Goal: Task Accomplishment & Management: Use online tool/utility

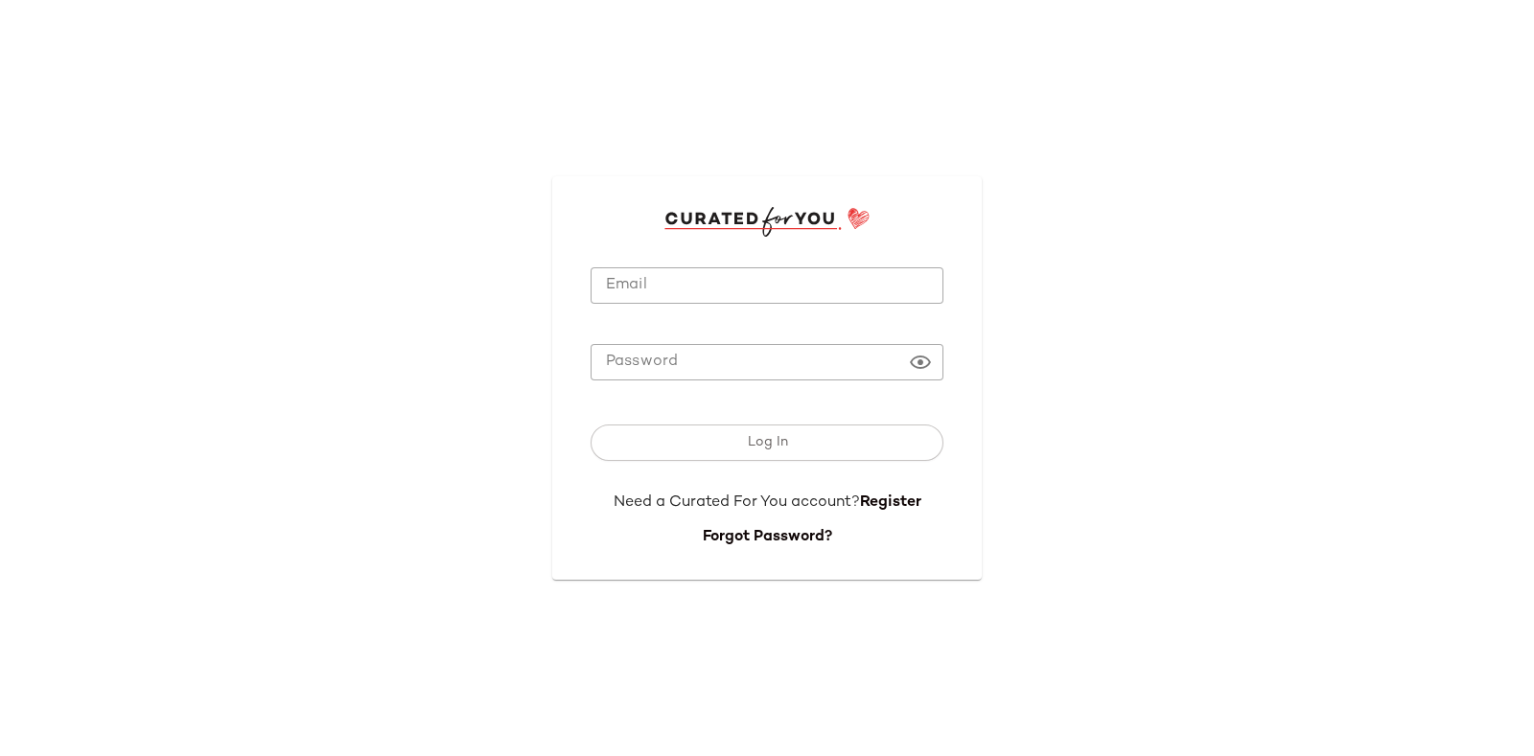
type input "**********"
click at [661, 273] on input "**********" at bounding box center [766, 285] width 353 height 37
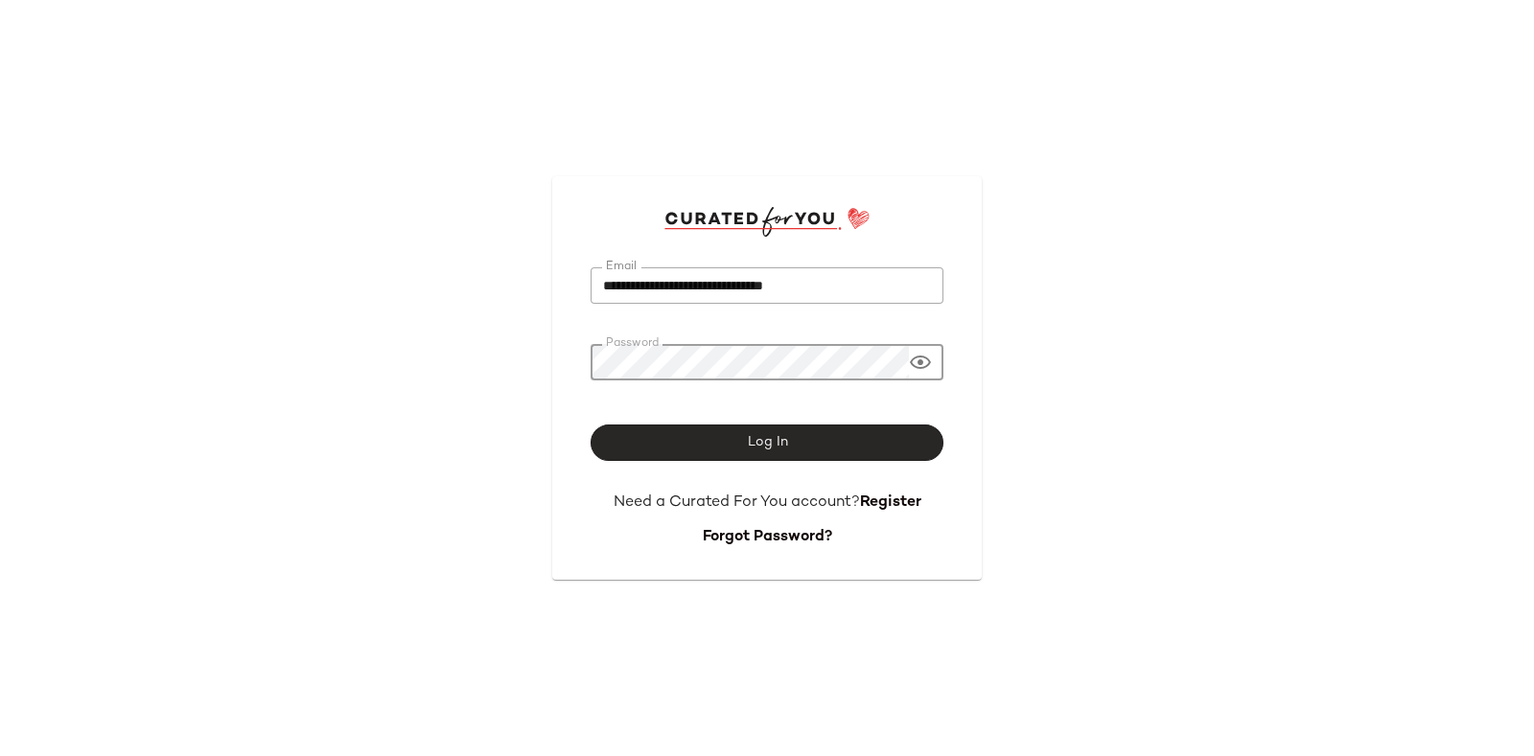
click at [784, 435] on span "Log In" at bounding box center [766, 442] width 41 height 15
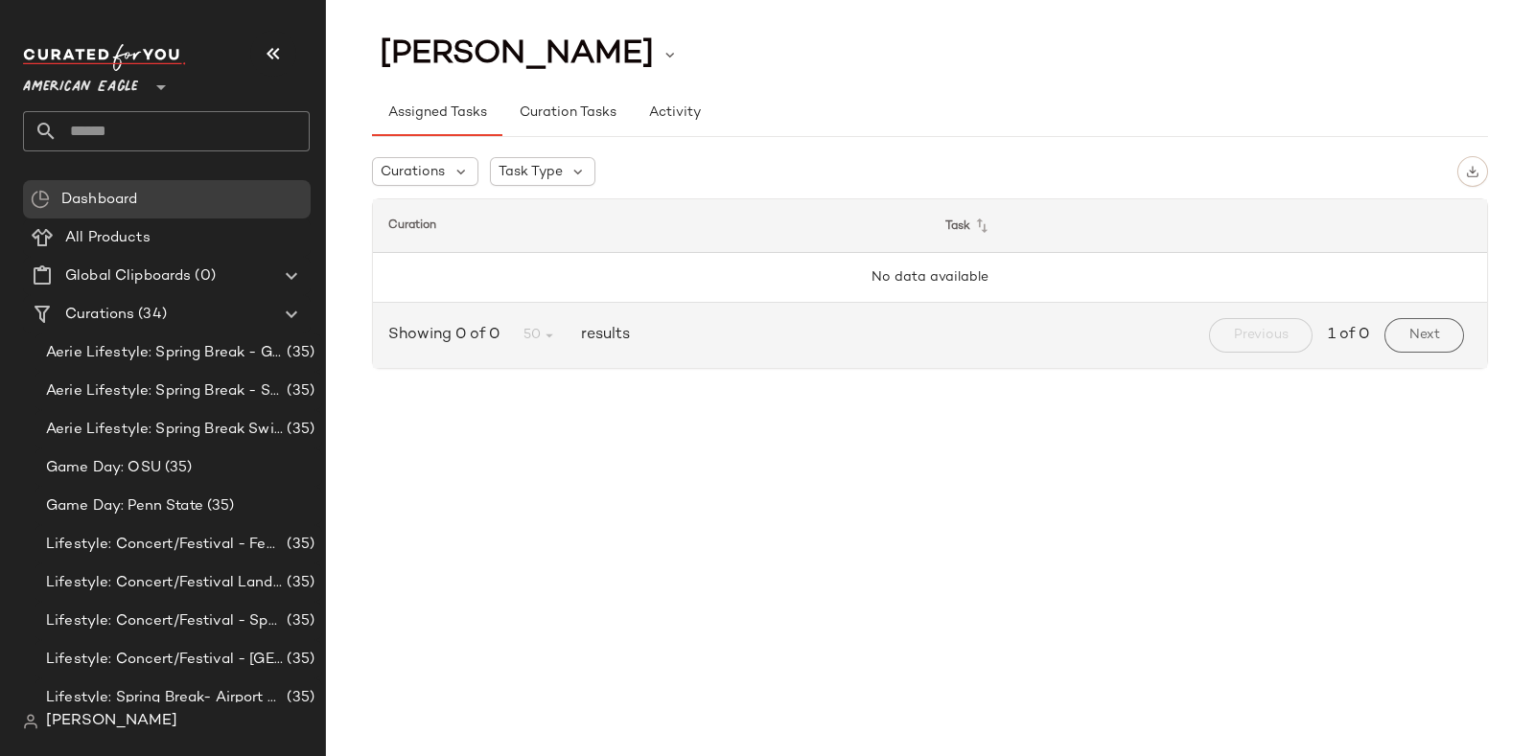
click at [140, 75] on div "American Eagle **" at bounding box center [84, 76] width 123 height 48
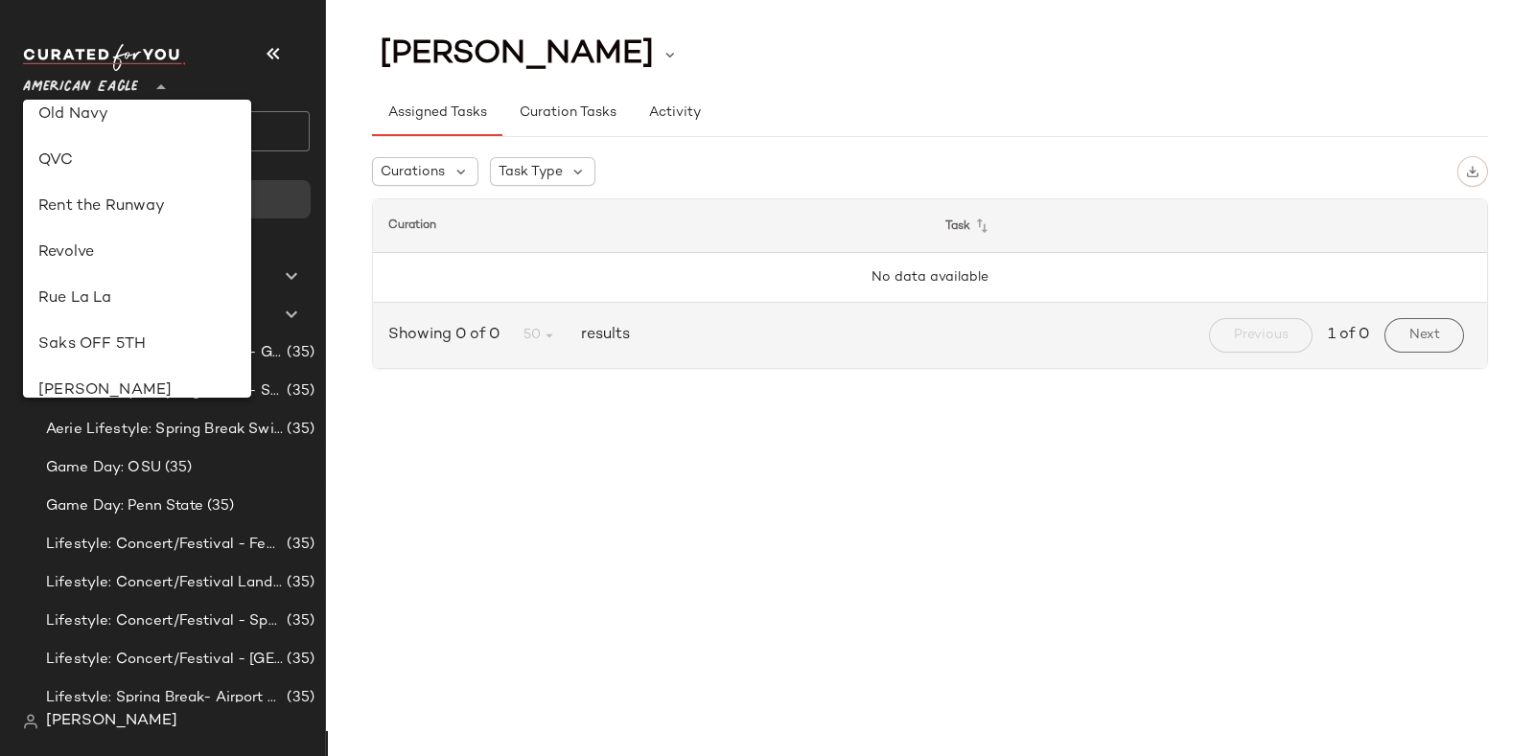
scroll to position [835, 0]
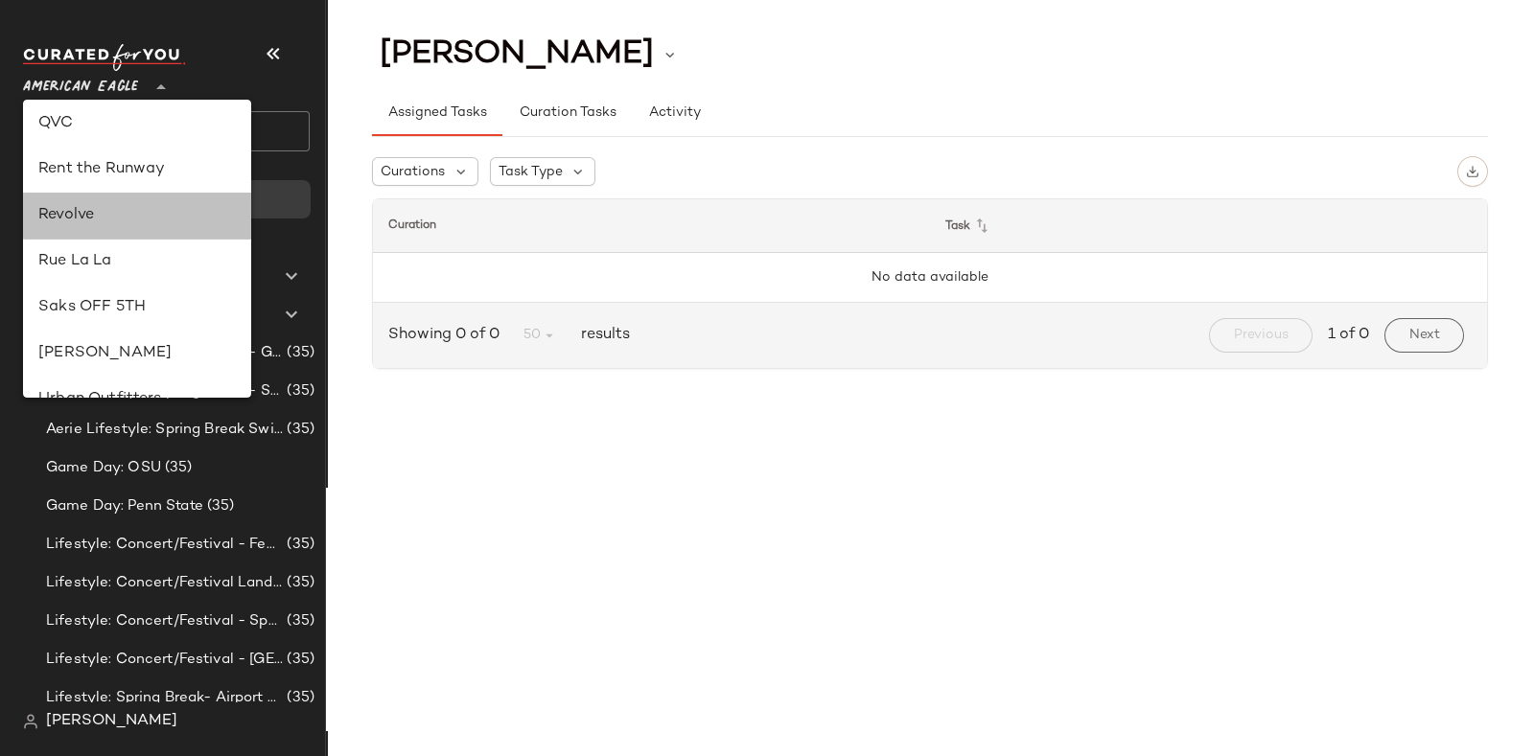
click at [119, 208] on div "Revolve" at bounding box center [136, 215] width 197 height 23
type input "**"
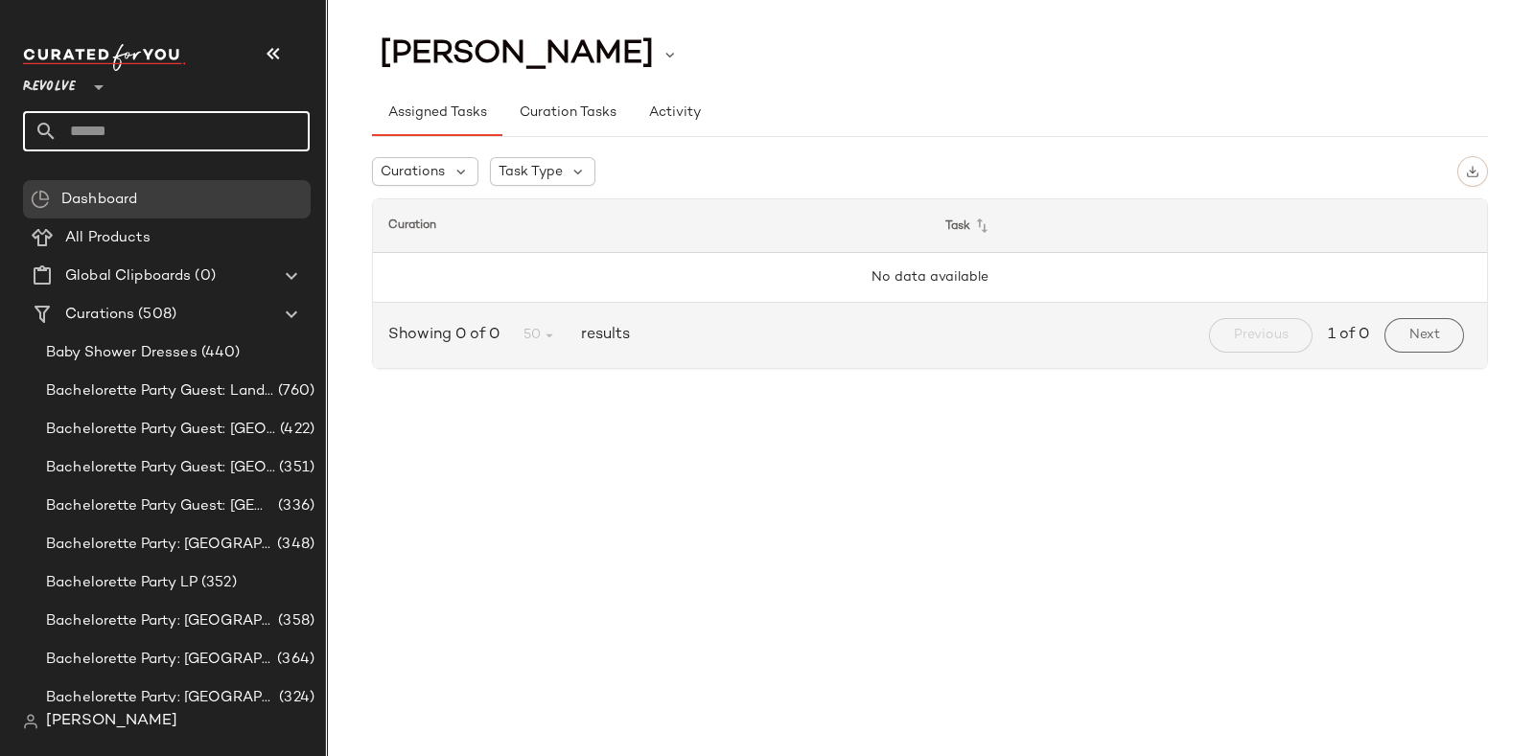
click at [250, 122] on input "text" at bounding box center [184, 131] width 252 height 40
type input "****"
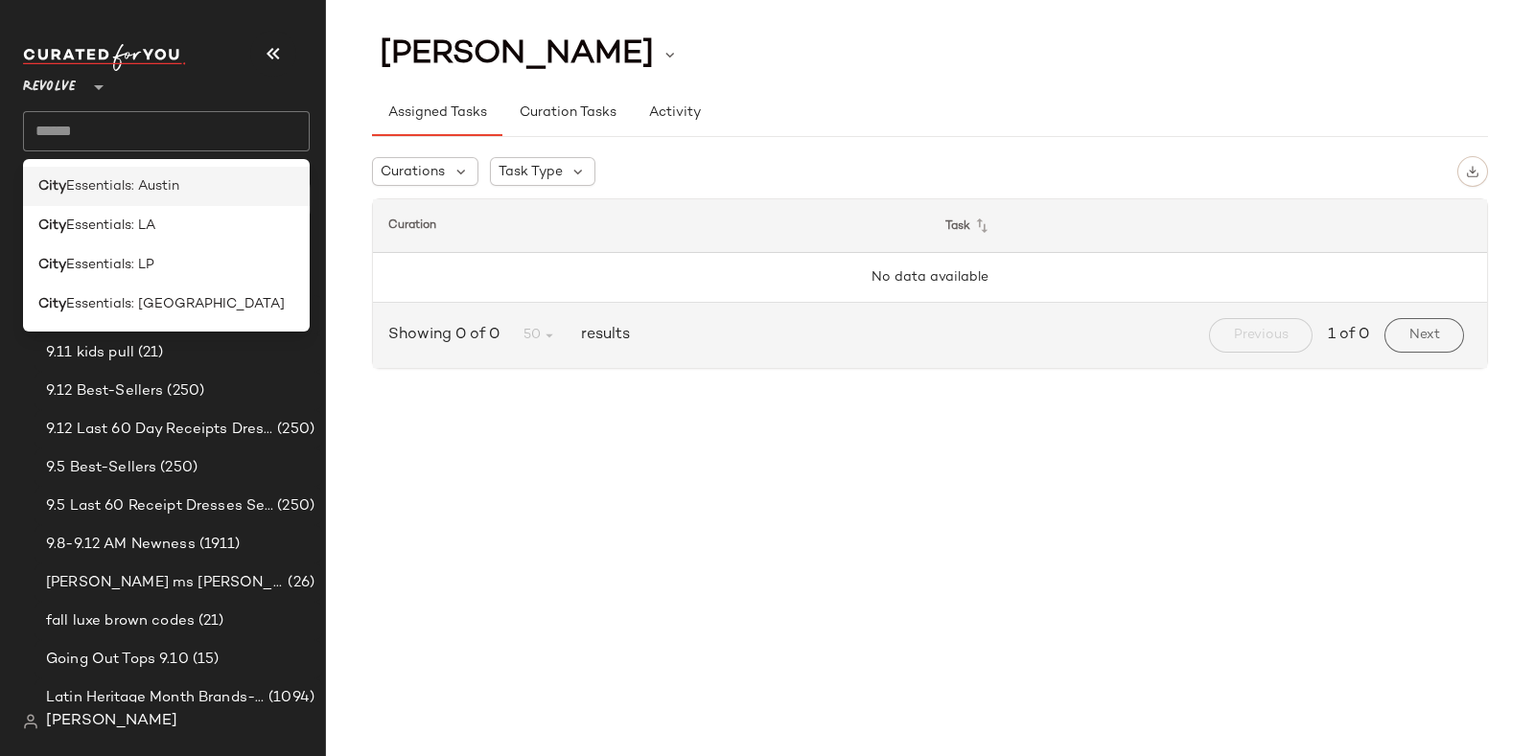
click at [206, 179] on div "City Essentials: Austin" at bounding box center [166, 186] width 256 height 20
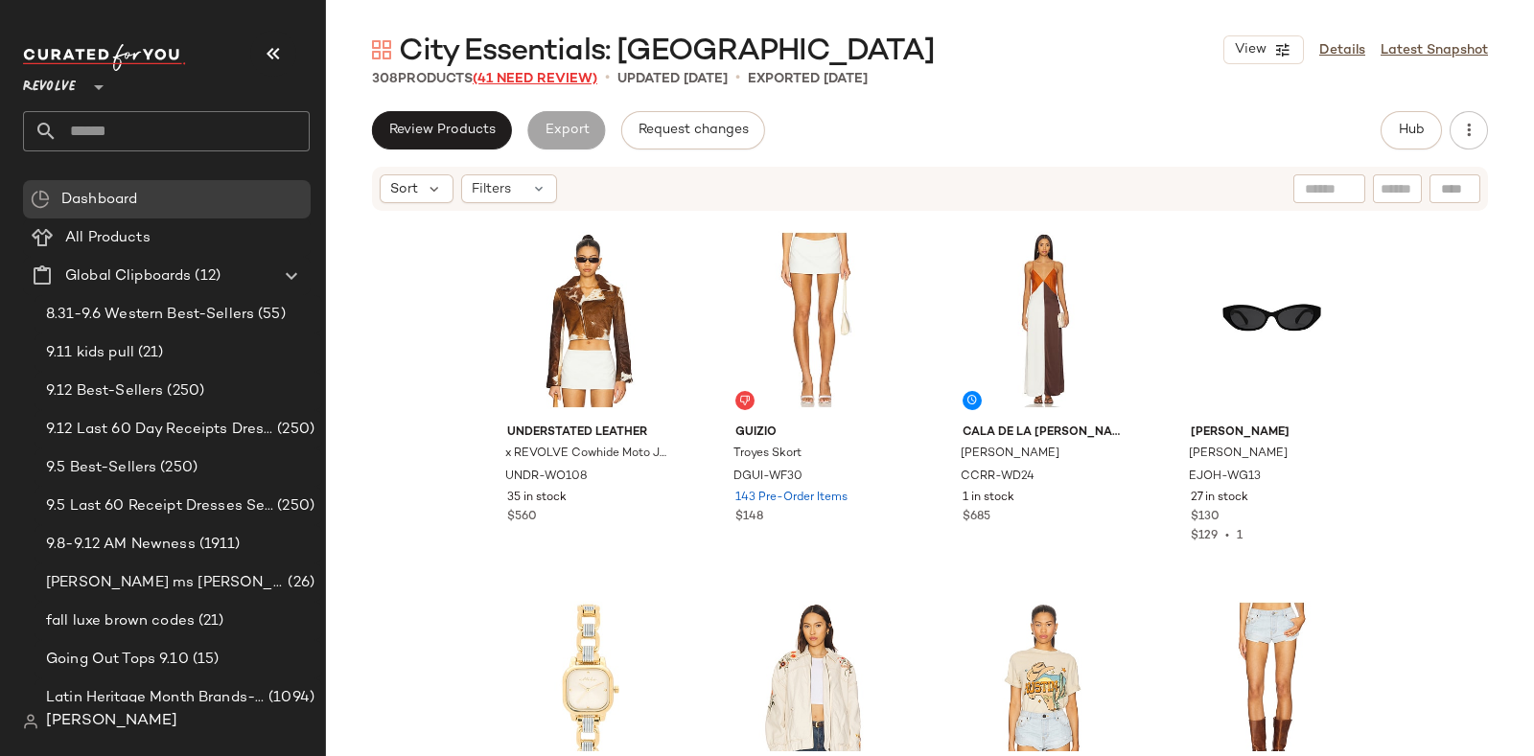
click at [528, 75] on span "(41 Need Review)" at bounding box center [535, 79] width 125 height 14
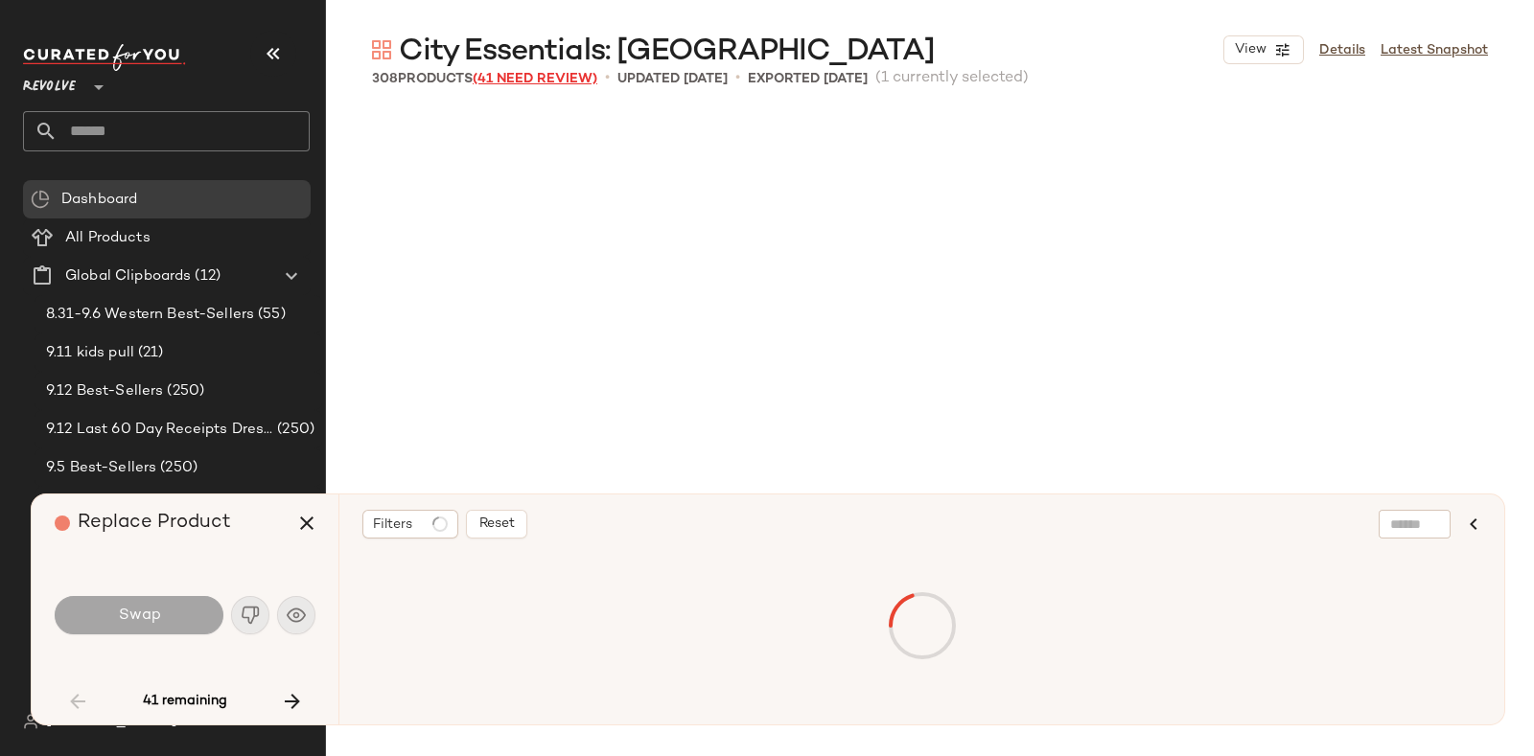
scroll to position [754, 0]
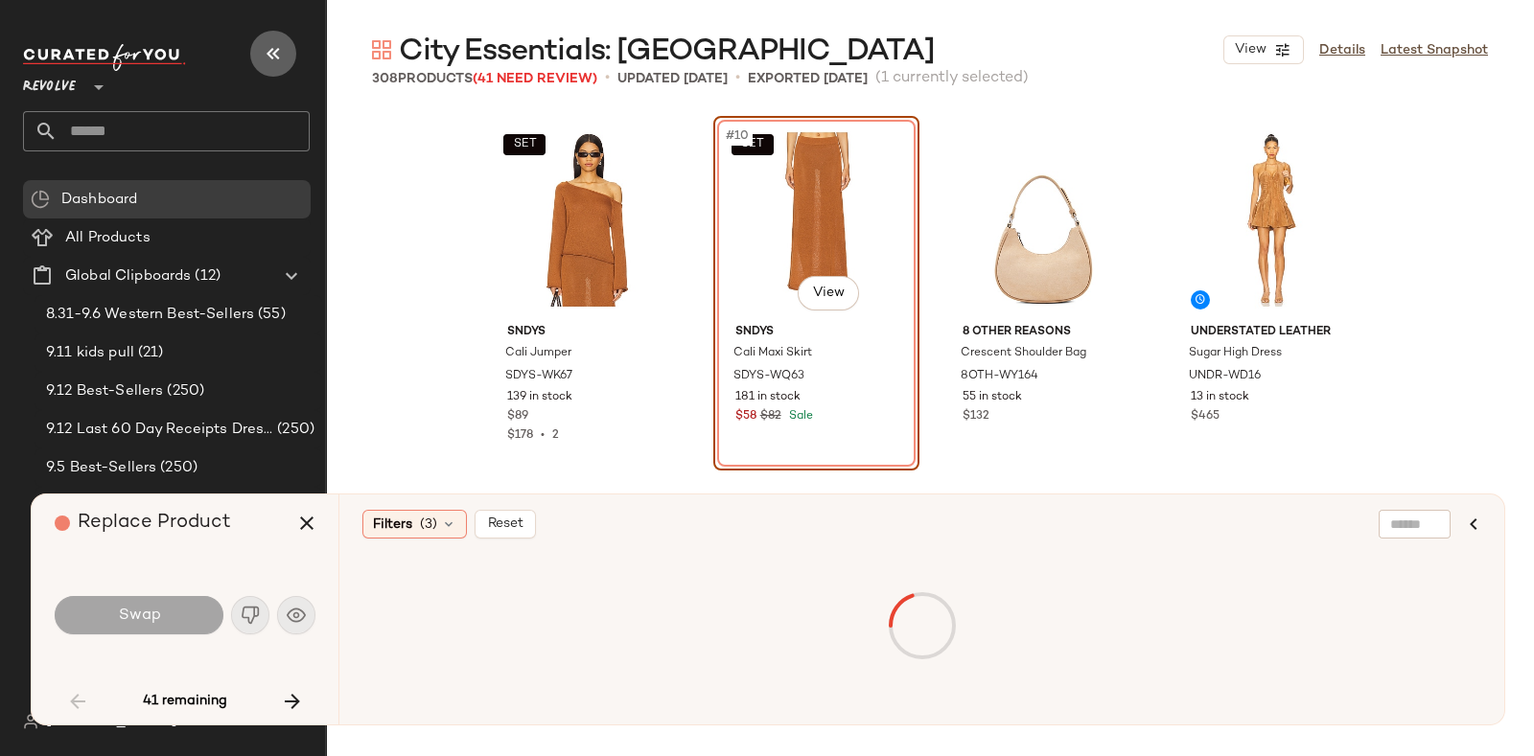
click at [271, 64] on icon "button" at bounding box center [273, 53] width 23 height 23
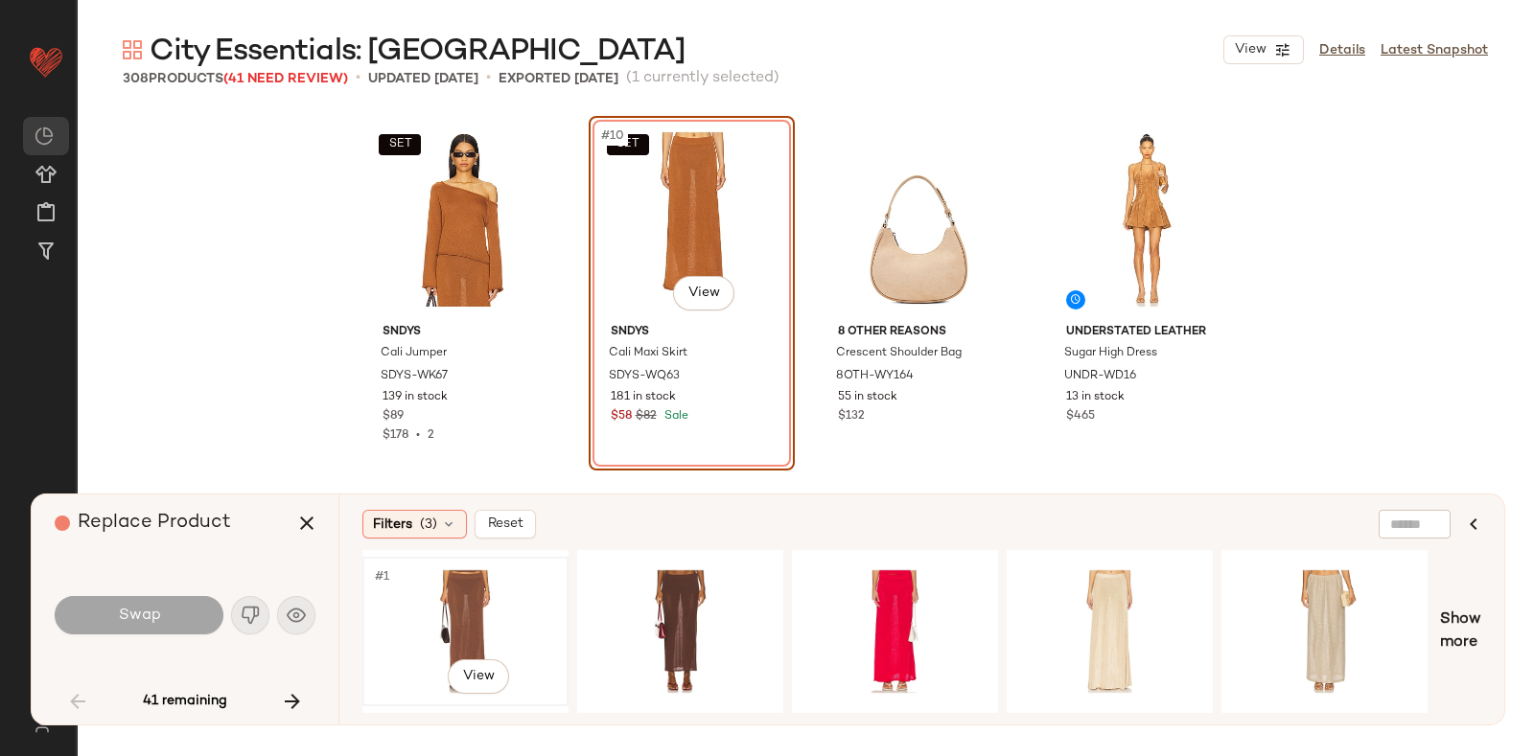
click at [465, 588] on div "#1 View" at bounding box center [465, 632] width 193 height 136
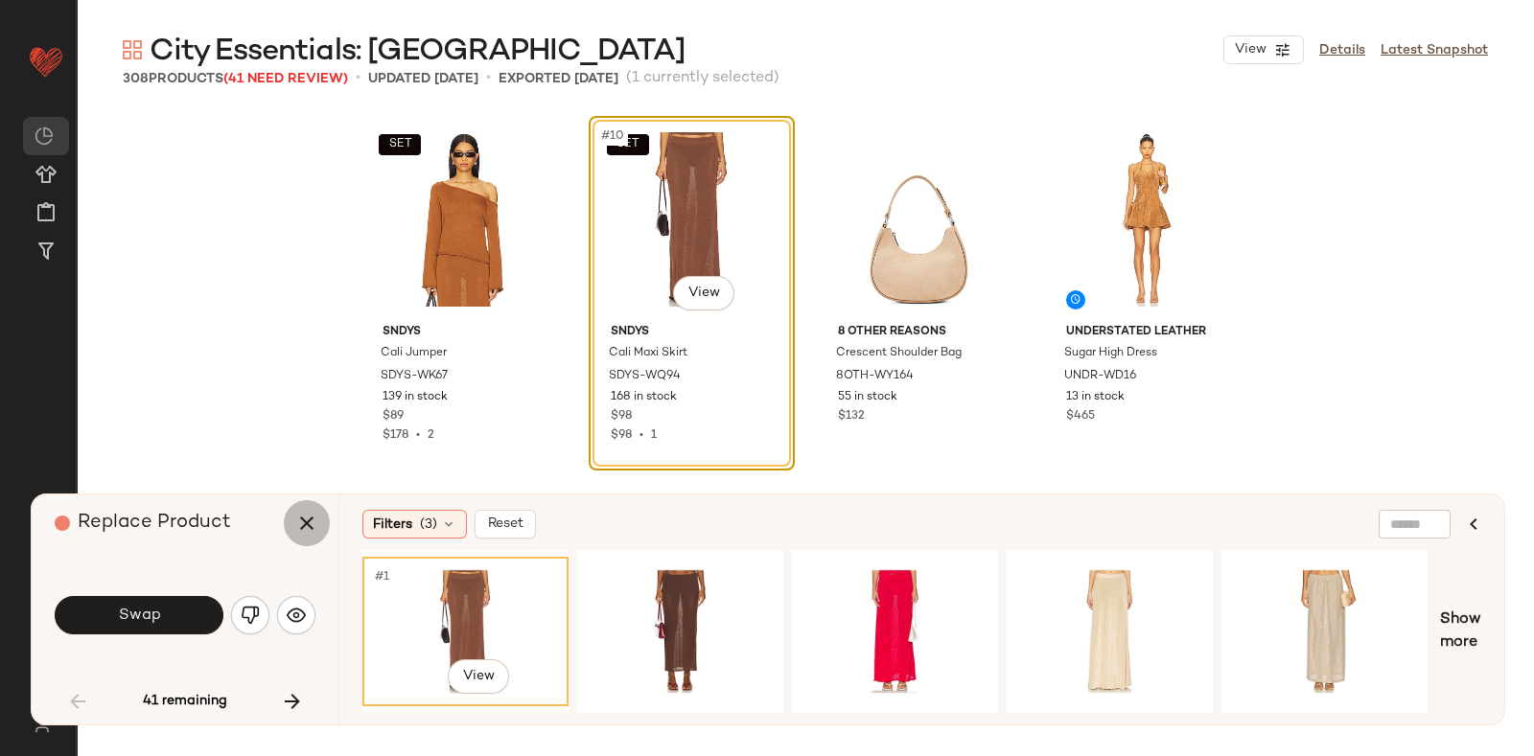
click at [305, 524] on icon "button" at bounding box center [306, 523] width 23 height 23
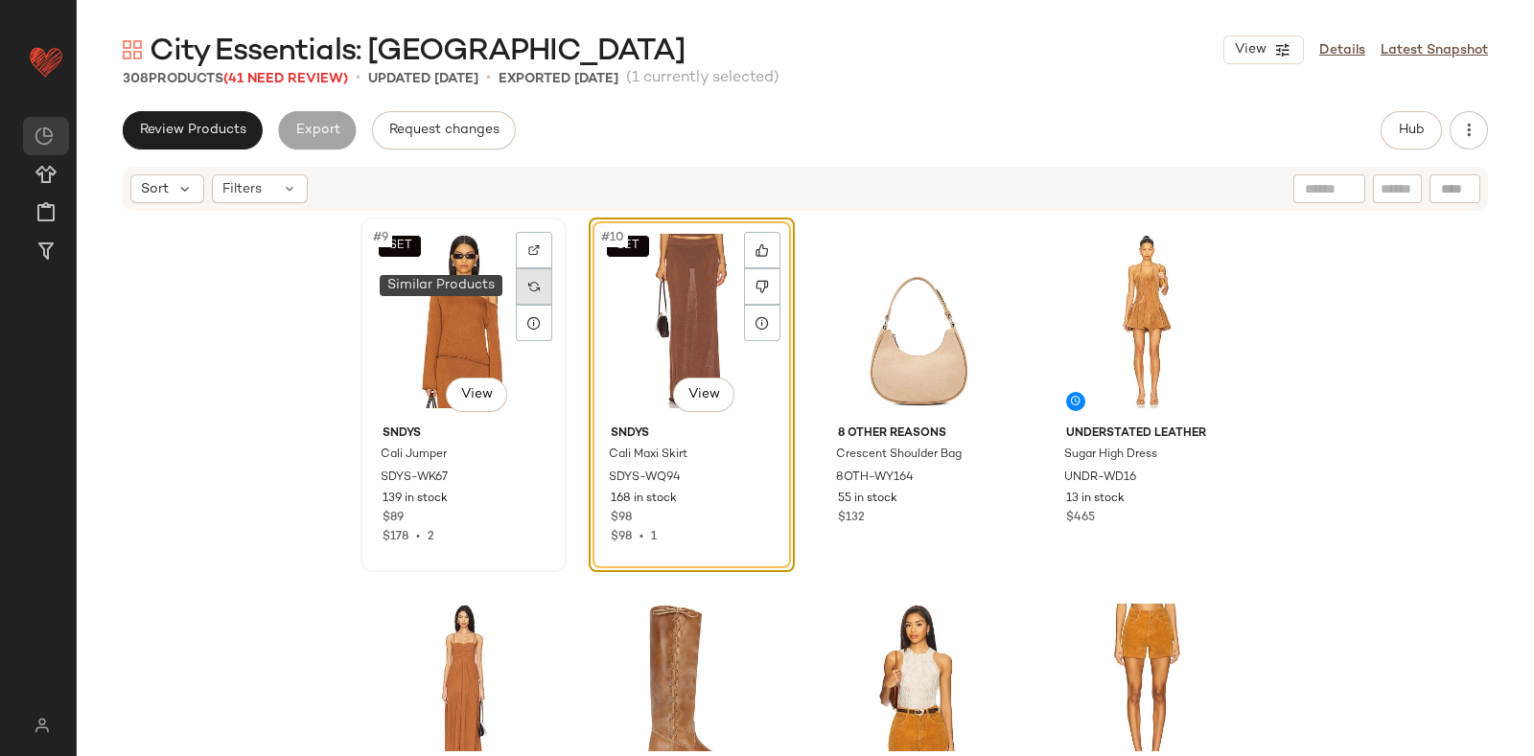
click at [528, 281] on img at bounding box center [534, 287] width 12 height 12
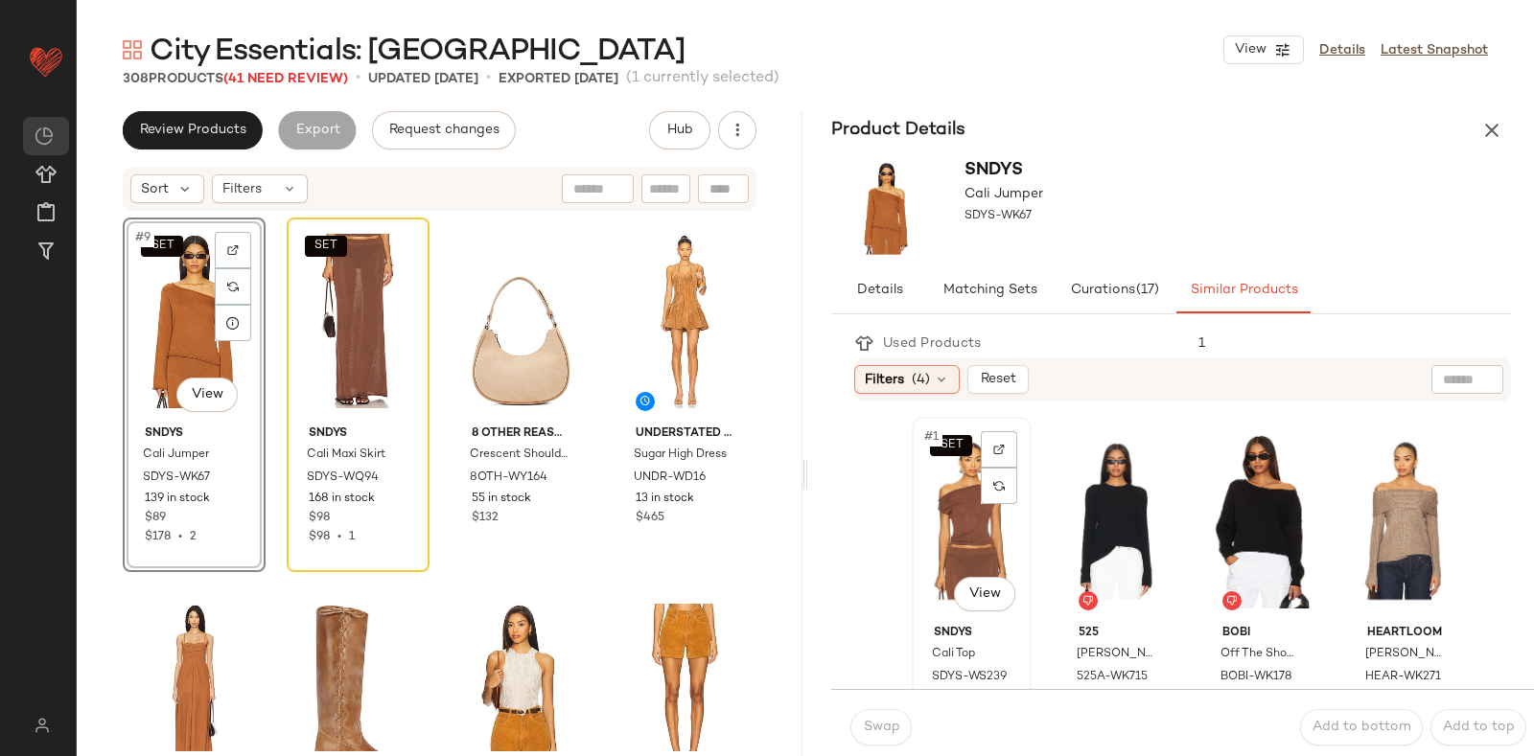
click at [978, 496] on div "SET #1 View" at bounding box center [971, 521] width 106 height 194
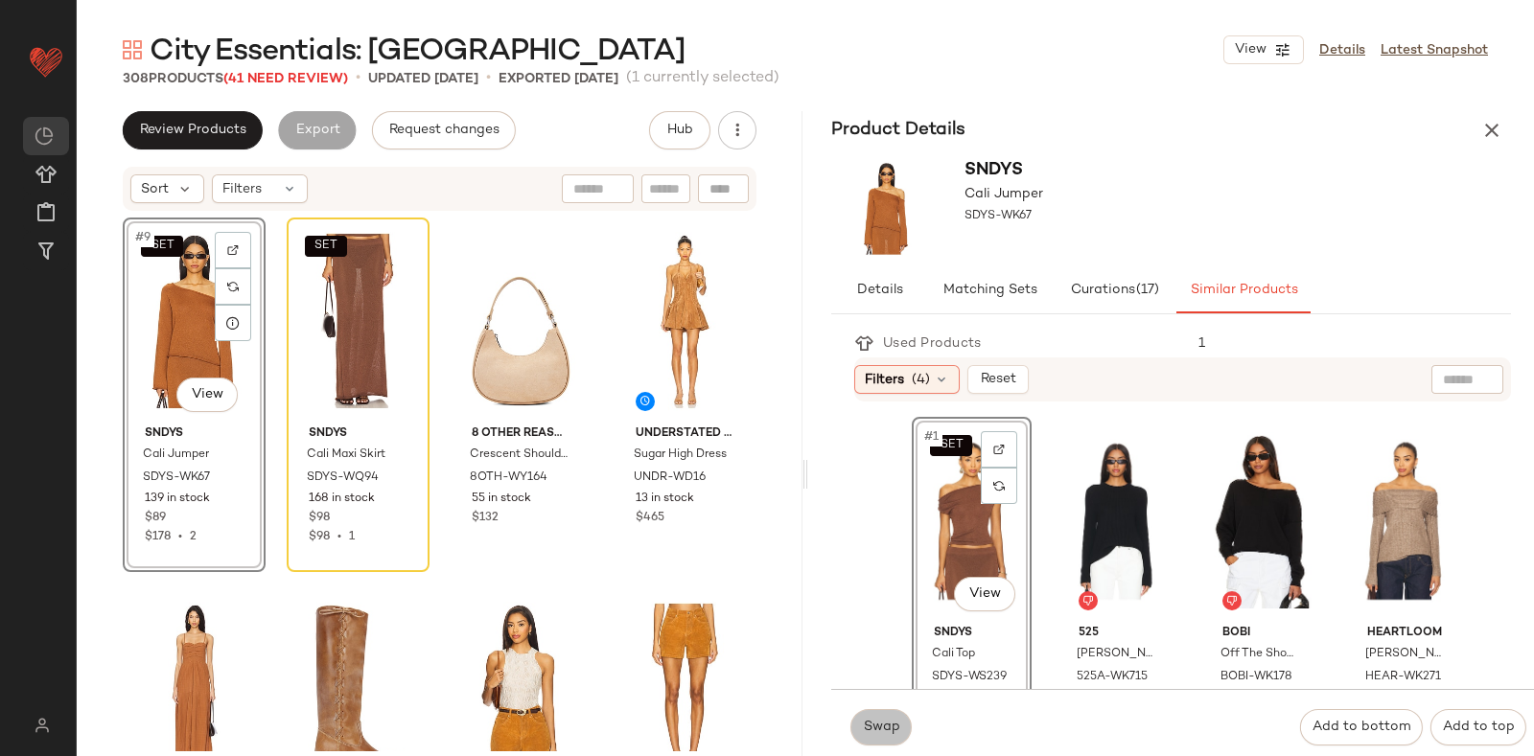
click at [865, 726] on span "Swap" at bounding box center [880, 727] width 37 height 15
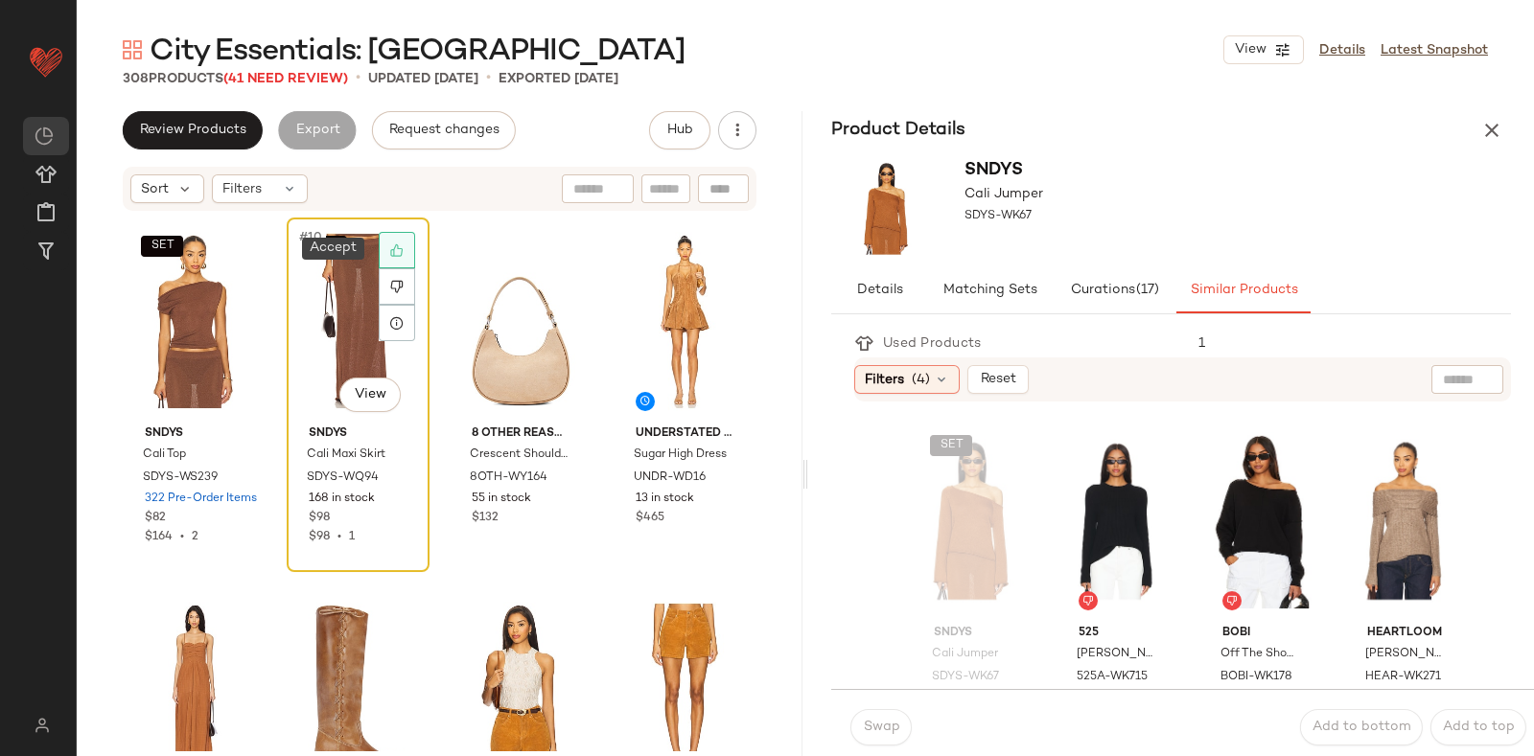
click at [403, 241] on div at bounding box center [397, 250] width 36 height 36
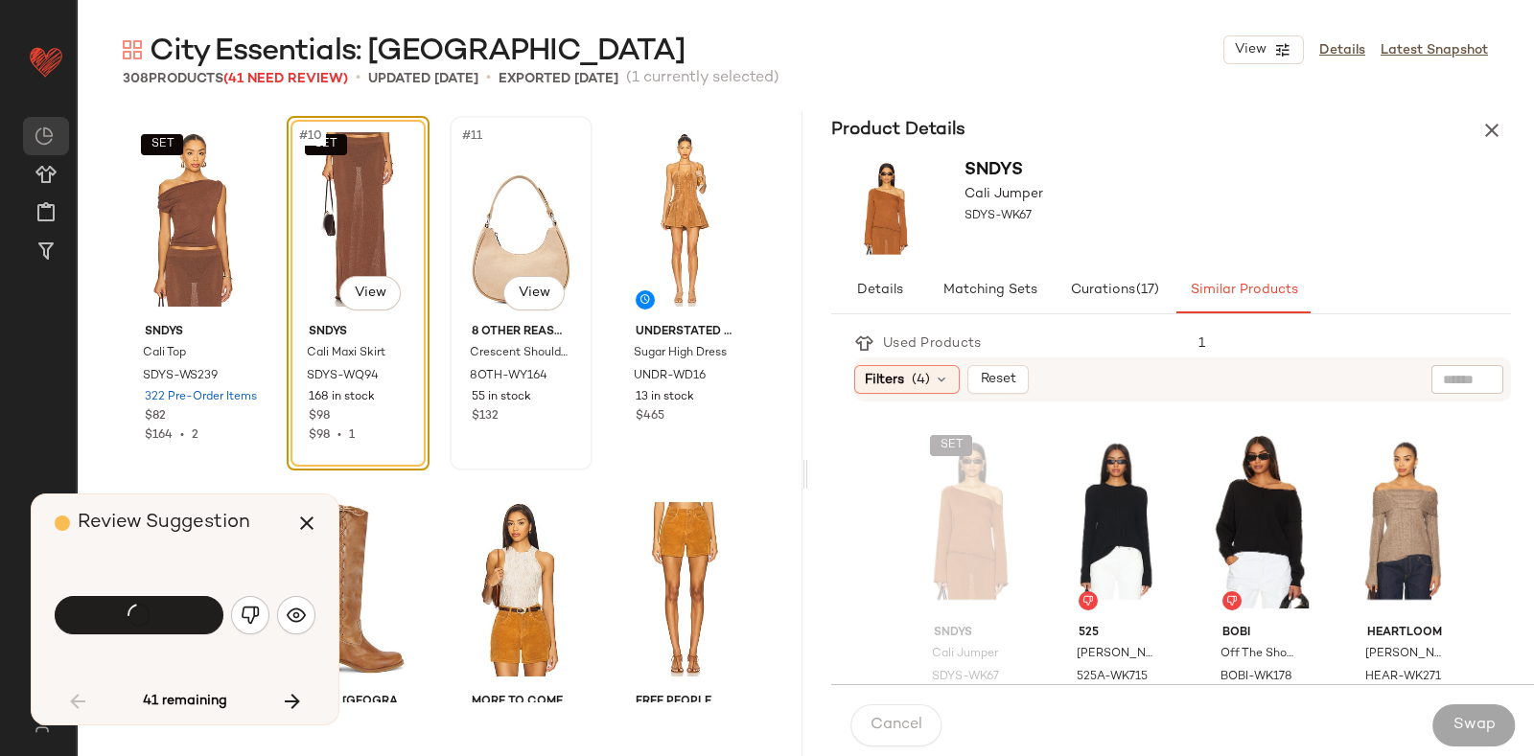
scroll to position [739, 0]
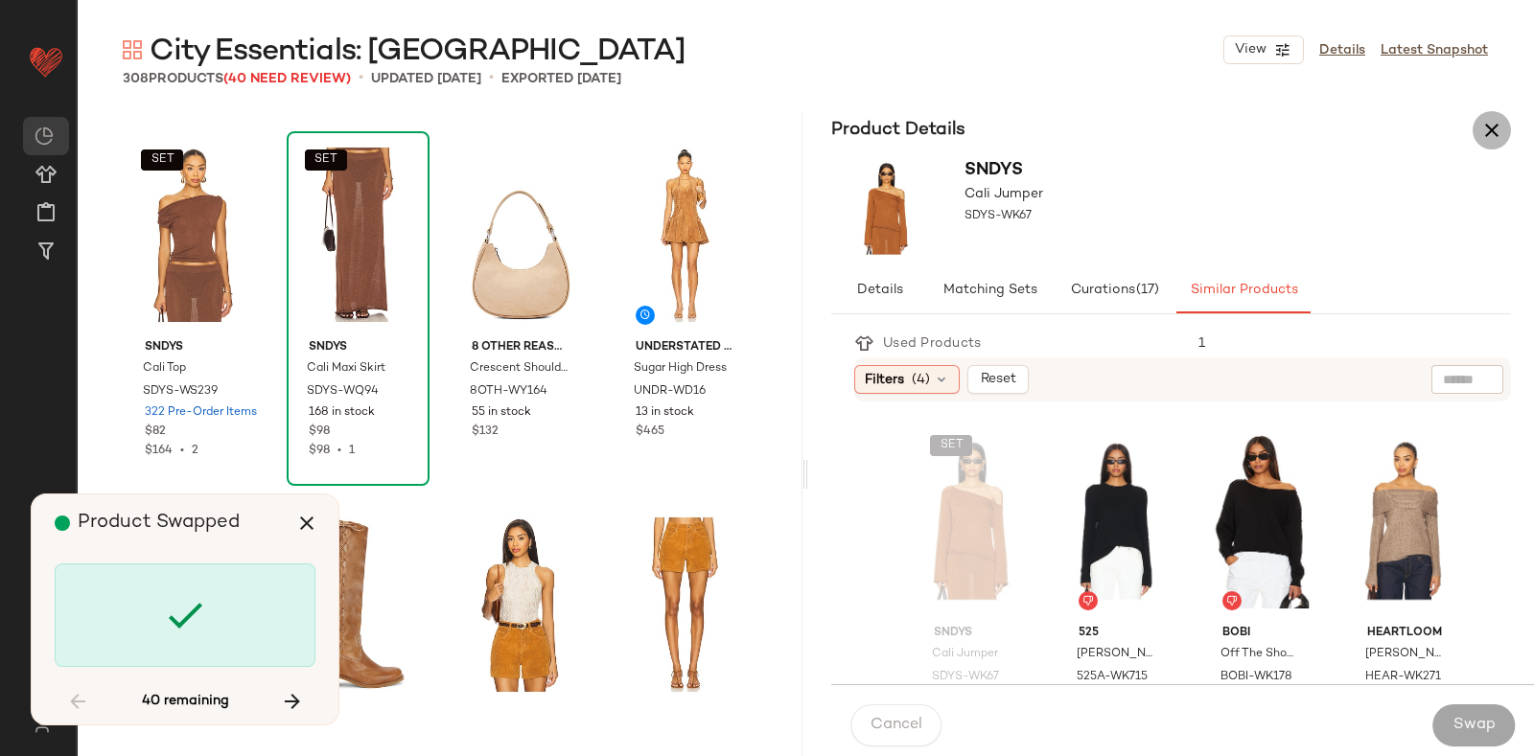
click at [1496, 127] on icon "button" at bounding box center [1491, 130] width 23 height 23
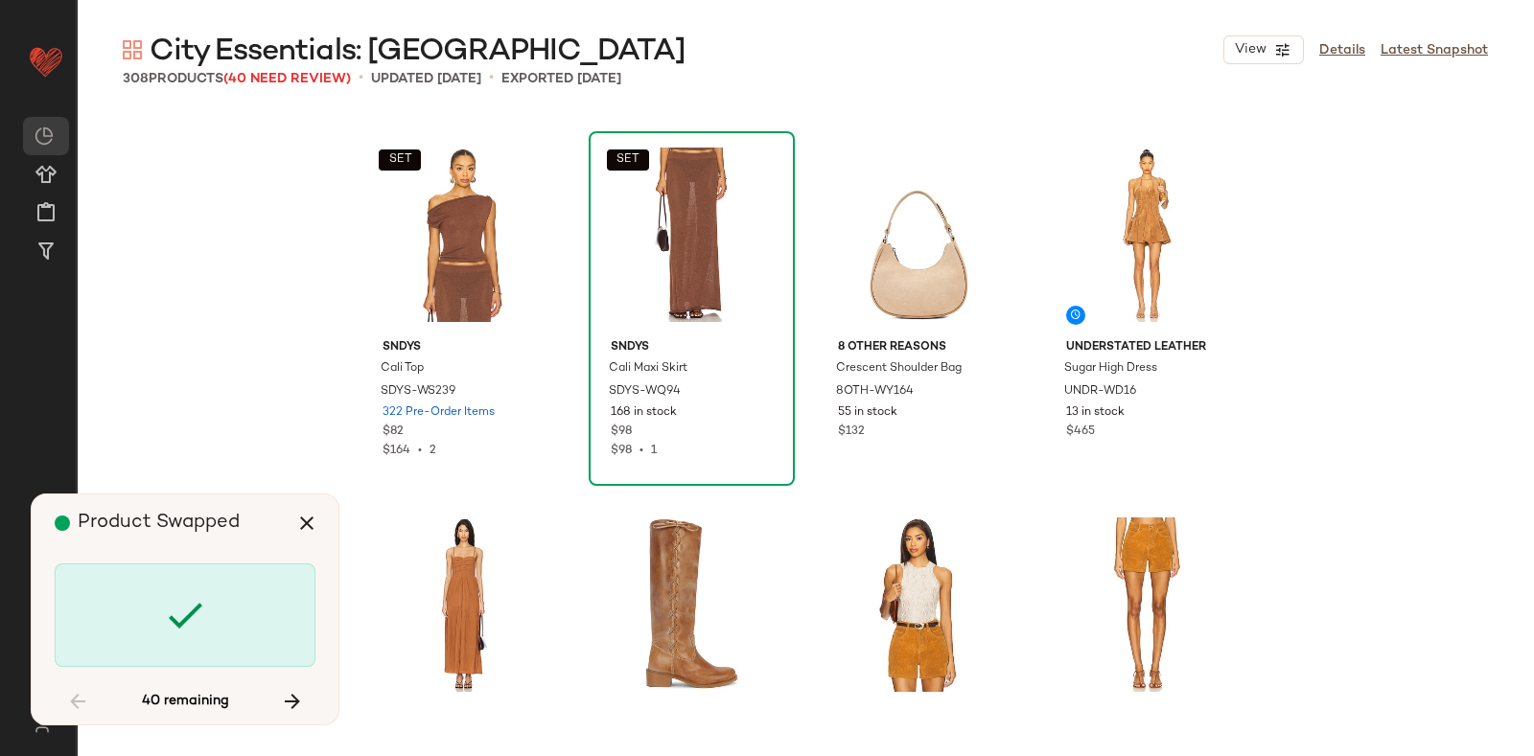
scroll to position [2589, 0]
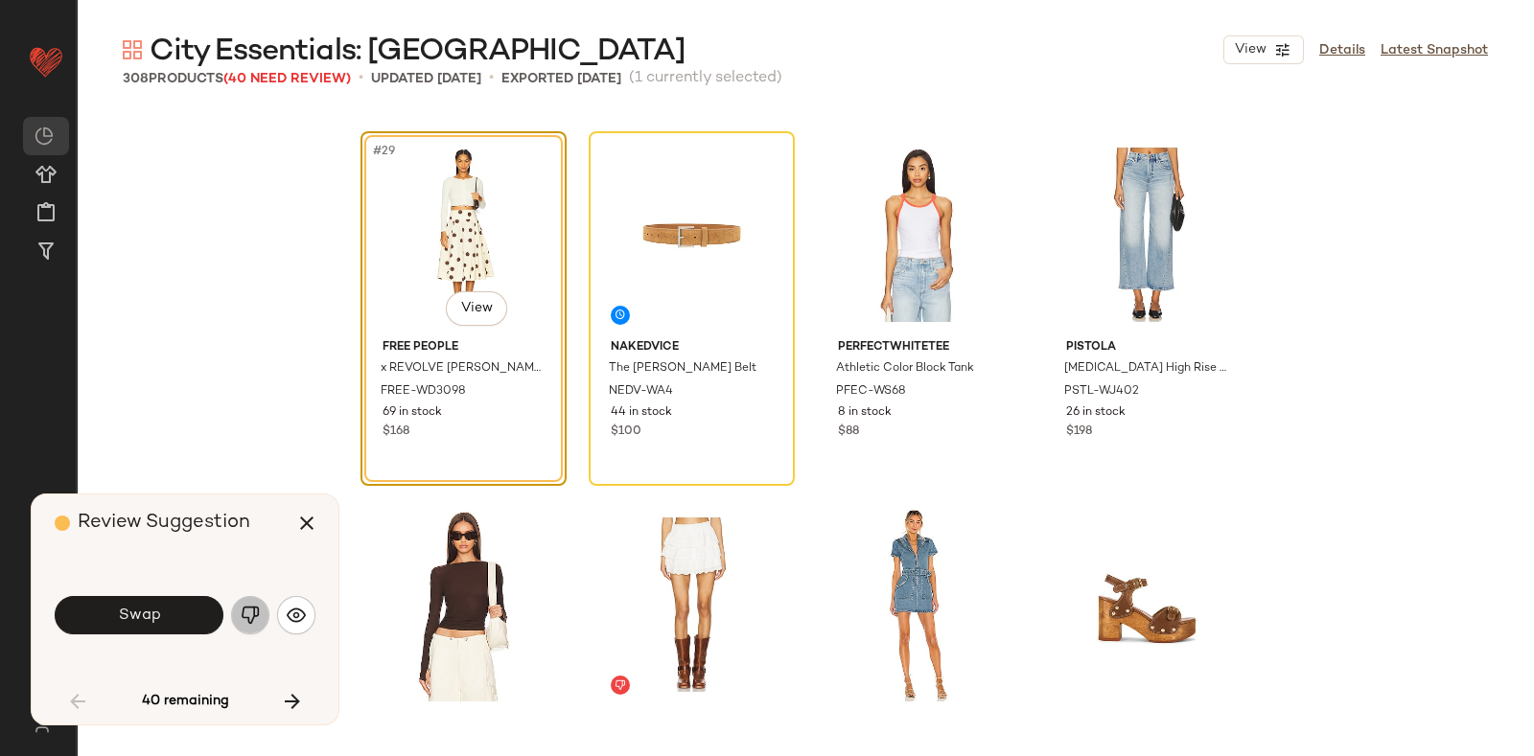
click at [248, 599] on button "button" at bounding box center [250, 615] width 38 height 38
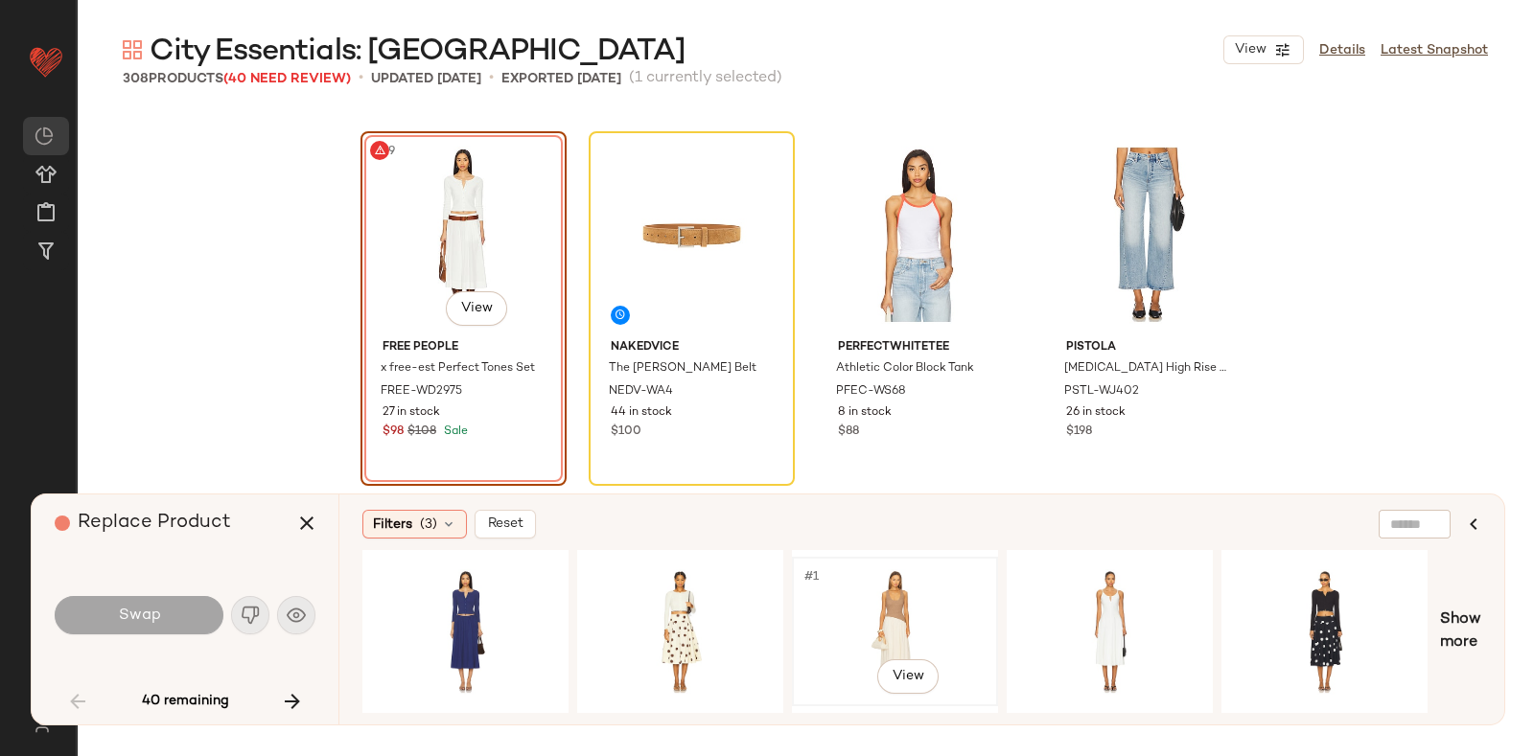
click at [865, 587] on div "#1 View" at bounding box center [894, 632] width 193 height 136
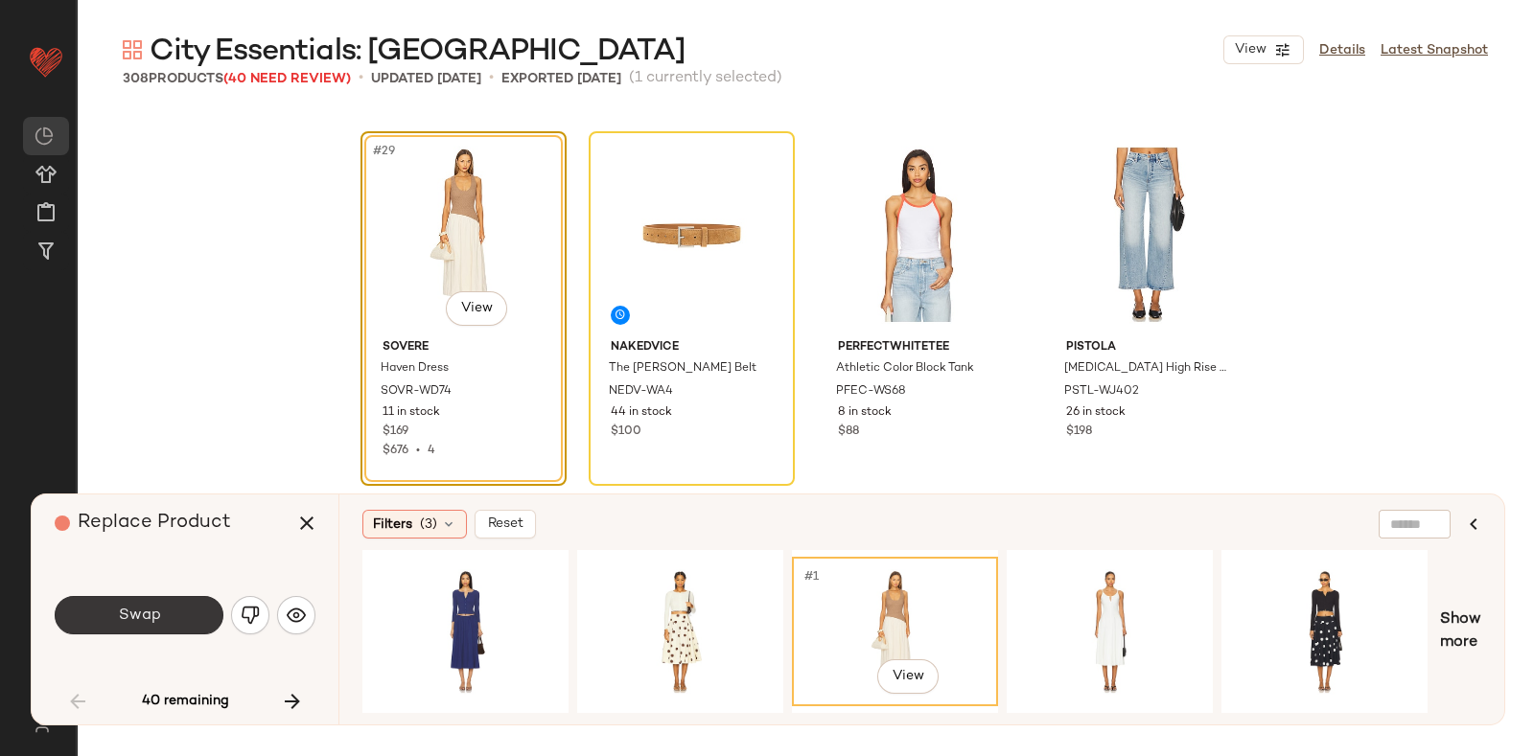
click at [147, 605] on button "Swap" at bounding box center [139, 615] width 169 height 38
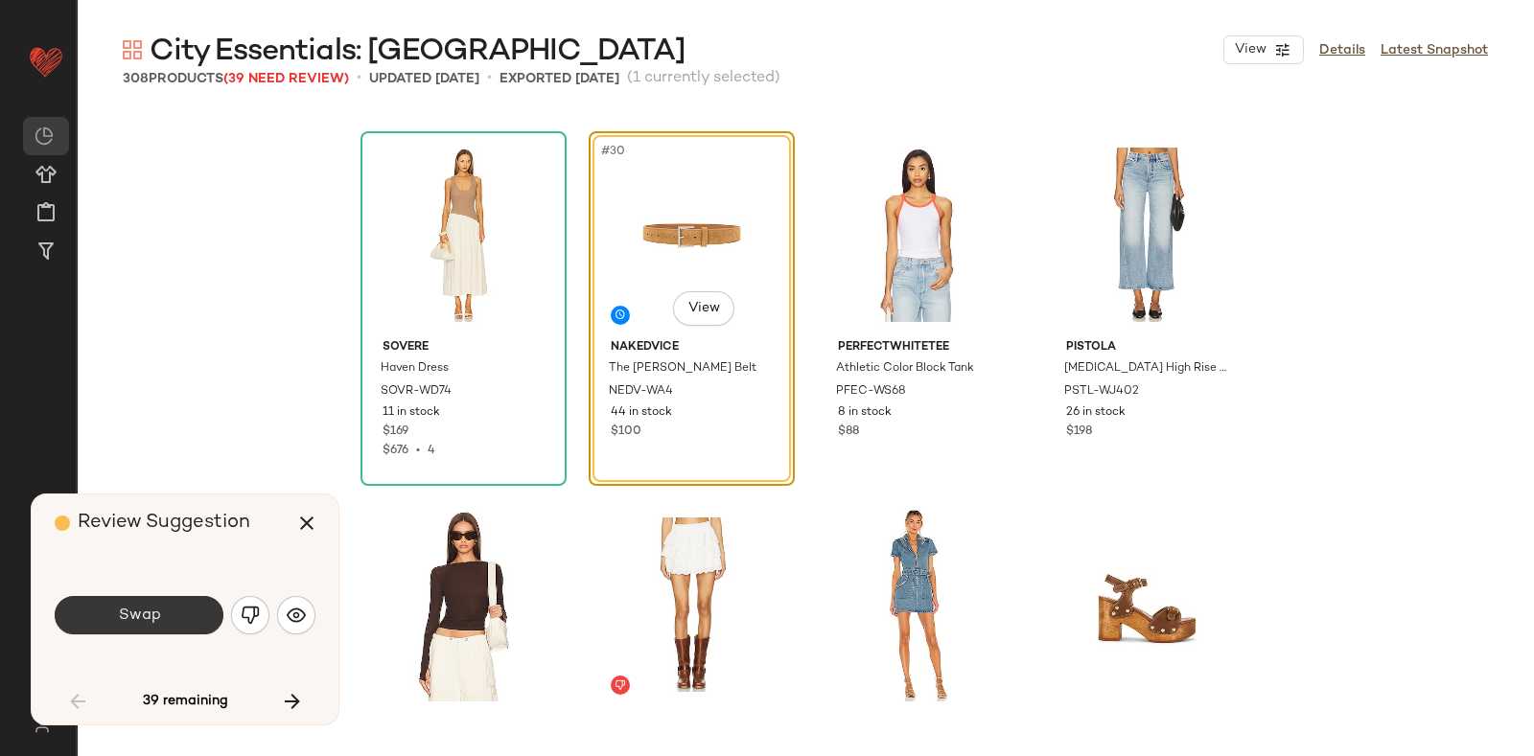
click at [177, 598] on button "Swap" at bounding box center [139, 615] width 169 height 38
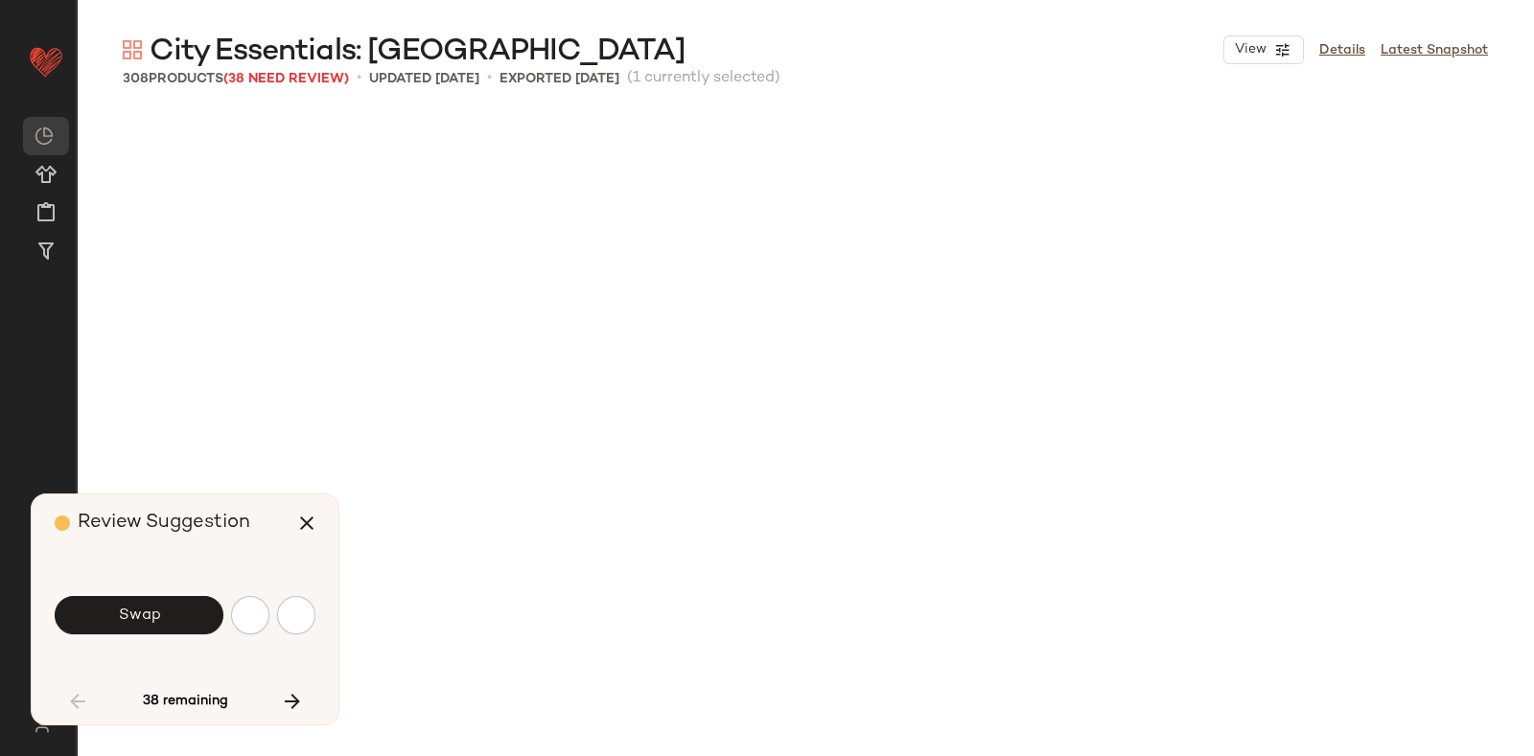
scroll to position [3699, 0]
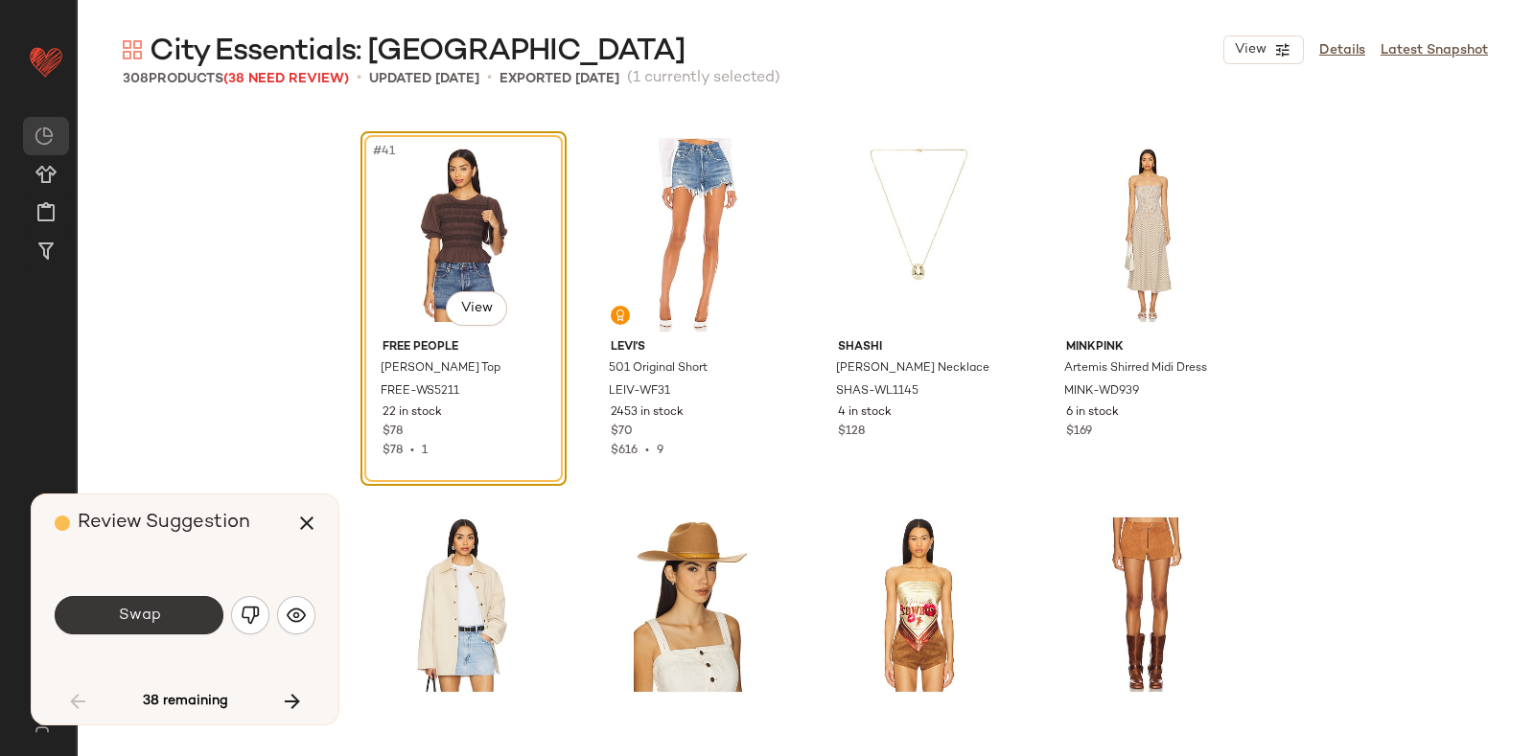
click at [196, 606] on button "Swap" at bounding box center [139, 615] width 169 height 38
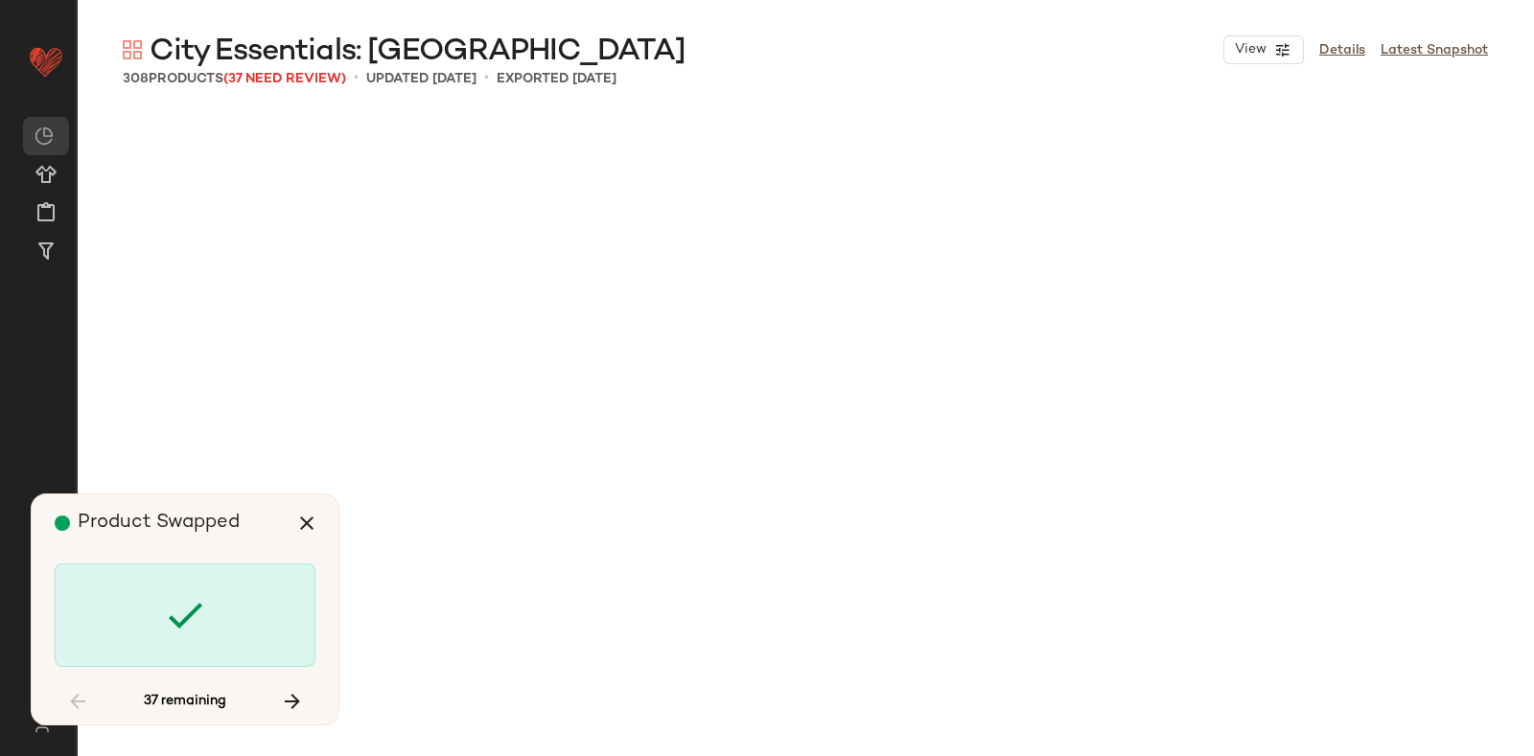
scroll to position [5180, 0]
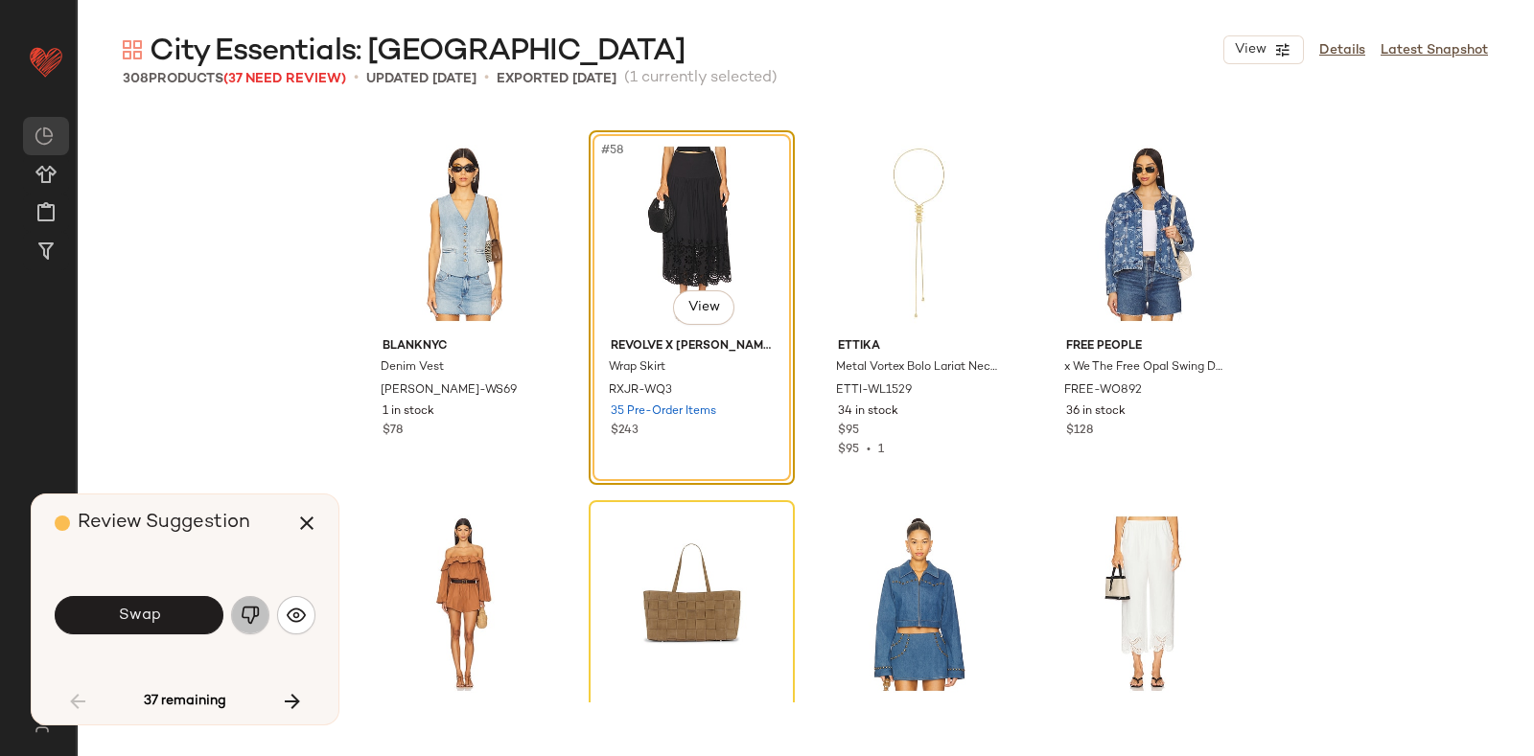
click at [244, 614] on img "button" at bounding box center [250, 615] width 19 height 19
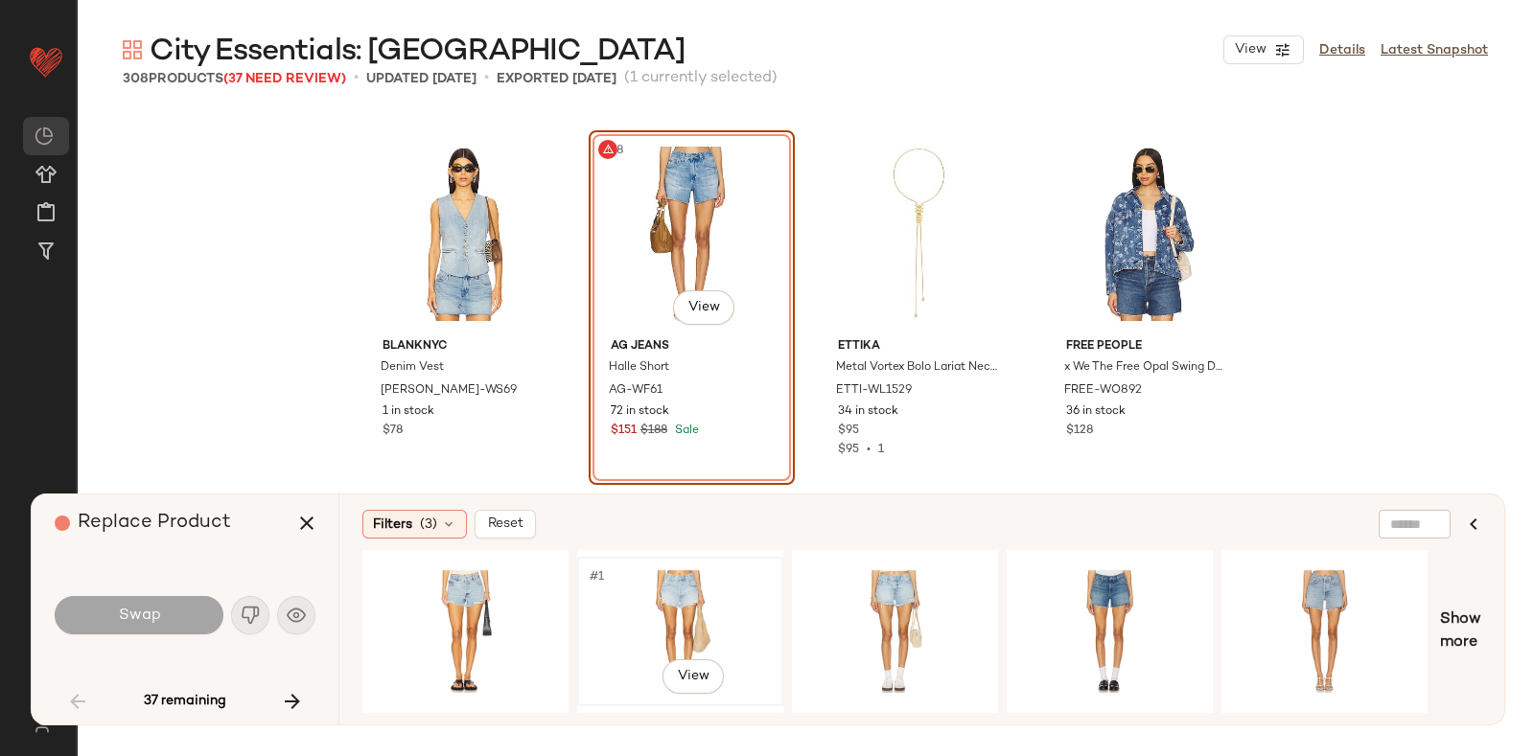
click at [679, 569] on div "#1 View" at bounding box center [680, 632] width 193 height 136
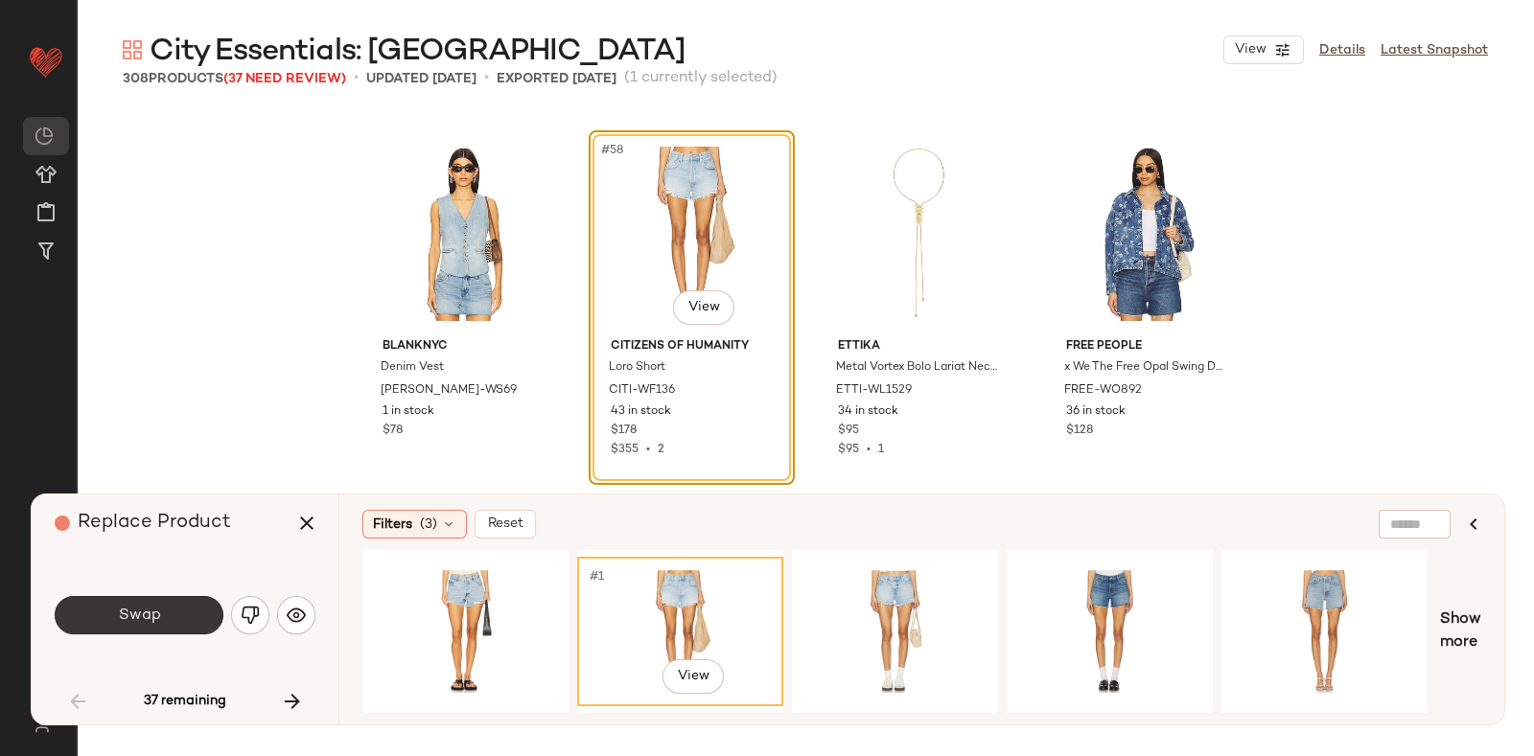
click at [155, 616] on span "Swap" at bounding box center [138, 616] width 43 height 18
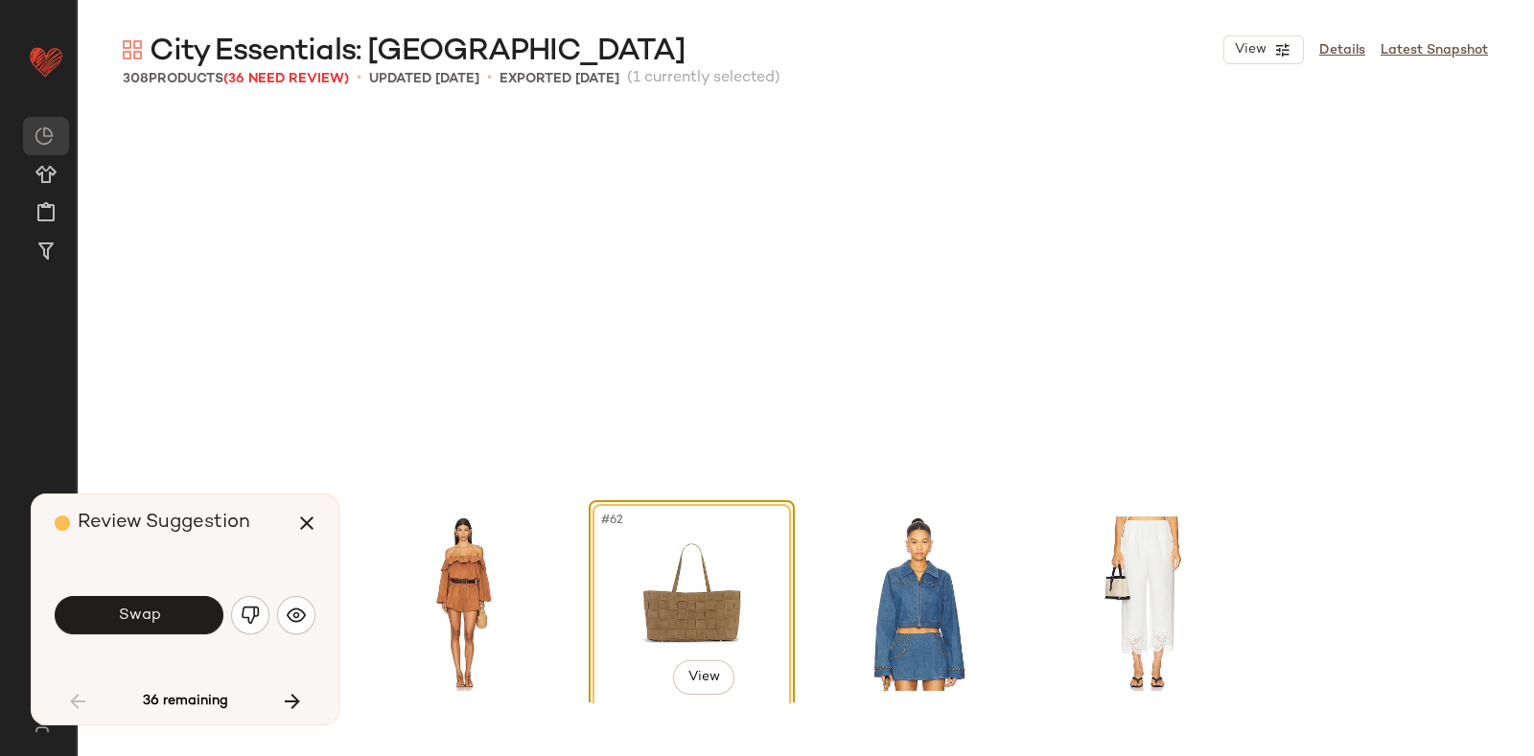
scroll to position [5549, 0]
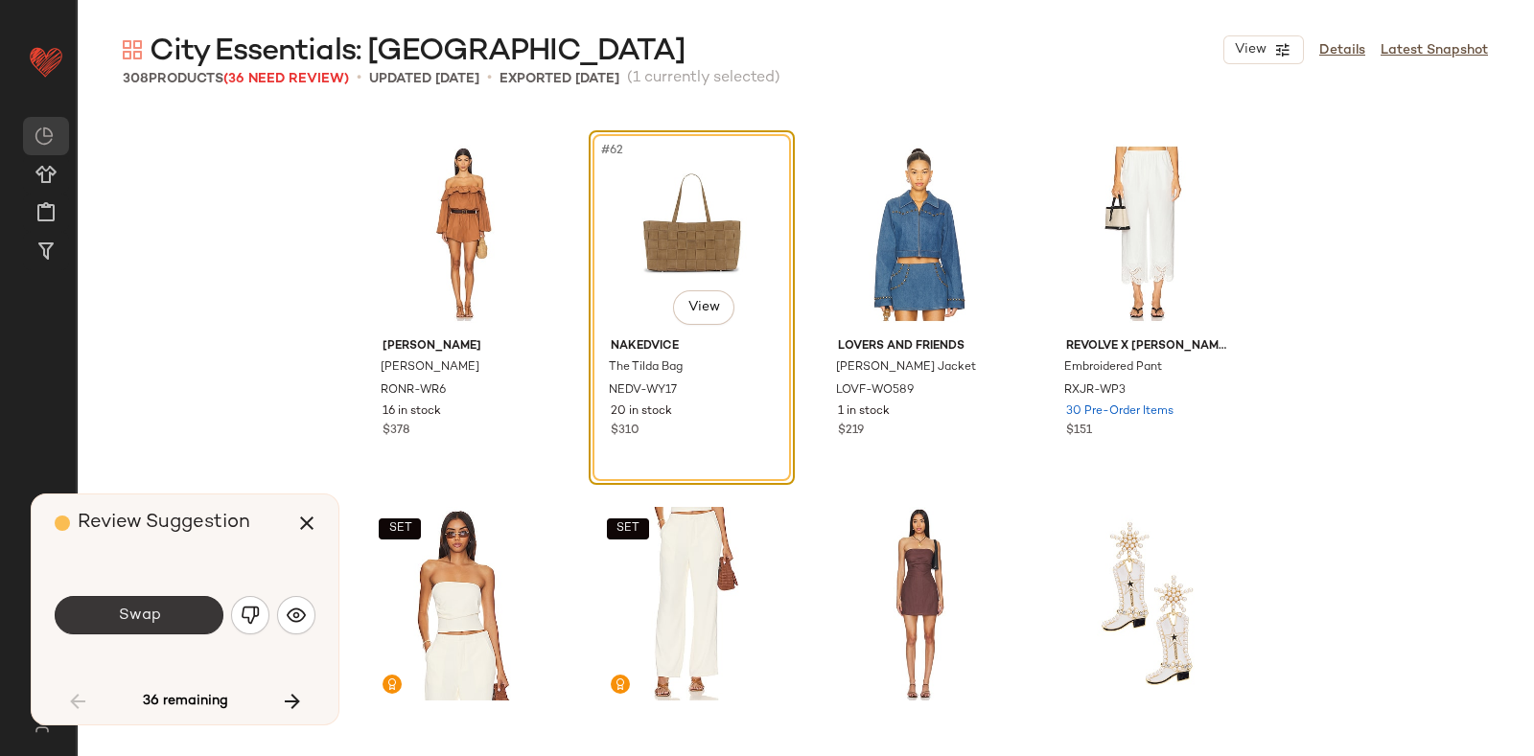
click at [179, 599] on button "Swap" at bounding box center [139, 615] width 169 height 38
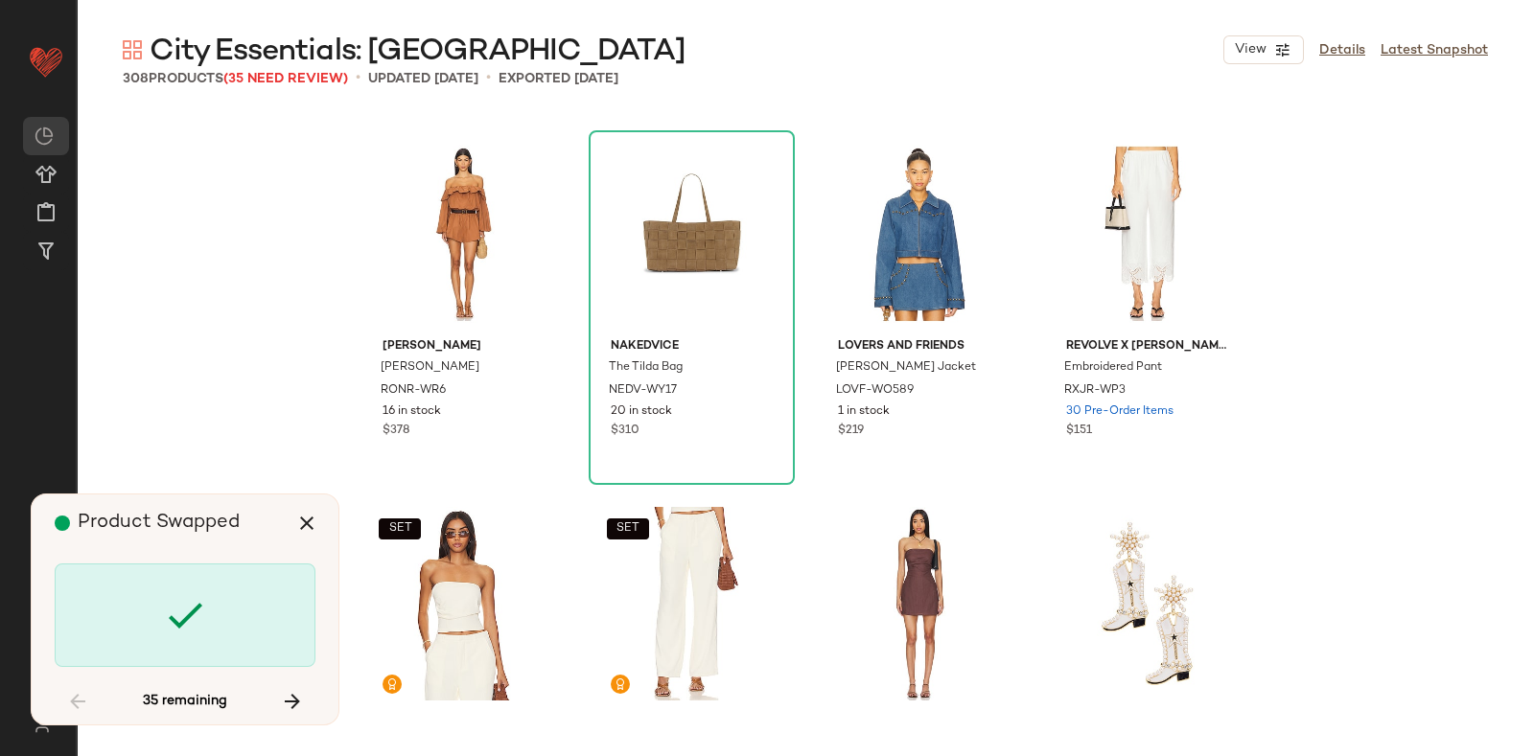
scroll to position [6288, 0]
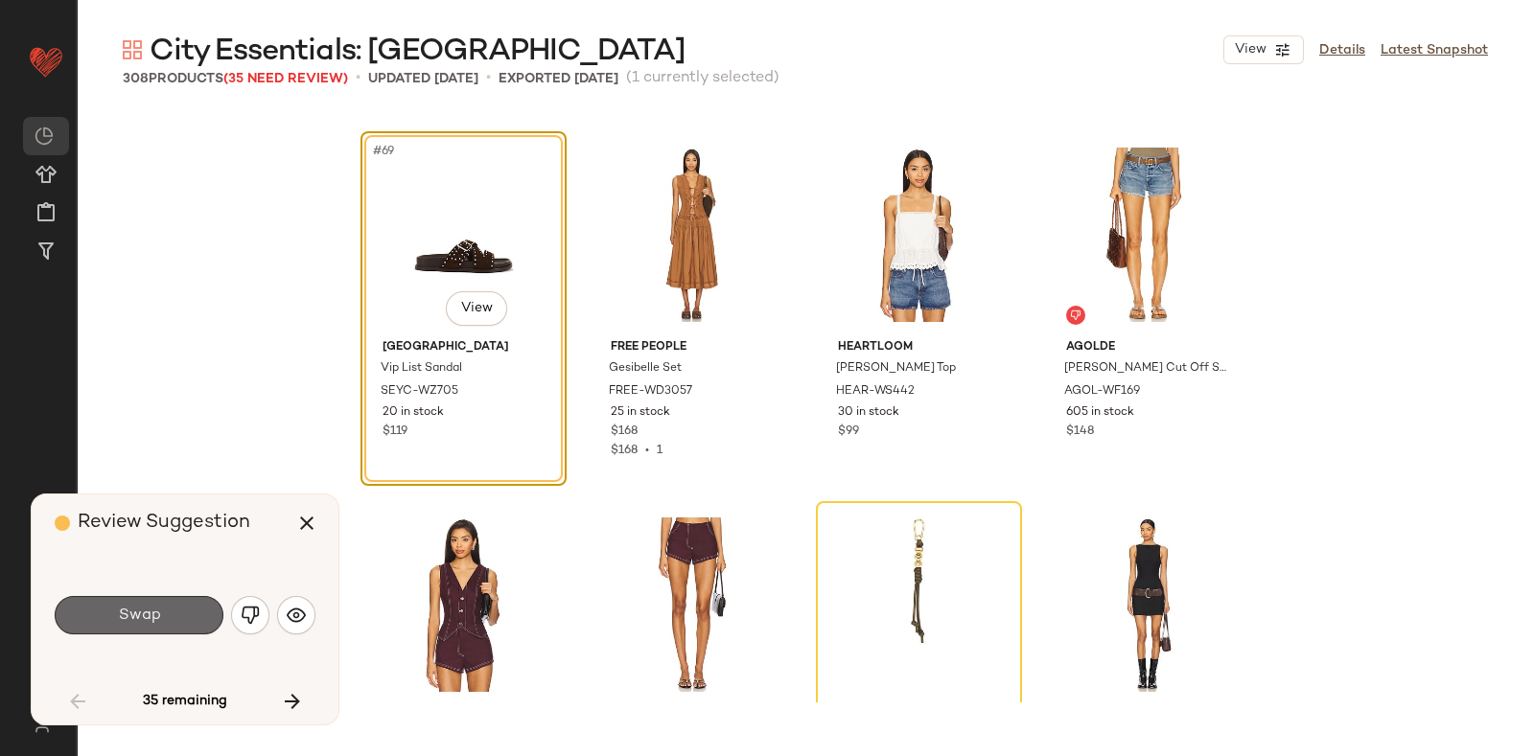
click at [180, 602] on button "Swap" at bounding box center [139, 615] width 169 height 38
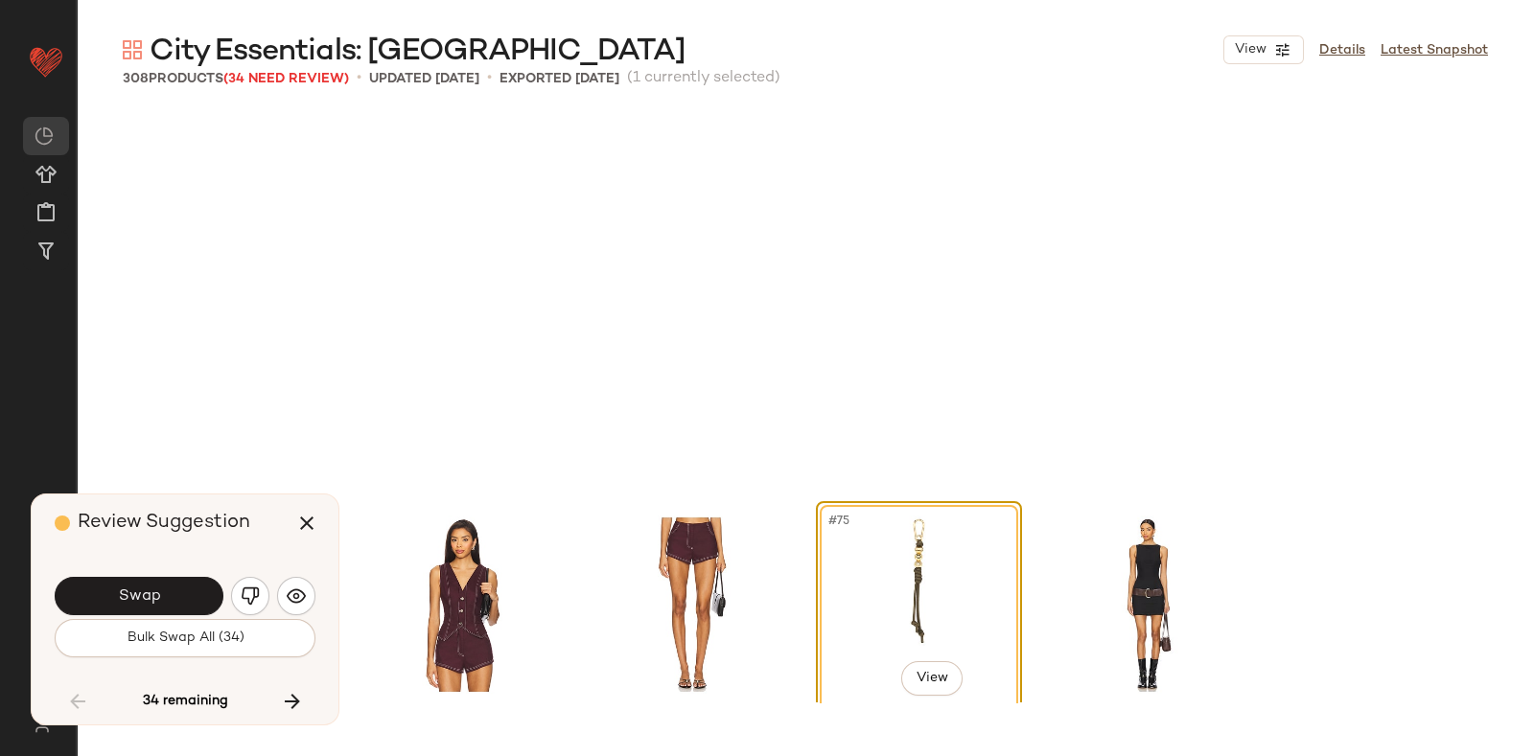
scroll to position [6659, 0]
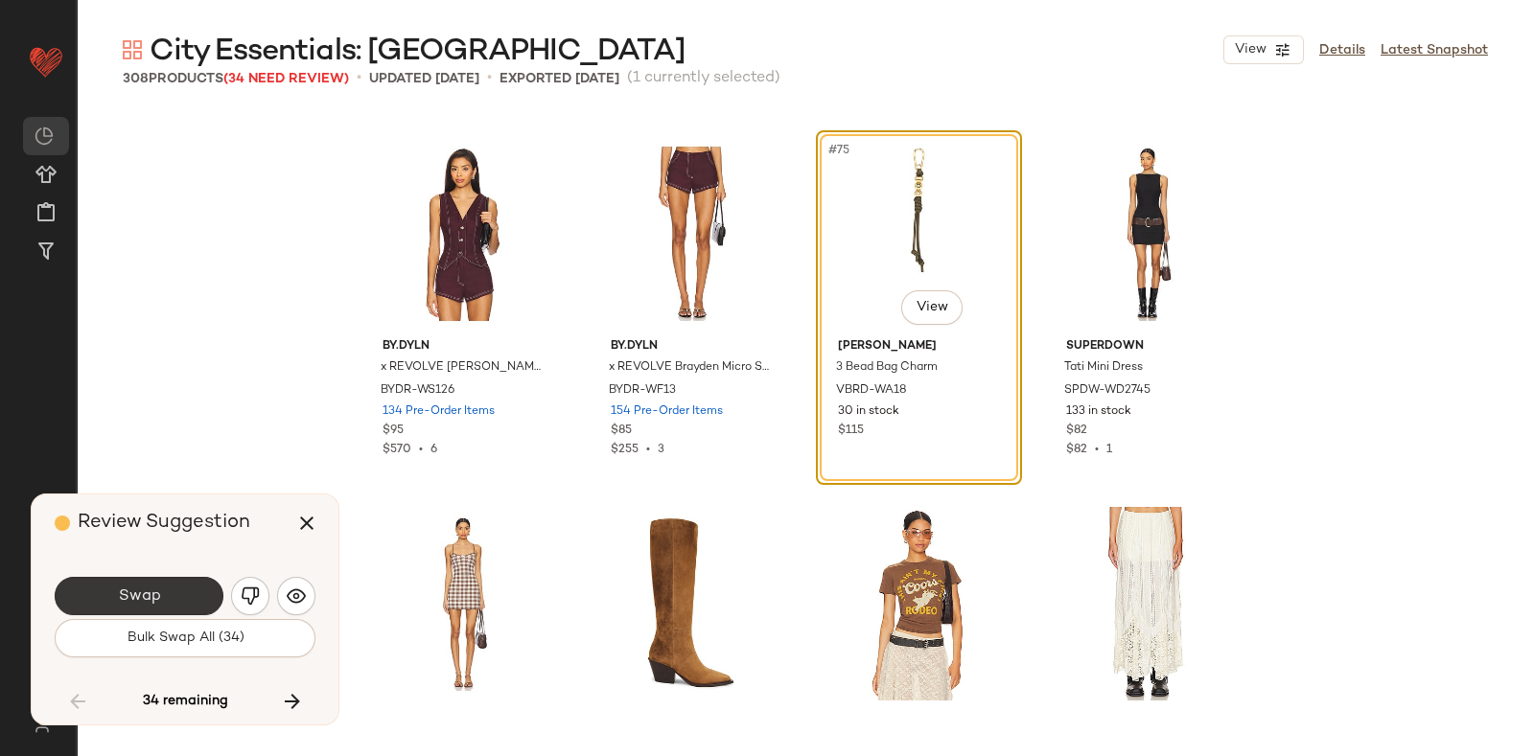
click at [185, 589] on button "Swap" at bounding box center [139, 596] width 169 height 38
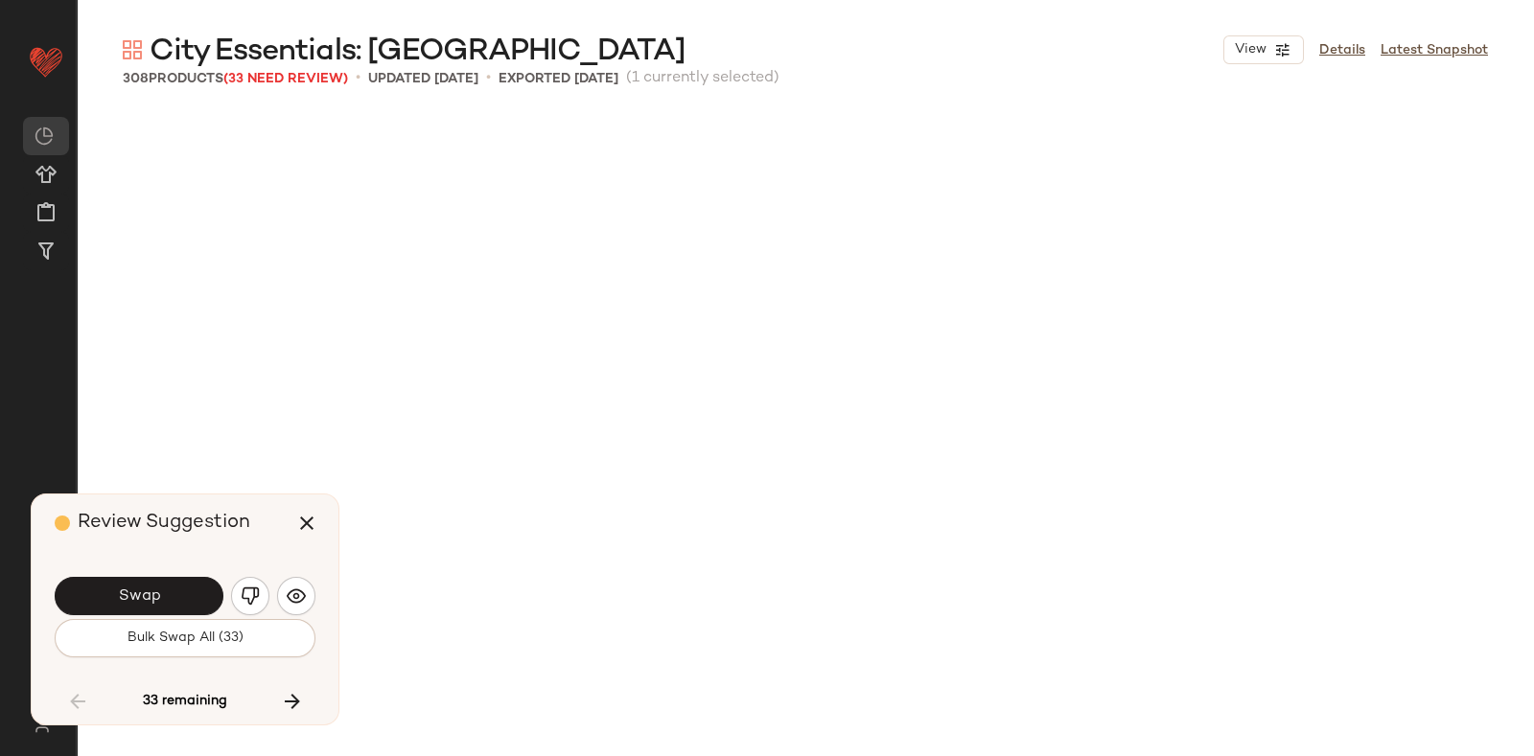
scroll to position [7398, 0]
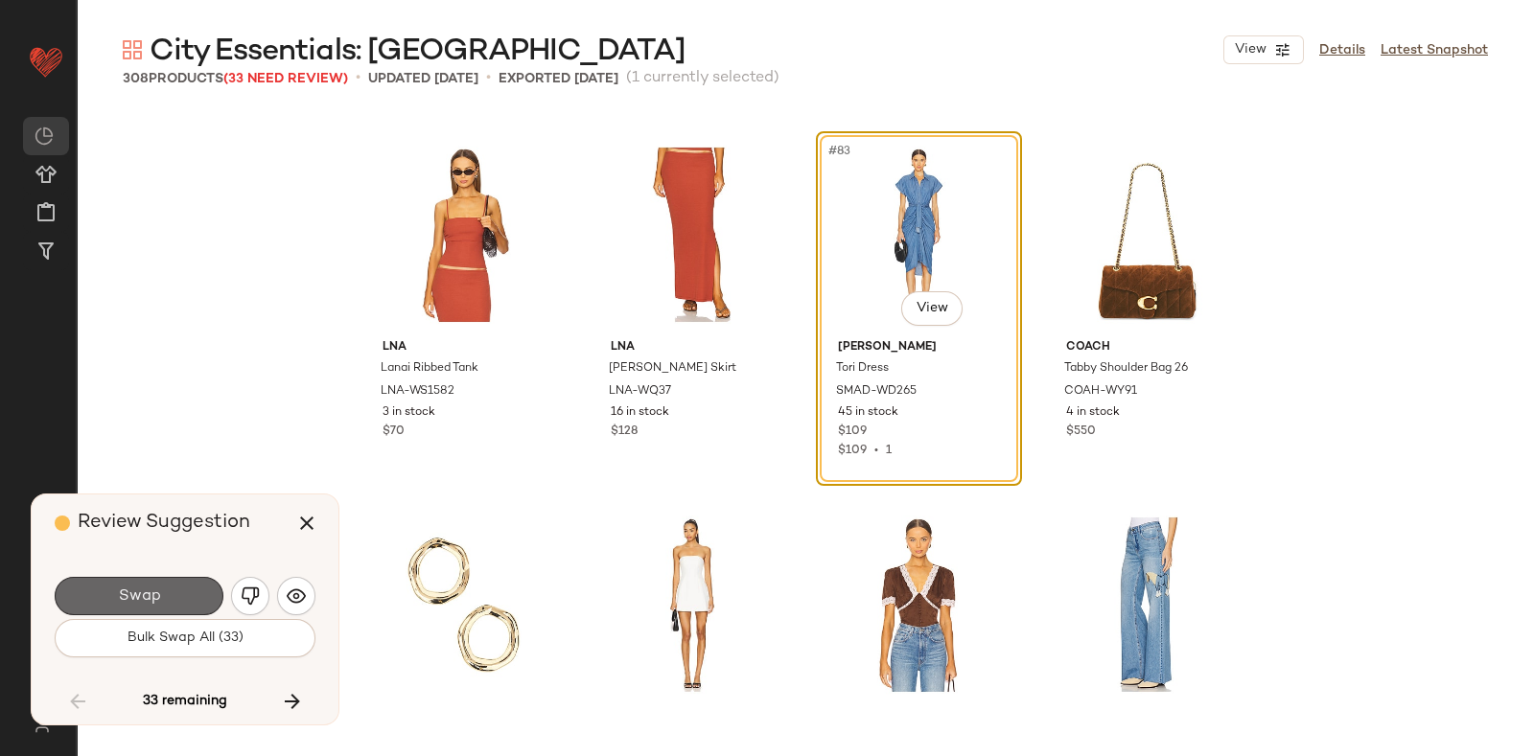
click at [177, 586] on button "Swap" at bounding box center [139, 596] width 169 height 38
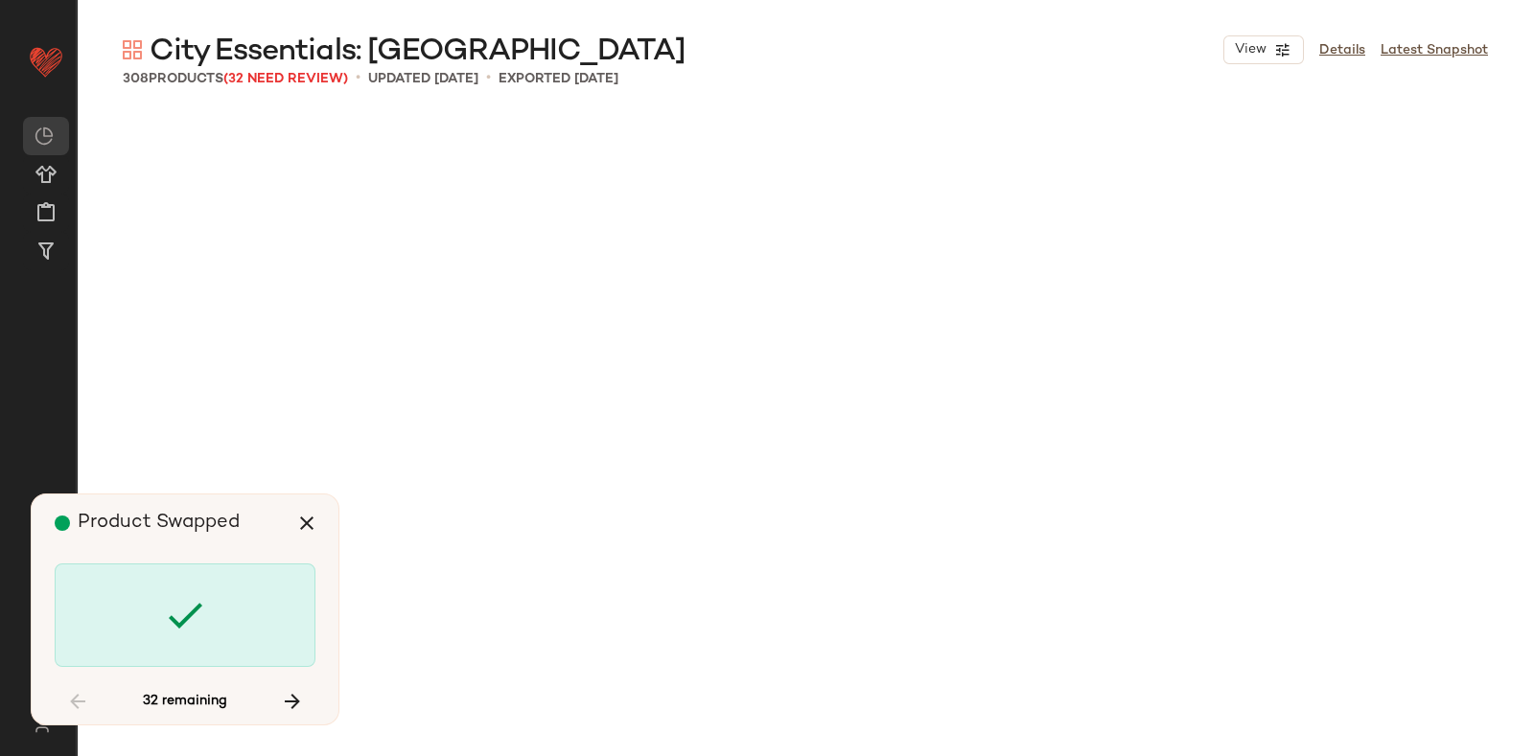
scroll to position [8879, 0]
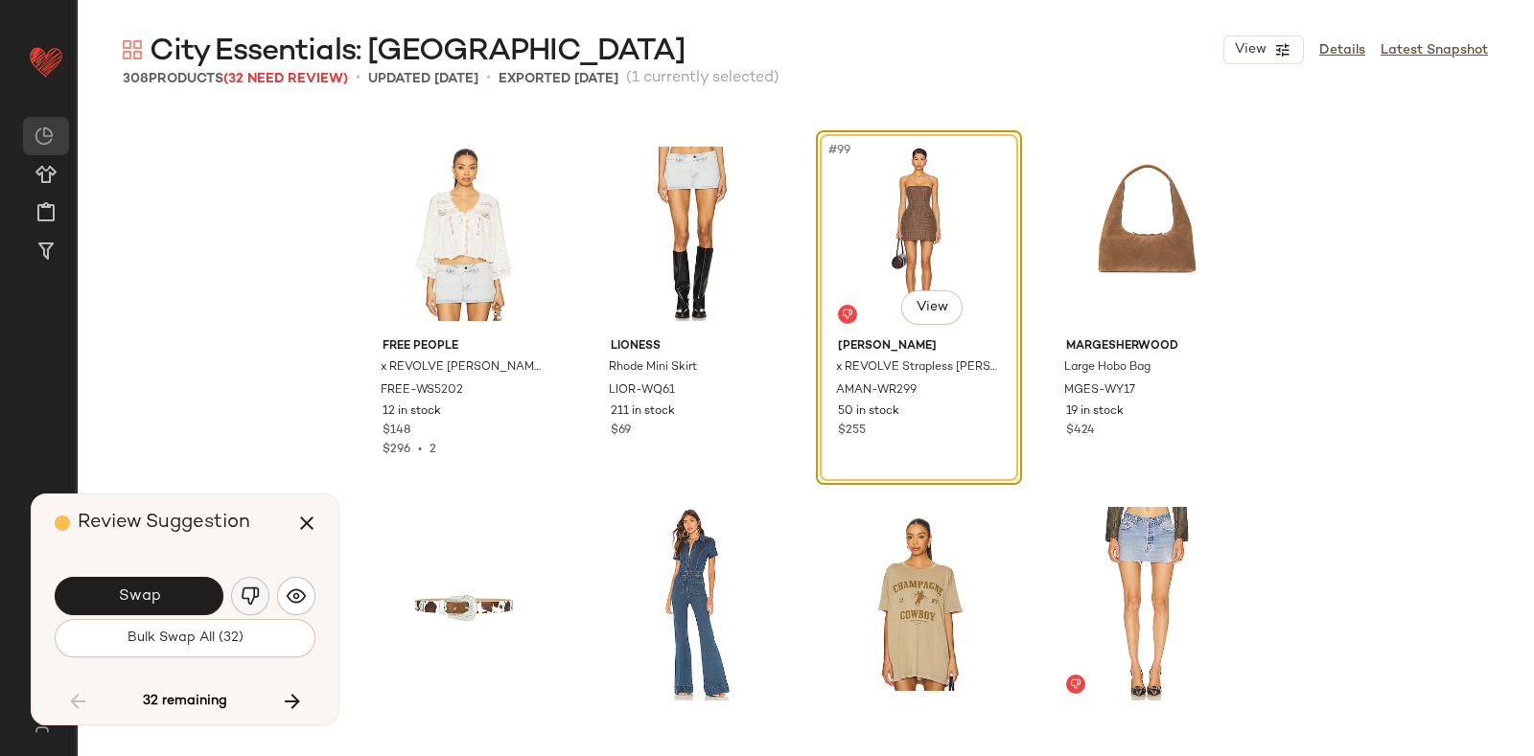
click at [240, 587] on button "button" at bounding box center [250, 596] width 38 height 38
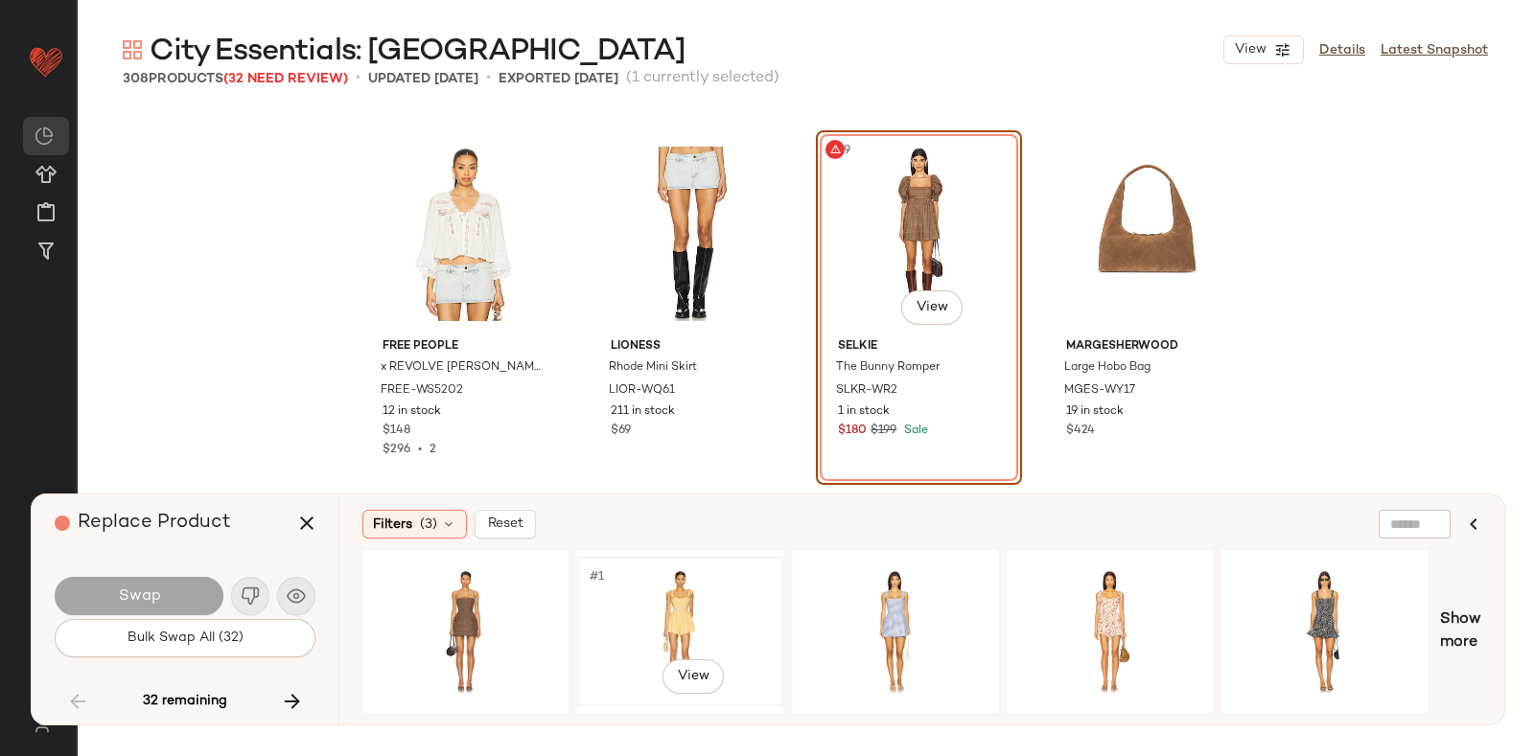
click at [713, 588] on div "#1 View" at bounding box center [680, 632] width 193 height 136
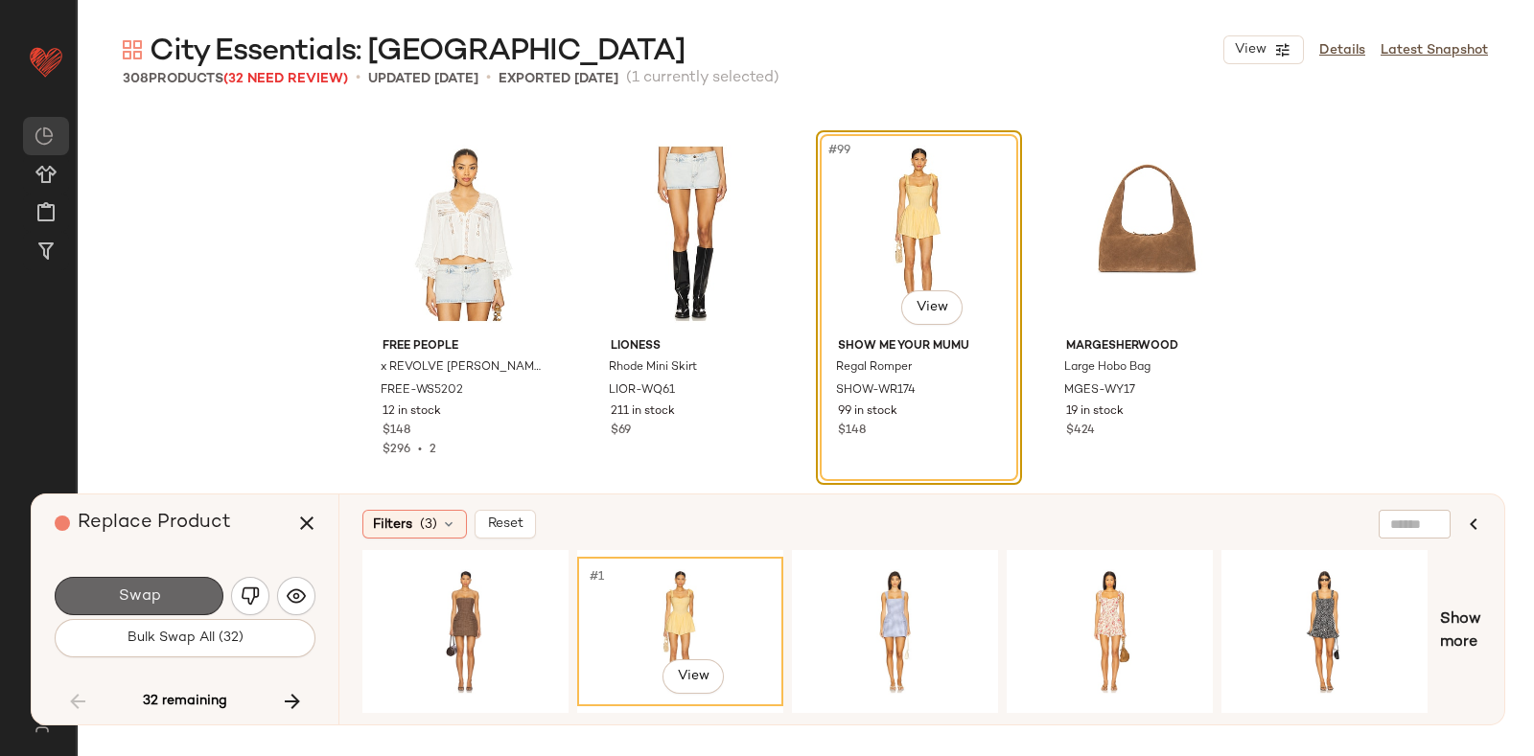
click at [177, 591] on button "Swap" at bounding box center [139, 596] width 169 height 38
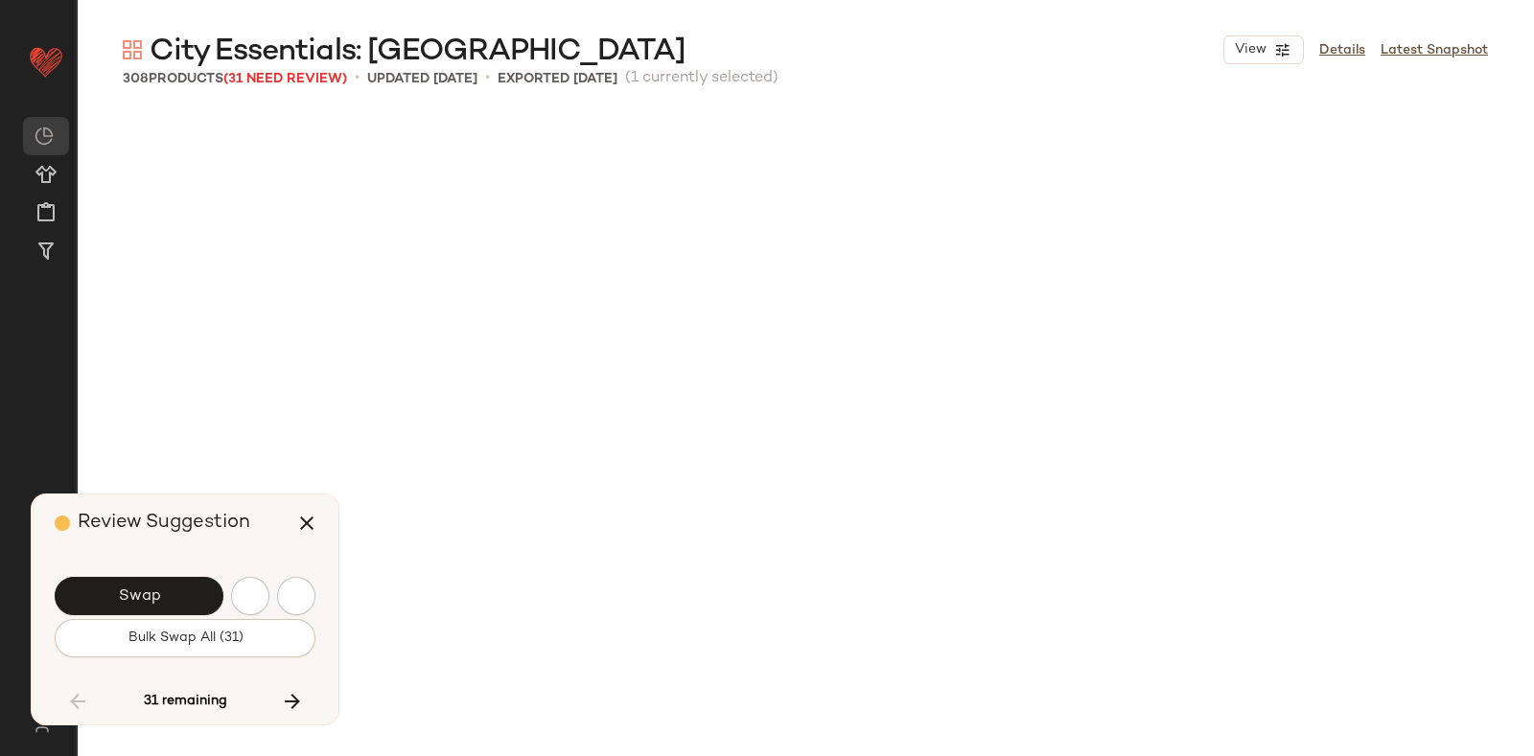
scroll to position [9988, 0]
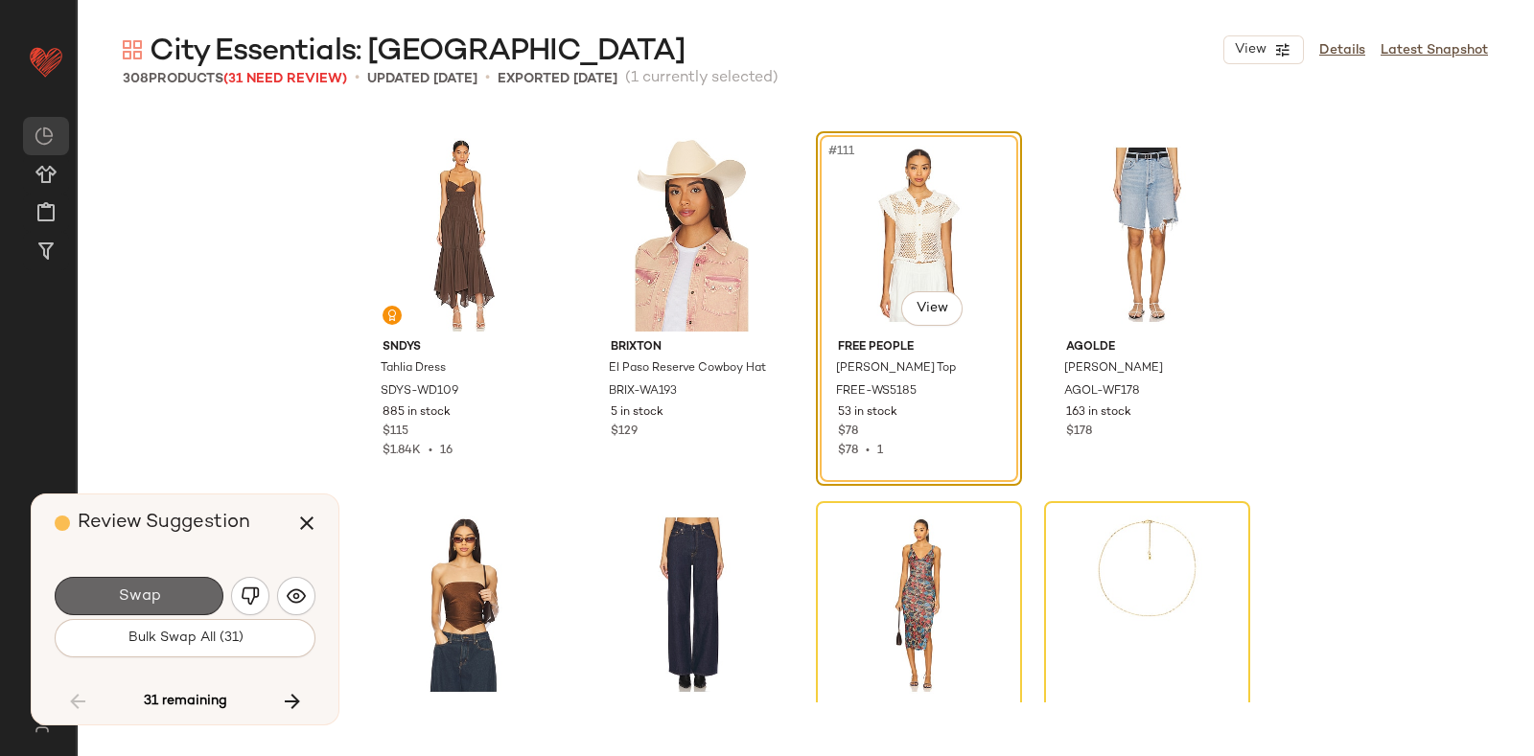
click at [184, 580] on button "Swap" at bounding box center [139, 596] width 169 height 38
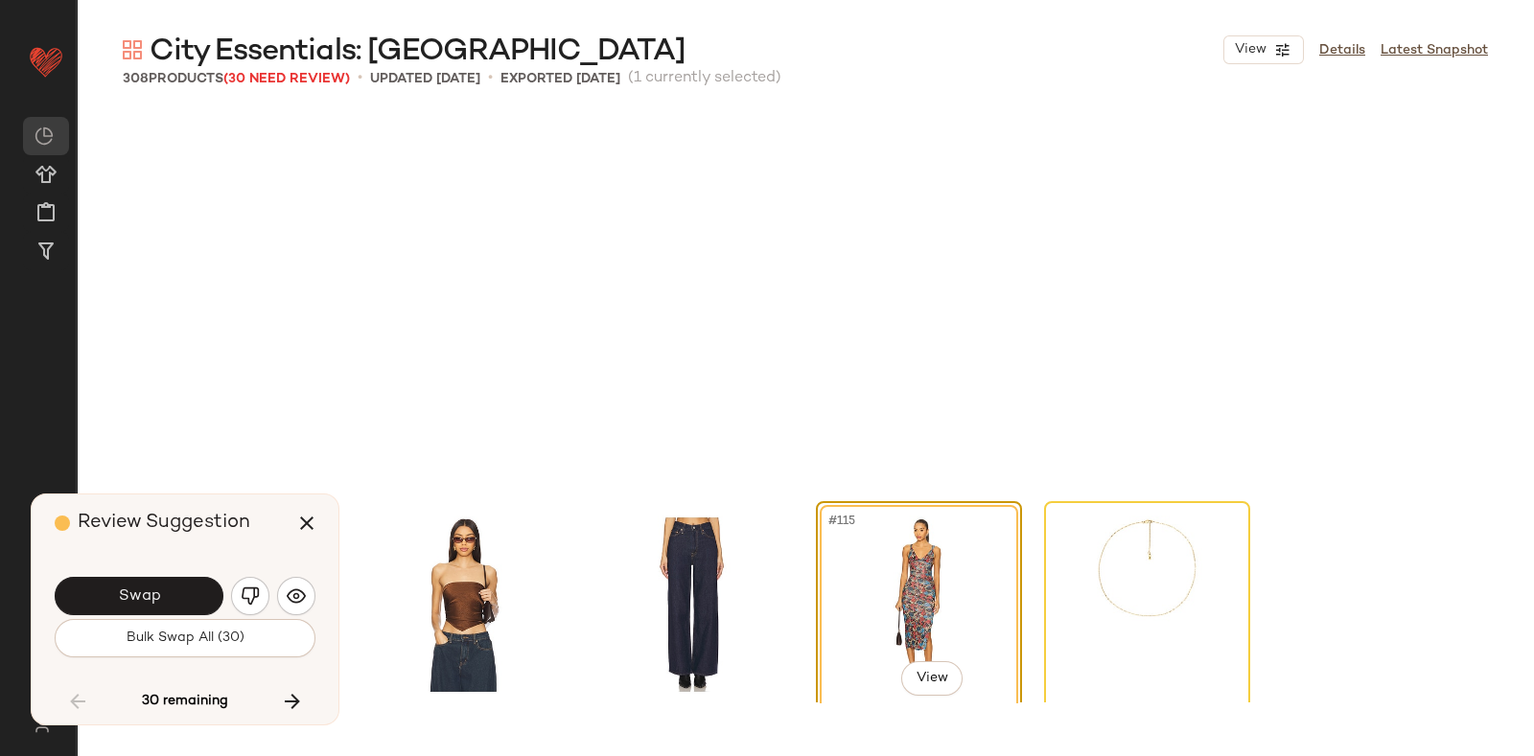
scroll to position [10359, 0]
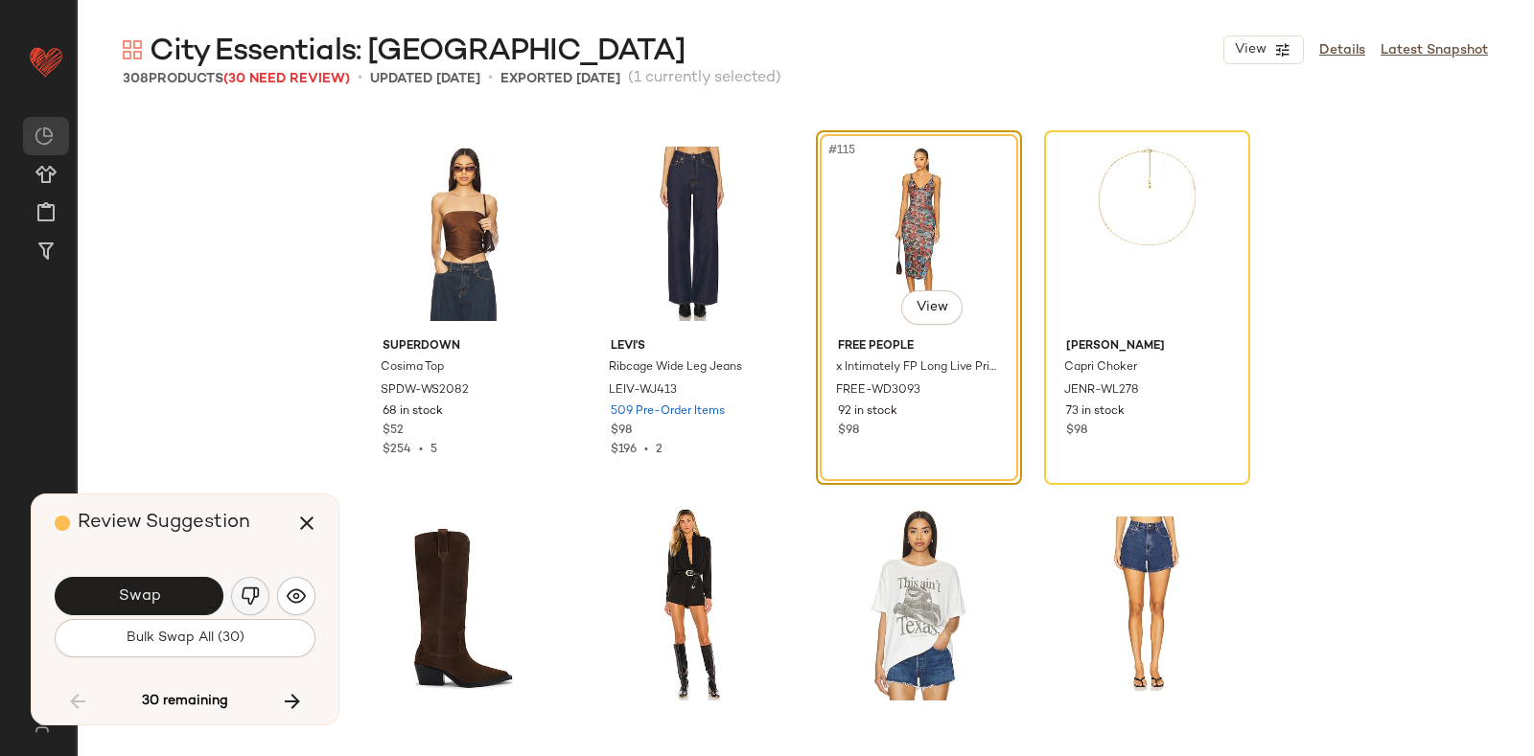
click at [243, 584] on button "button" at bounding box center [250, 596] width 38 height 38
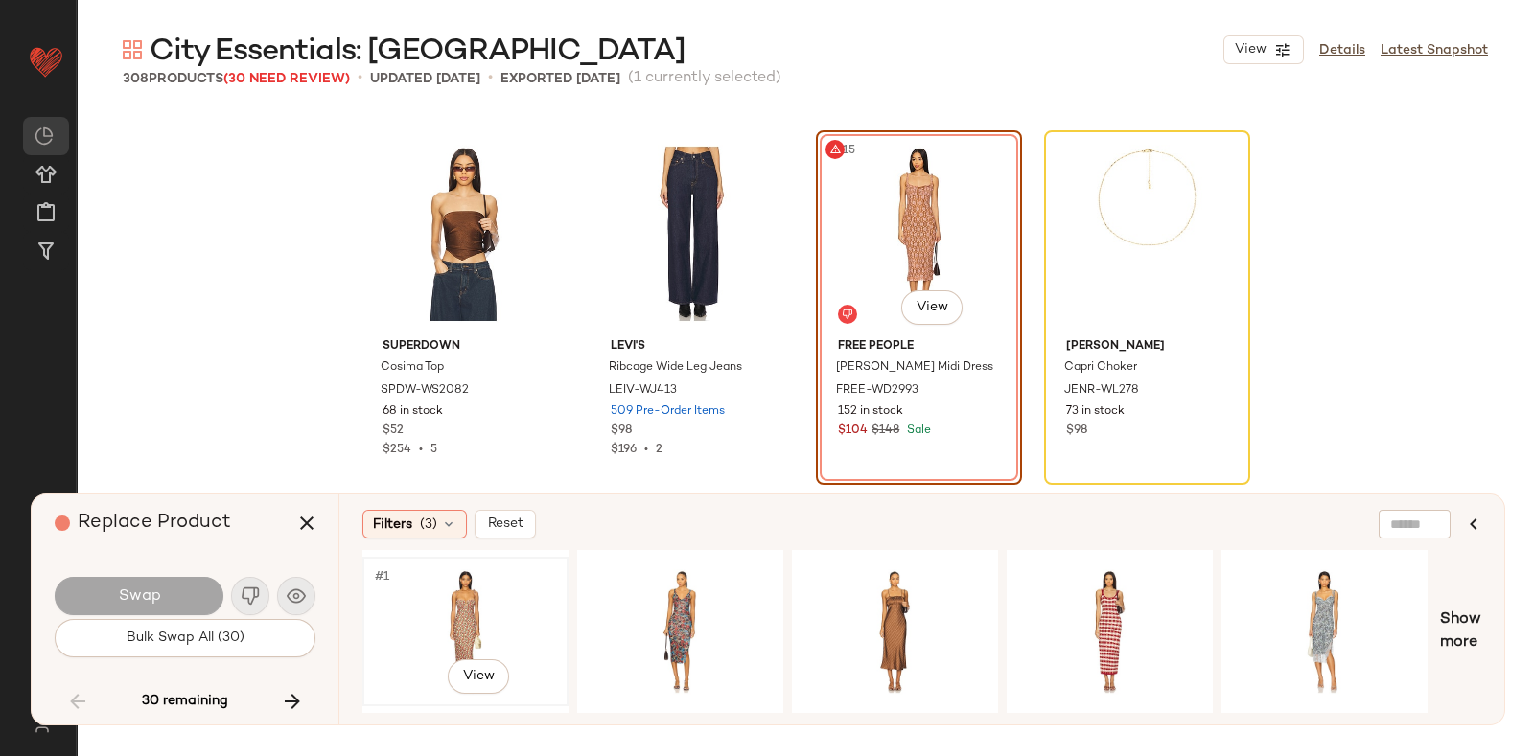
click at [474, 594] on div "#1 View" at bounding box center [465, 632] width 193 height 136
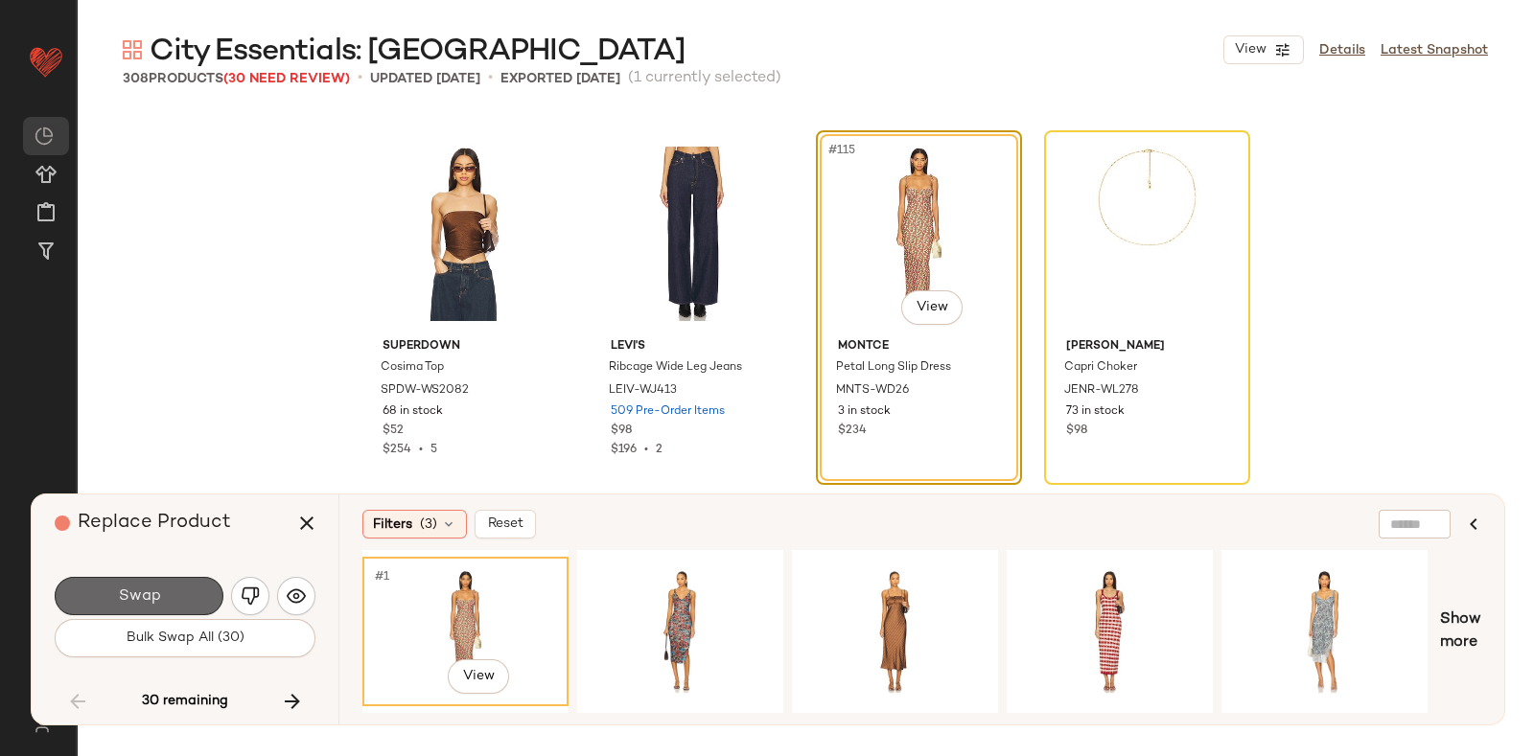
click at [163, 590] on button "Swap" at bounding box center [139, 596] width 169 height 38
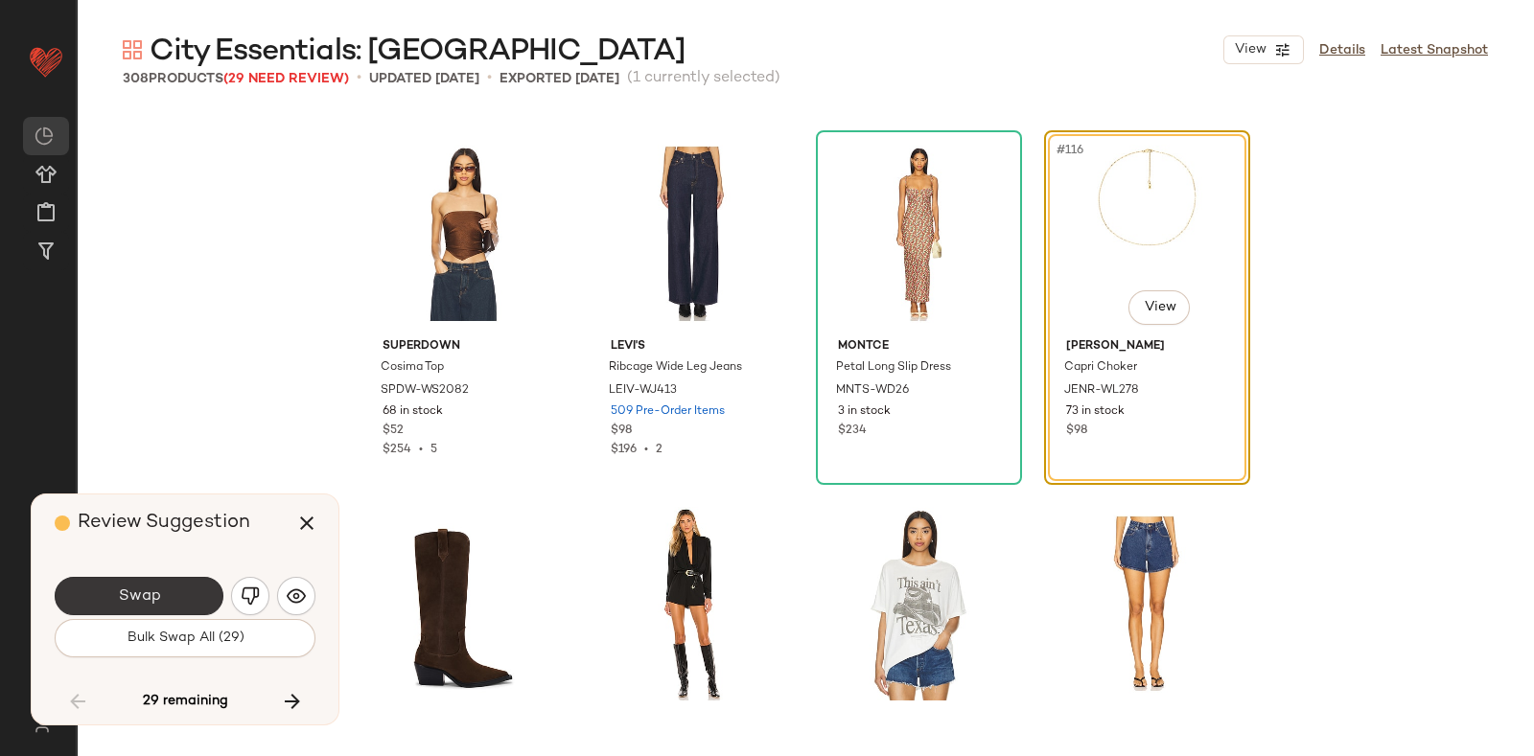
click at [187, 591] on button "Swap" at bounding box center [139, 596] width 169 height 38
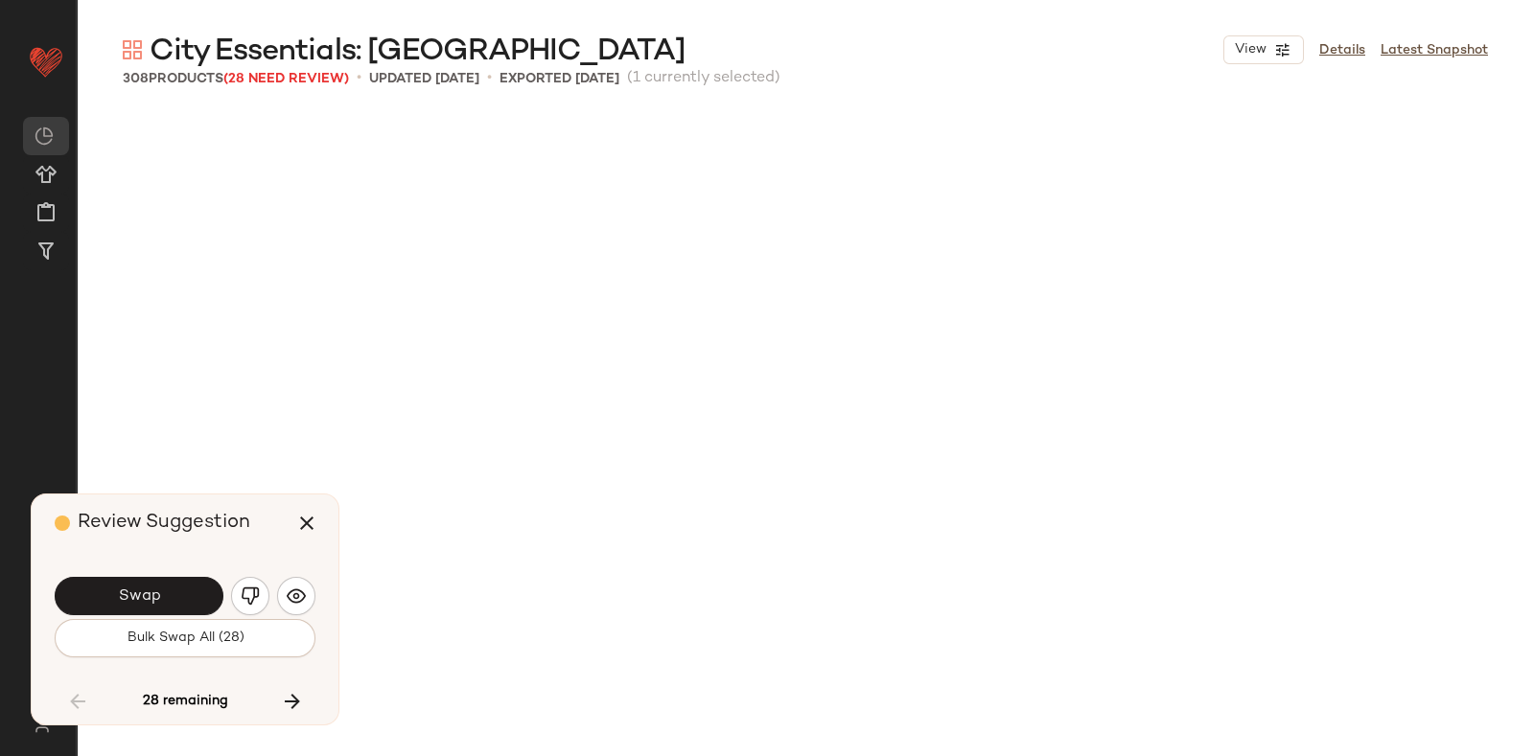
scroll to position [11099, 0]
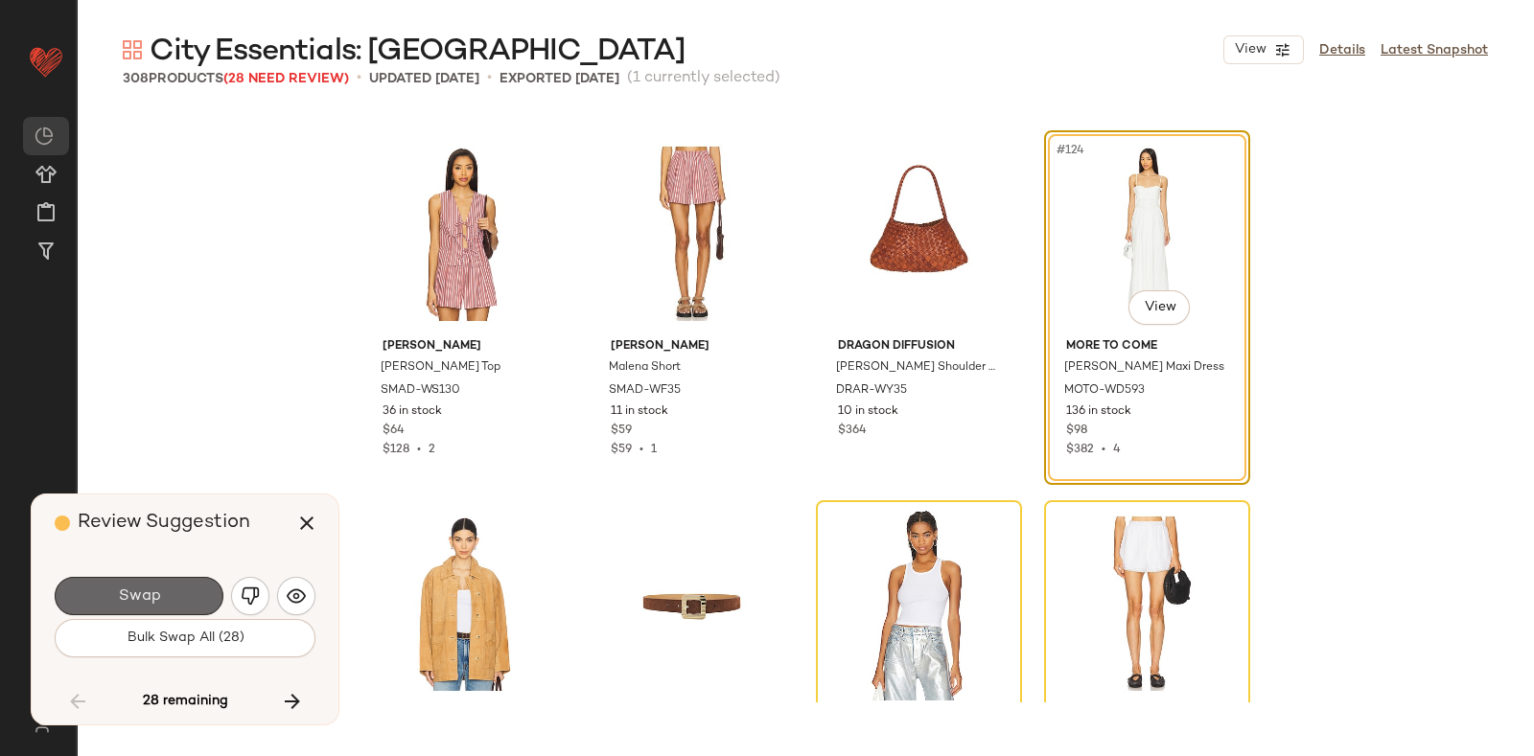
click at [184, 582] on button "Swap" at bounding box center [139, 596] width 169 height 38
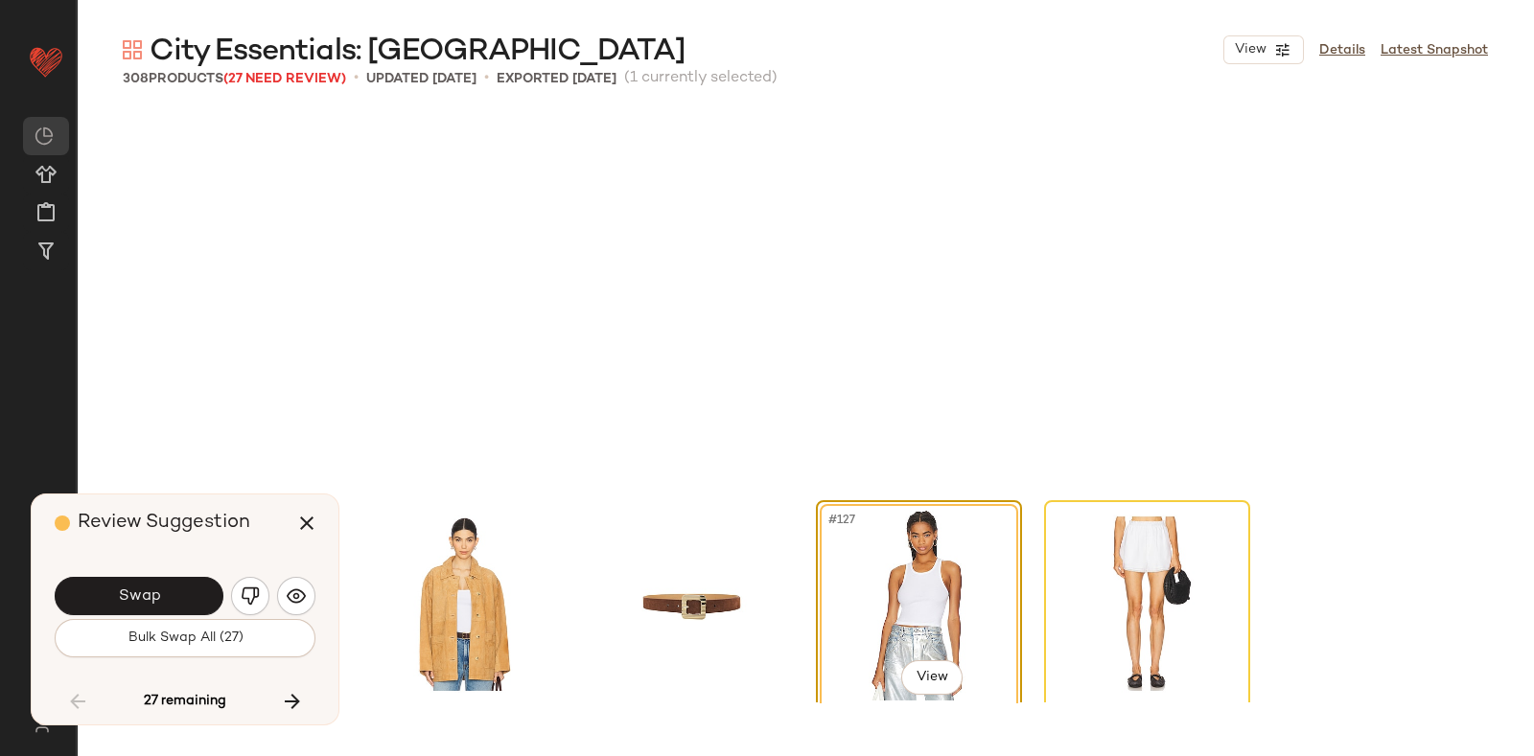
scroll to position [11468, 0]
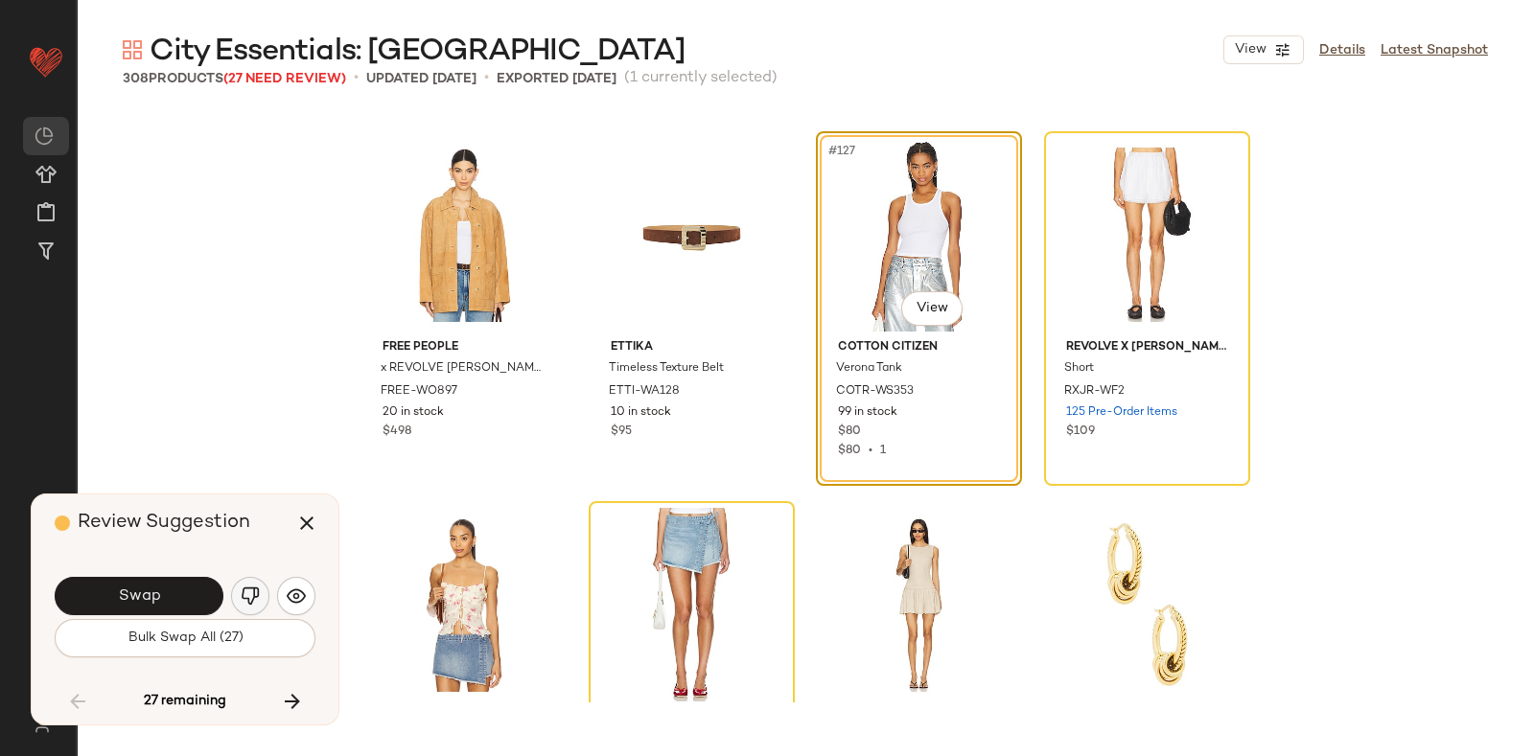
click at [242, 580] on button "button" at bounding box center [250, 596] width 38 height 38
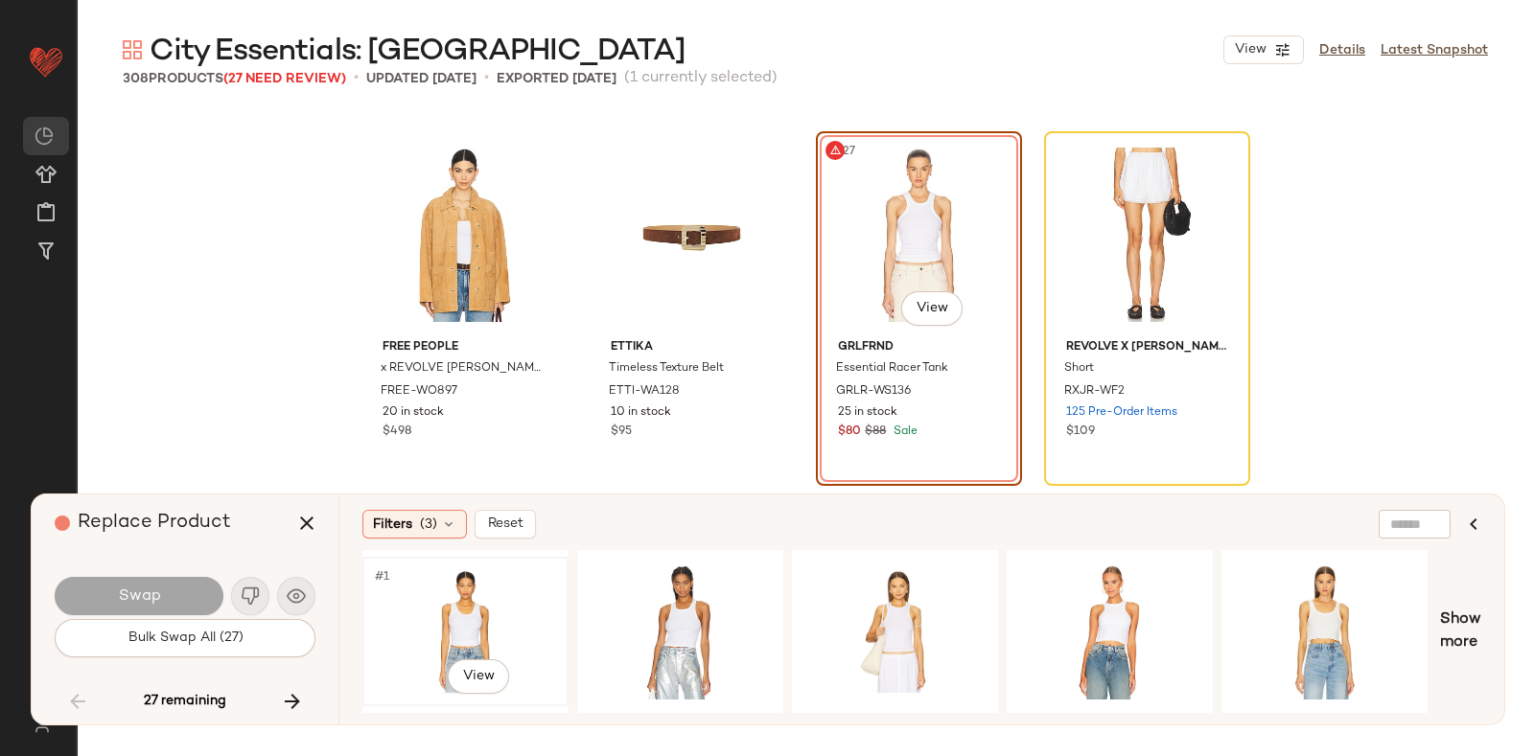
click at [479, 591] on div "#1 View" at bounding box center [465, 632] width 193 height 136
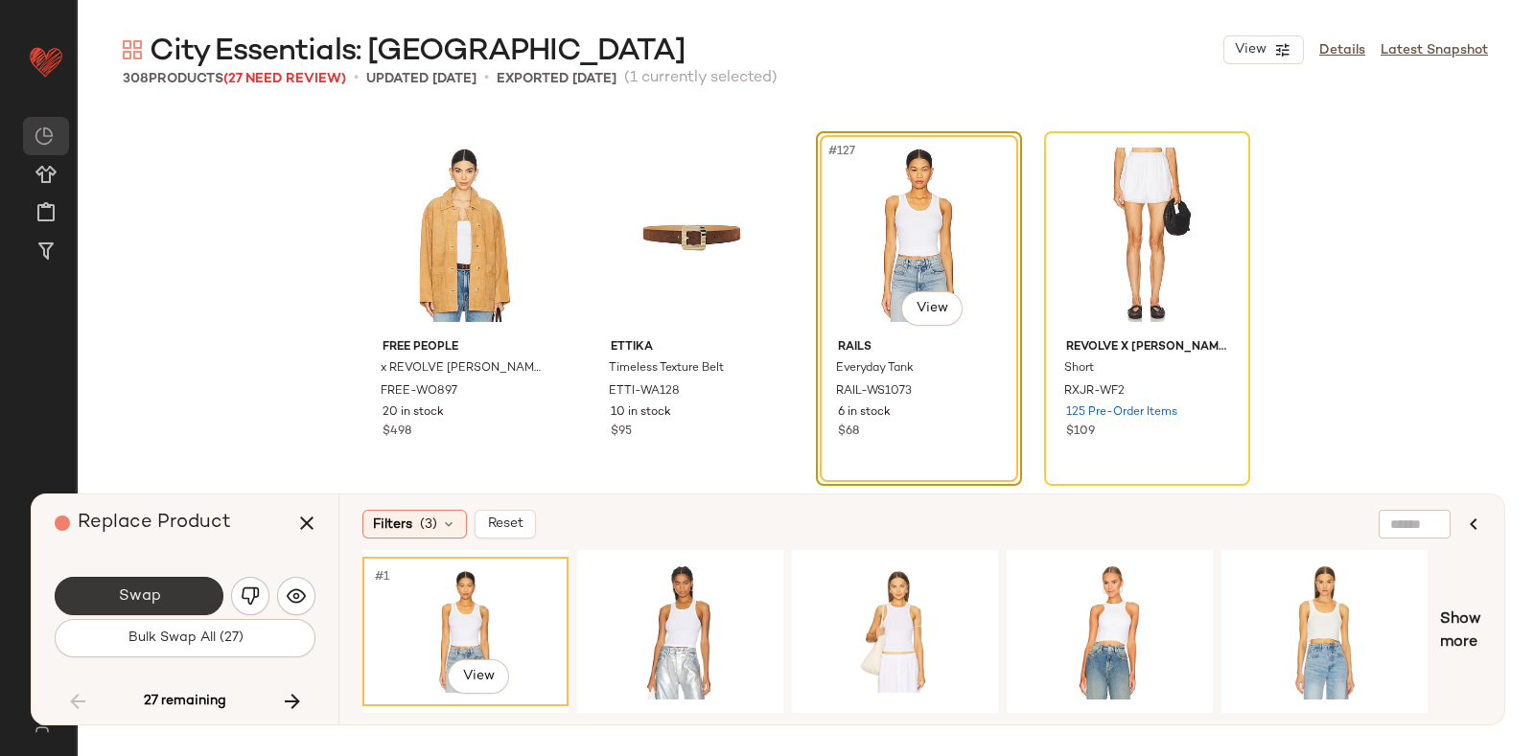
click at [173, 588] on button "Swap" at bounding box center [139, 596] width 169 height 38
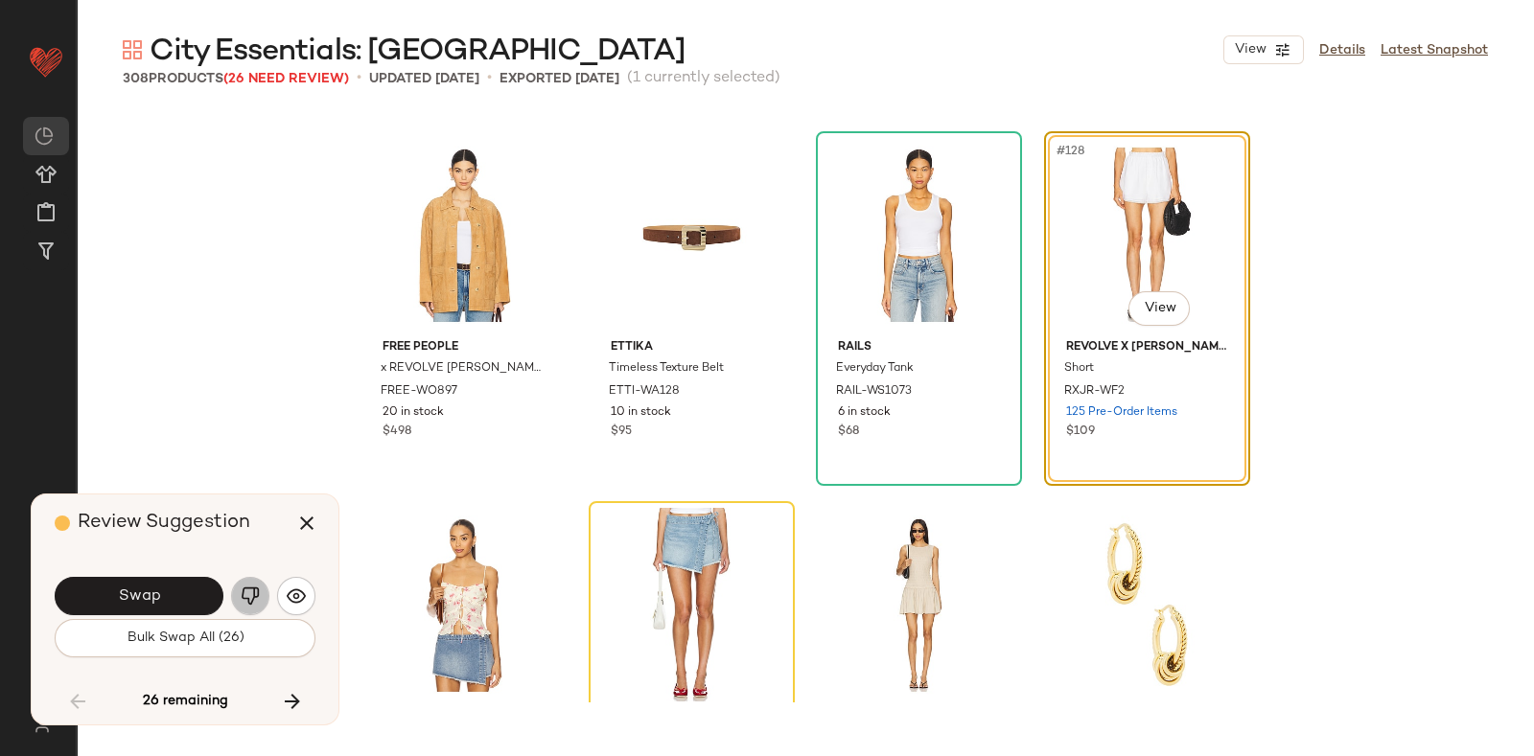
click at [244, 588] on img "button" at bounding box center [250, 596] width 19 height 19
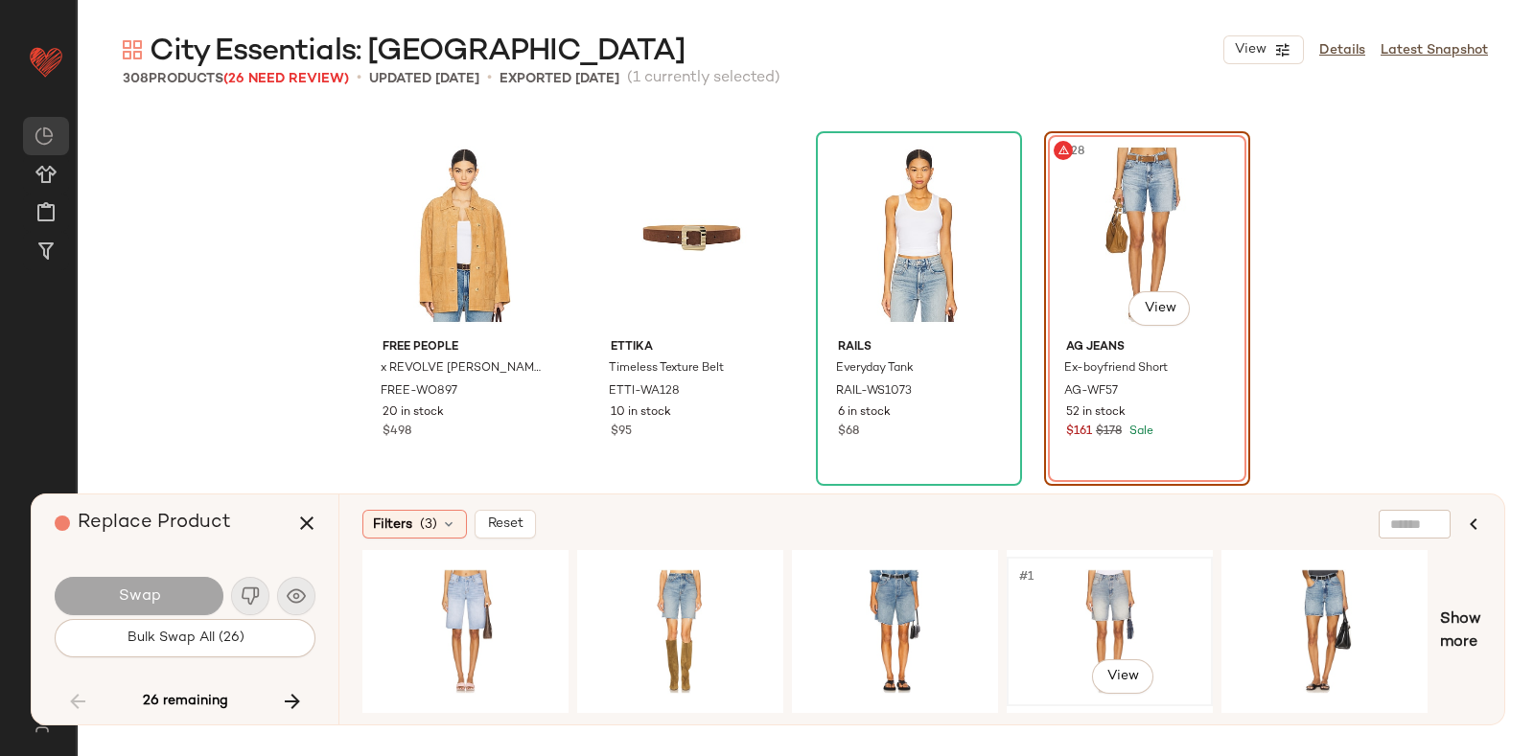
click at [1084, 565] on div "#1 View" at bounding box center [1109, 632] width 193 height 136
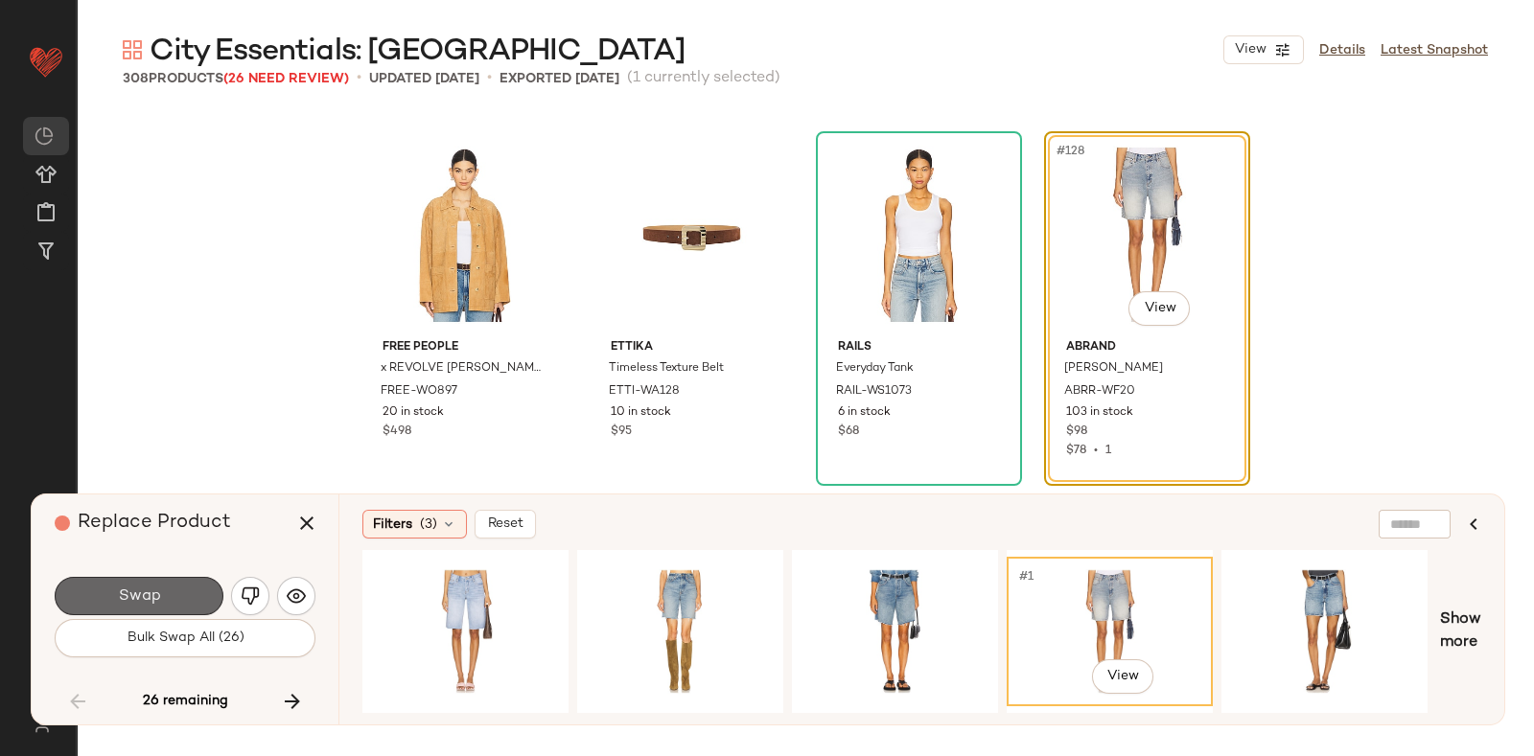
click at [155, 588] on span "Swap" at bounding box center [138, 597] width 43 height 18
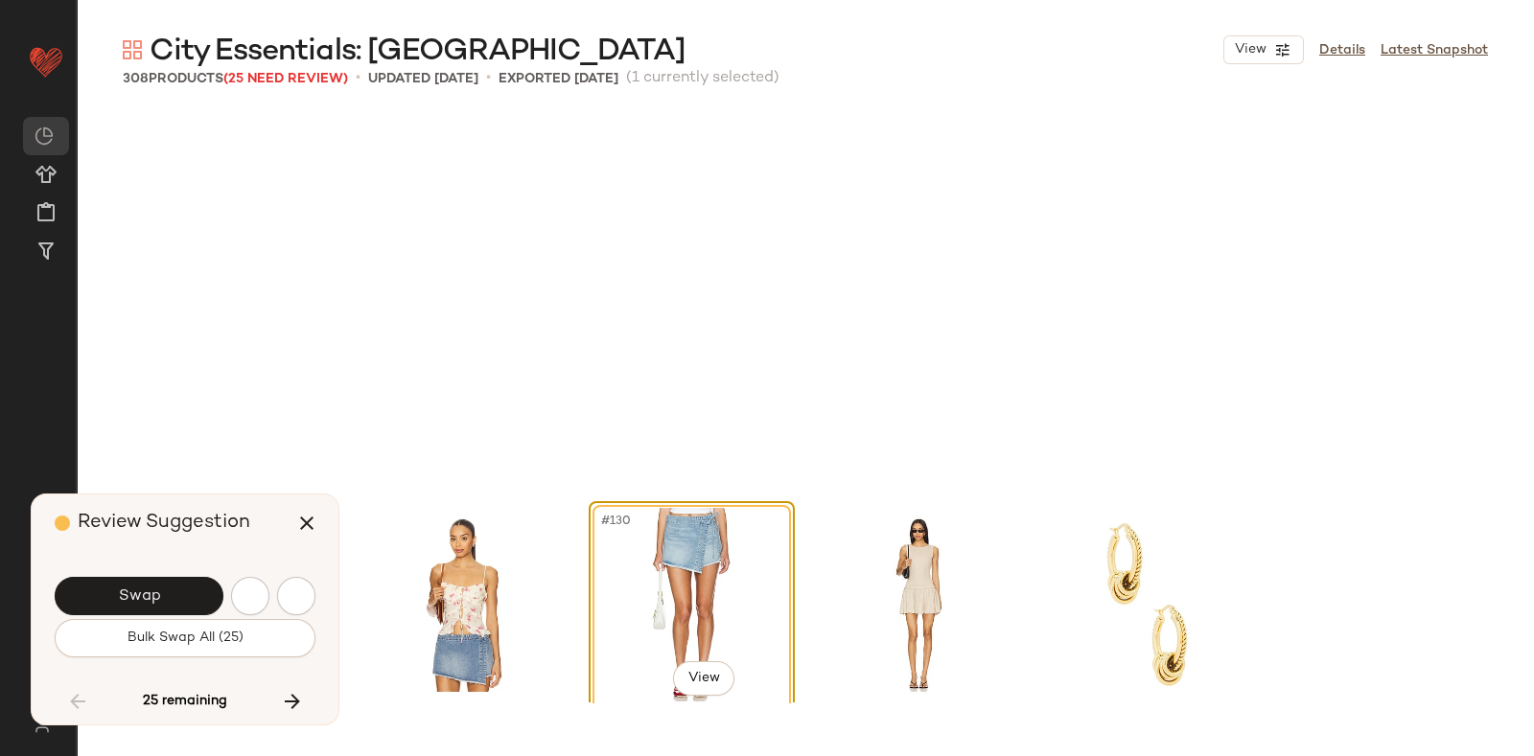
scroll to position [11838, 0]
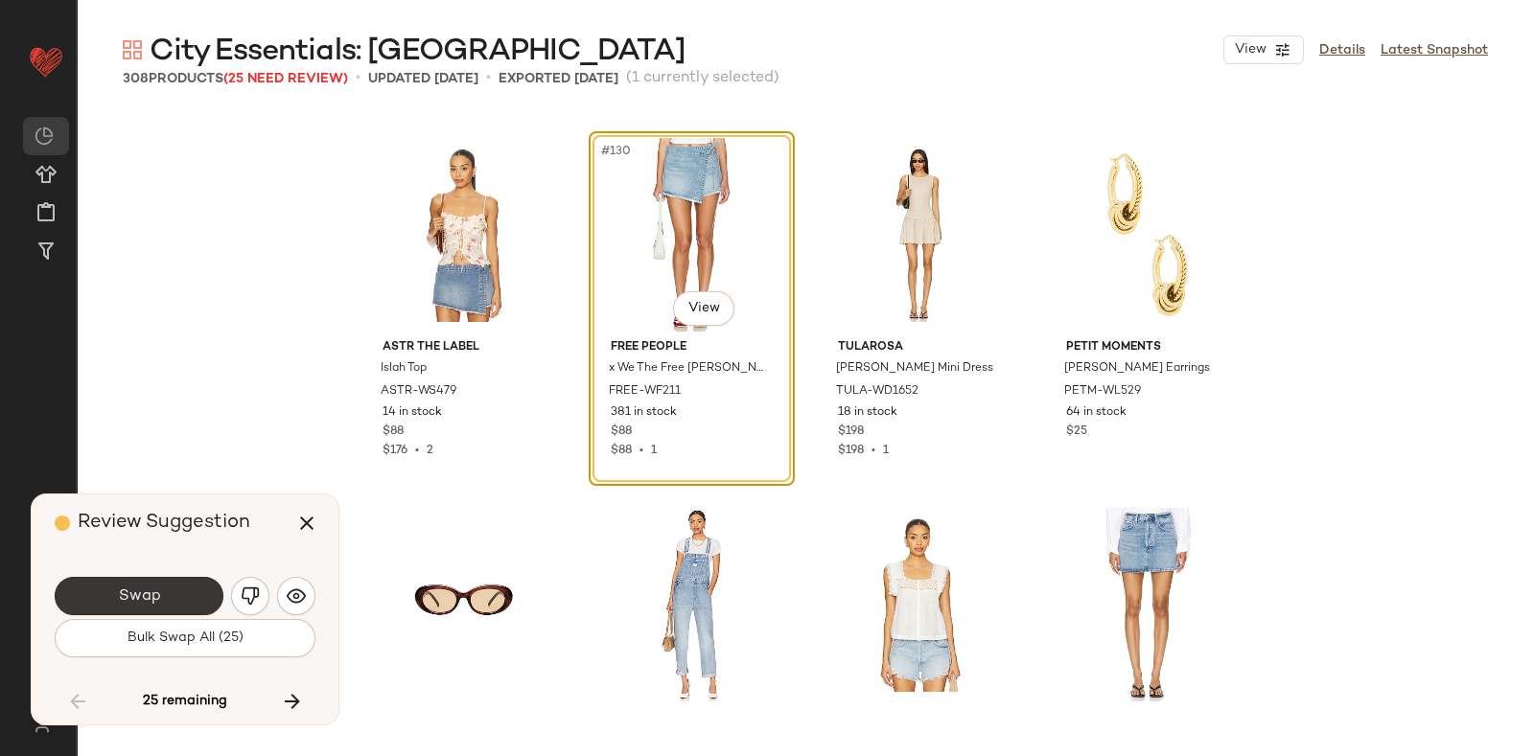
click at [165, 588] on button "Swap" at bounding box center [139, 596] width 169 height 38
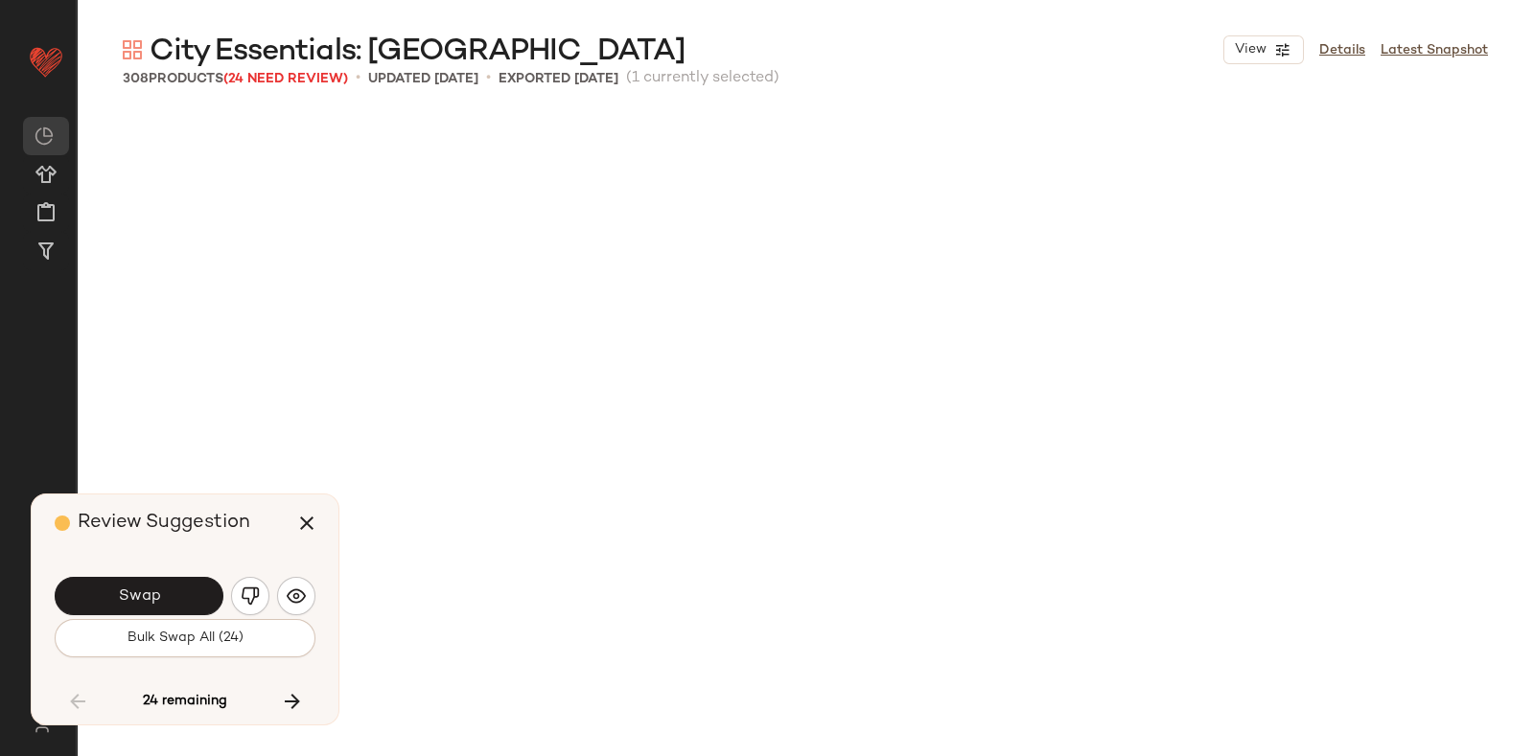
scroll to position [12948, 0]
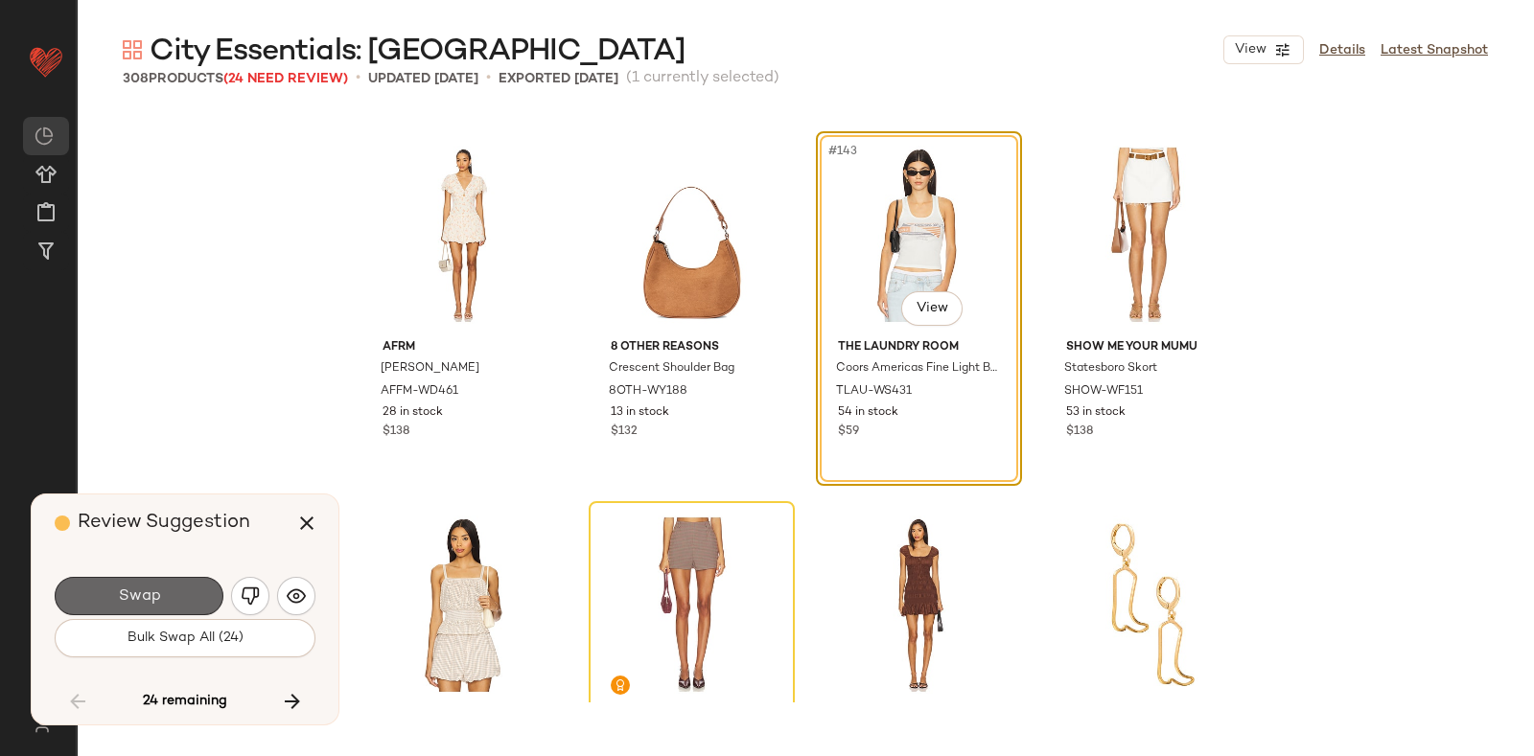
click at [177, 587] on button "Swap" at bounding box center [139, 596] width 169 height 38
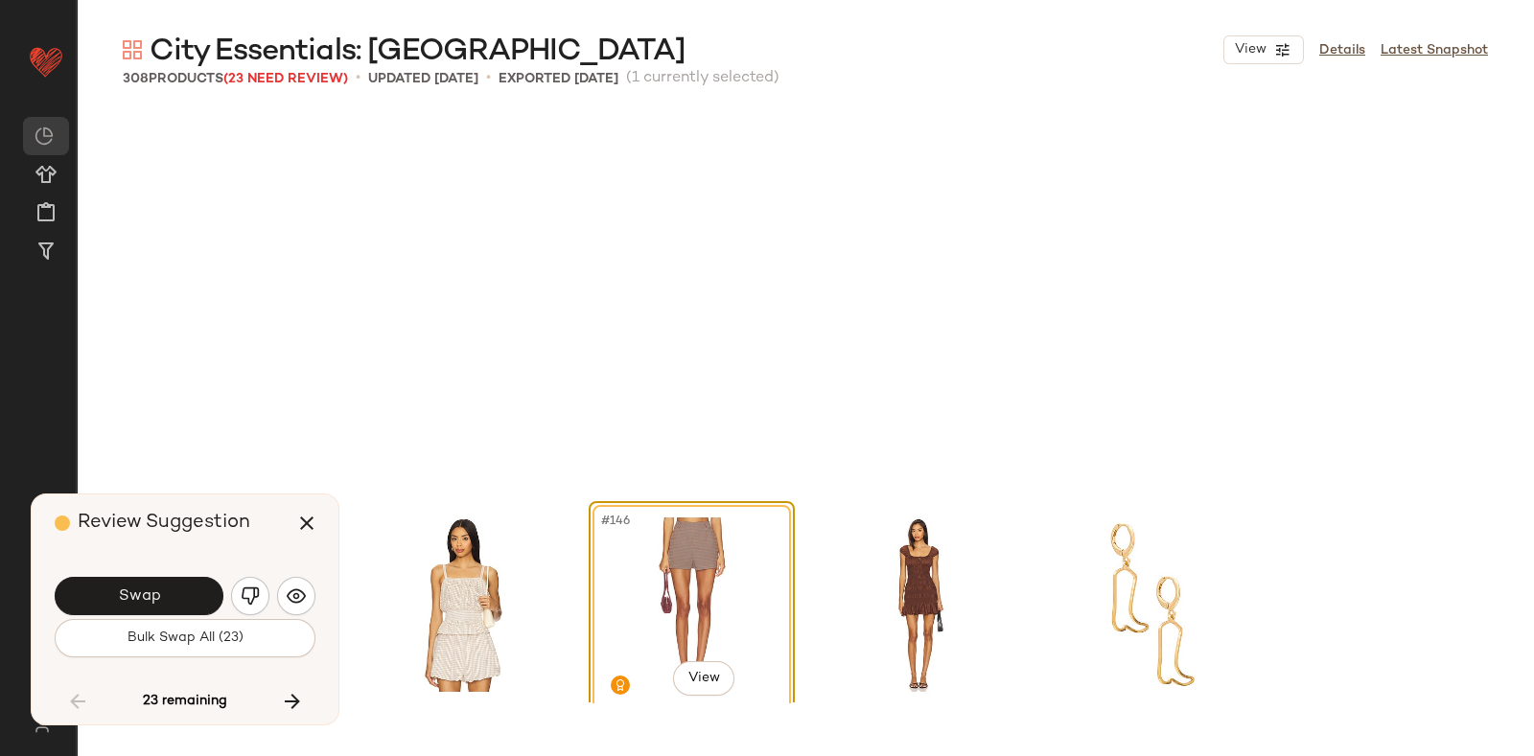
scroll to position [13318, 0]
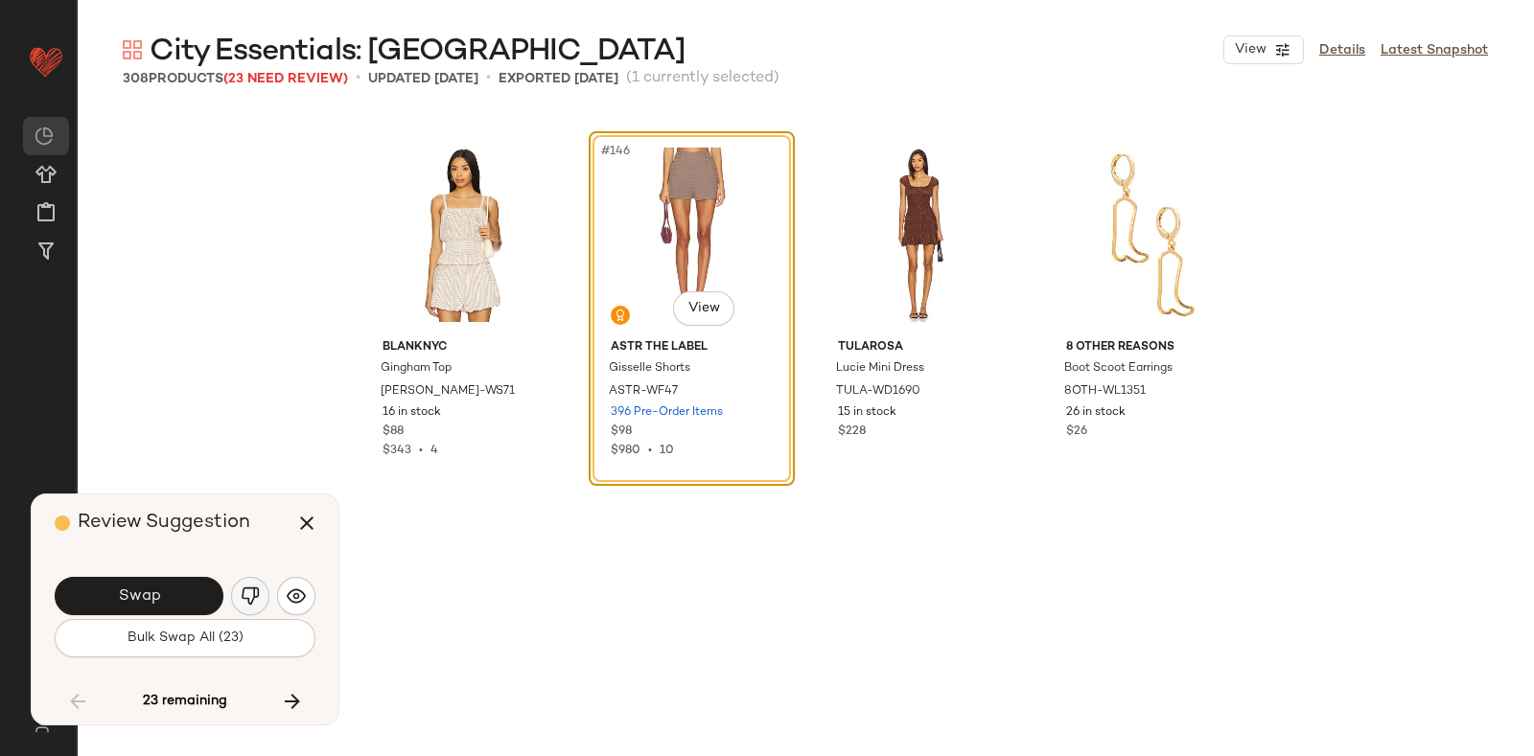
click at [242, 582] on button "button" at bounding box center [250, 596] width 38 height 38
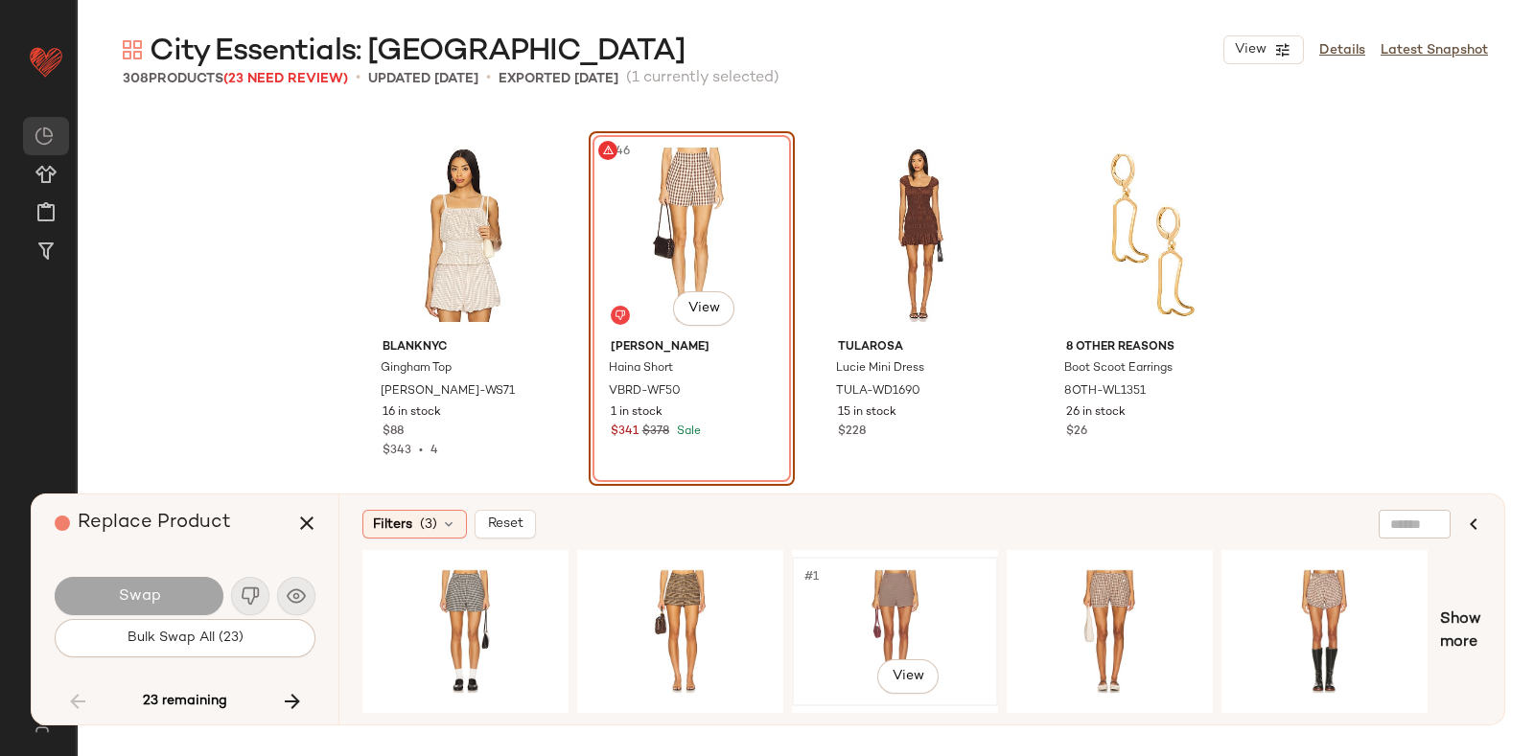
click at [899, 583] on div "#1 View" at bounding box center [894, 632] width 193 height 136
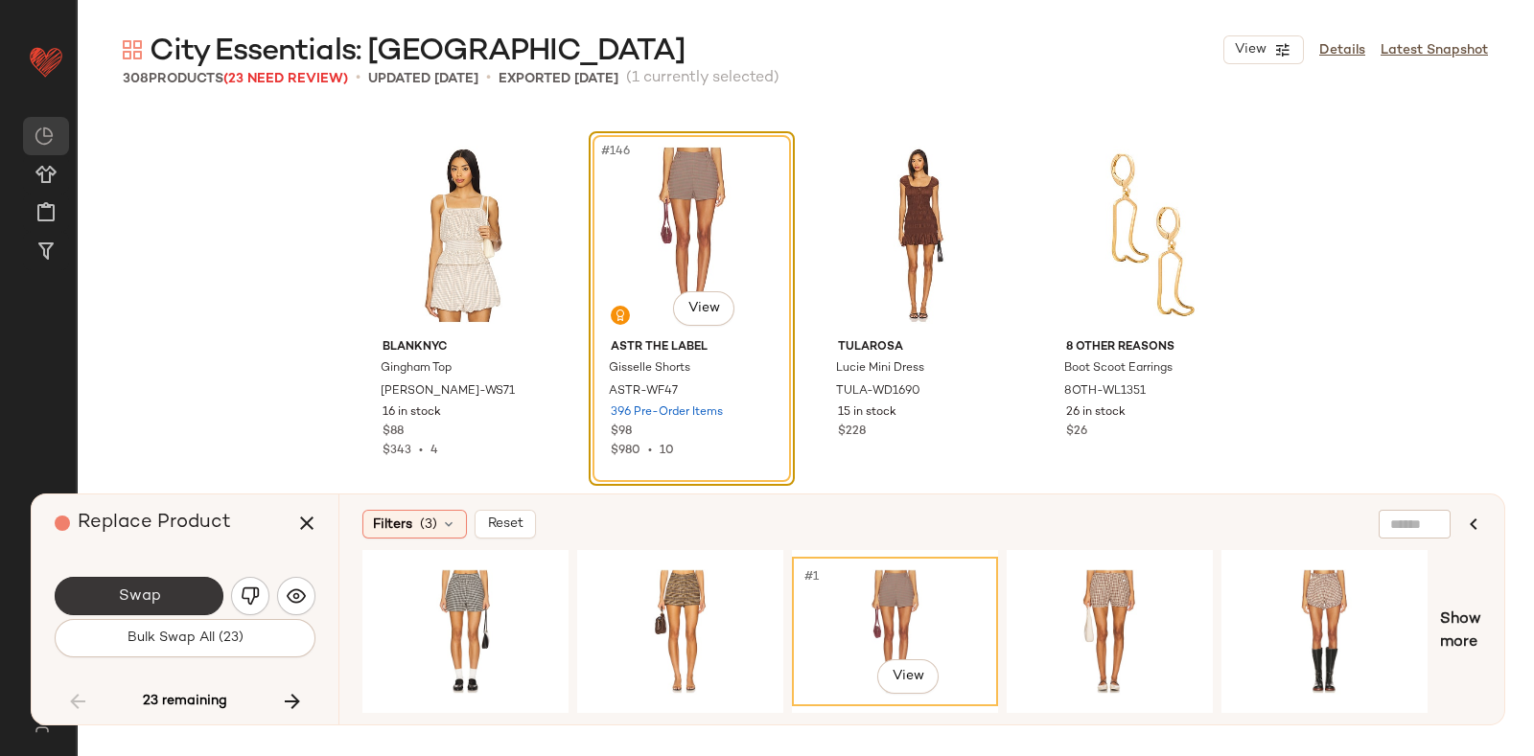
click at [188, 591] on button "Swap" at bounding box center [139, 596] width 169 height 38
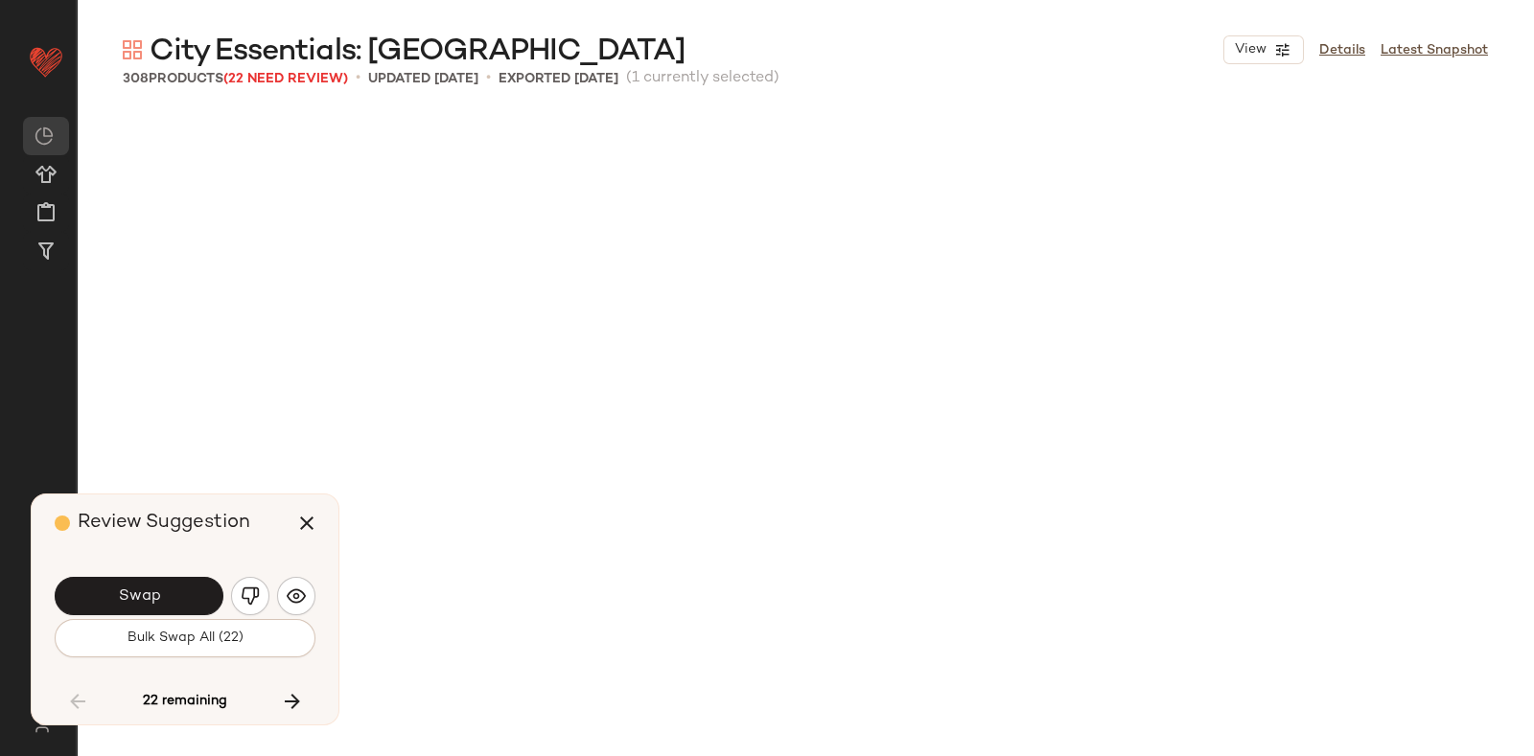
scroll to position [14059, 0]
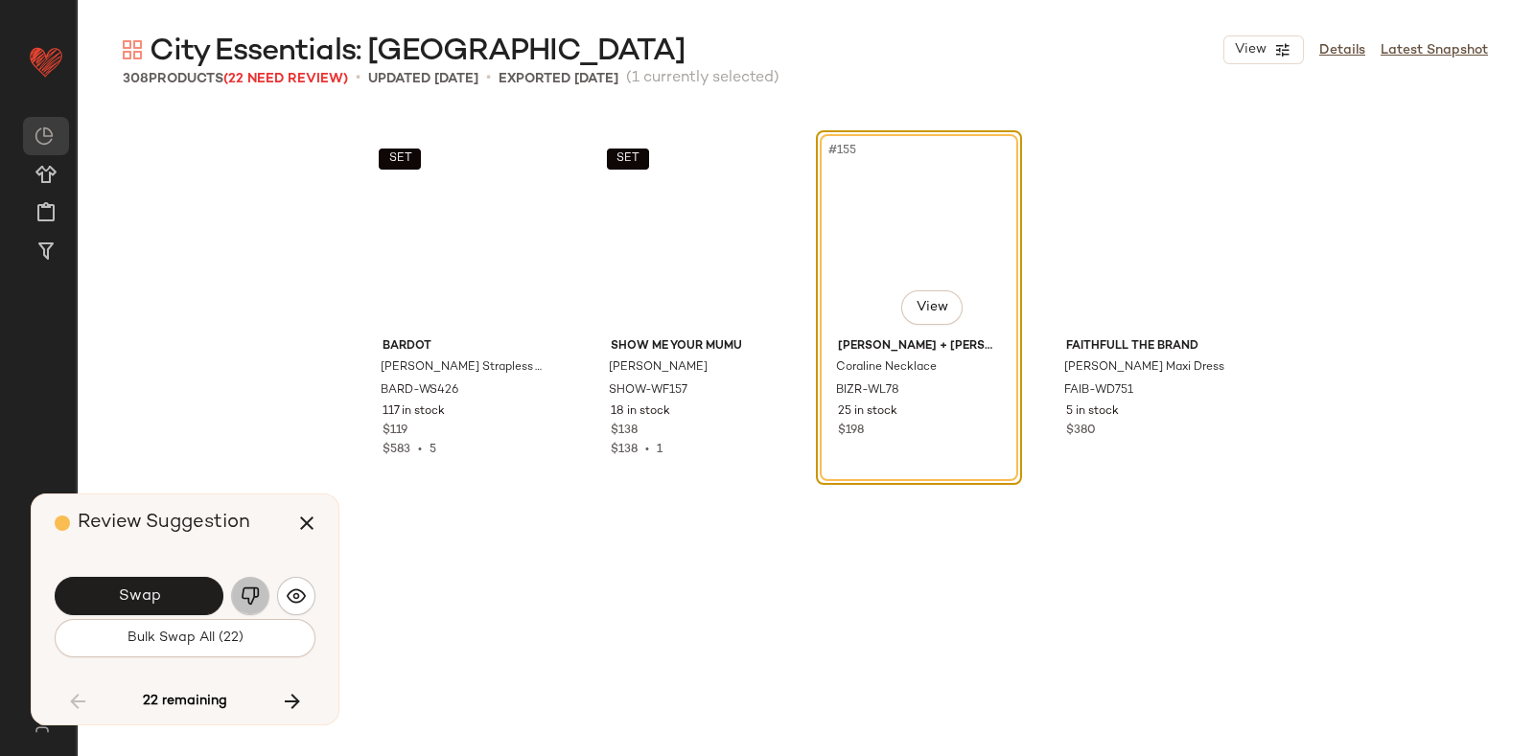
click at [242, 590] on img "button" at bounding box center [250, 596] width 19 height 19
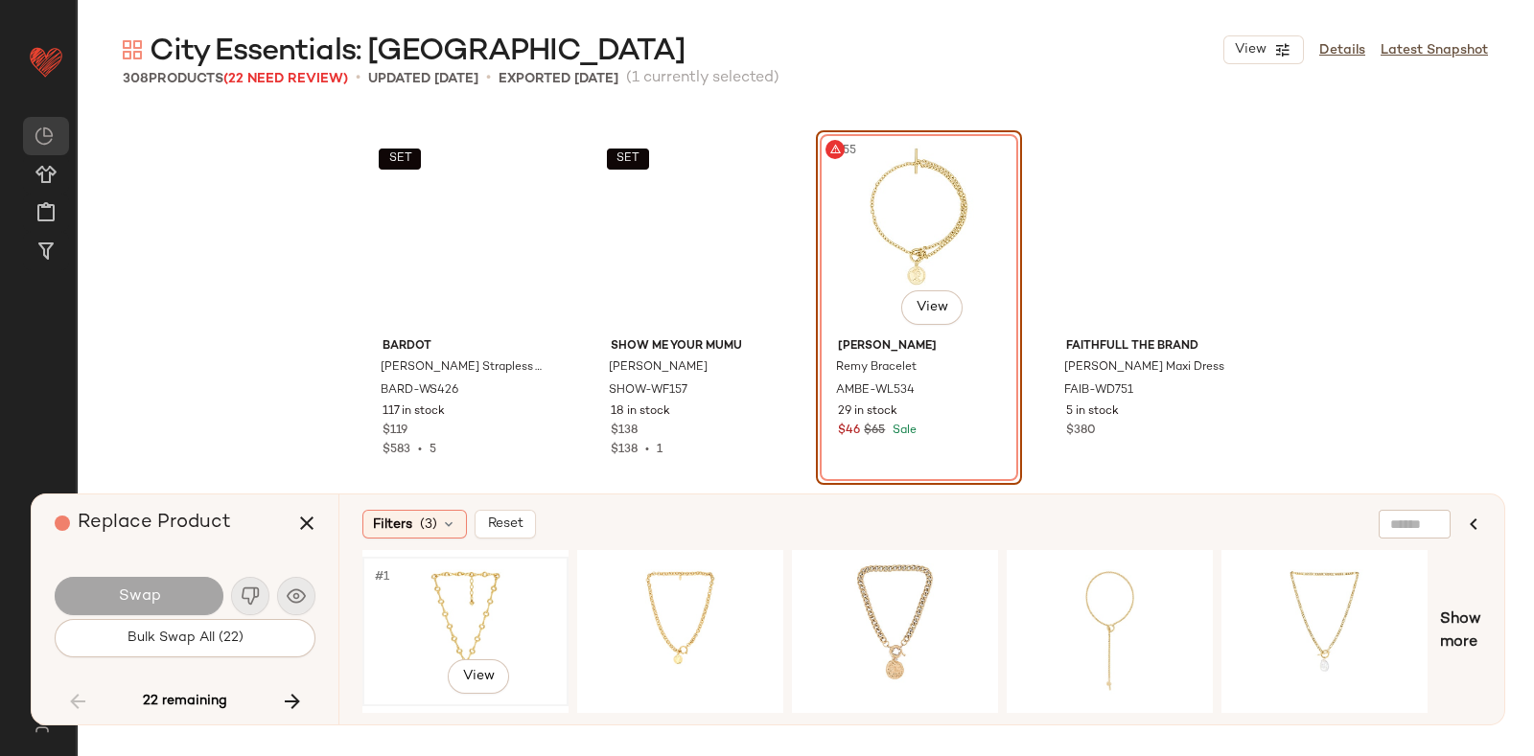
click at [492, 578] on div "#1 View" at bounding box center [465, 632] width 193 height 136
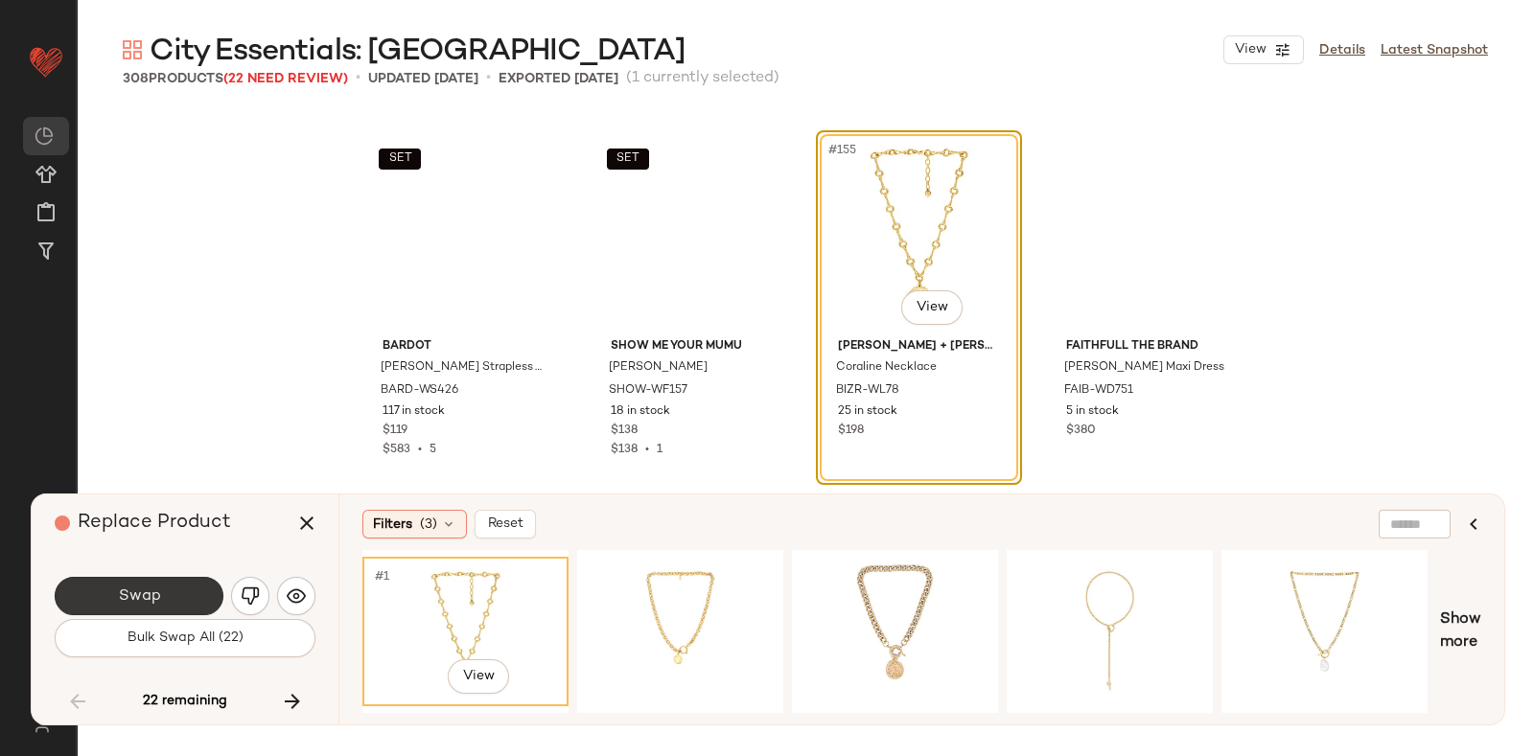
click at [147, 586] on button "Swap" at bounding box center [139, 596] width 169 height 38
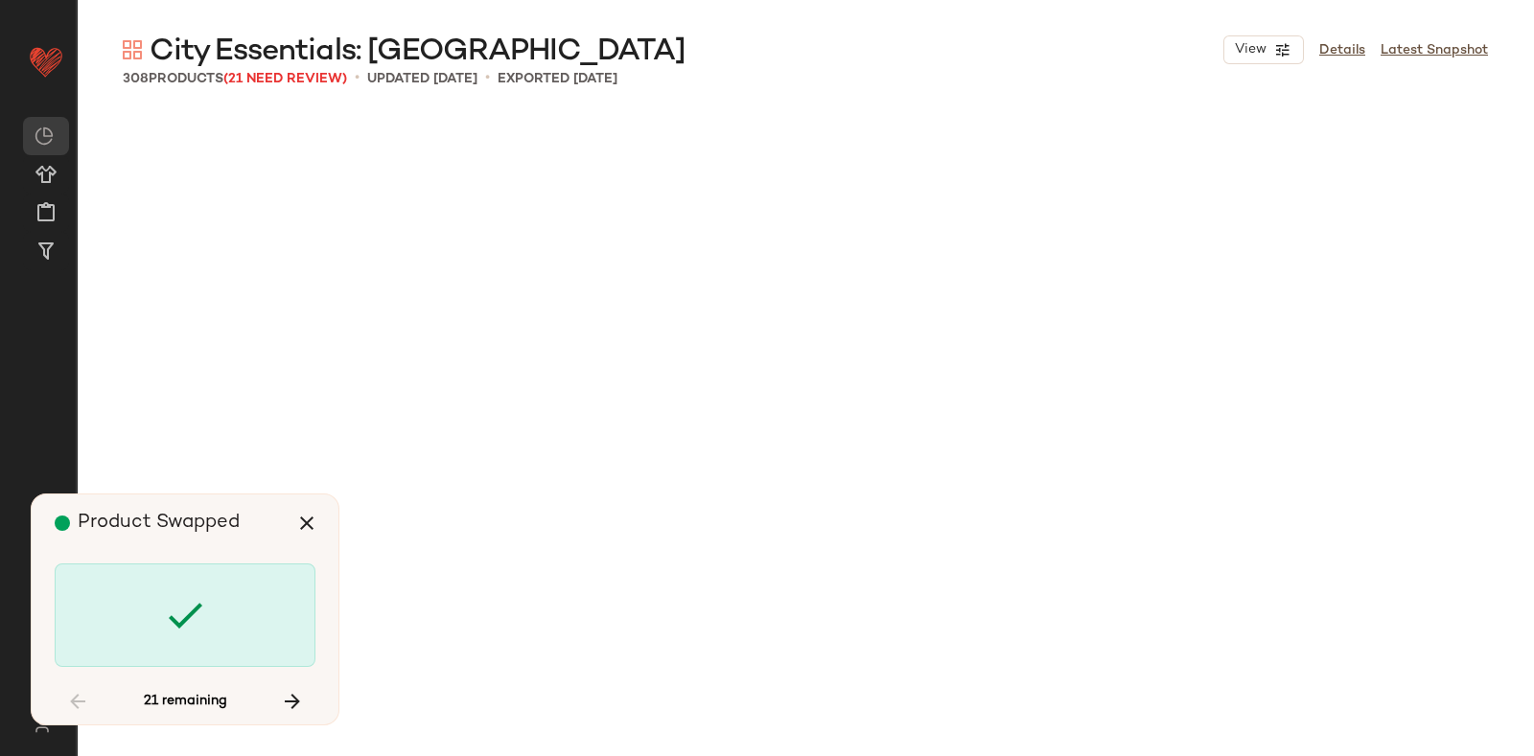
scroll to position [15908, 0]
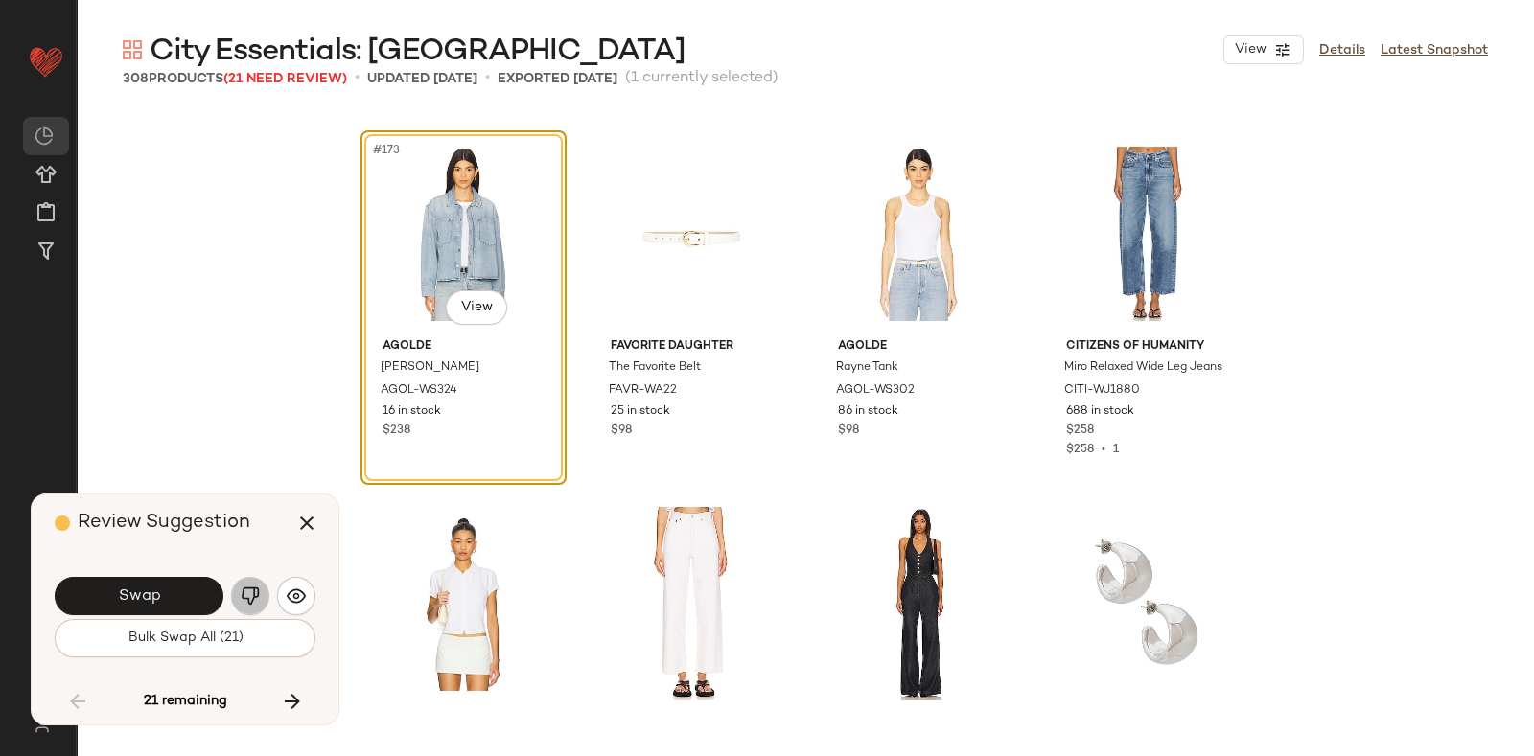
click at [239, 587] on button "button" at bounding box center [250, 596] width 38 height 38
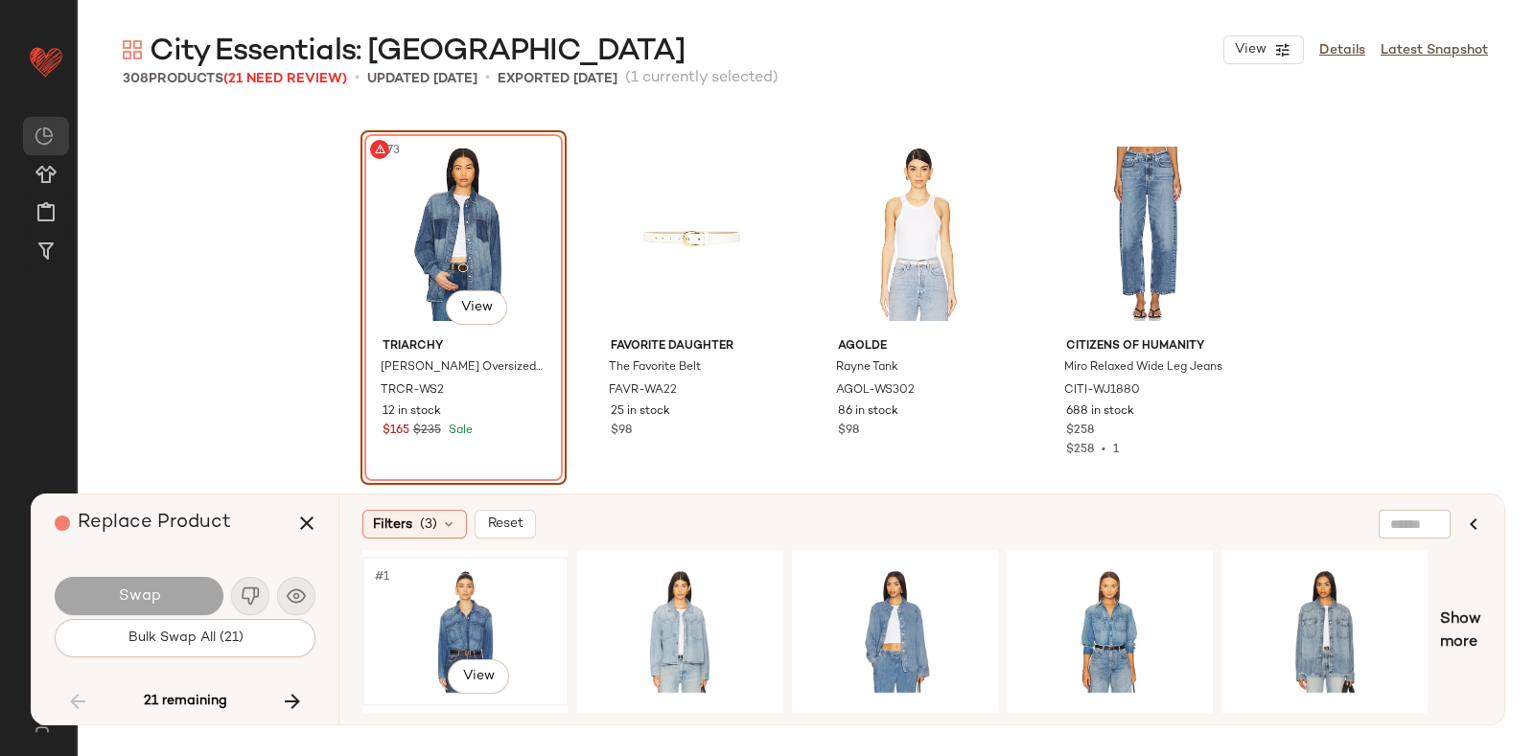
click at [486, 616] on div "#1 View" at bounding box center [465, 632] width 193 height 136
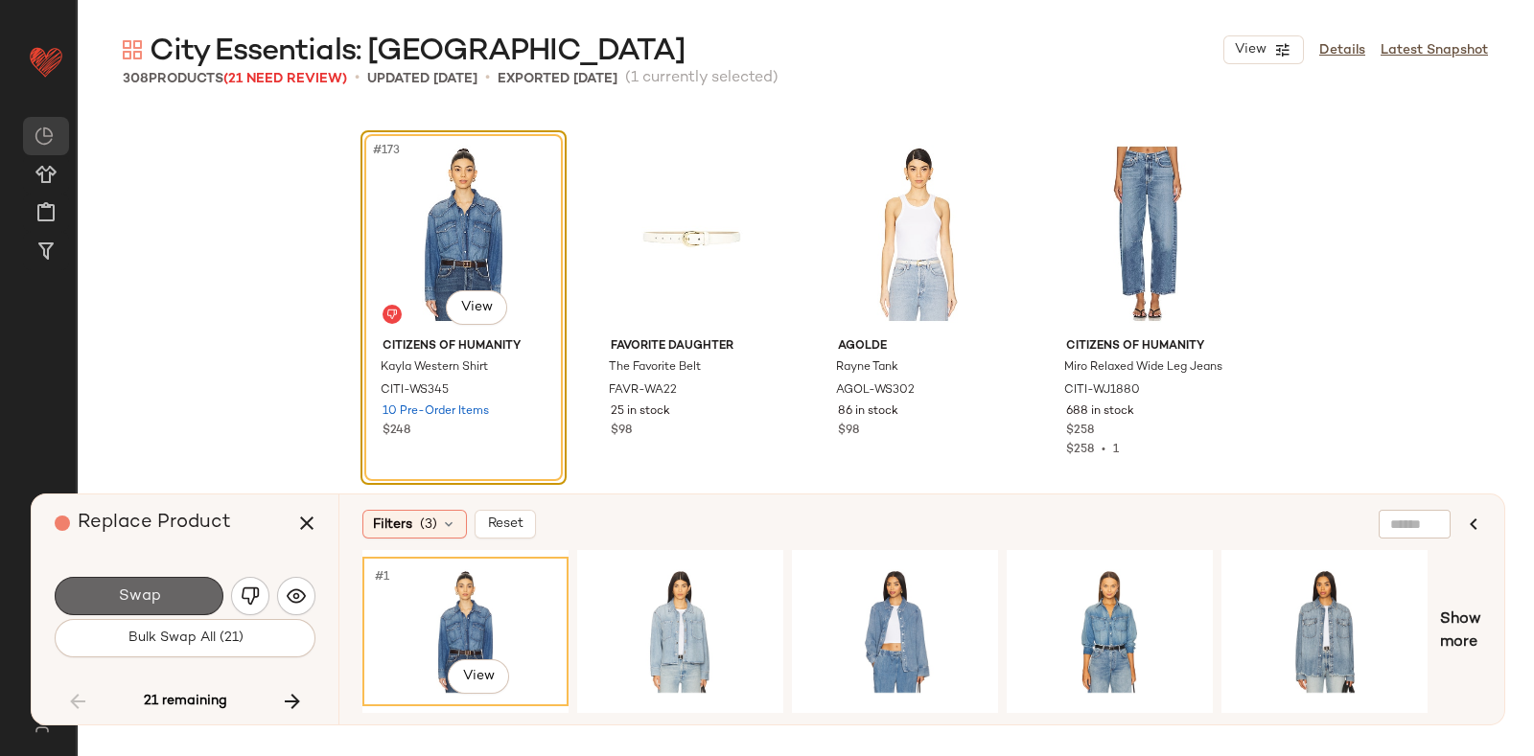
click at [189, 577] on button "Swap" at bounding box center [139, 596] width 169 height 38
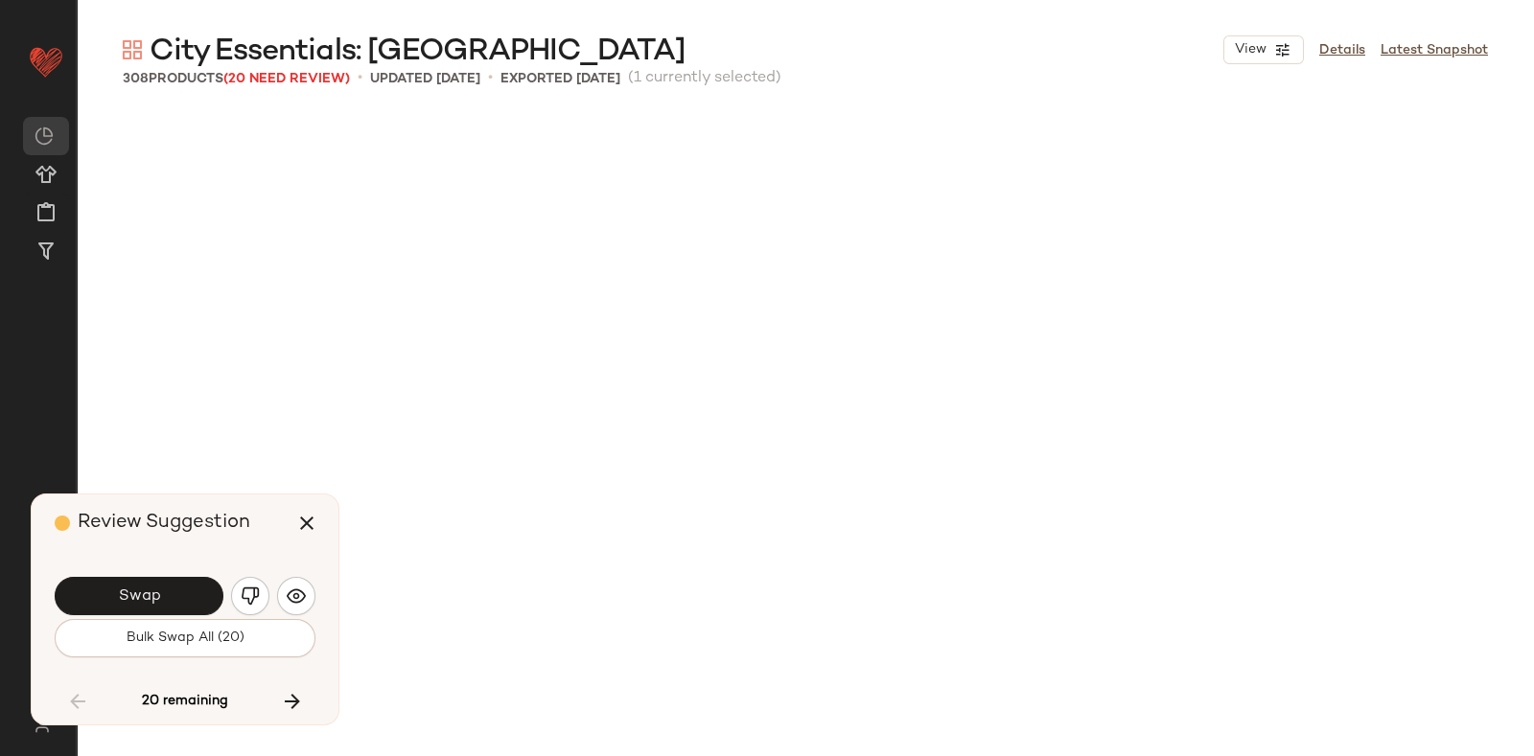
scroll to position [16648, 0]
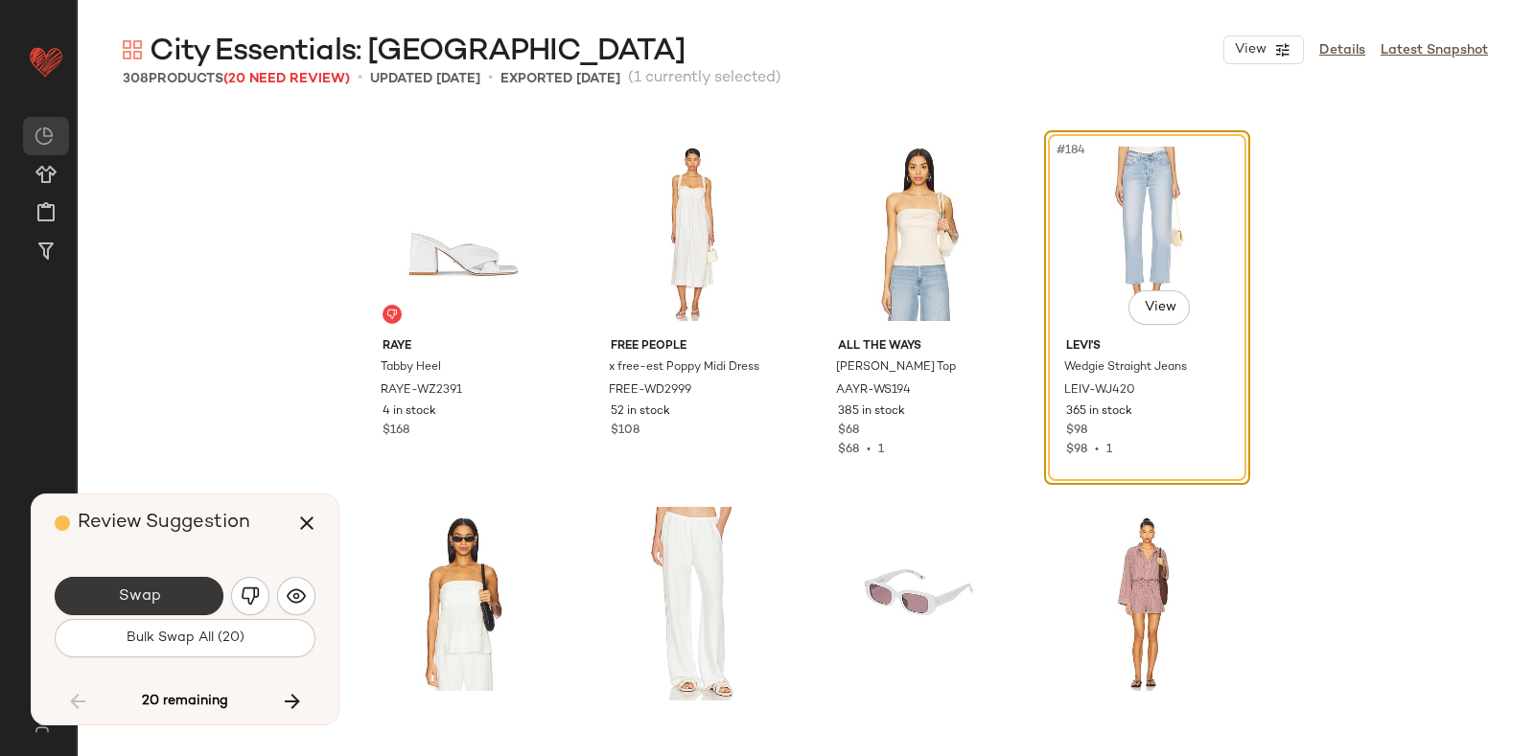
click at [195, 585] on button "Swap" at bounding box center [139, 596] width 169 height 38
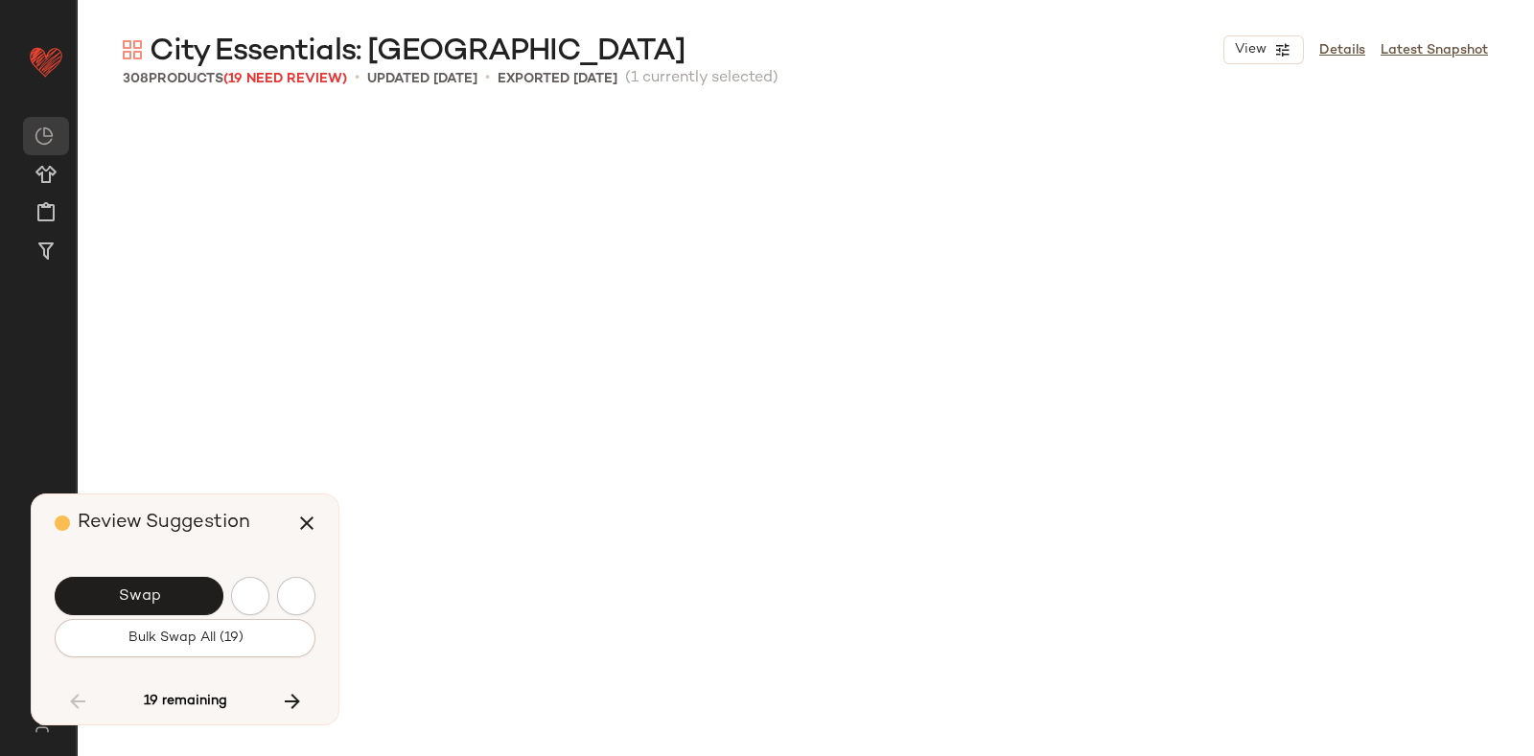
scroll to position [17758, 0]
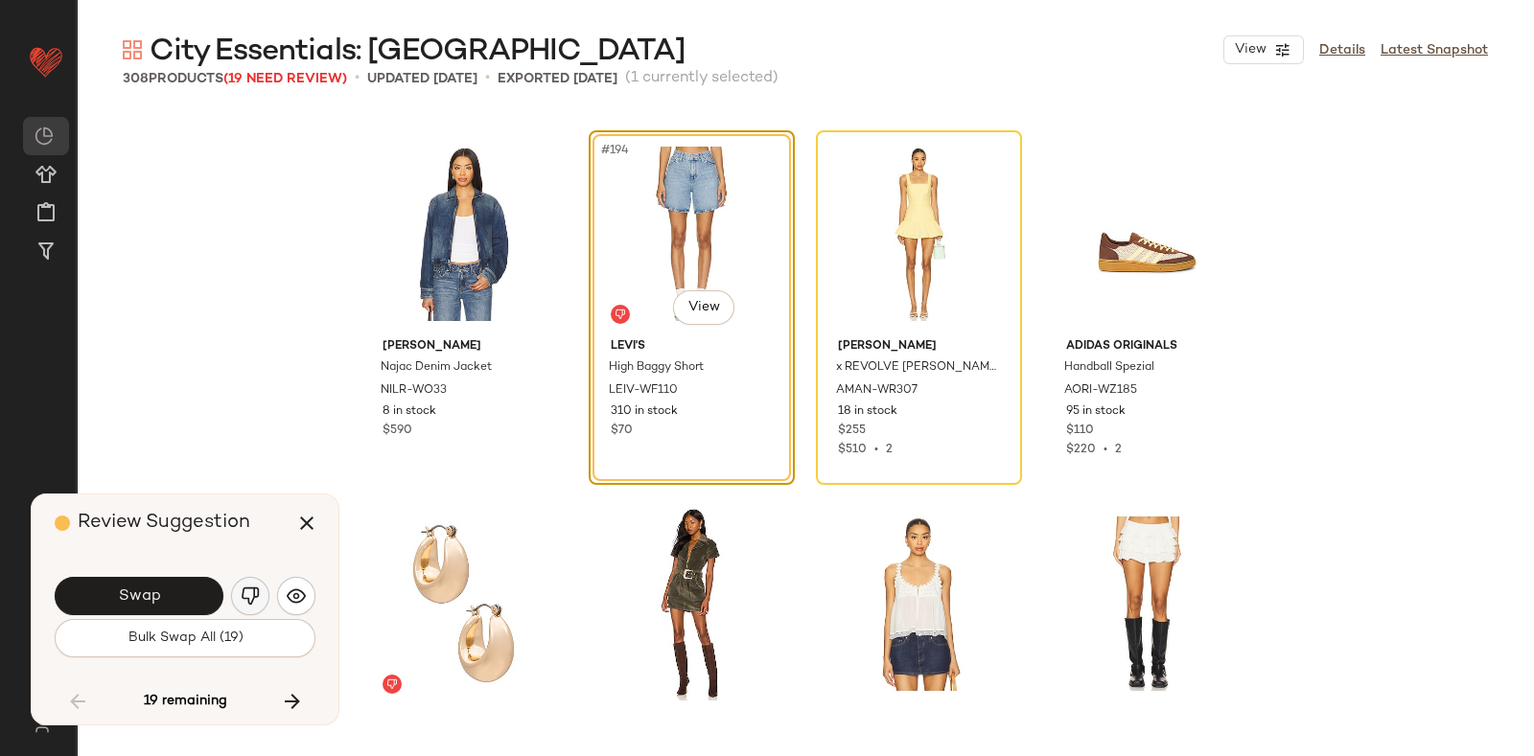
click at [242, 582] on button "button" at bounding box center [250, 596] width 38 height 38
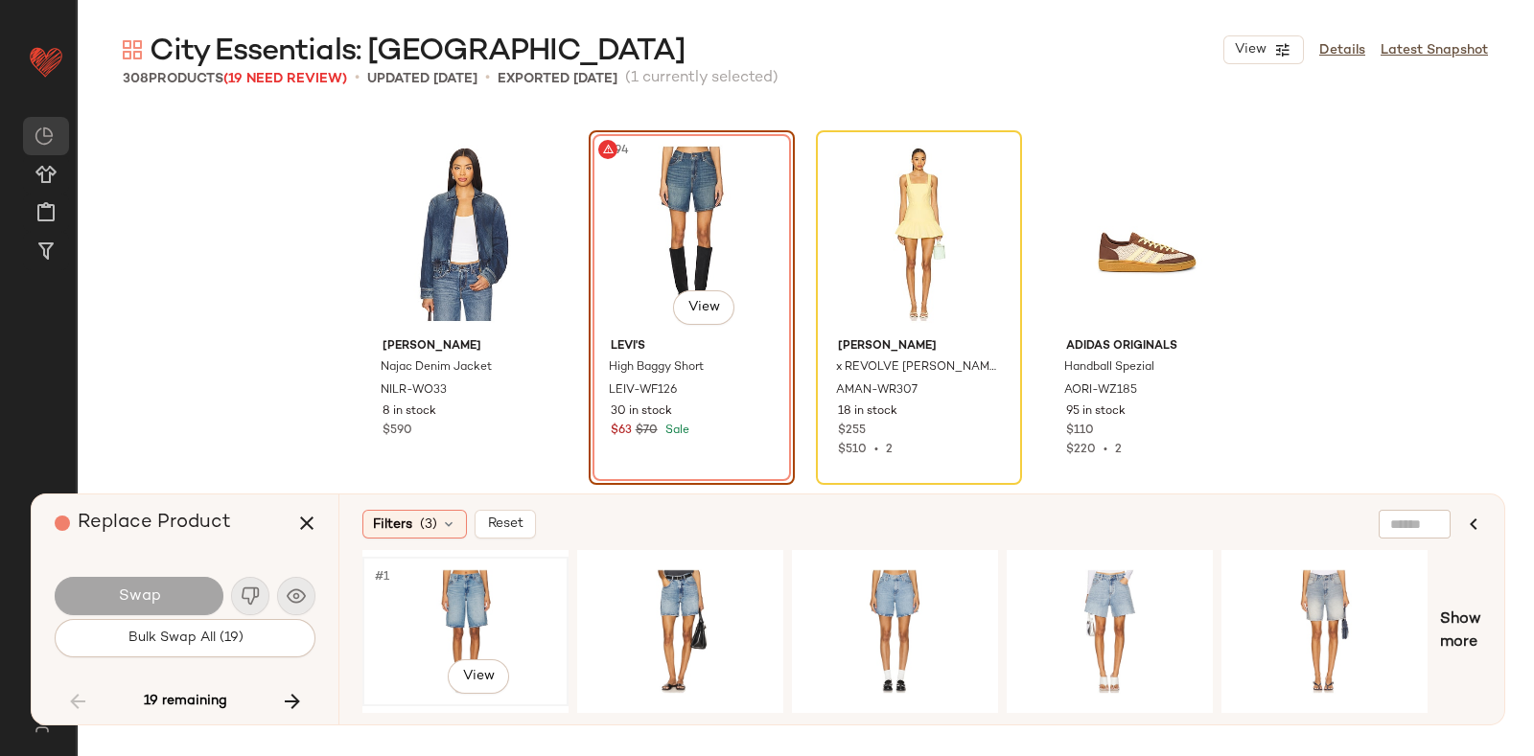
click at [504, 581] on div "#1 View" at bounding box center [465, 632] width 193 height 136
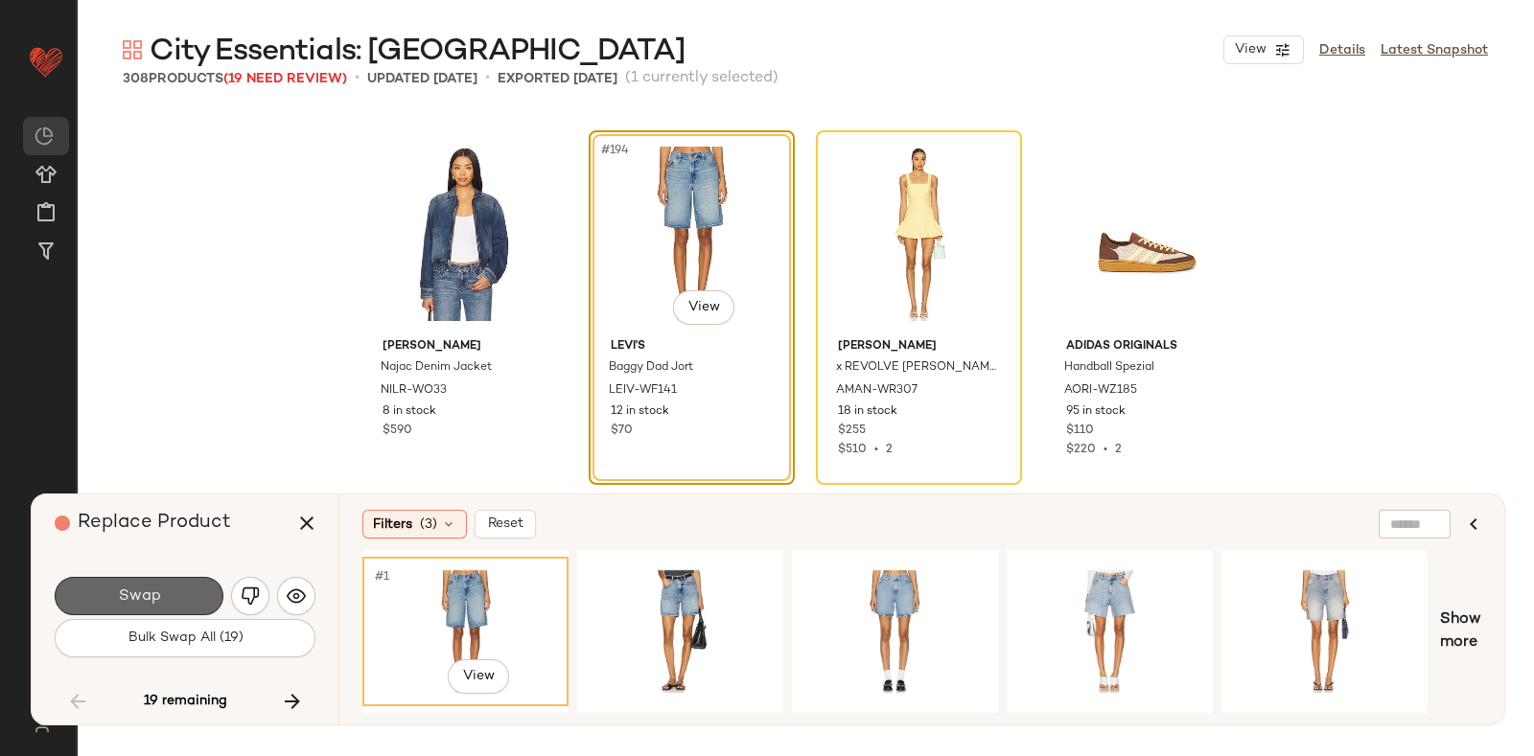
click at [201, 583] on button "Swap" at bounding box center [139, 596] width 169 height 38
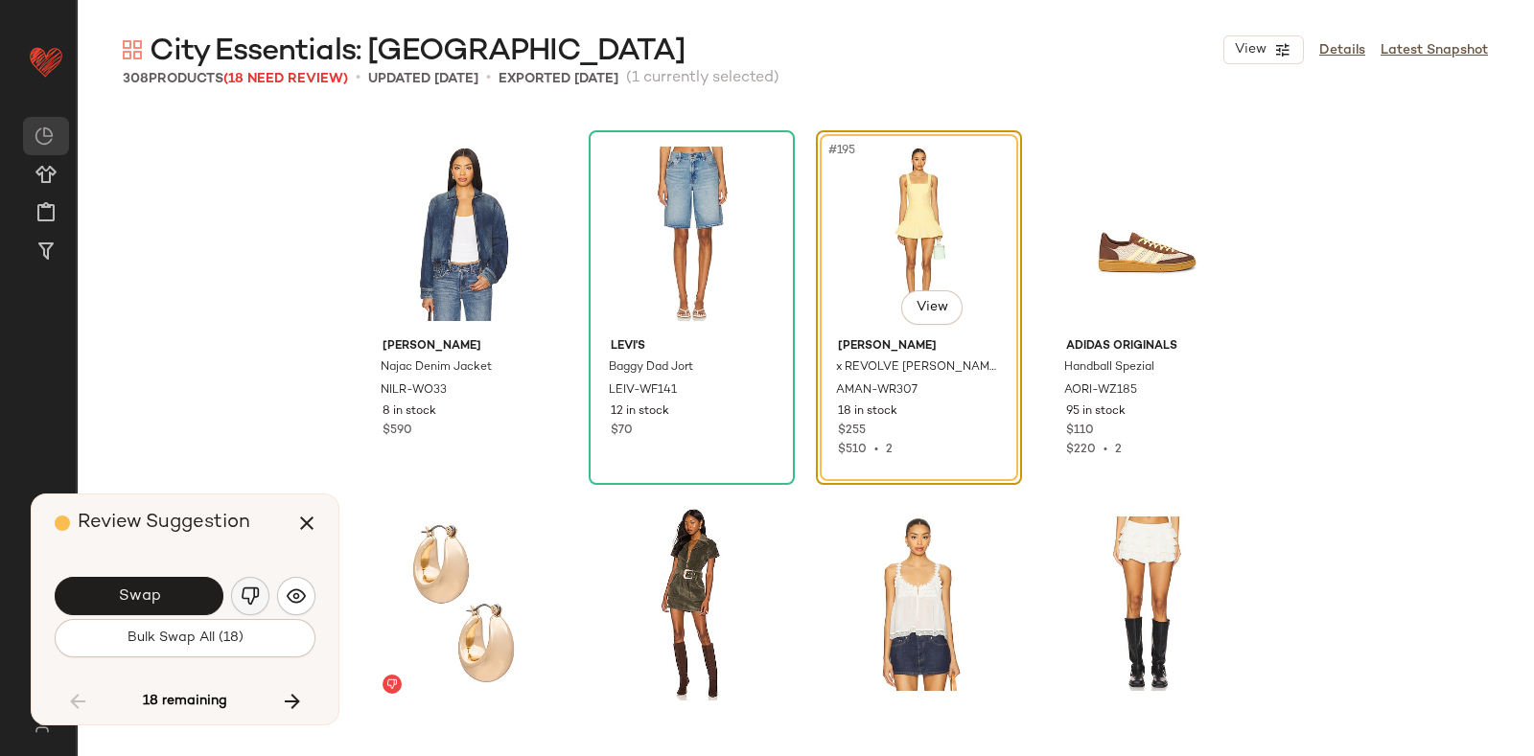
click at [242, 593] on img "button" at bounding box center [250, 596] width 19 height 19
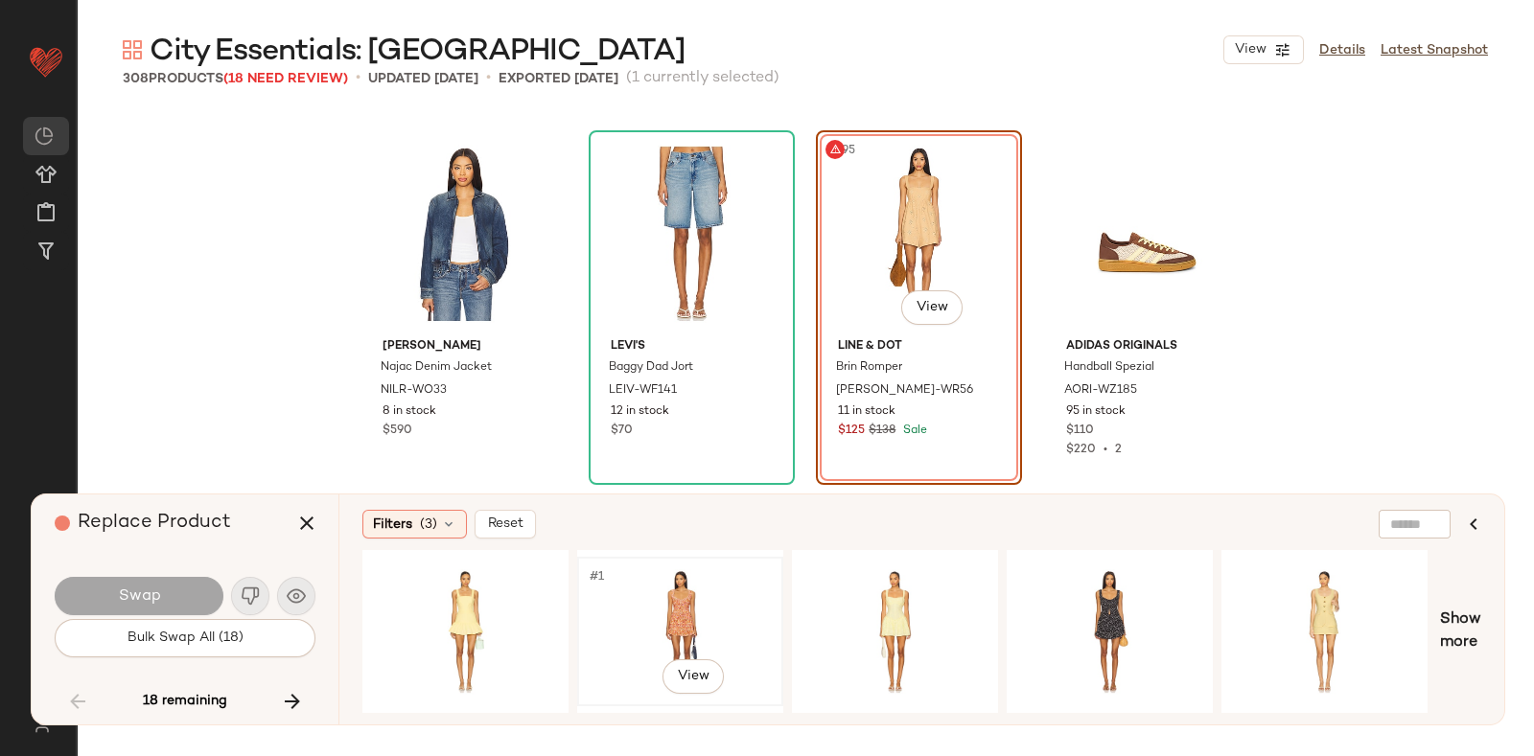
click at [599, 625] on div "#1 View" at bounding box center [680, 632] width 193 height 136
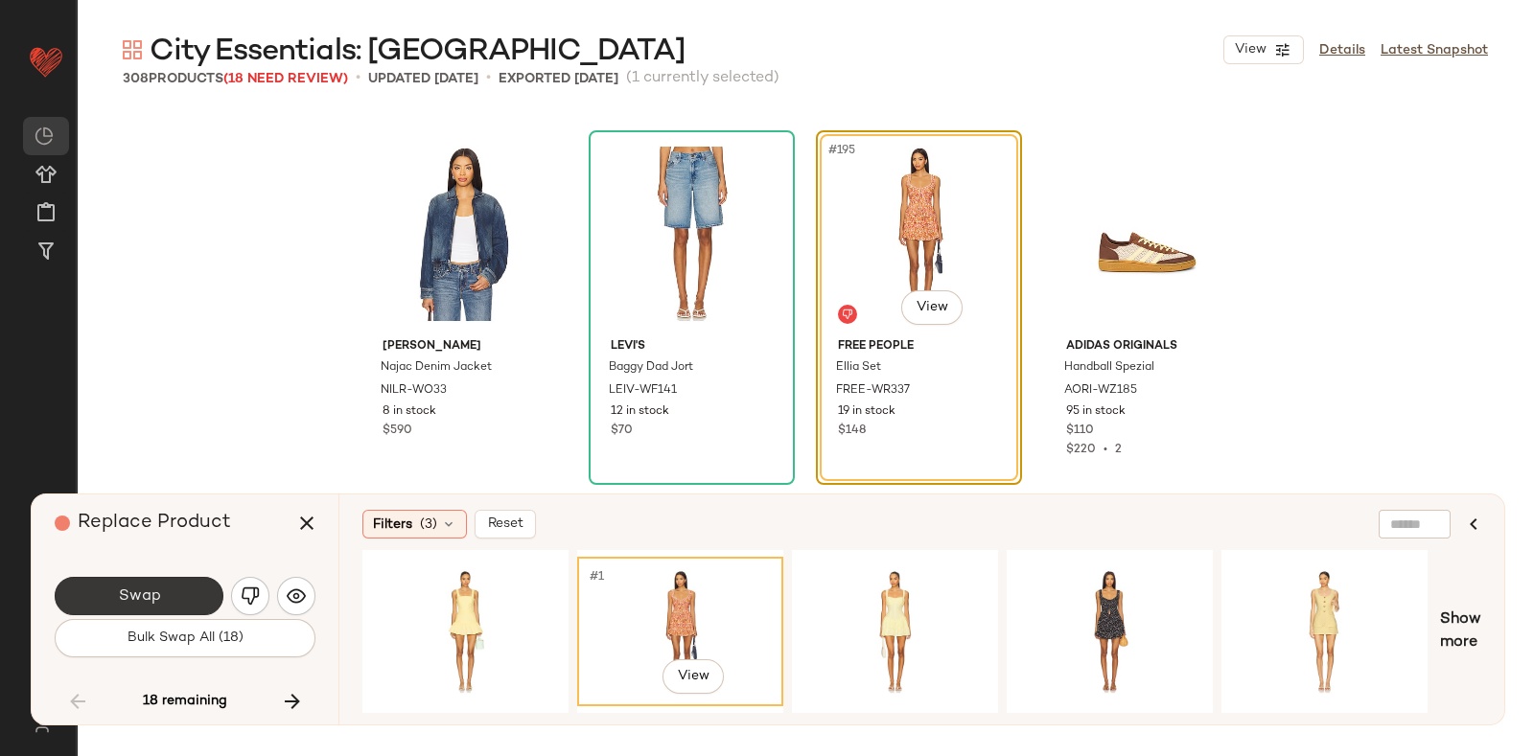
click at [163, 591] on button "Swap" at bounding box center [139, 596] width 169 height 38
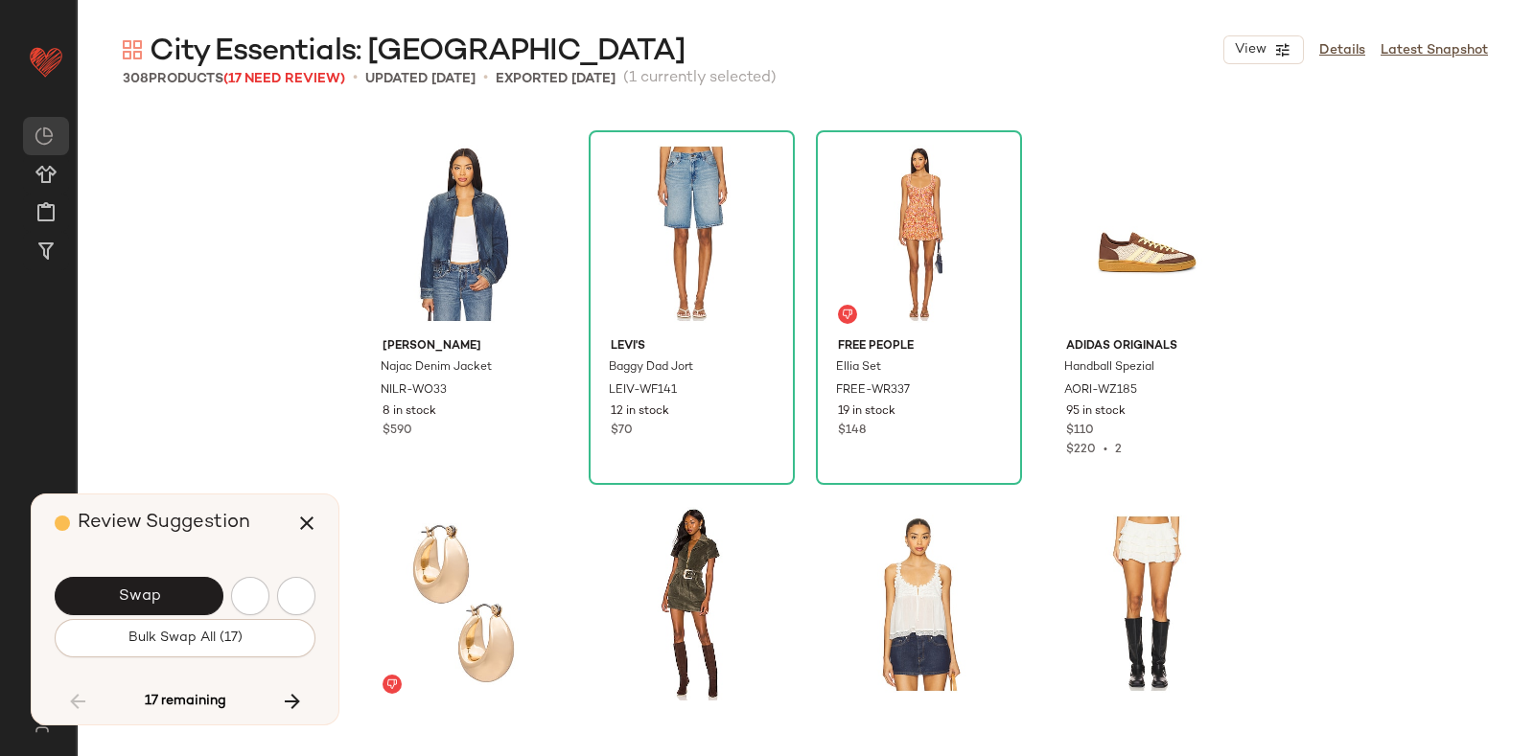
scroll to position [18867, 0]
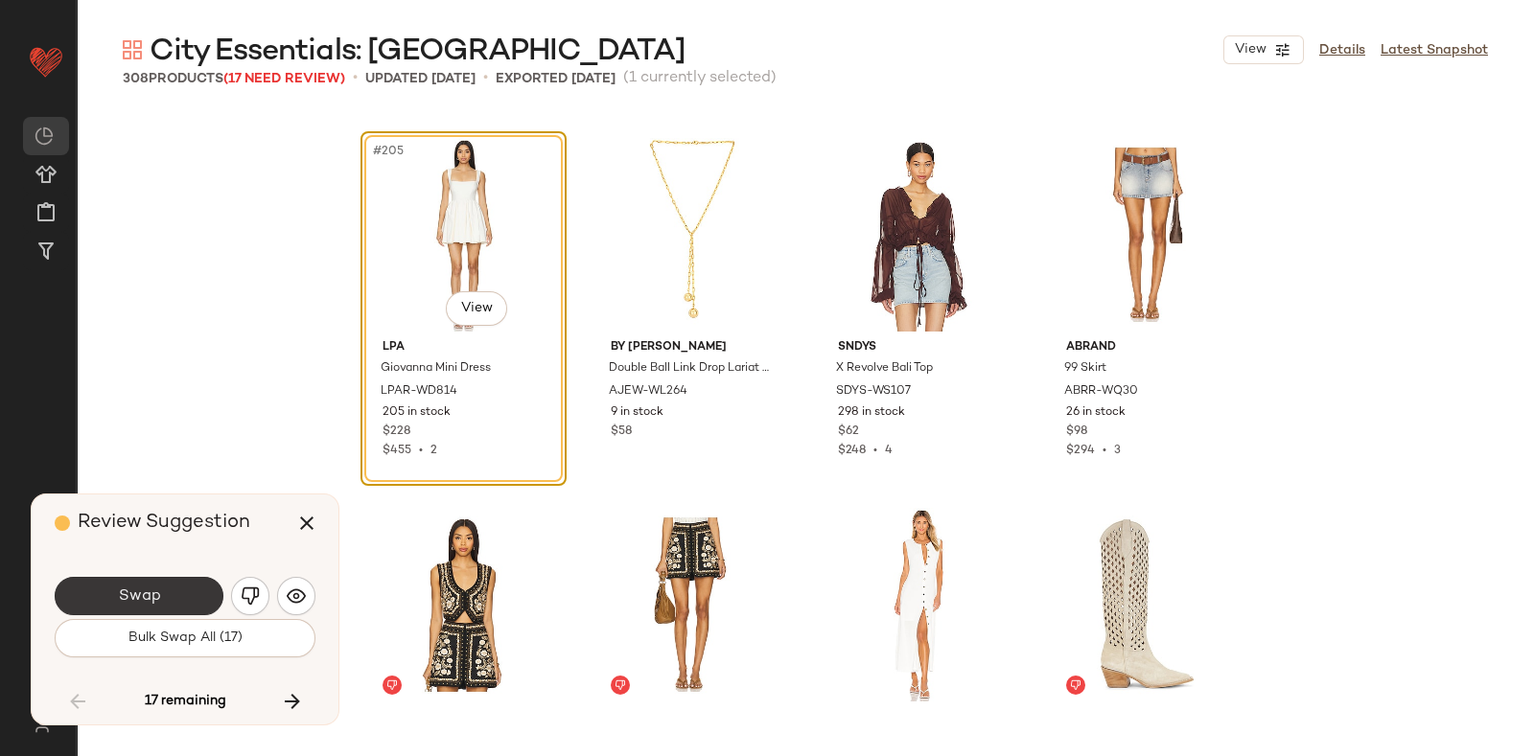
click at [184, 587] on button "Swap" at bounding box center [139, 596] width 169 height 38
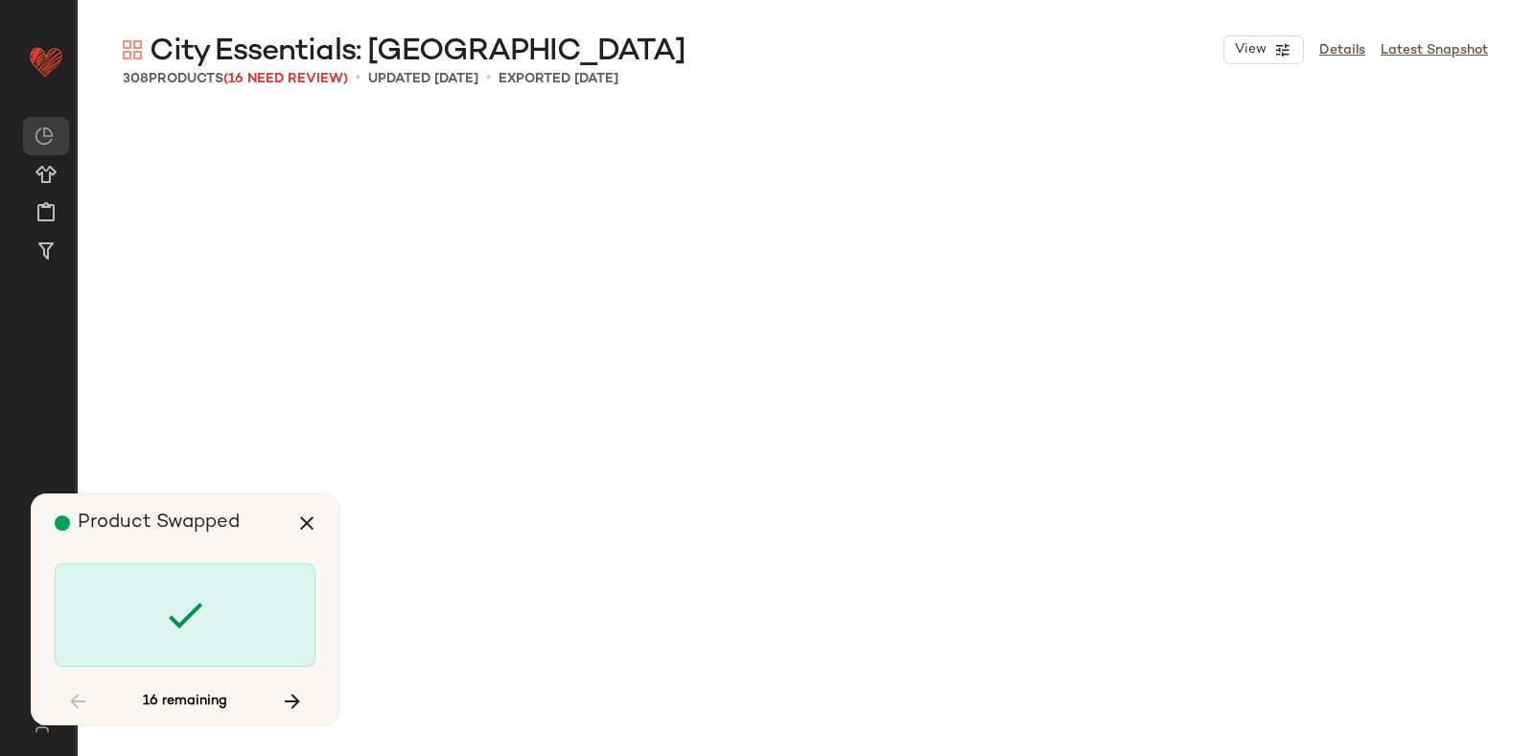
scroll to position [20348, 0]
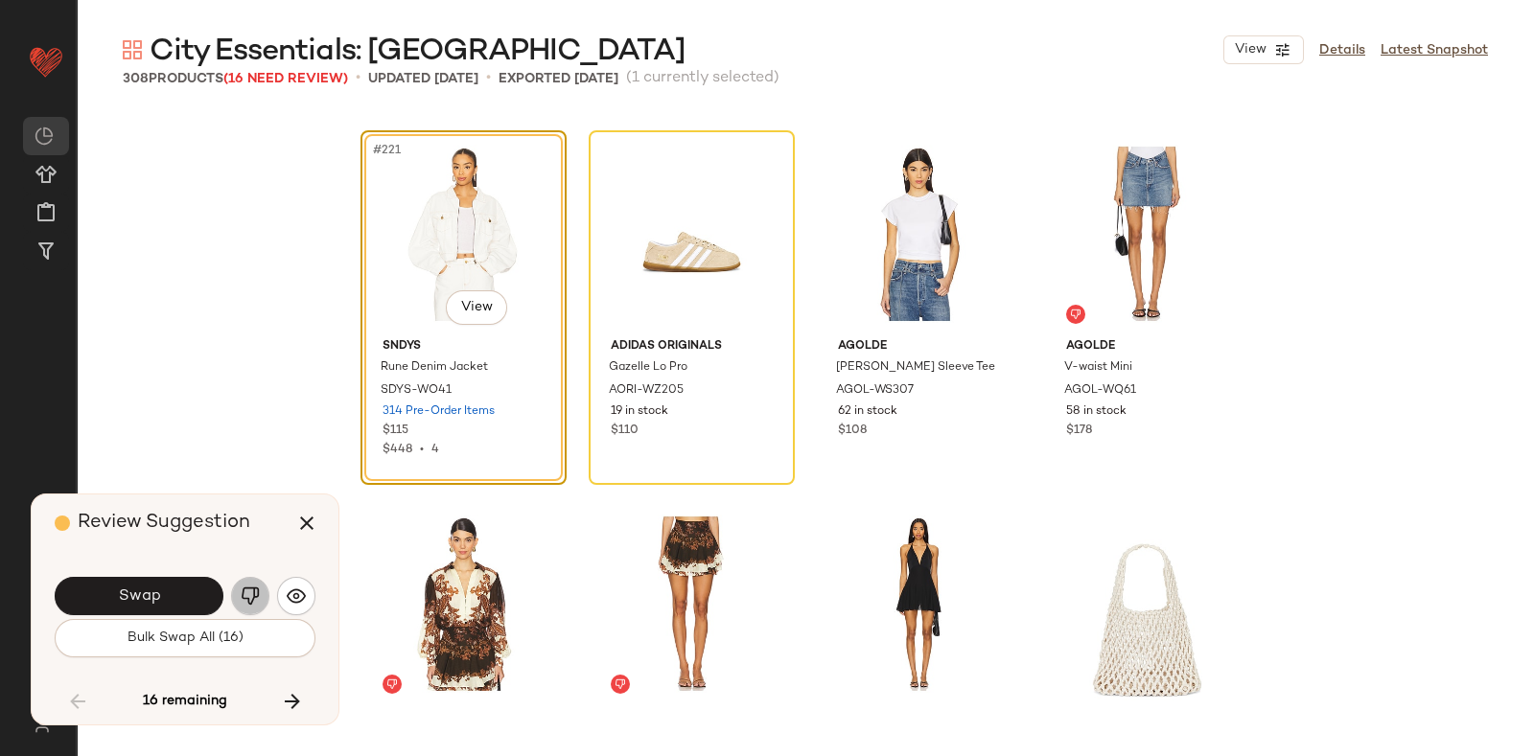
click at [244, 590] on img "button" at bounding box center [250, 596] width 19 height 19
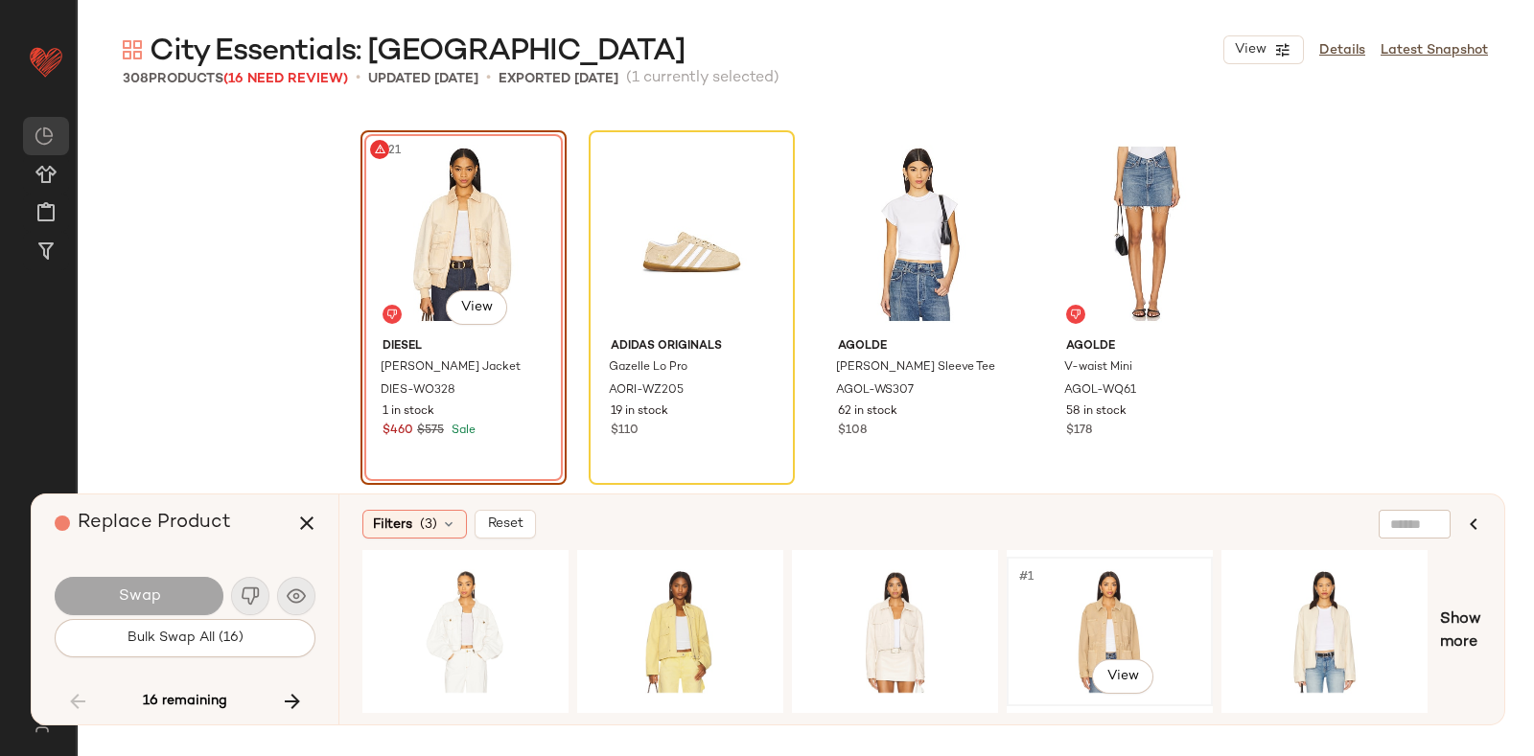
click at [1073, 614] on div "#1 View" at bounding box center [1109, 632] width 193 height 136
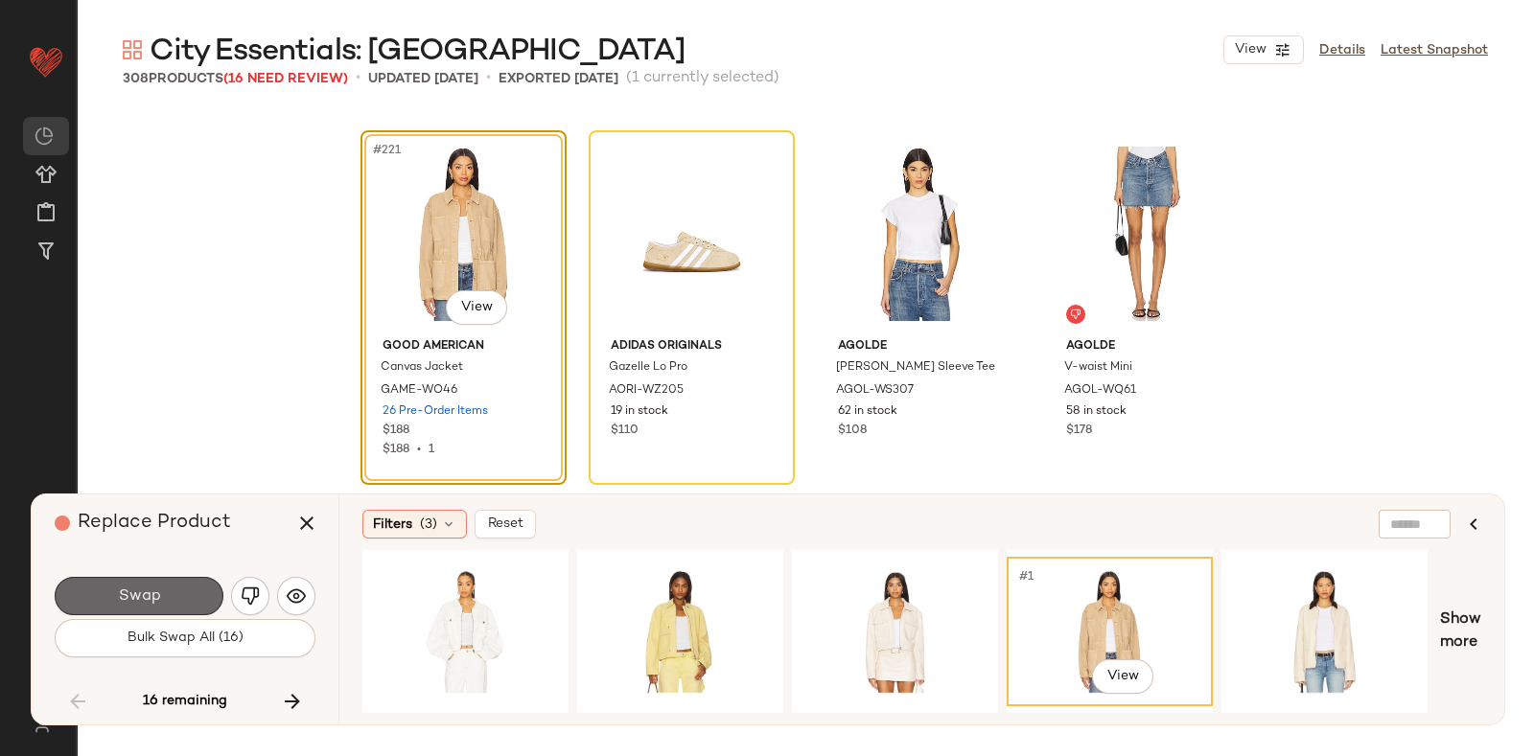
click at [188, 579] on button "Swap" at bounding box center [139, 596] width 169 height 38
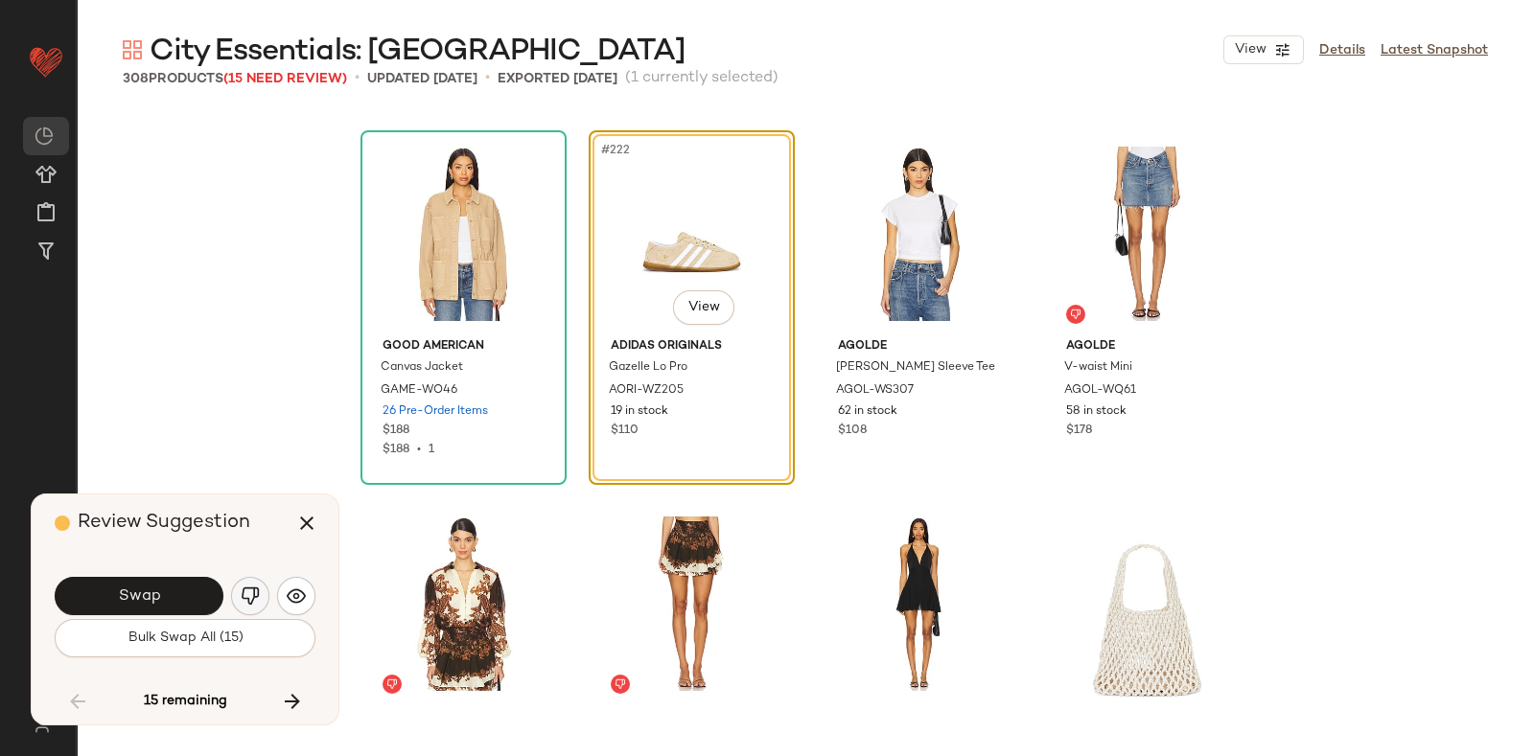
click at [240, 586] on button "button" at bounding box center [250, 596] width 38 height 38
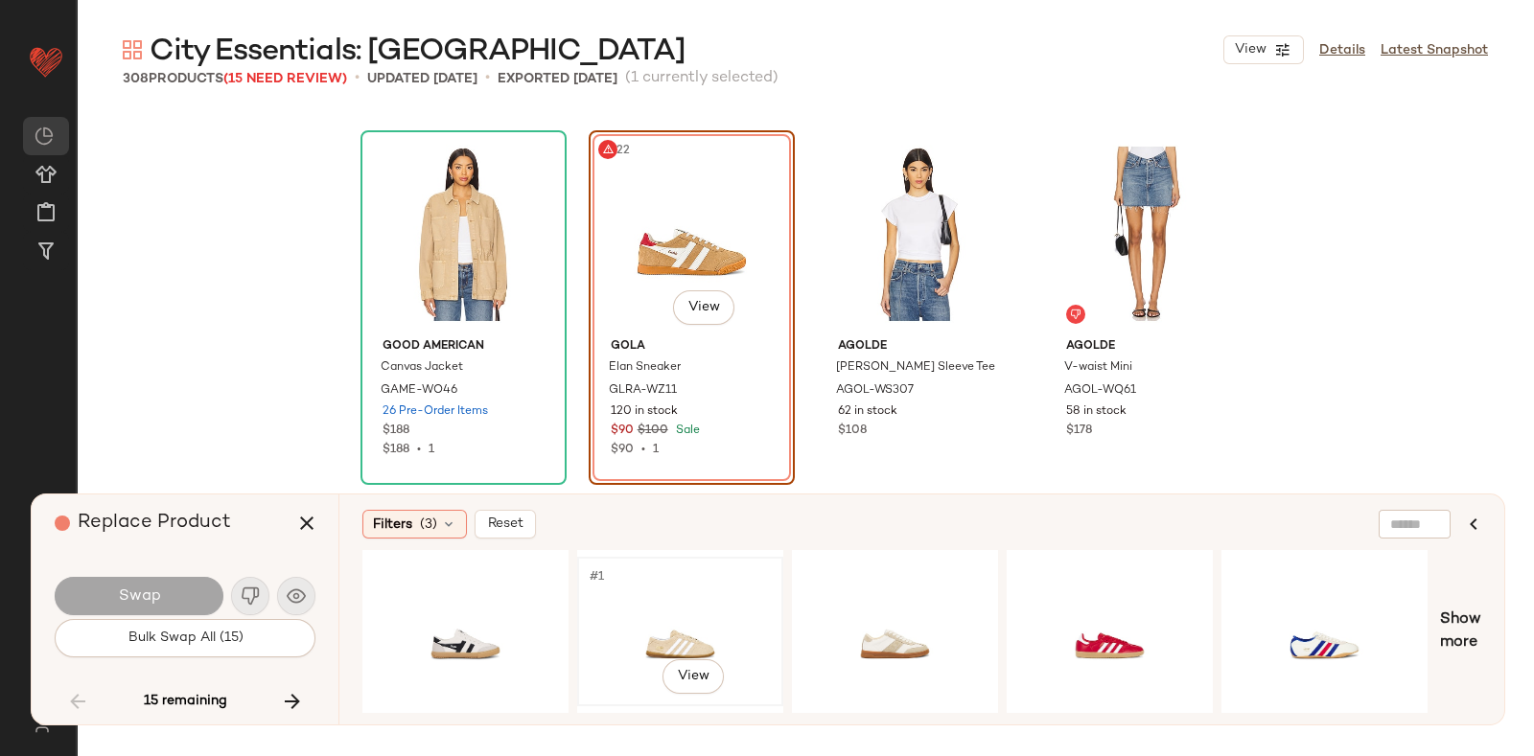
click at [689, 598] on div "#1 View" at bounding box center [680, 632] width 193 height 136
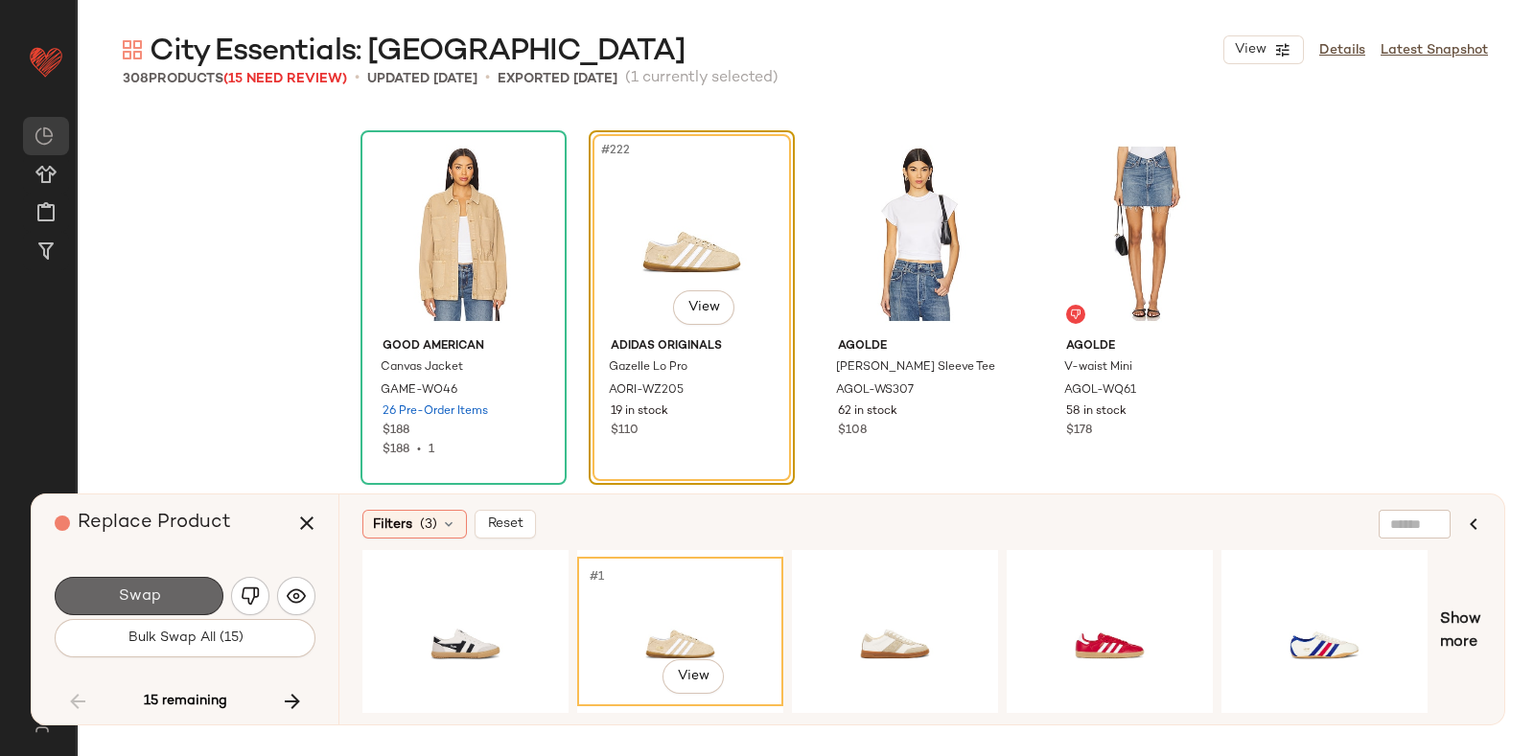
click at [217, 608] on button "Swap" at bounding box center [139, 596] width 169 height 38
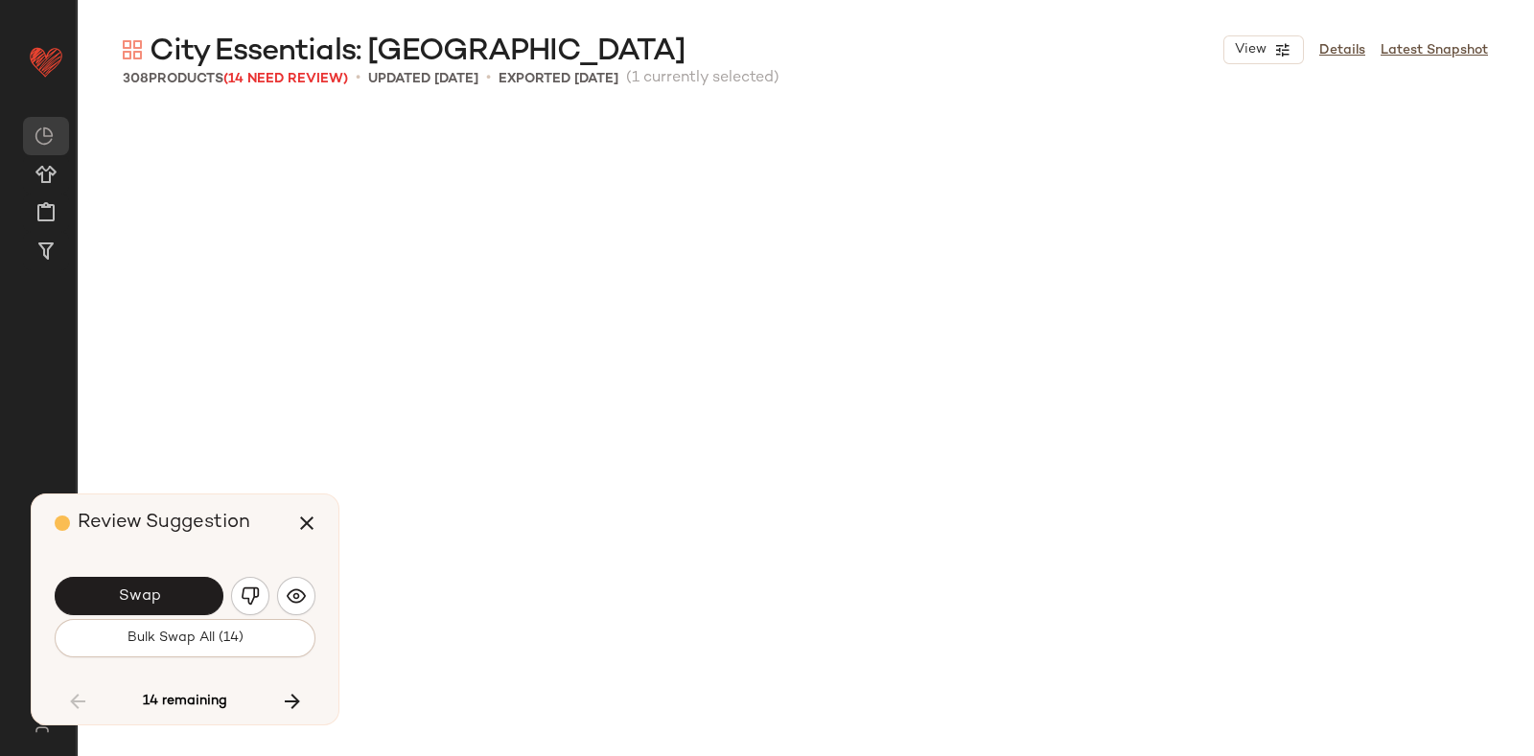
scroll to position [21458, 0]
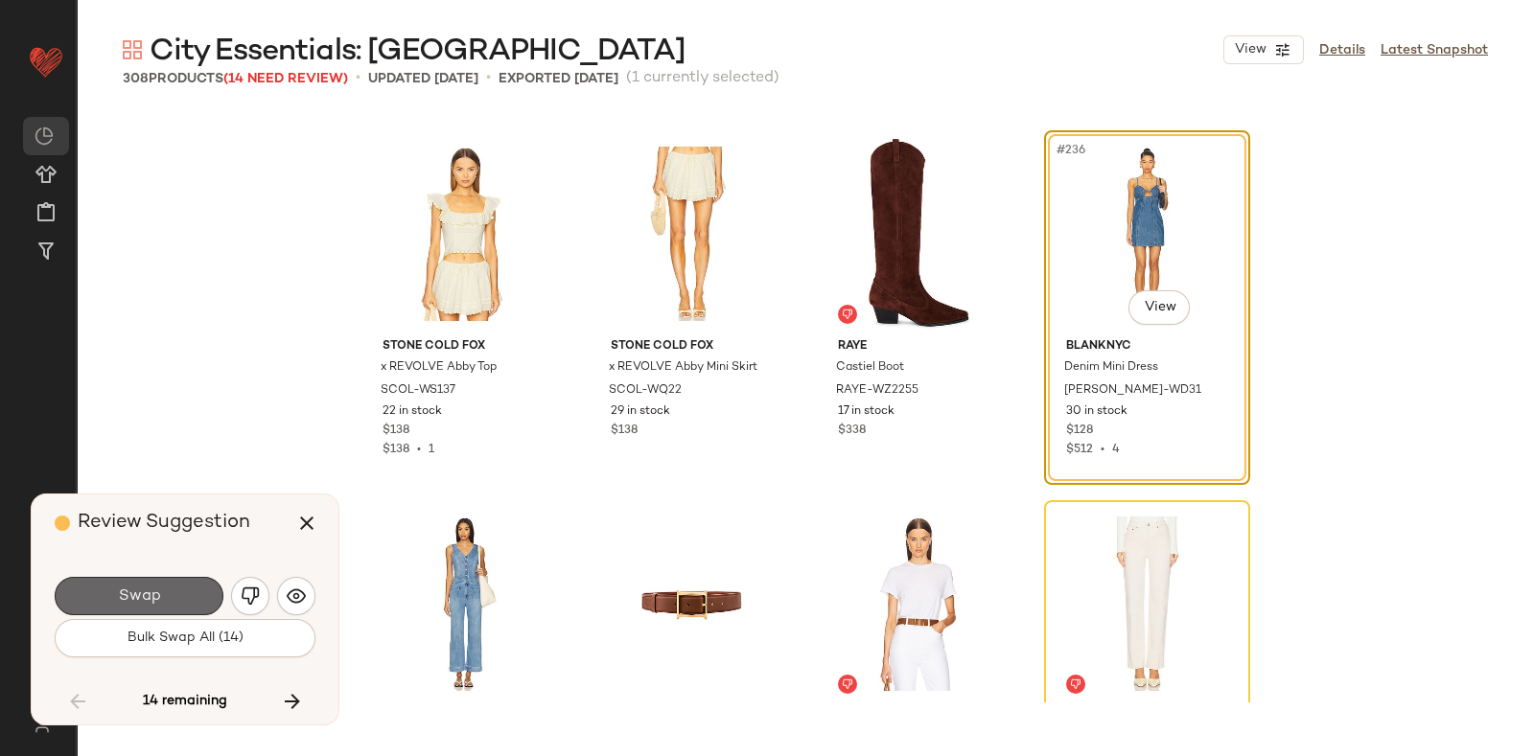
click at [173, 583] on button "Swap" at bounding box center [139, 596] width 169 height 38
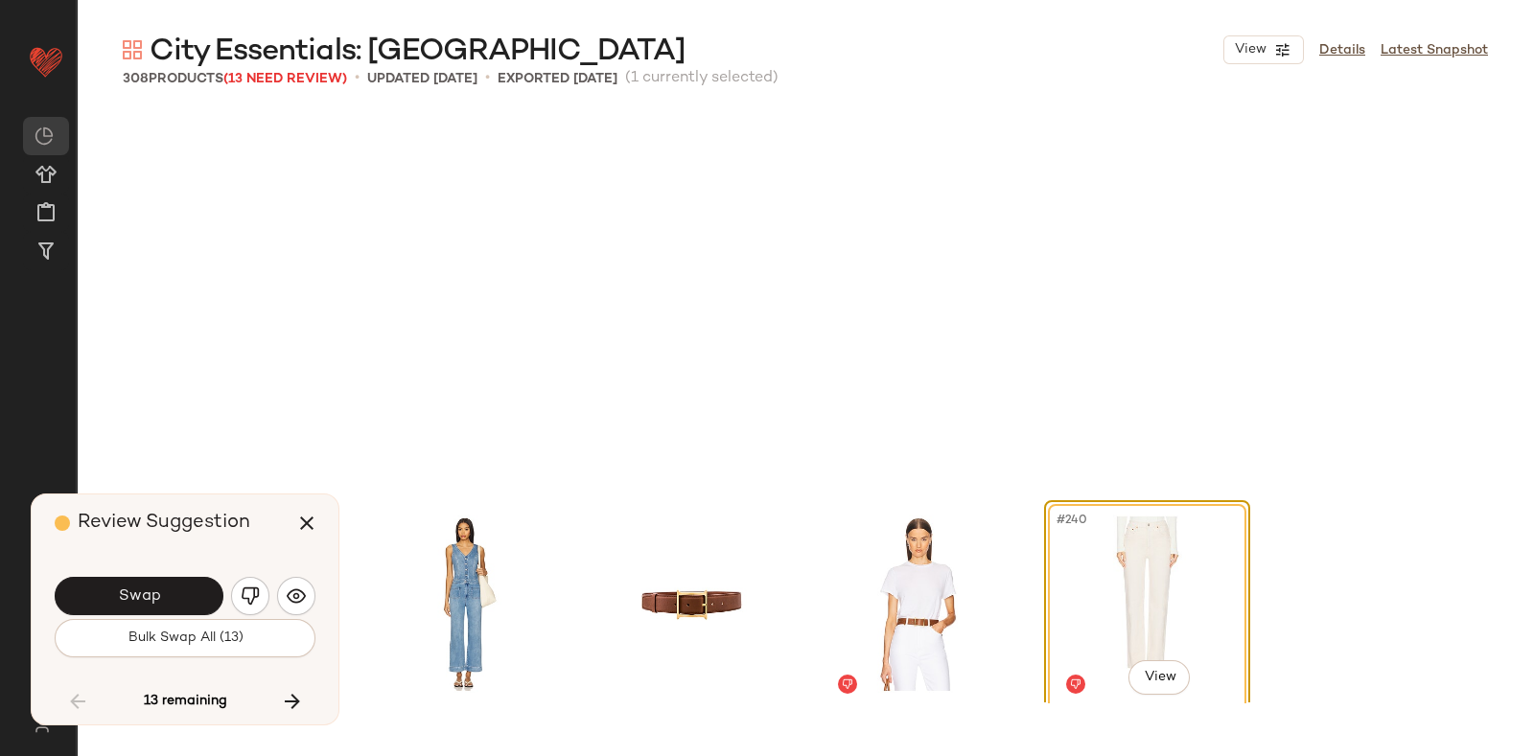
scroll to position [21828, 0]
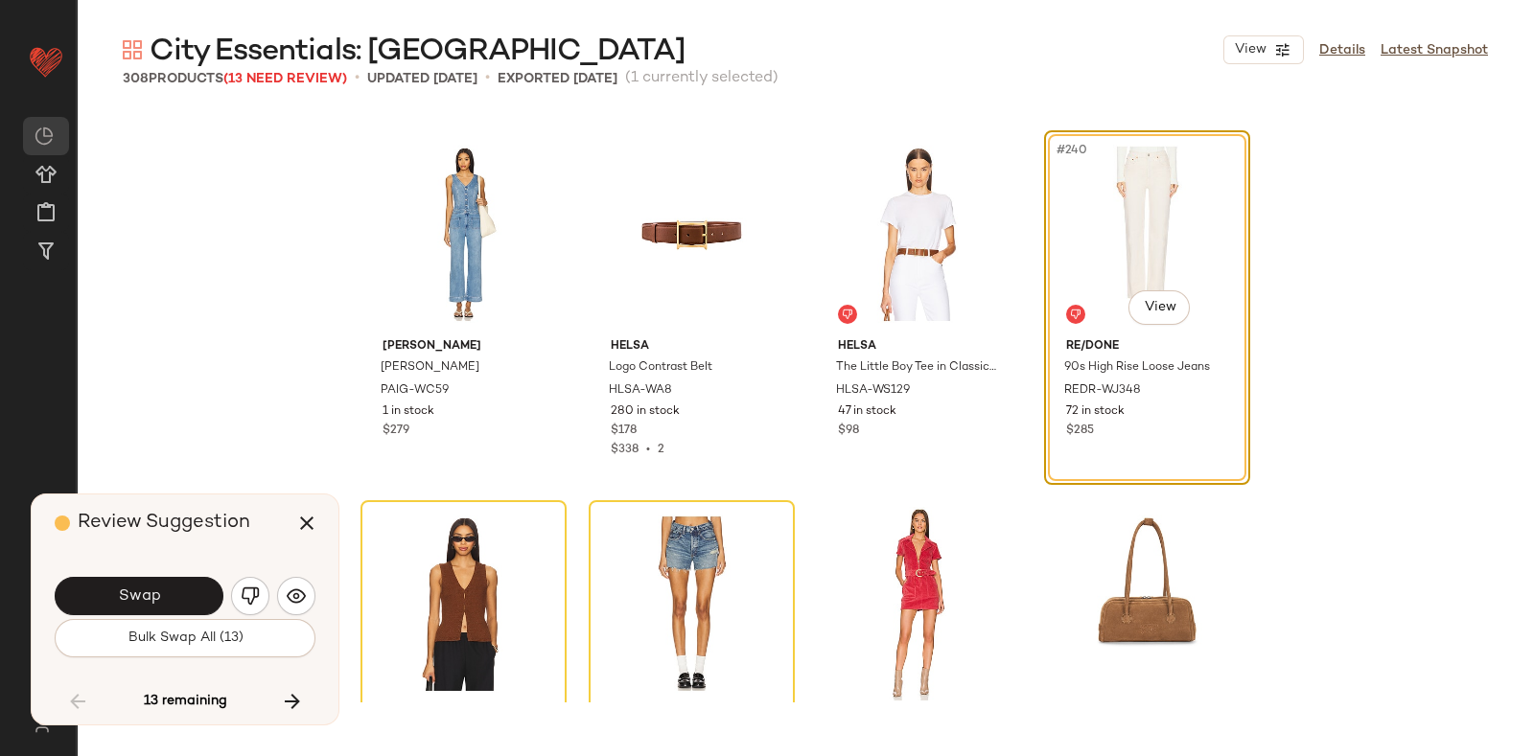
click at [240, 578] on div "Swap" at bounding box center [185, 596] width 261 height 46
click at [244, 589] on img "button" at bounding box center [250, 596] width 19 height 19
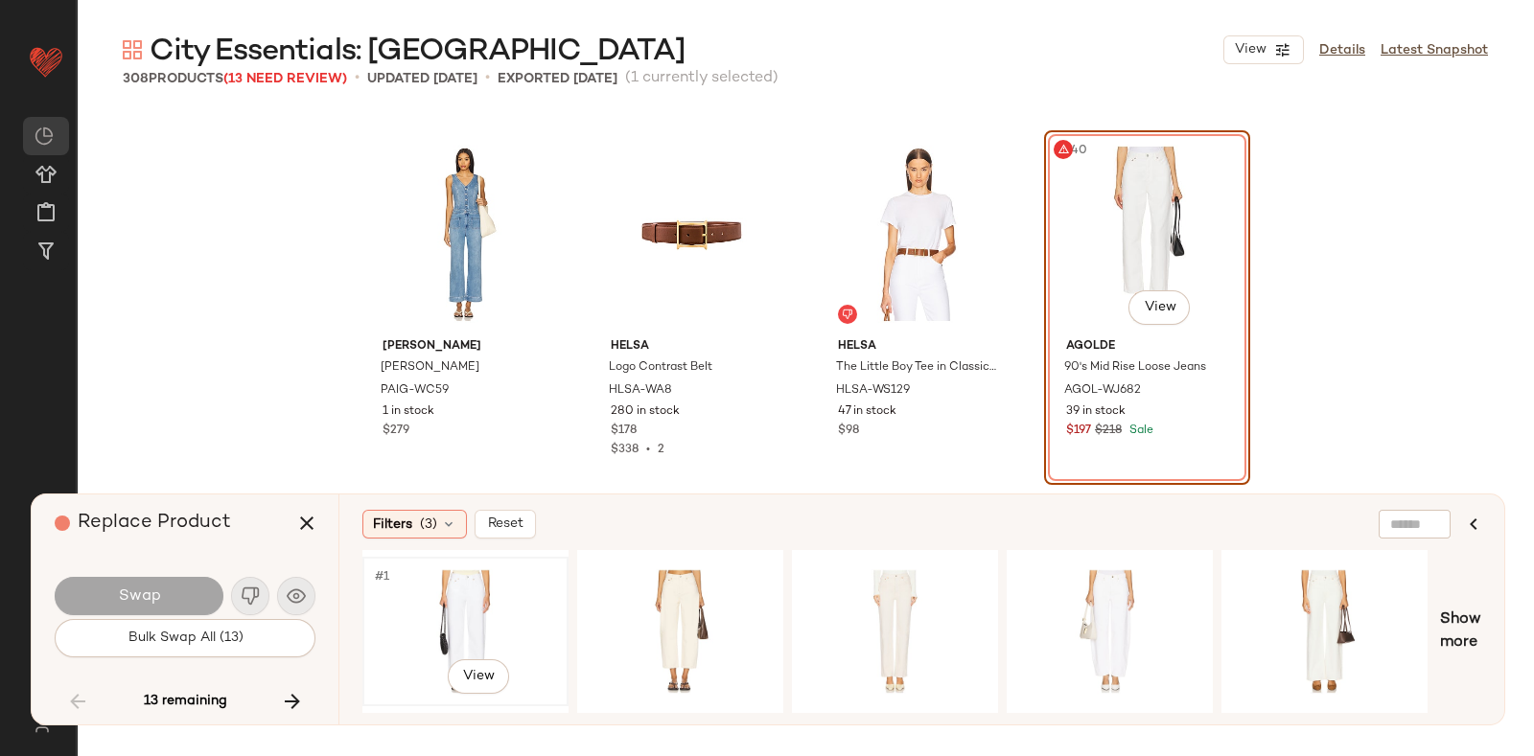
click at [445, 584] on div "#1 View" at bounding box center [465, 632] width 193 height 136
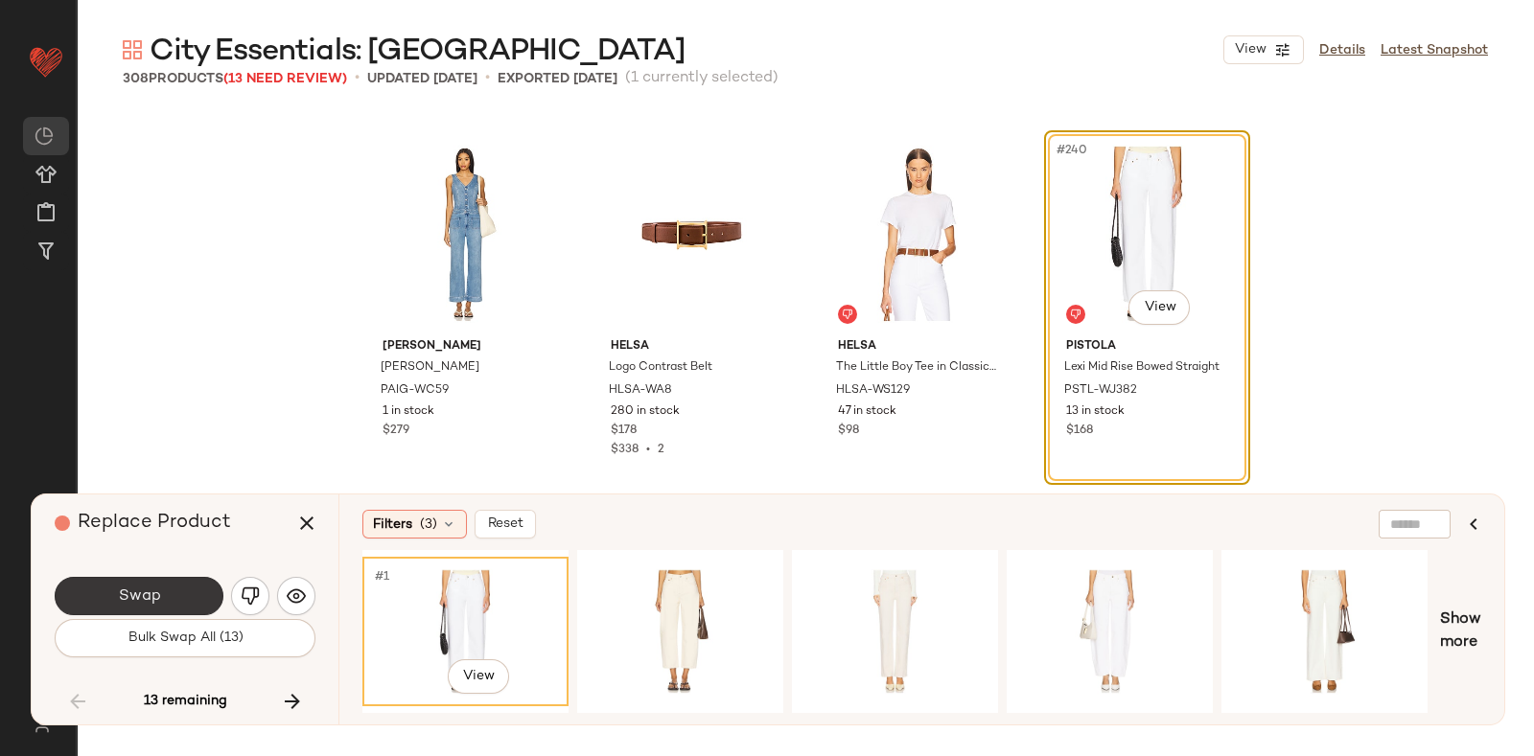
click at [173, 584] on button "Swap" at bounding box center [139, 596] width 169 height 38
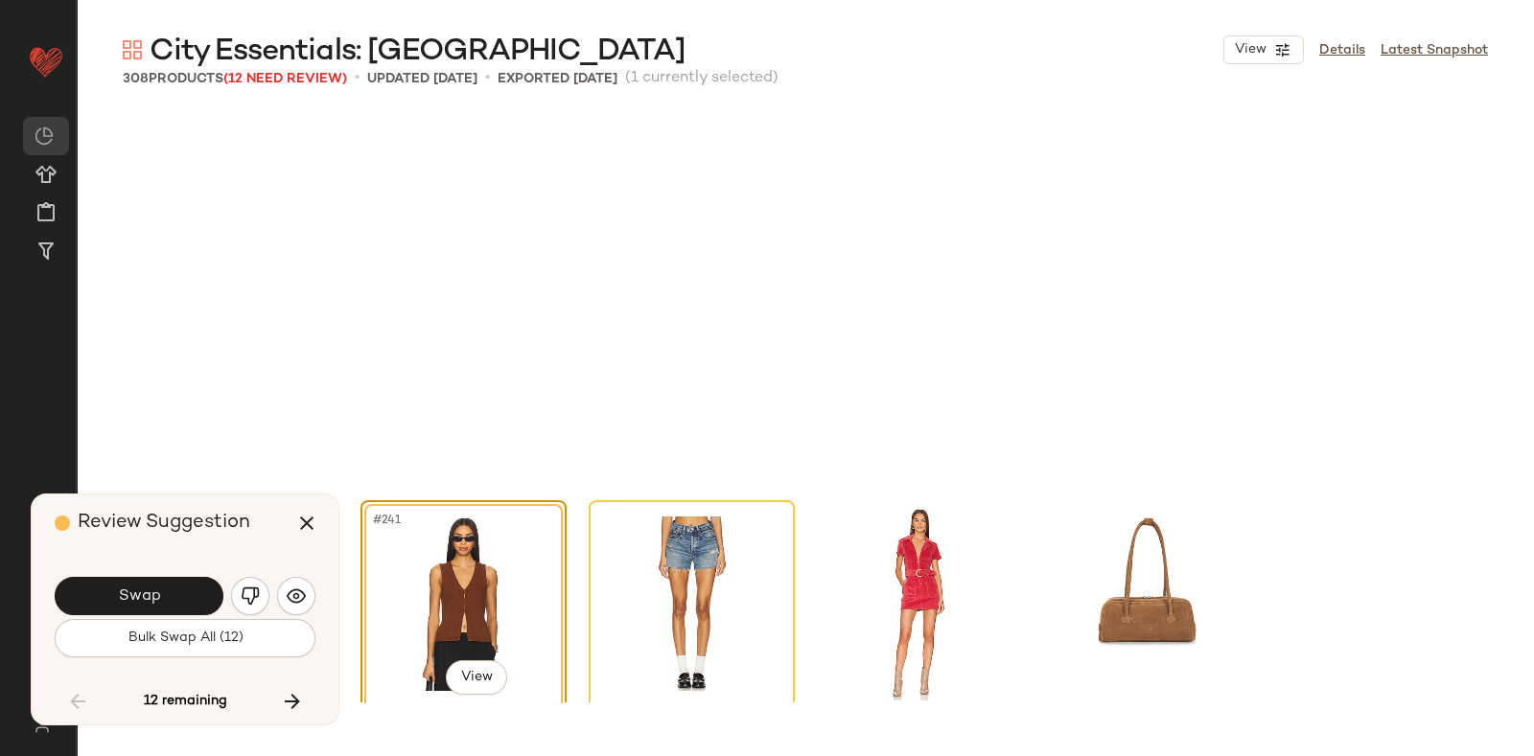
scroll to position [22198, 0]
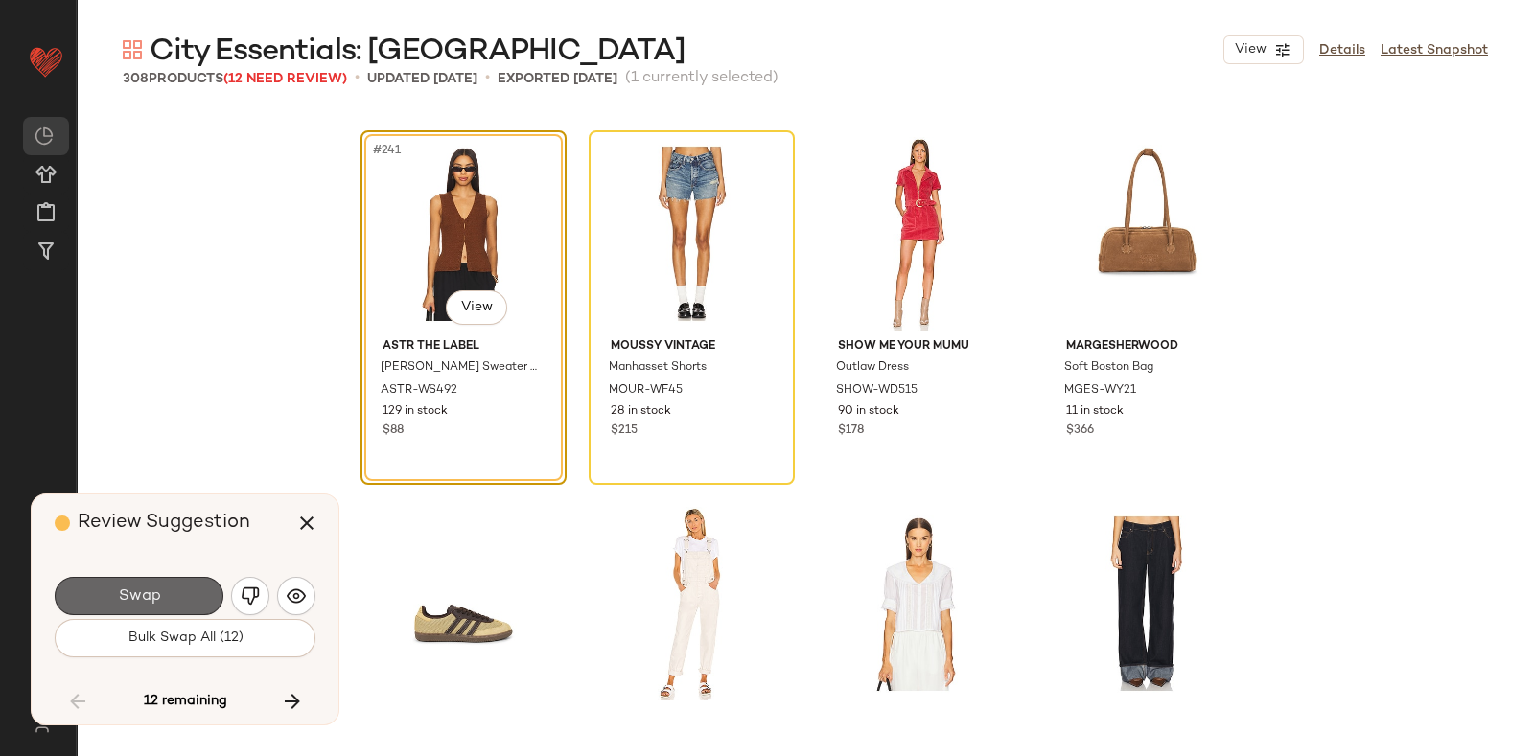
click at [190, 582] on button "Swap" at bounding box center [139, 596] width 169 height 38
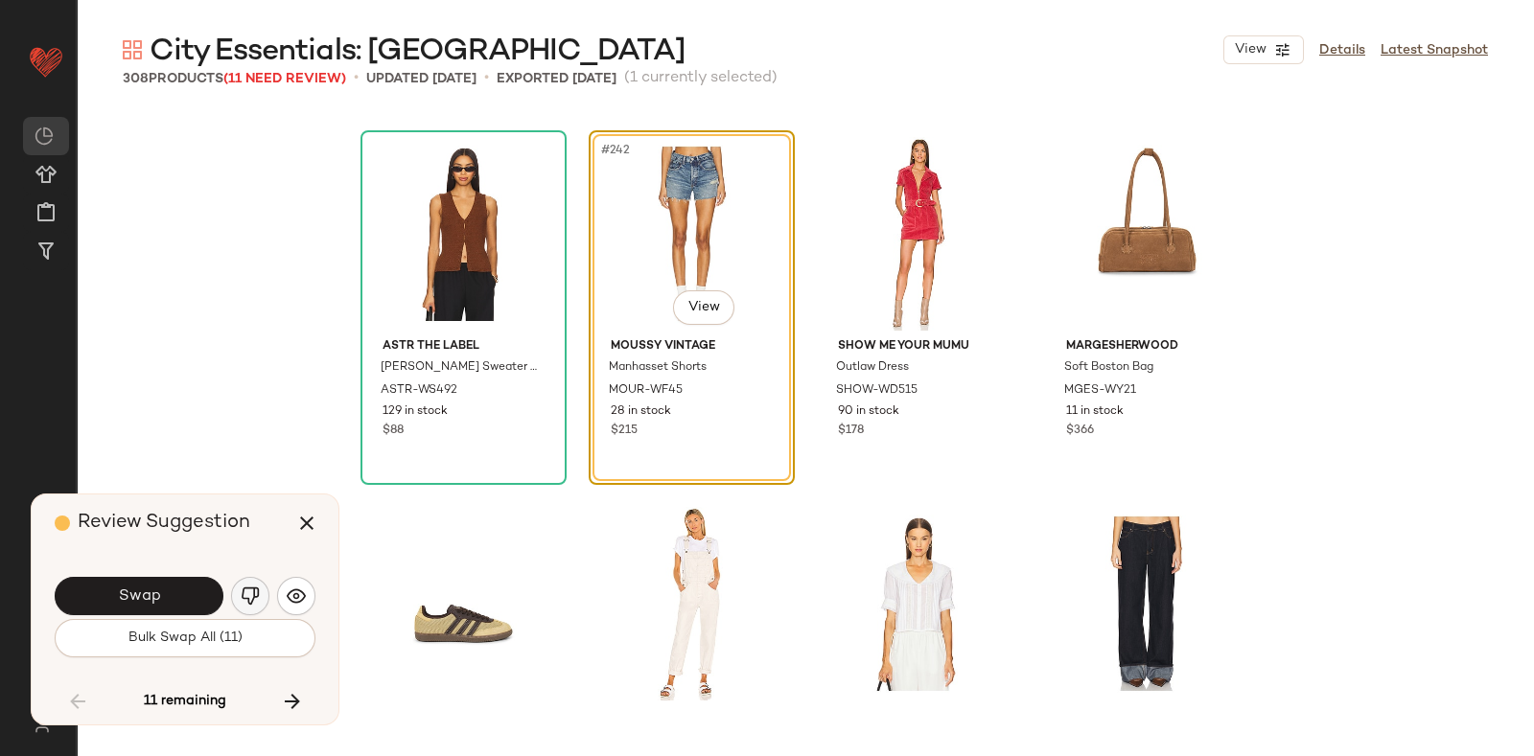
click at [244, 584] on button "button" at bounding box center [250, 596] width 38 height 38
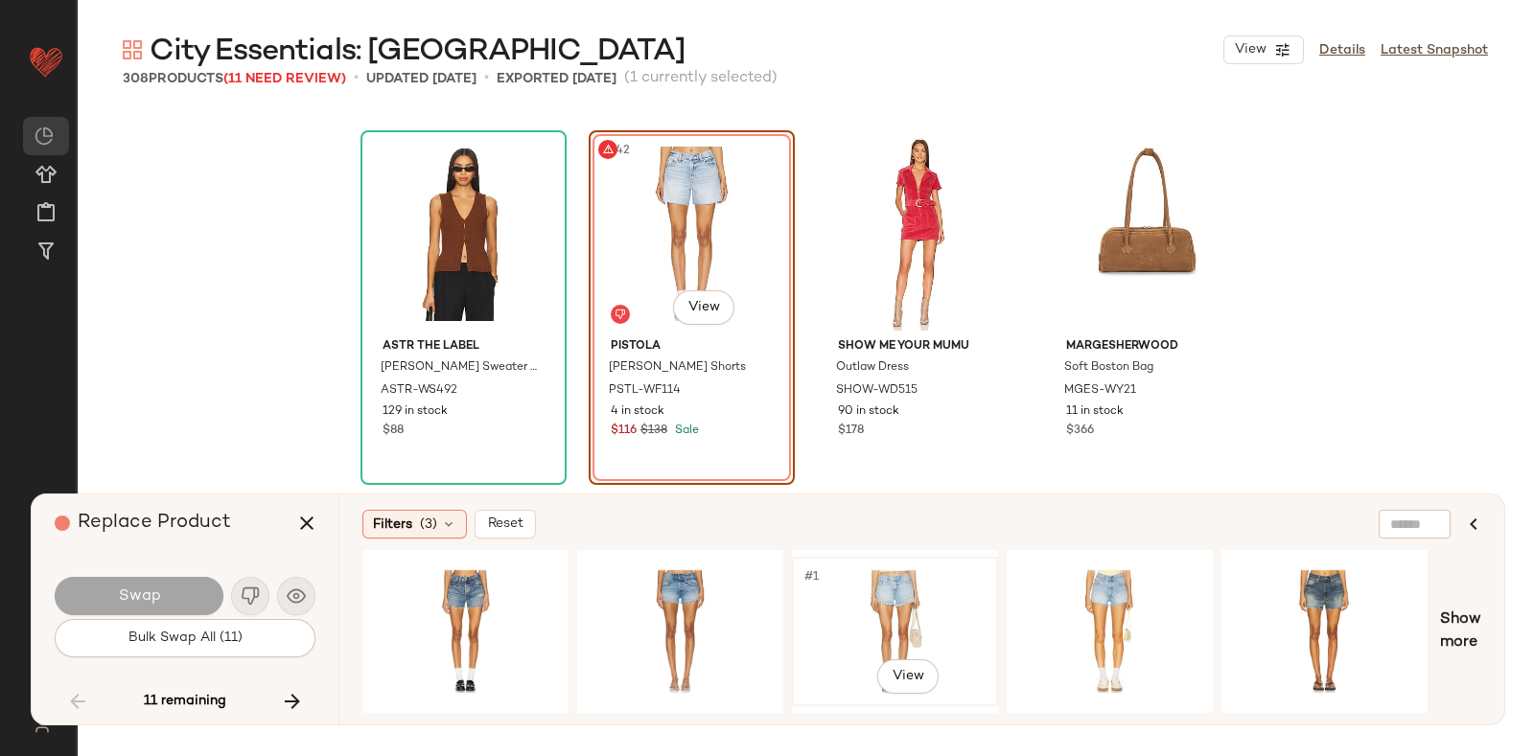
click at [885, 589] on div "#1 View" at bounding box center [894, 632] width 193 height 136
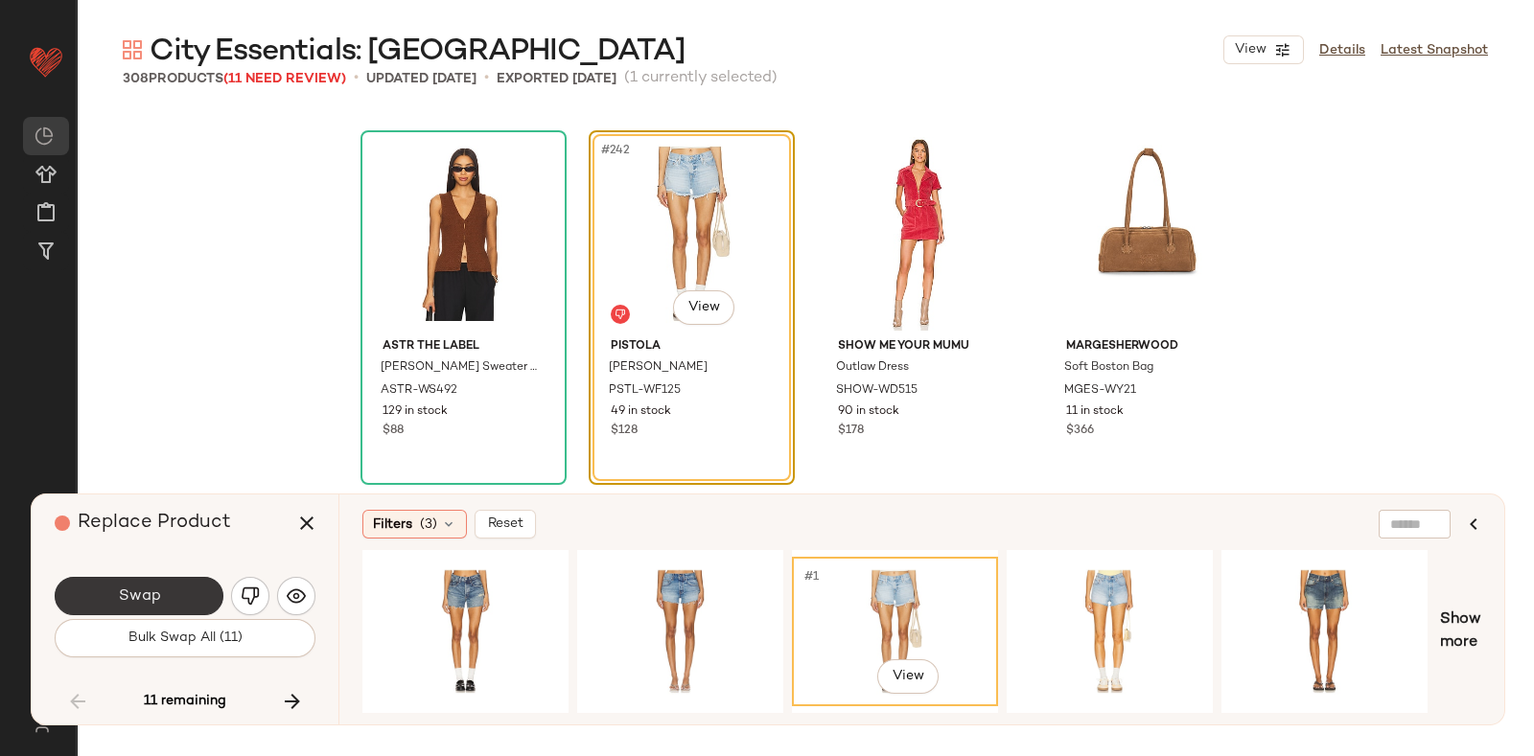
click at [180, 580] on button "Swap" at bounding box center [139, 596] width 169 height 38
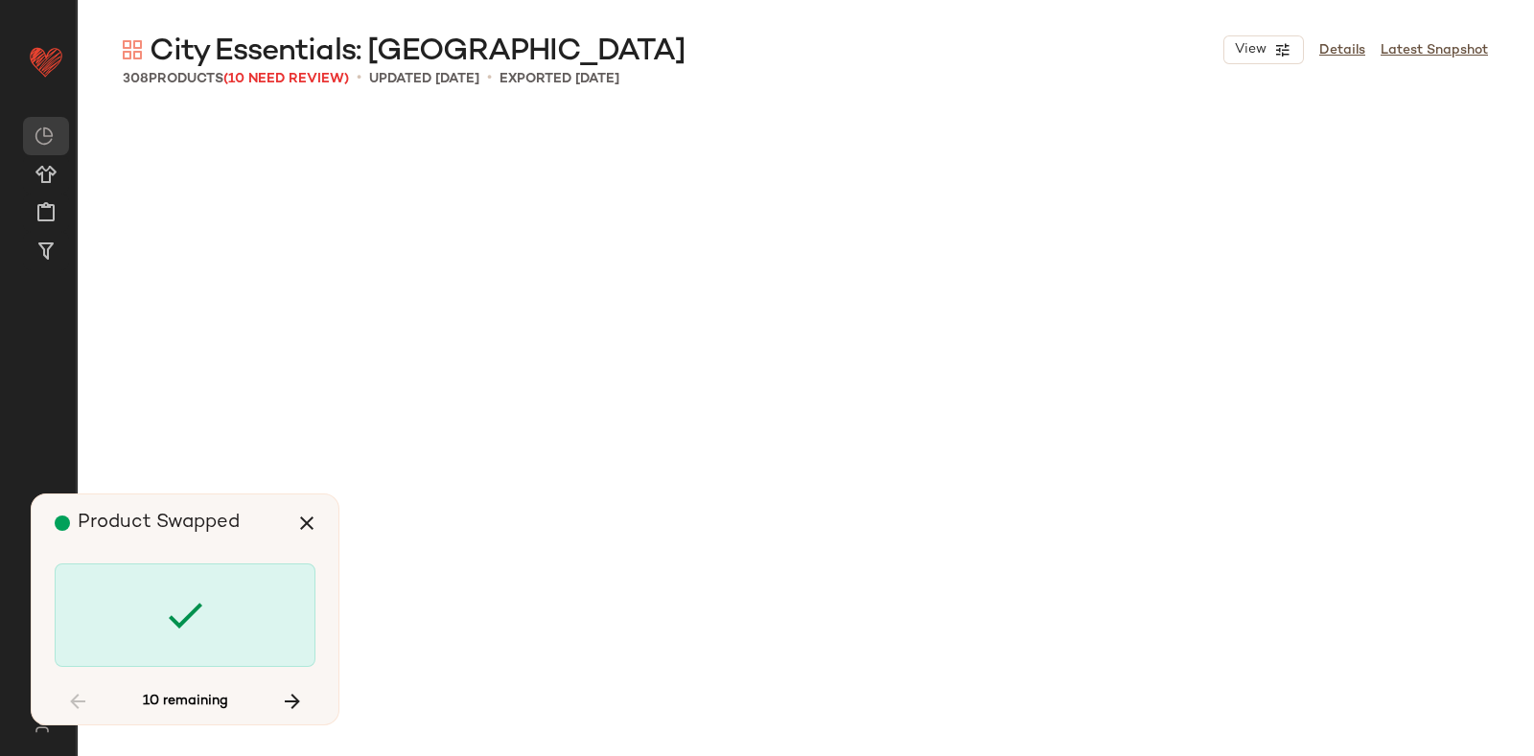
scroll to position [24417, 0]
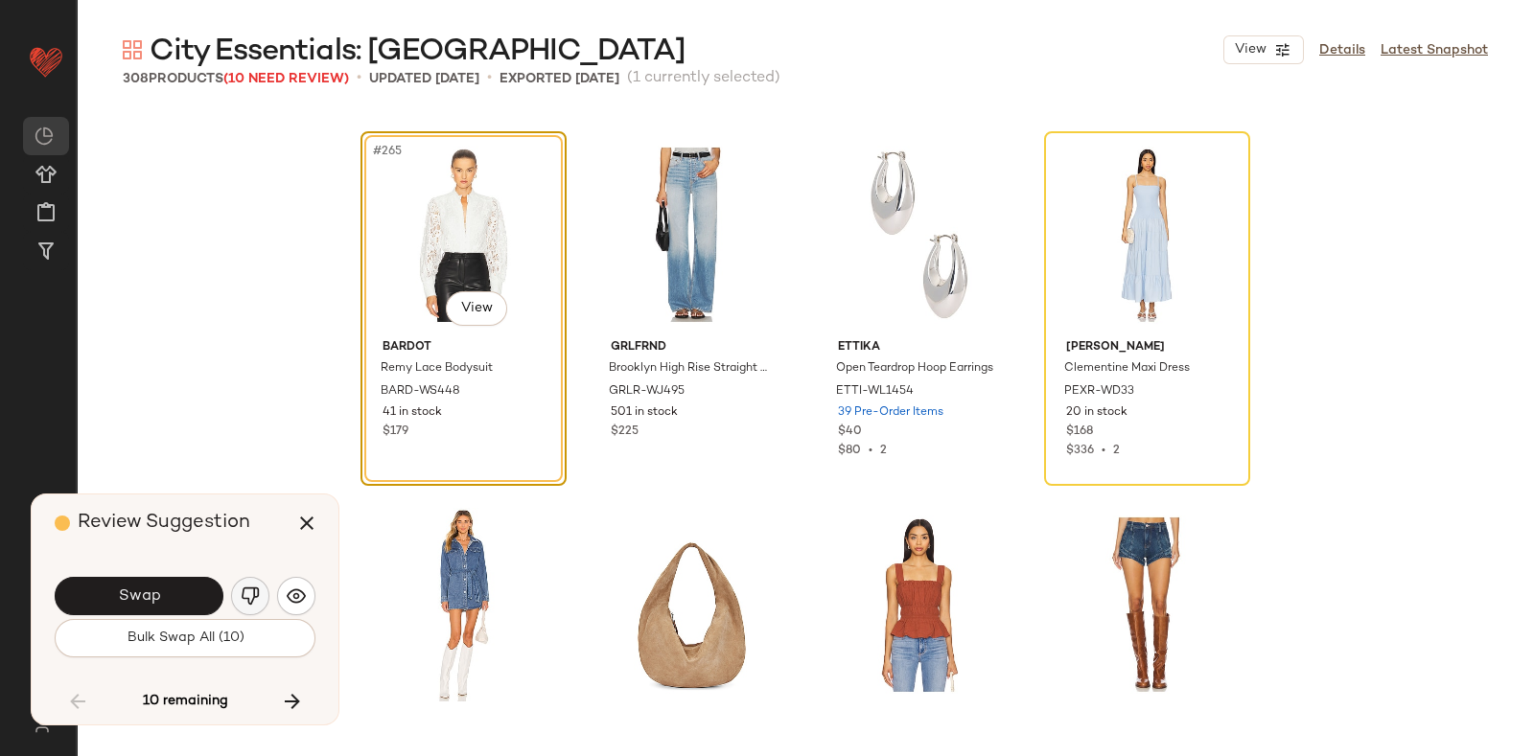
click at [242, 585] on button "button" at bounding box center [250, 596] width 38 height 38
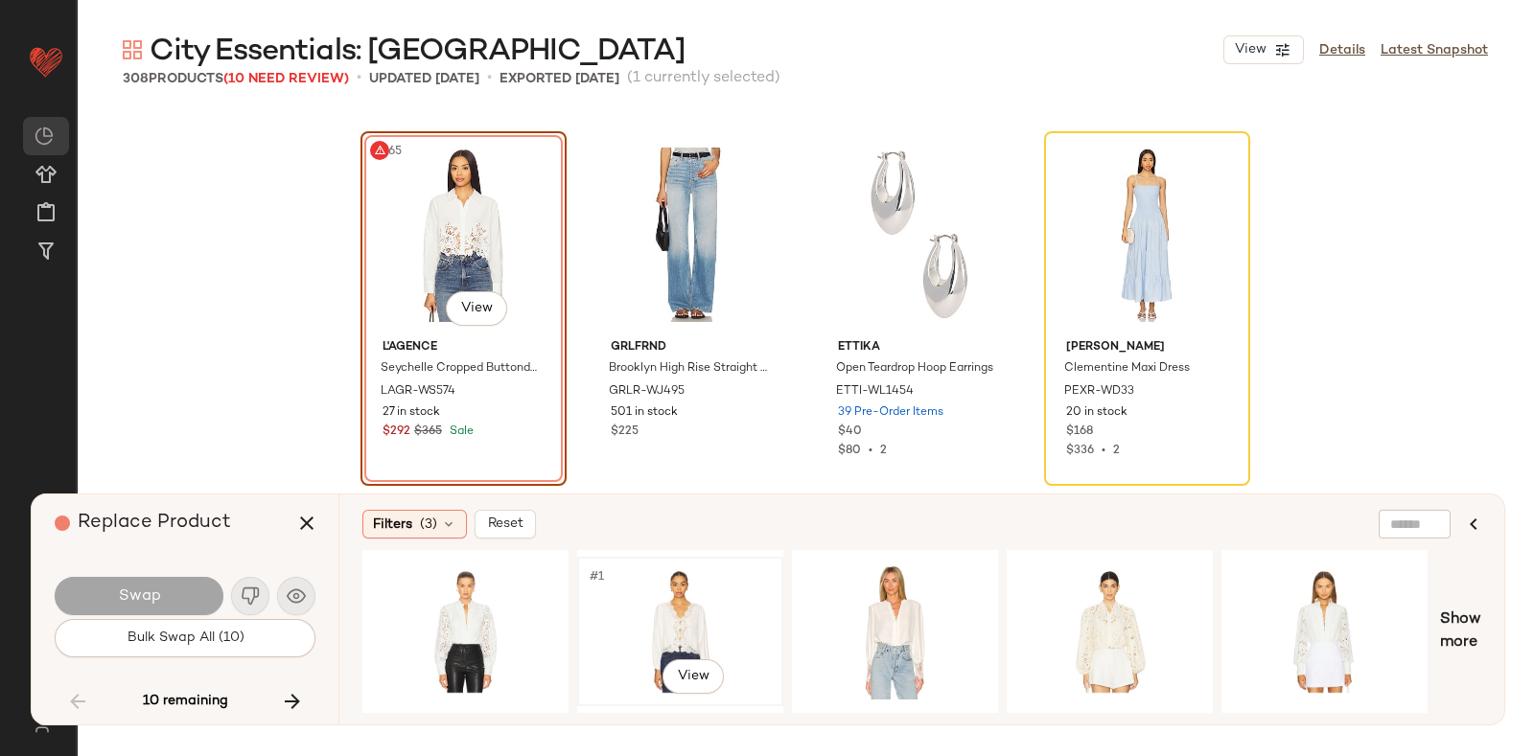
click at [700, 596] on div "#1 View" at bounding box center [680, 632] width 193 height 136
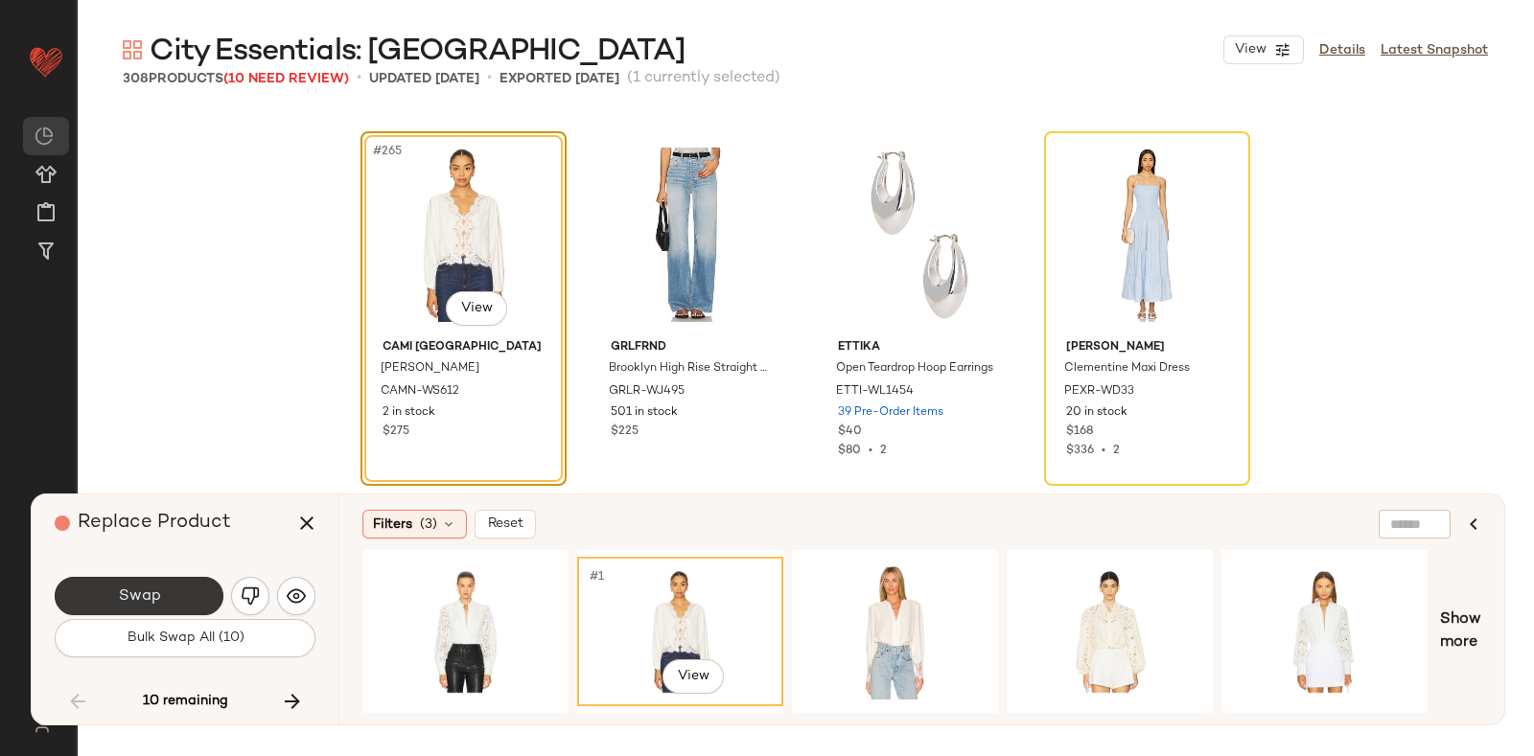
click at [173, 583] on button "Swap" at bounding box center [139, 596] width 169 height 38
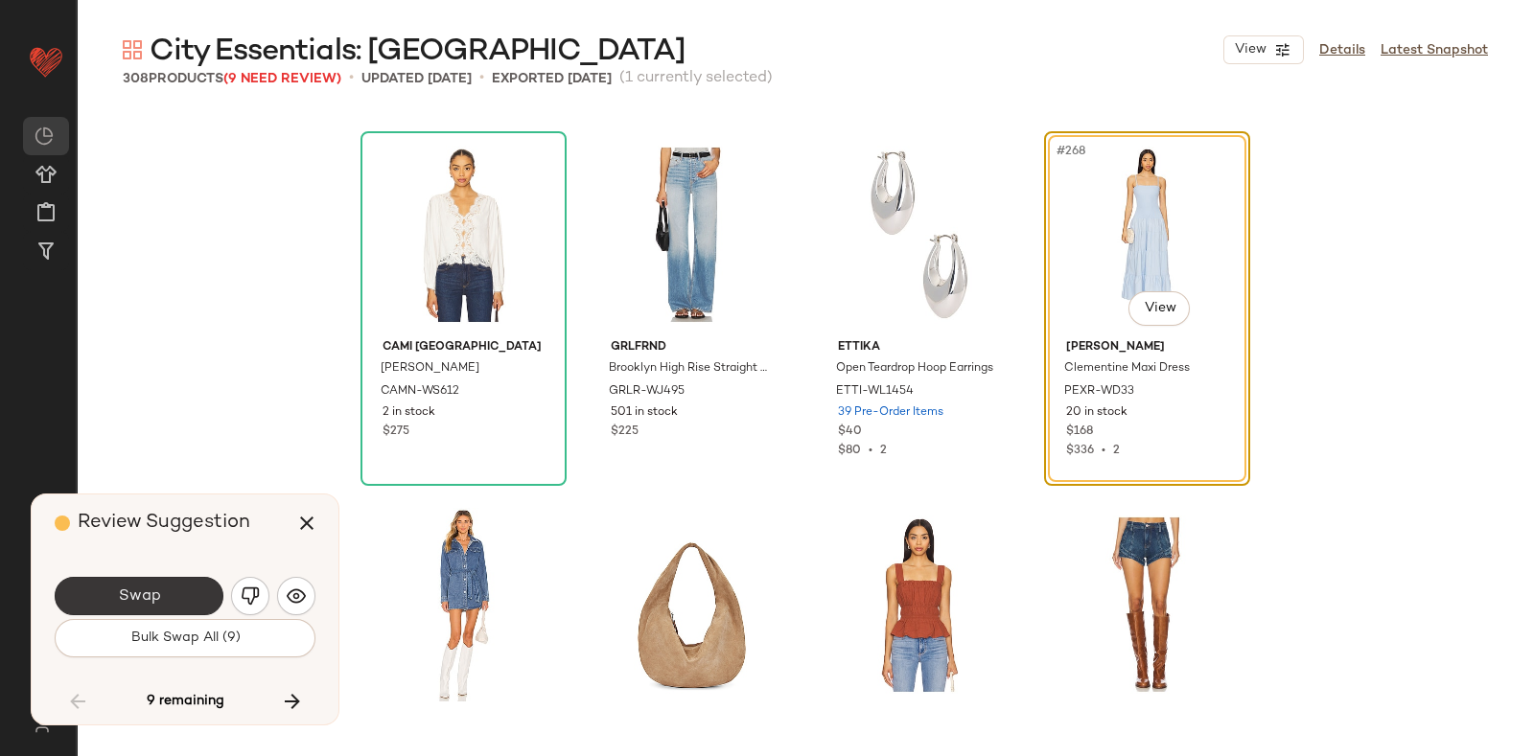
click at [199, 585] on button "Swap" at bounding box center [139, 596] width 169 height 38
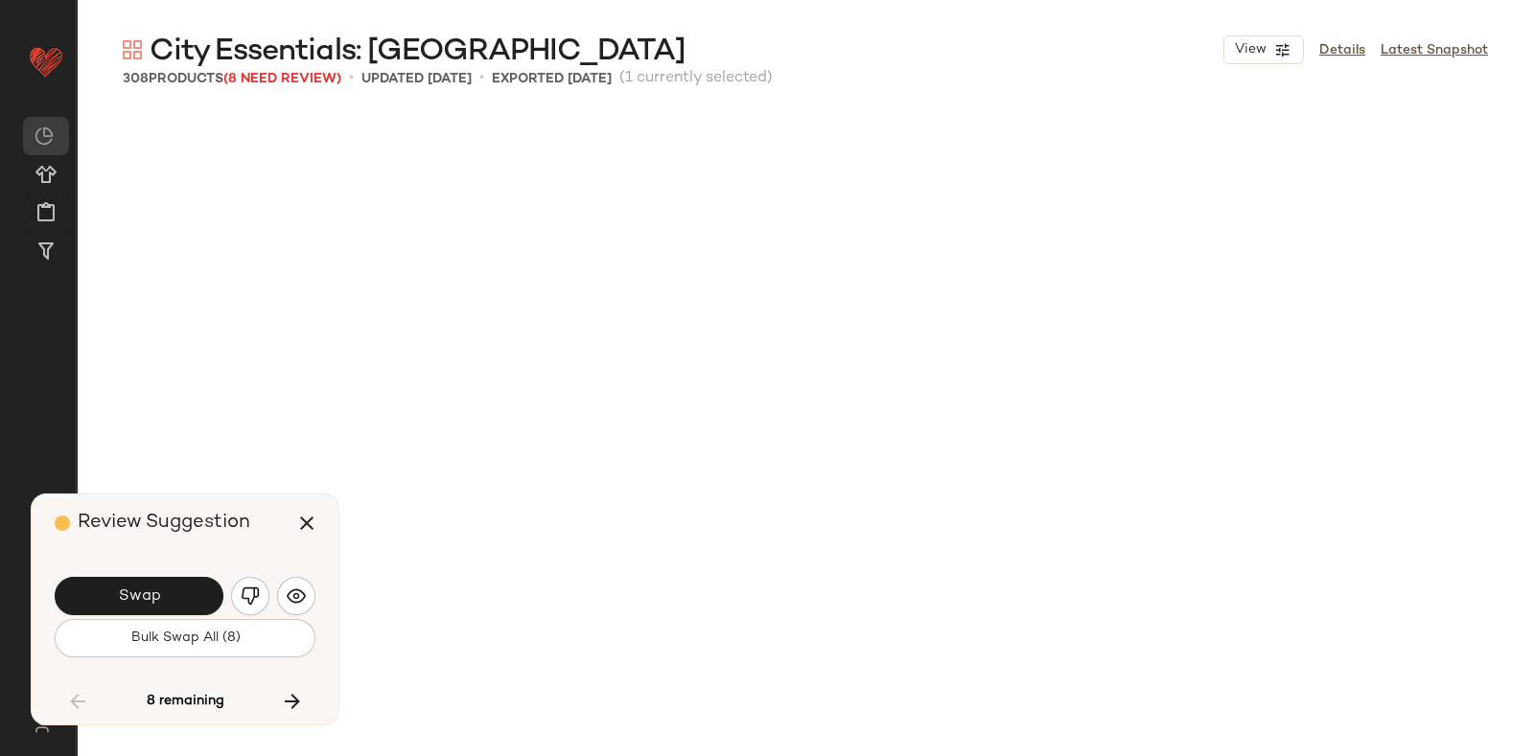
scroll to position [25528, 0]
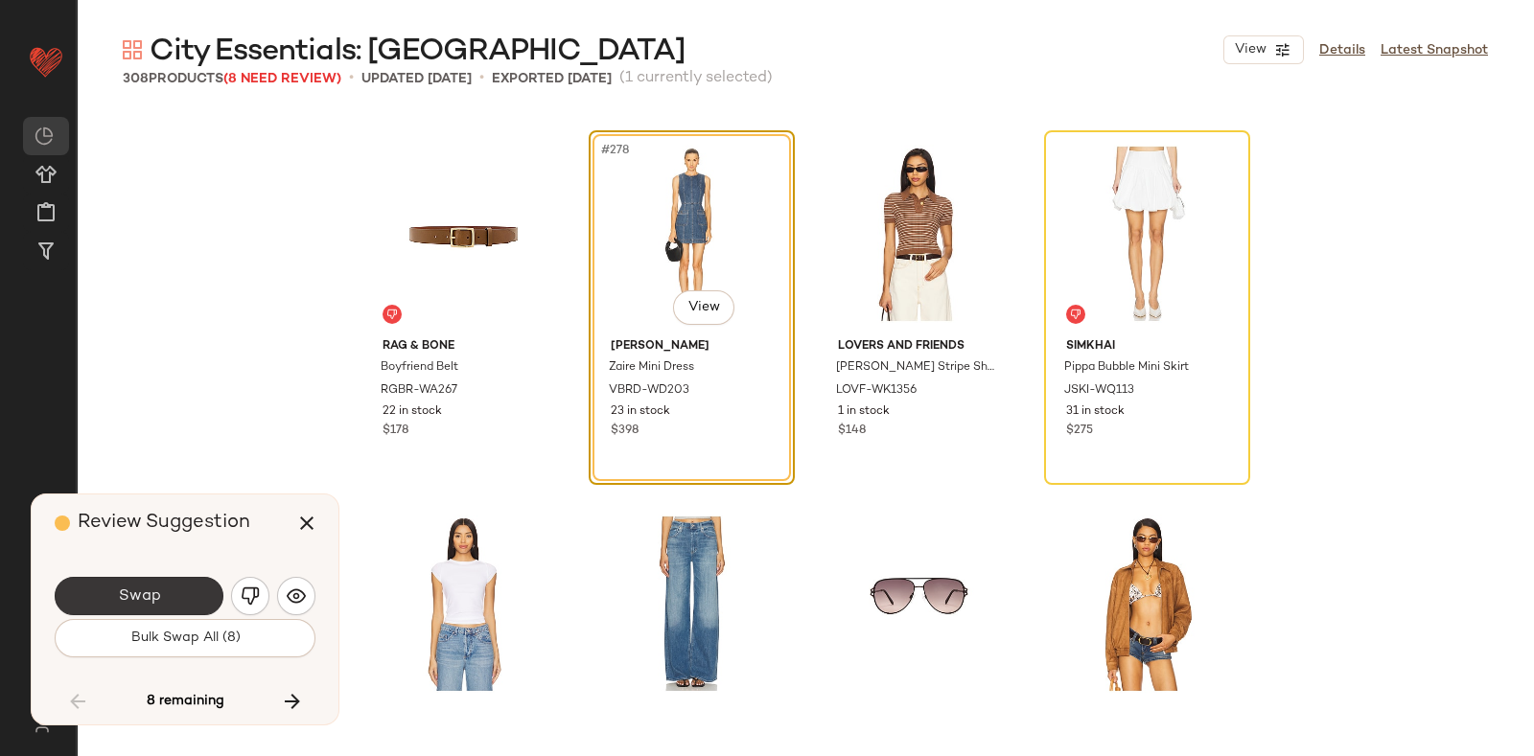
click at [158, 578] on button "Swap" at bounding box center [139, 596] width 169 height 38
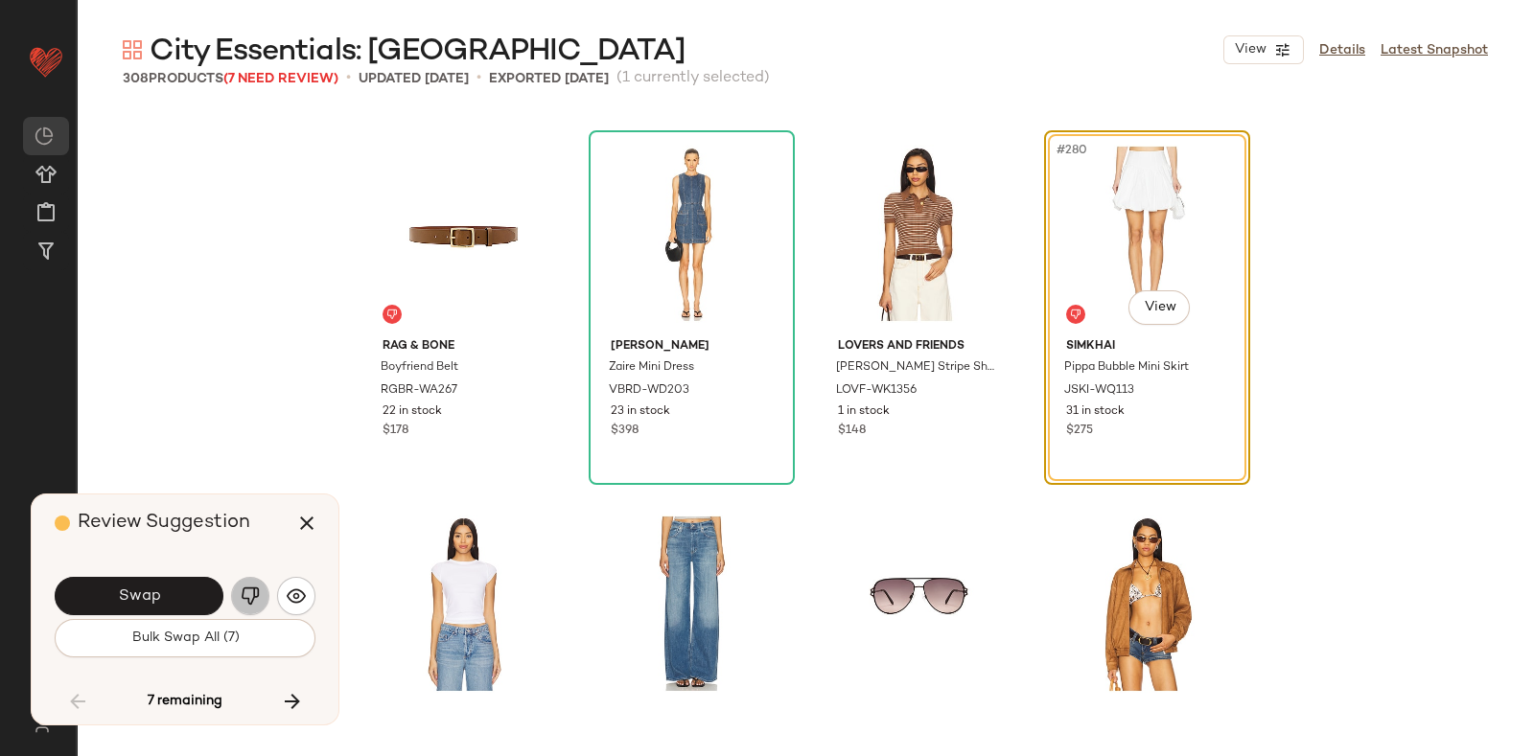
click at [243, 584] on button "button" at bounding box center [250, 596] width 38 height 38
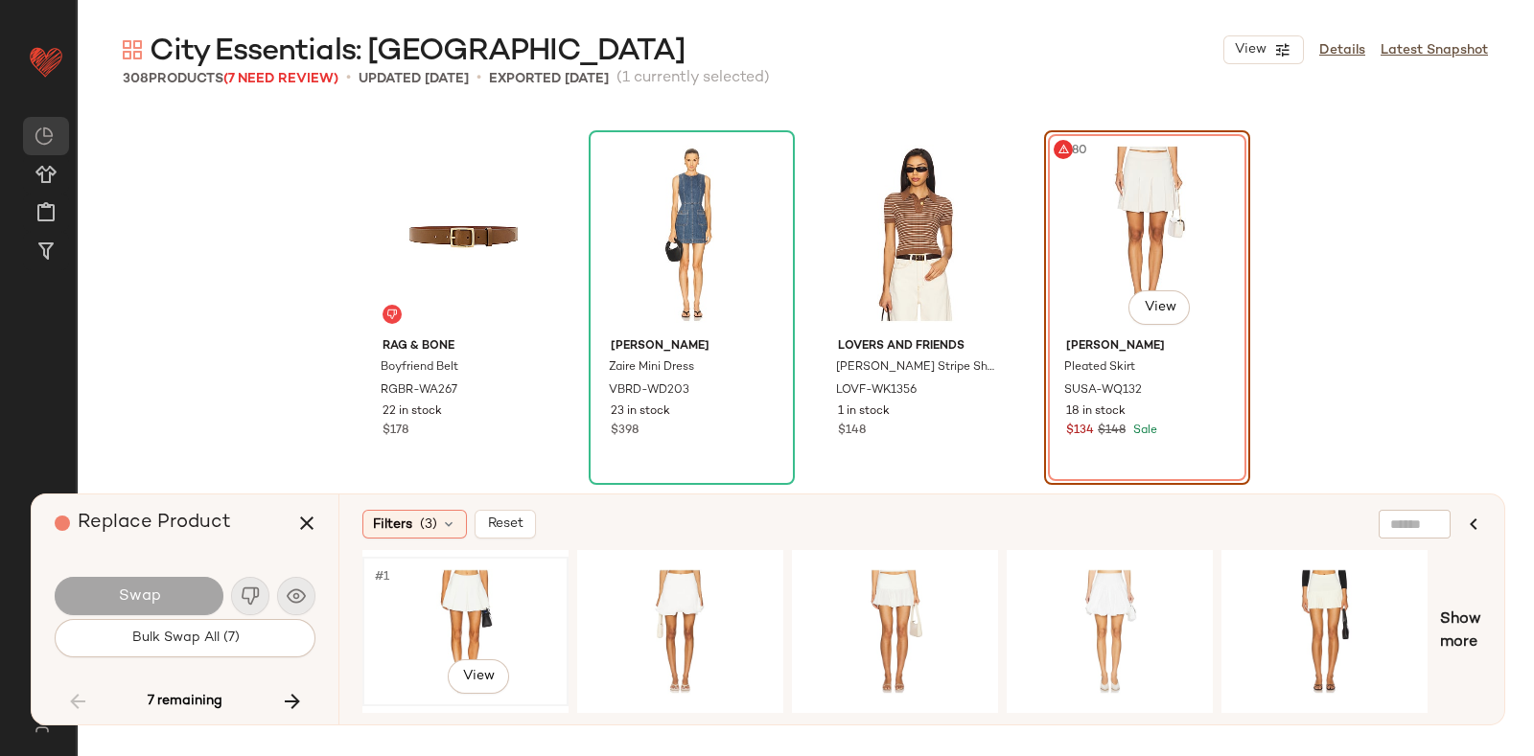
click at [460, 571] on div "#1 View" at bounding box center [465, 632] width 193 height 136
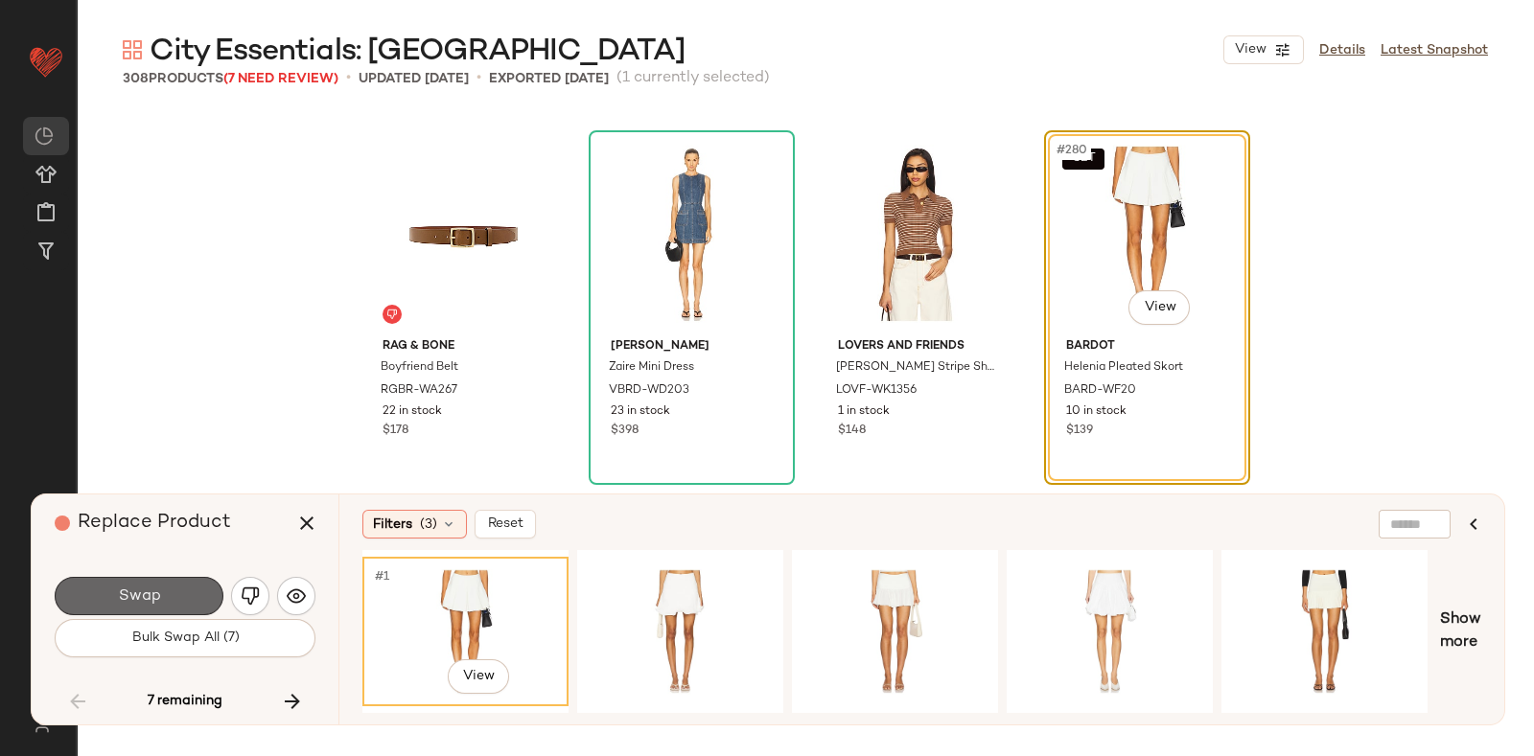
click at [191, 583] on button "Swap" at bounding box center [139, 596] width 169 height 38
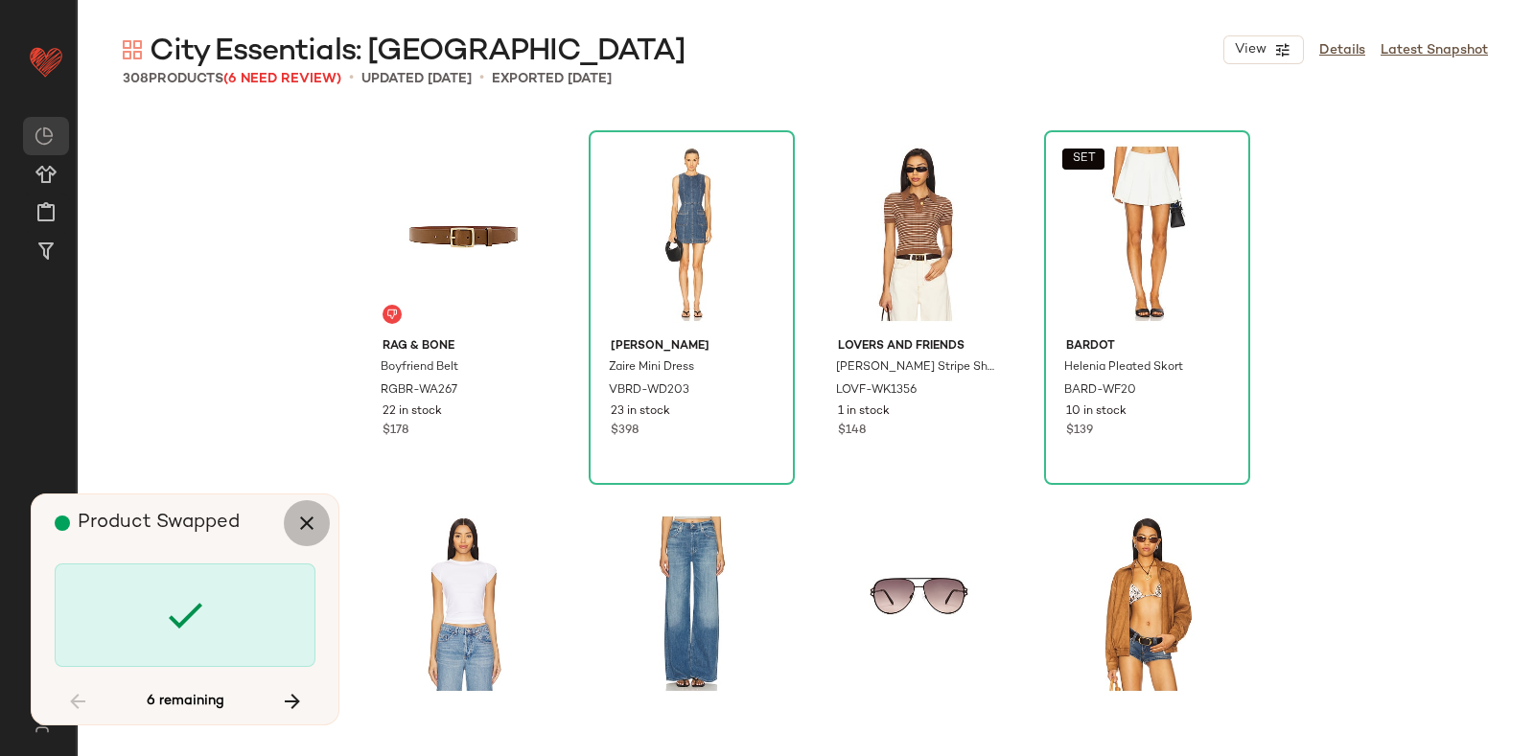
click at [299, 518] on icon "button" at bounding box center [306, 523] width 23 height 23
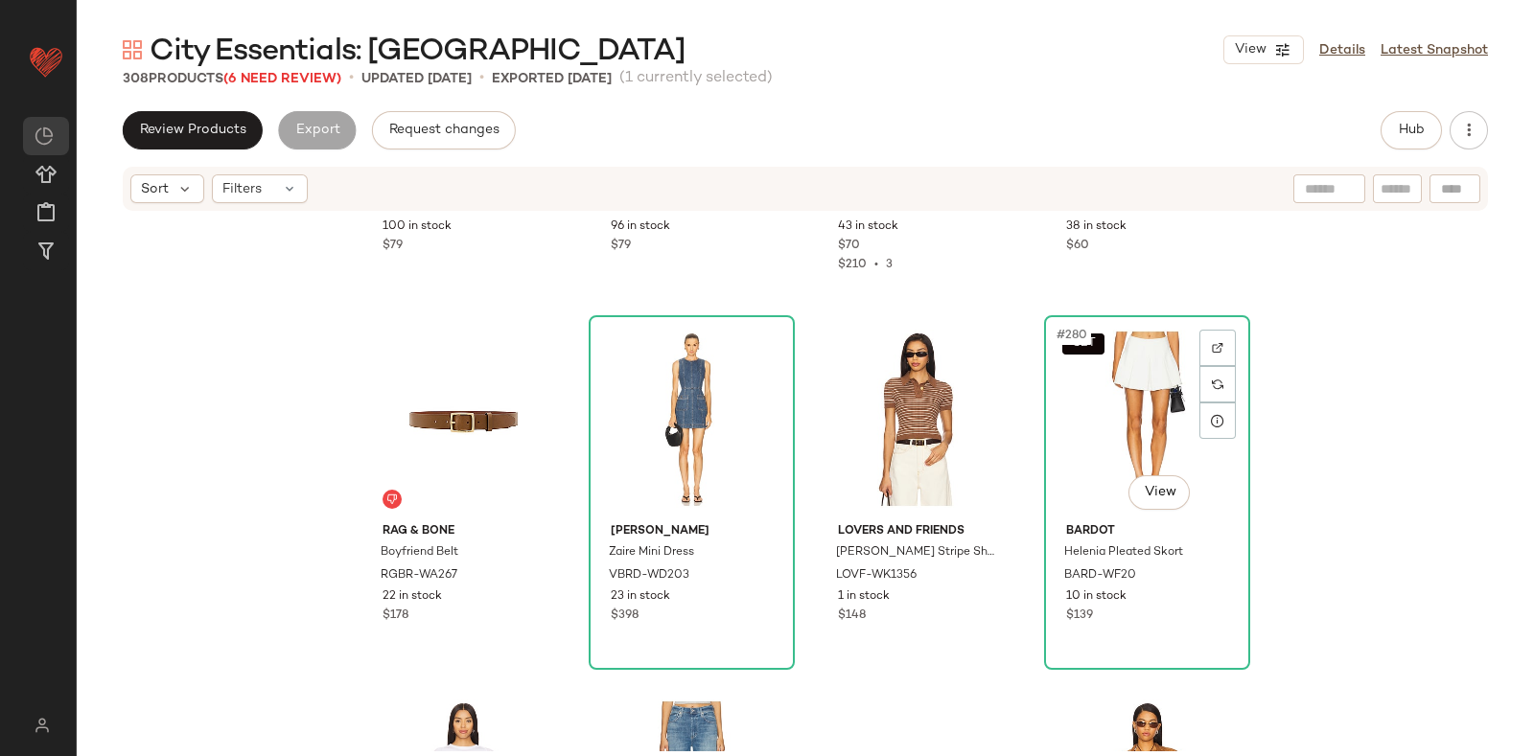
scroll to position [25445, 0]
click at [1214, 378] on img at bounding box center [1217, 384] width 12 height 12
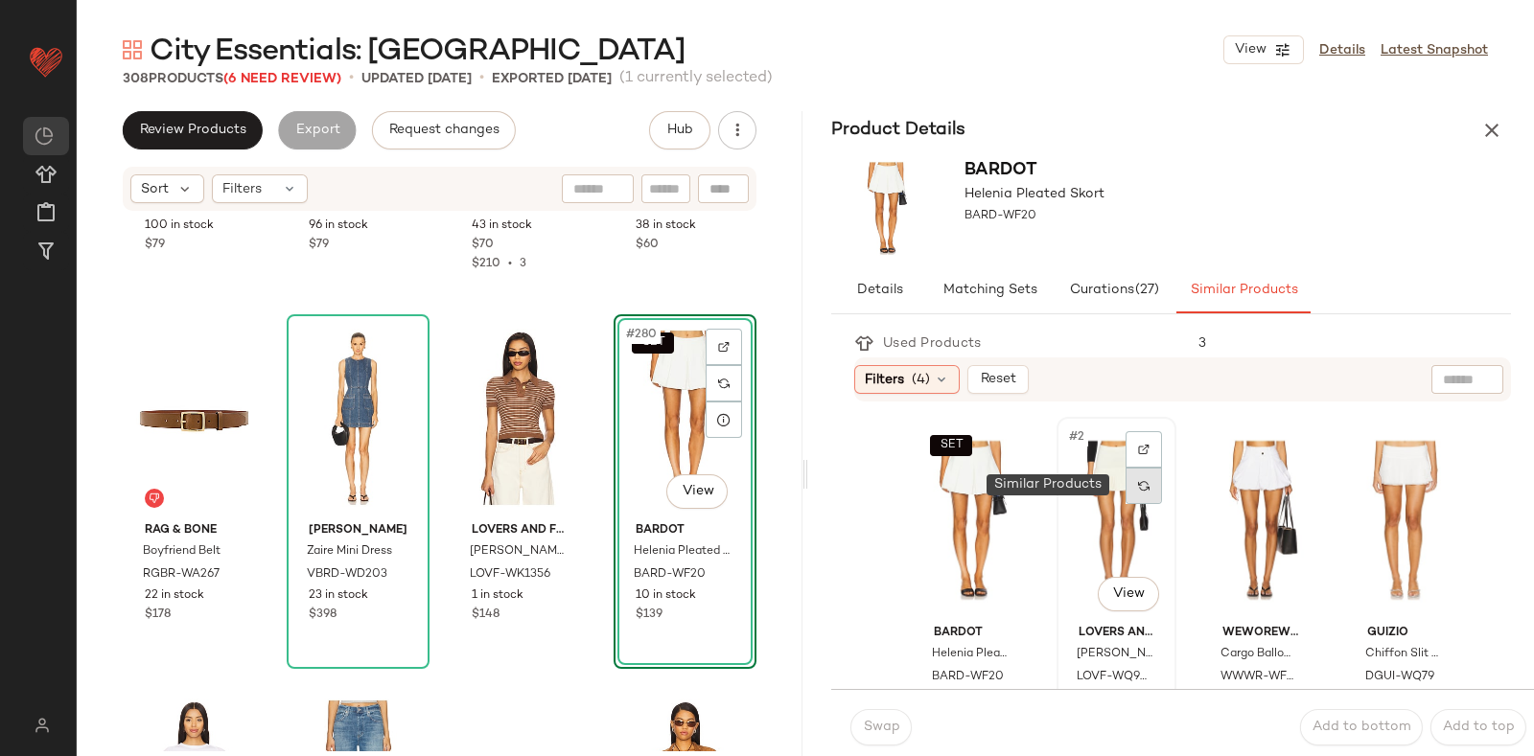
click at [1125, 502] on div at bounding box center [1143, 486] width 36 height 36
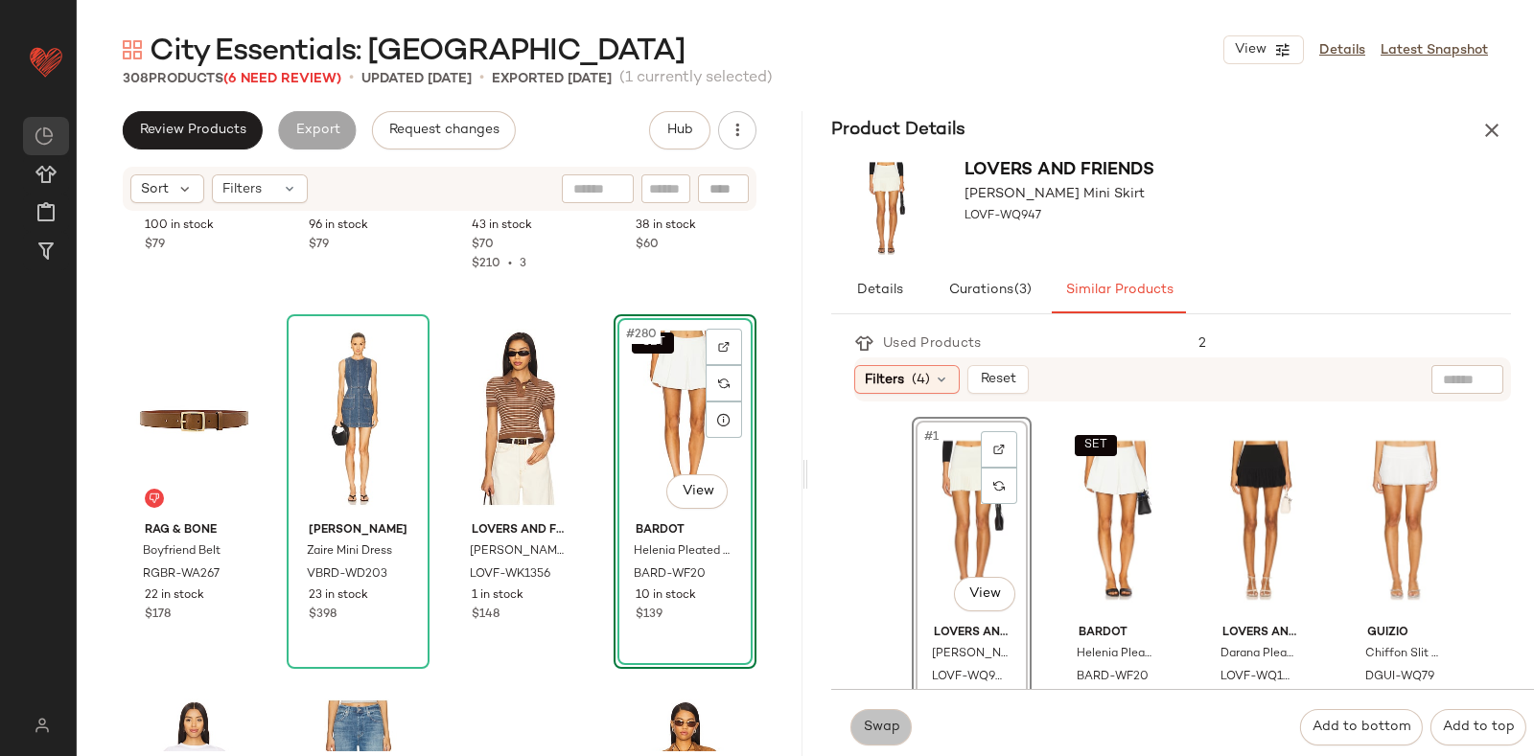
click at [878, 726] on span "Swap" at bounding box center [880, 727] width 37 height 15
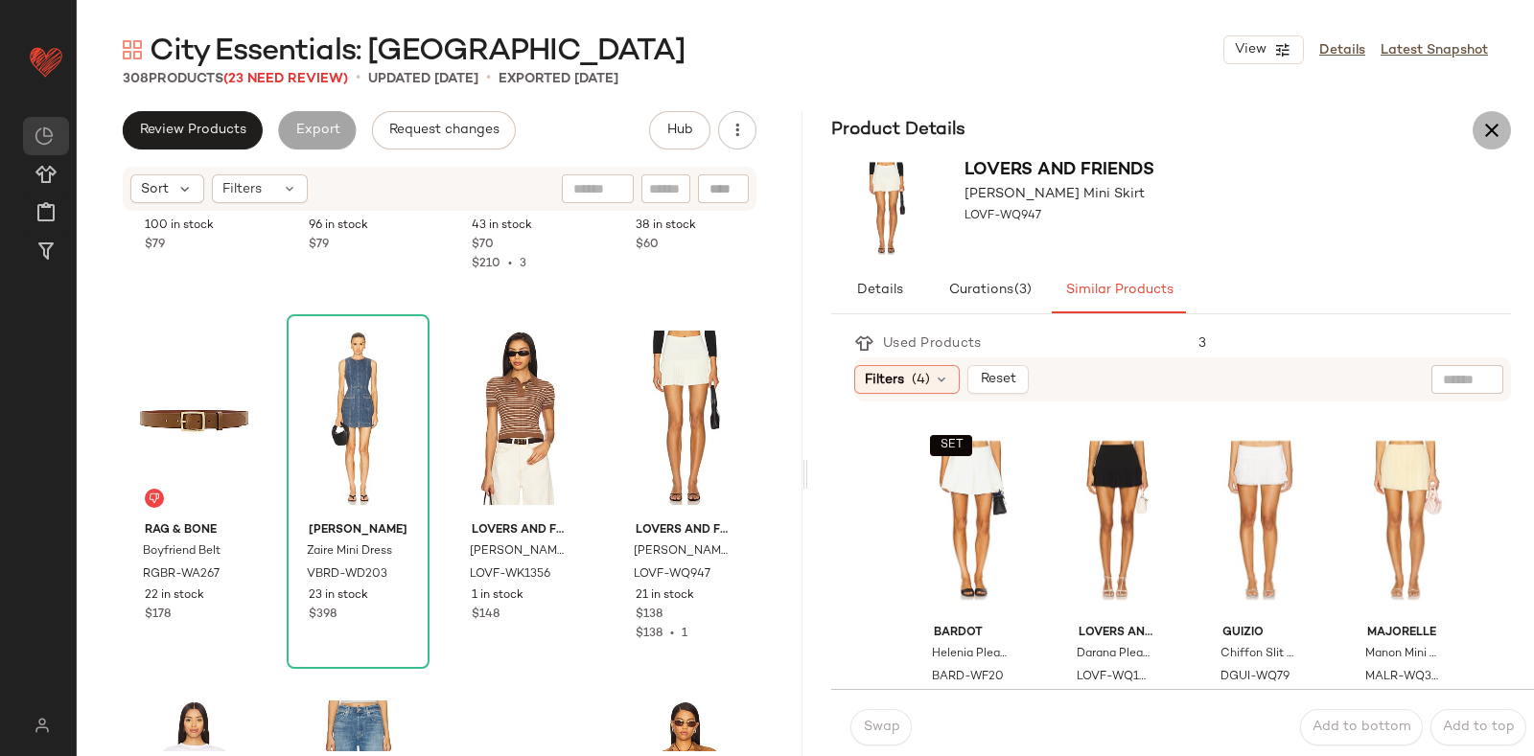
click at [1480, 122] on icon "button" at bounding box center [1491, 130] width 23 height 23
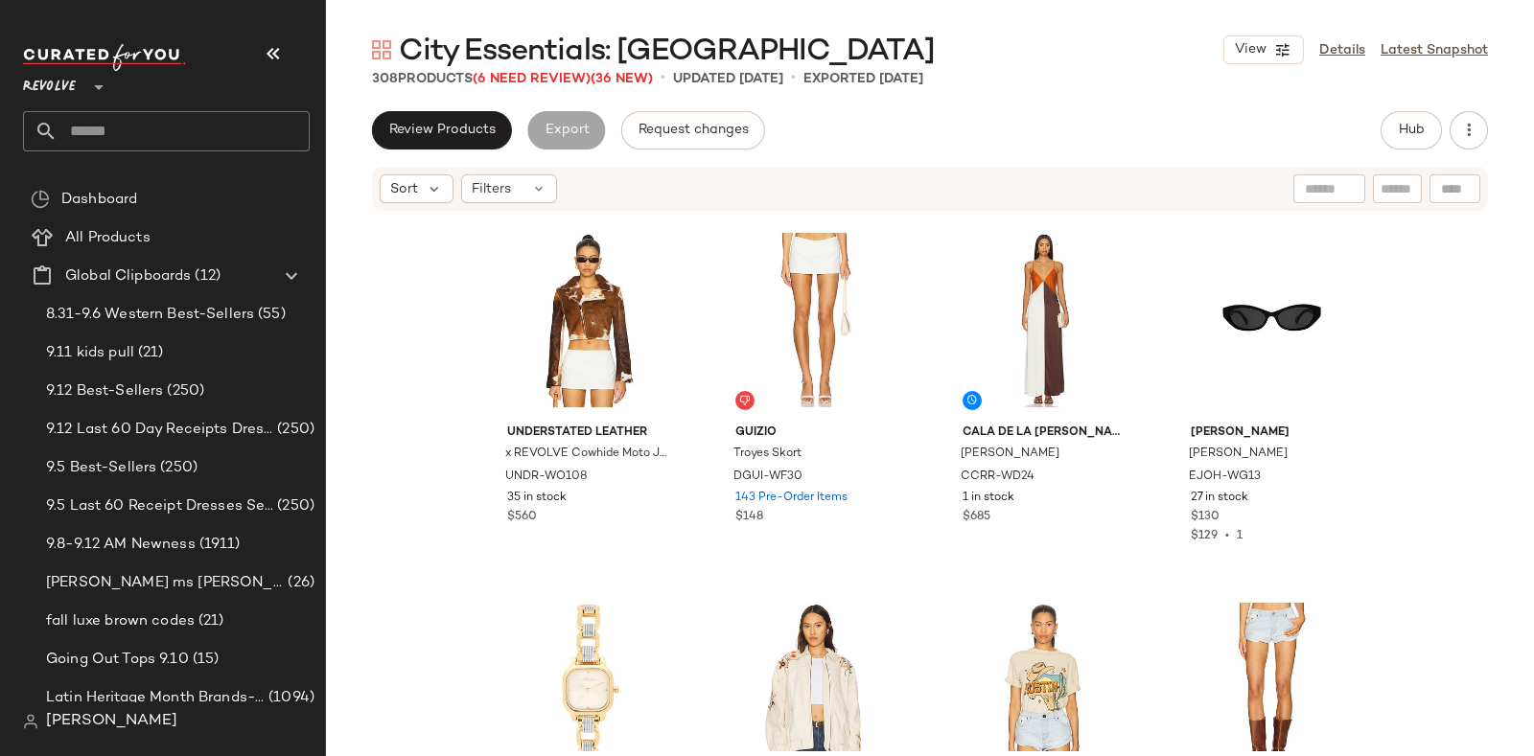
click at [542, 69] on span "City Essentials: [GEOGRAPHIC_DATA]" at bounding box center [667, 52] width 536 height 38
click at [554, 75] on span "(6 Need Review)" at bounding box center [532, 79] width 118 height 14
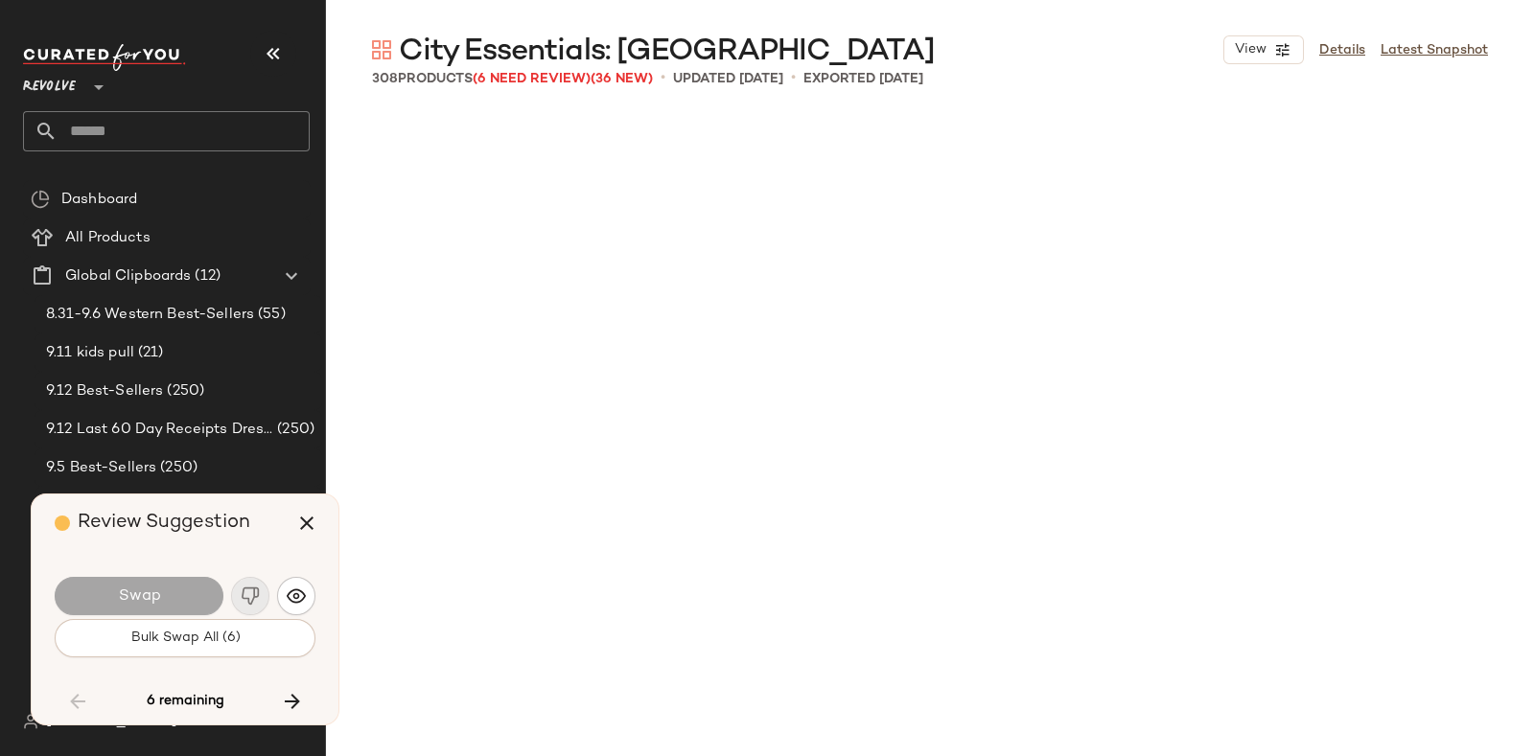
scroll to position [26267, 0]
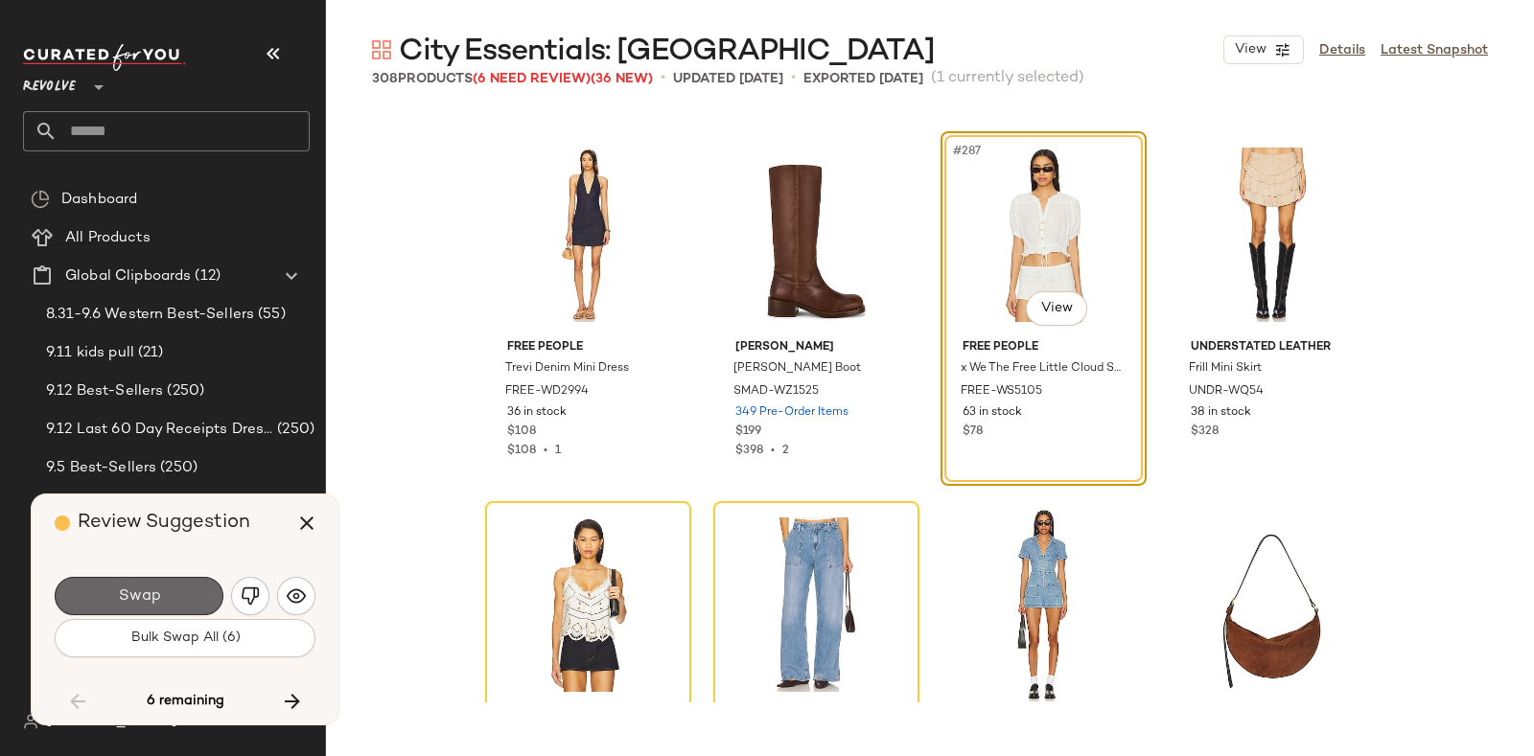
click at [175, 587] on button "Swap" at bounding box center [139, 596] width 169 height 38
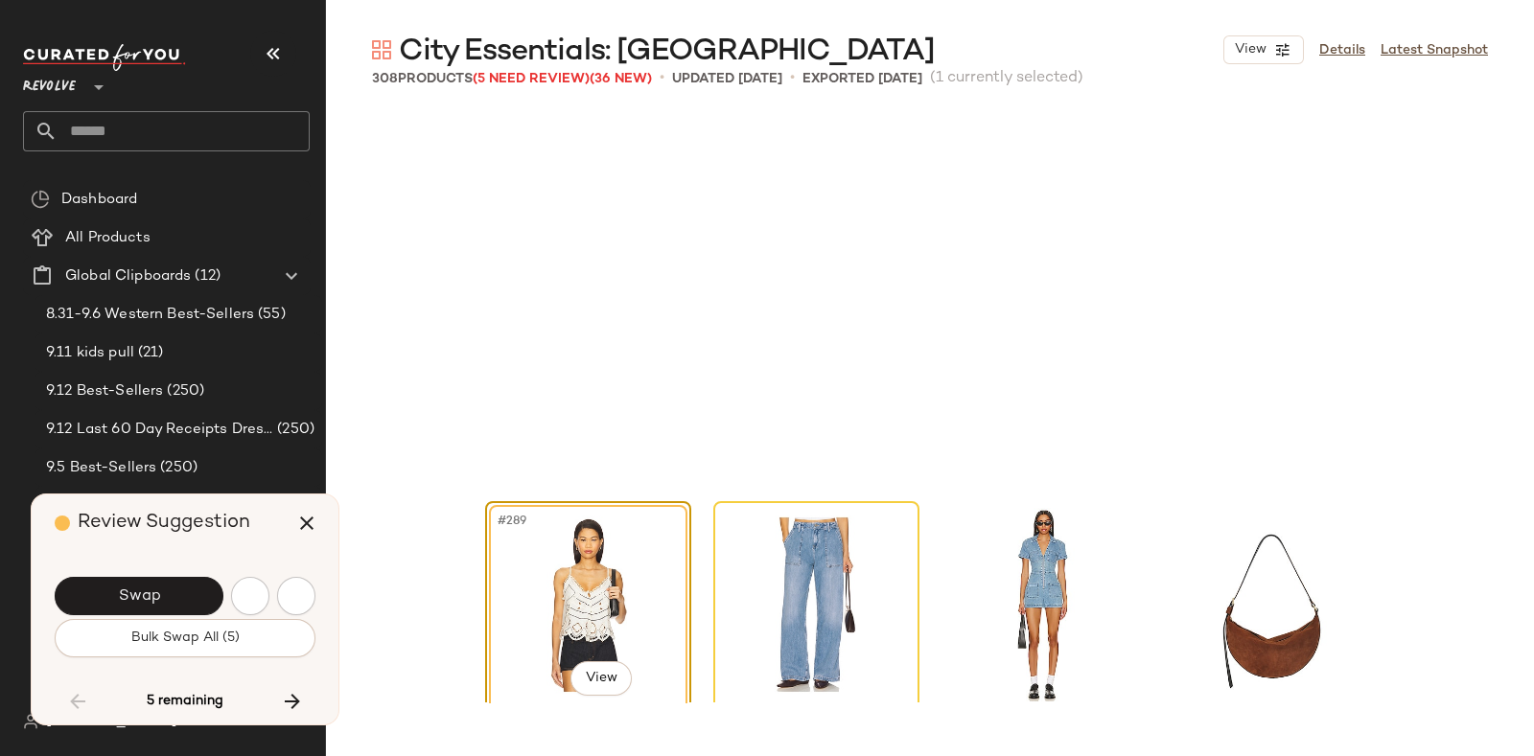
scroll to position [26636, 0]
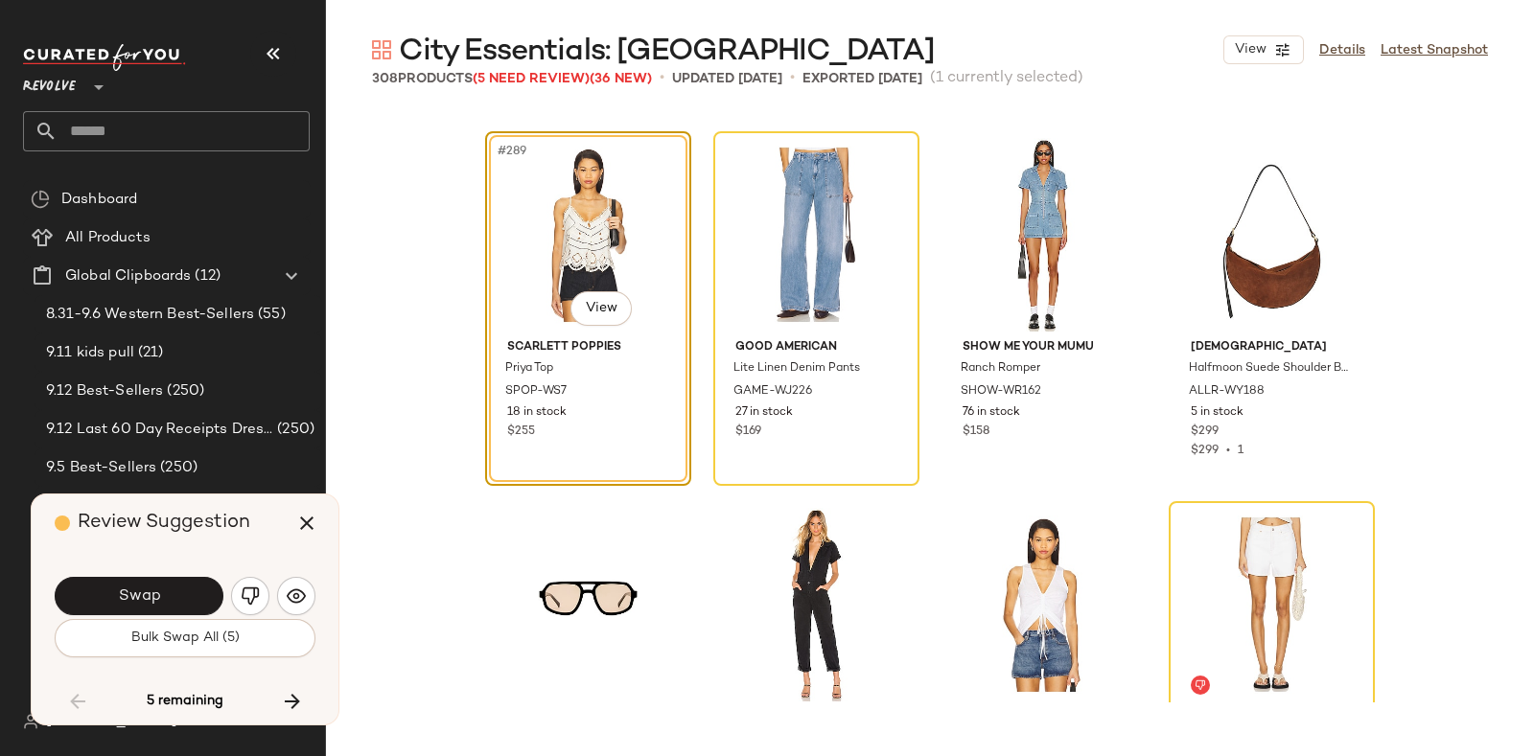
click at [238, 580] on div "Swap" at bounding box center [185, 596] width 261 height 46
click at [242, 586] on button "button" at bounding box center [250, 596] width 38 height 38
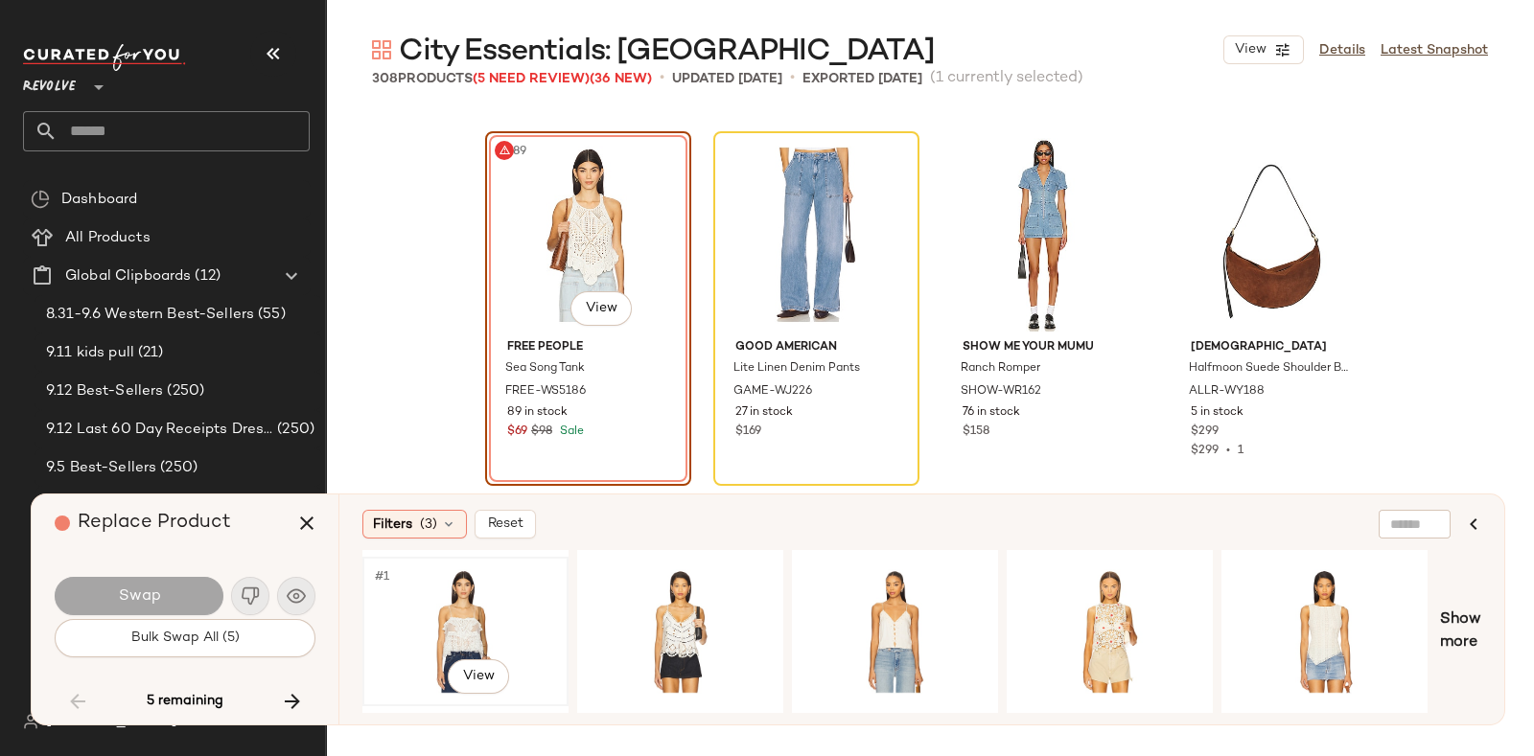
click at [503, 591] on div "#1 View" at bounding box center [465, 632] width 193 height 136
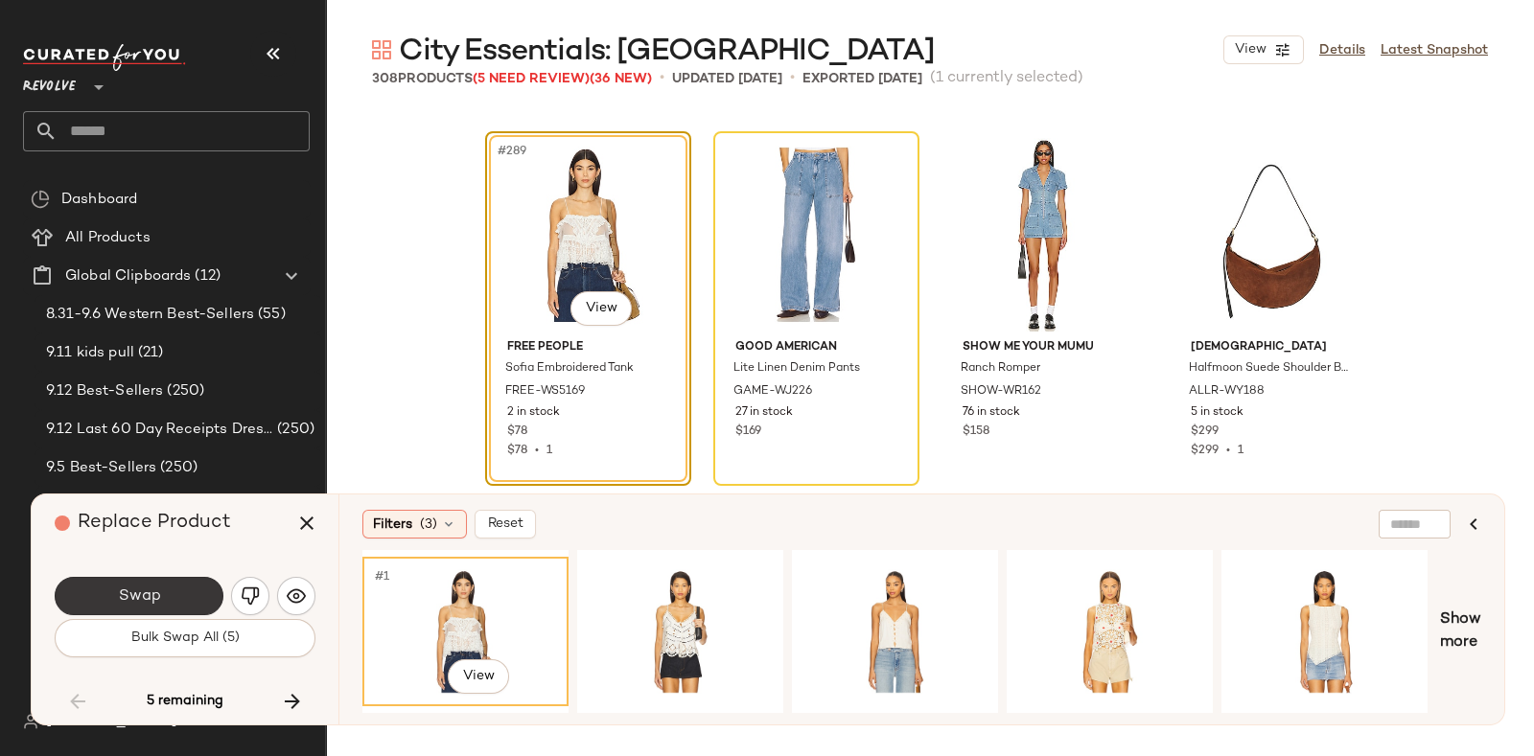
click at [163, 585] on button "Swap" at bounding box center [139, 596] width 169 height 38
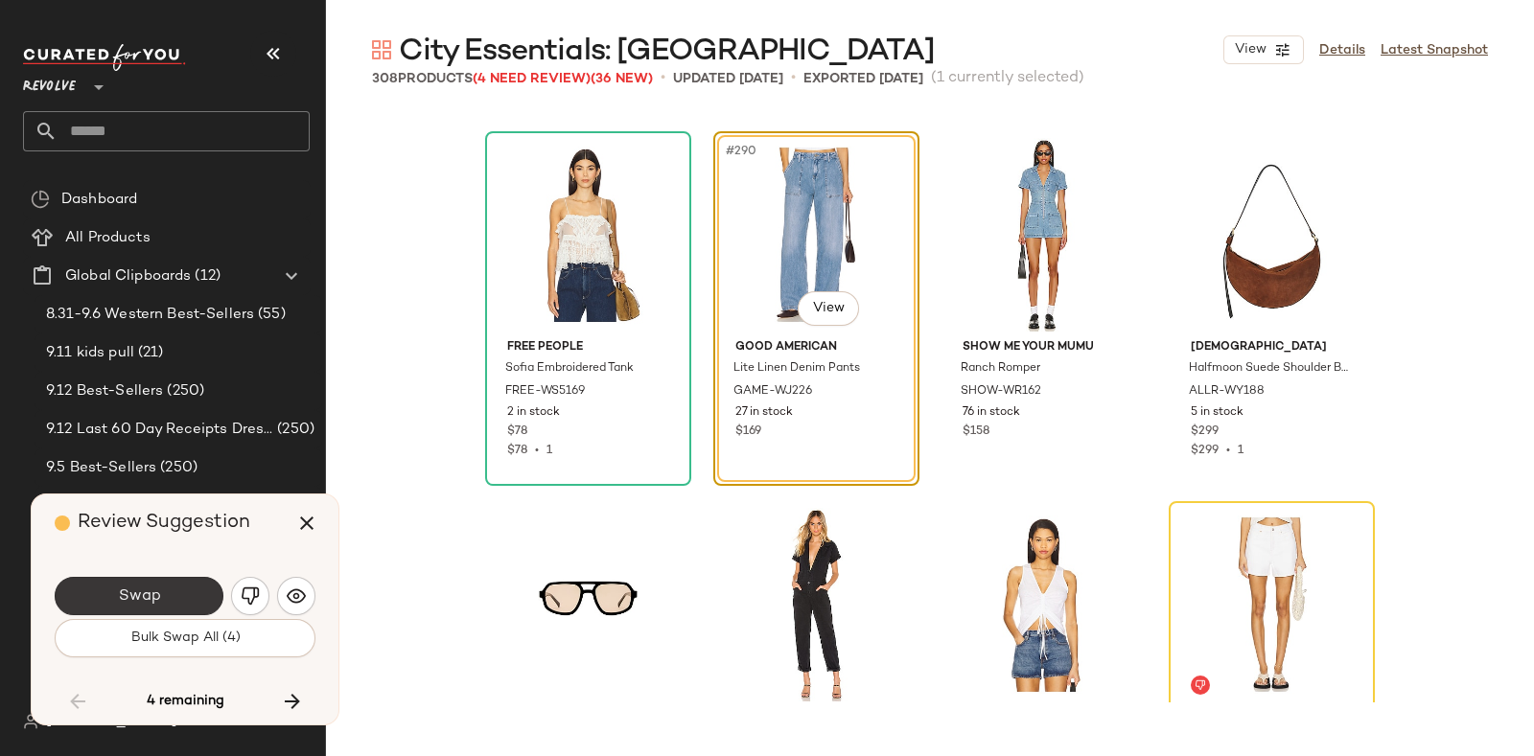
click at [166, 586] on button "Swap" at bounding box center [139, 596] width 169 height 38
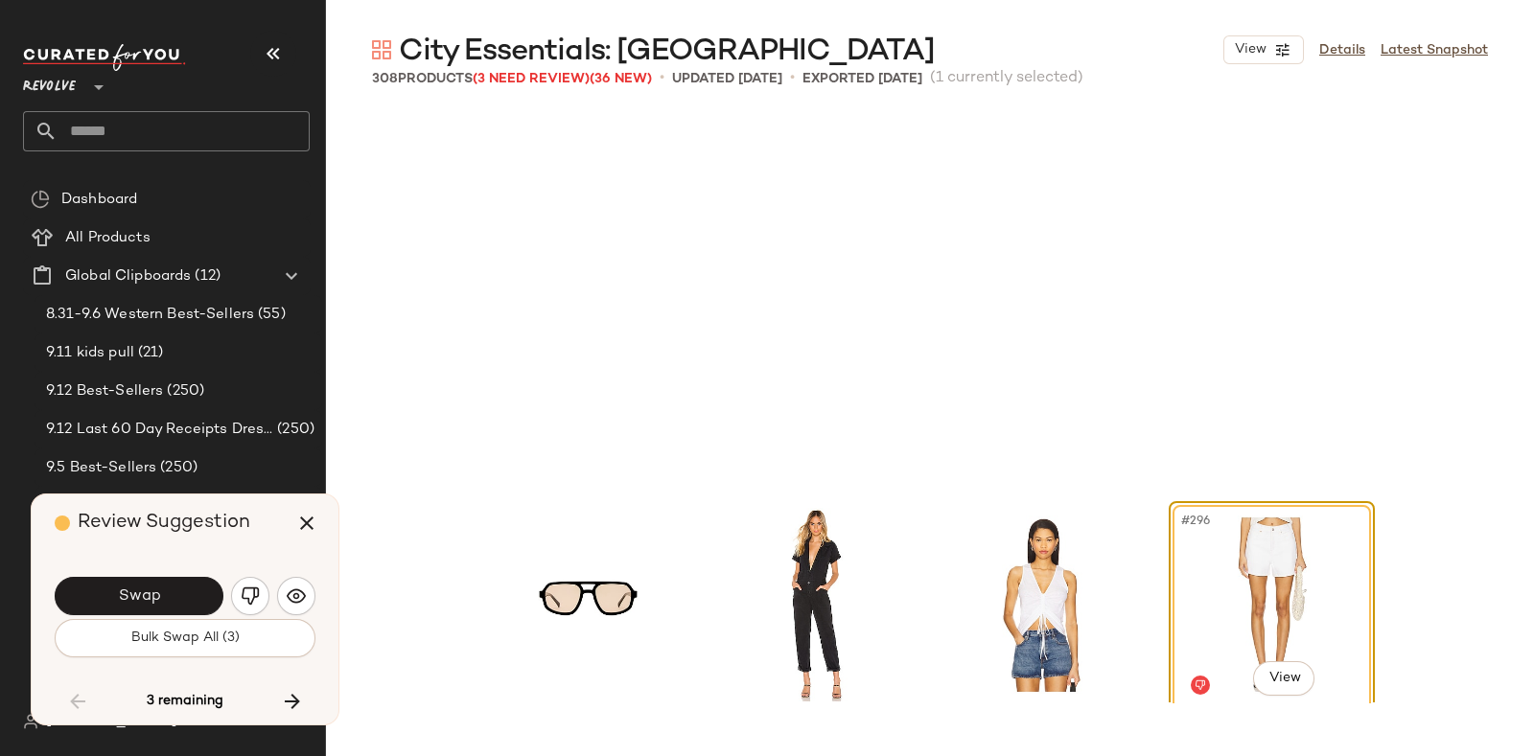
scroll to position [27007, 0]
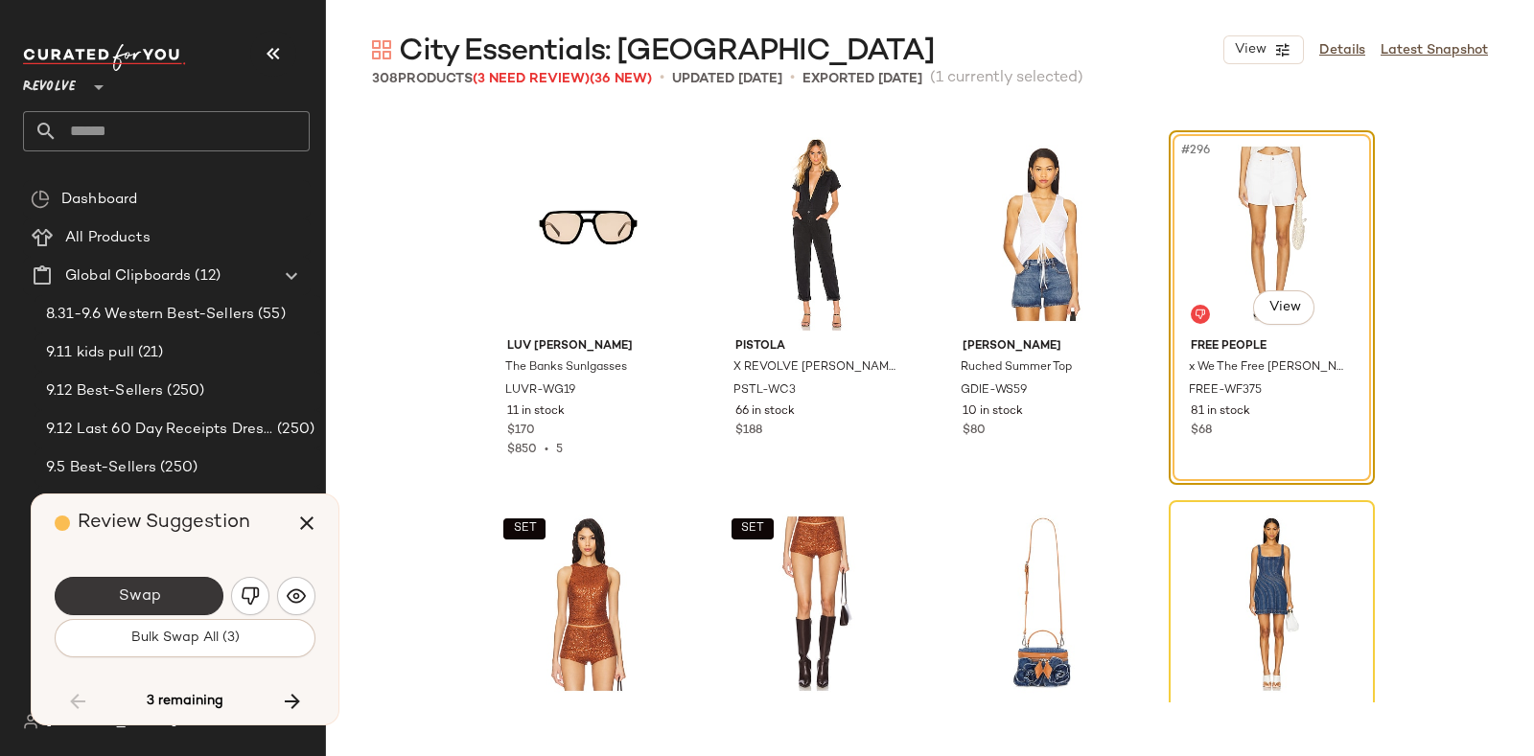
click at [184, 582] on button "Swap" at bounding box center [139, 596] width 169 height 38
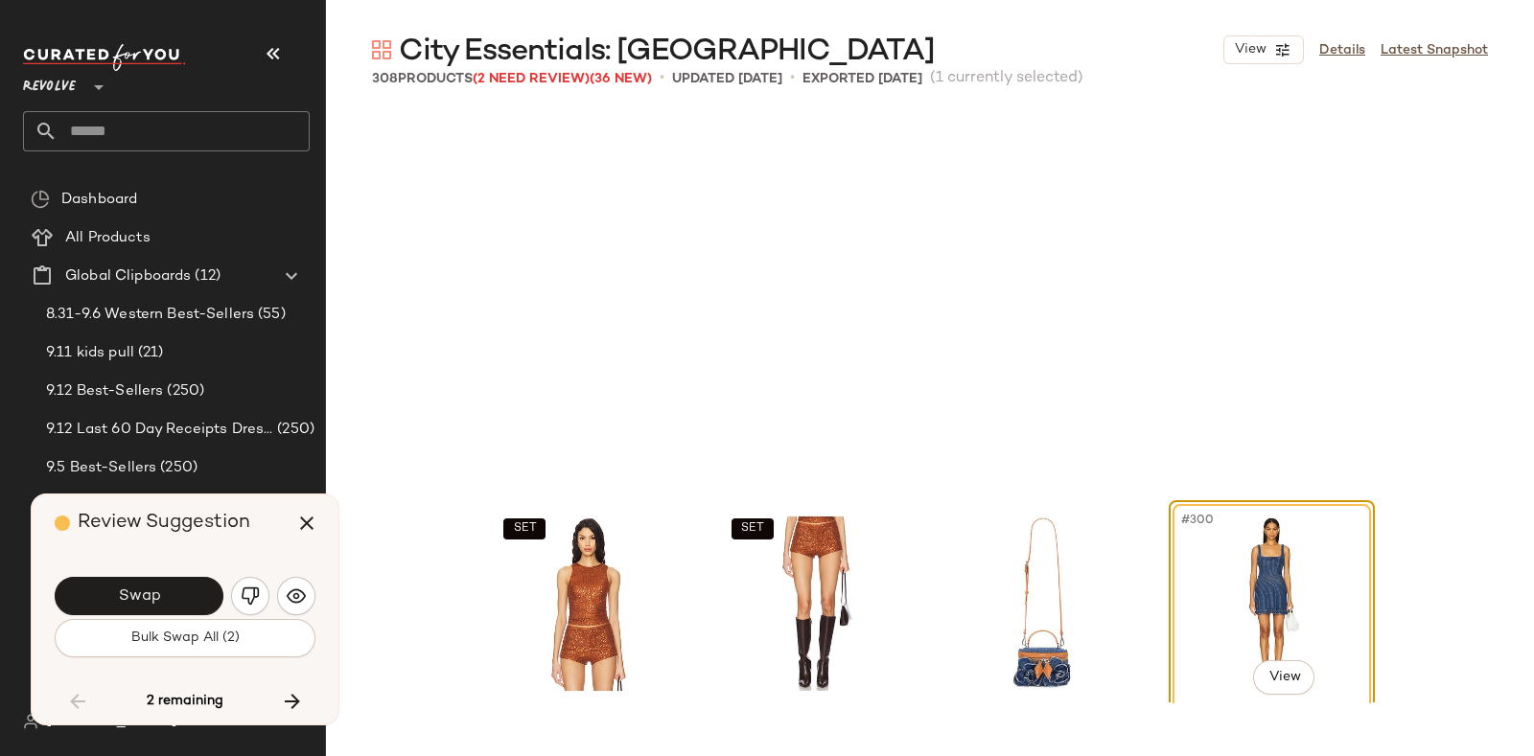
scroll to position [27377, 0]
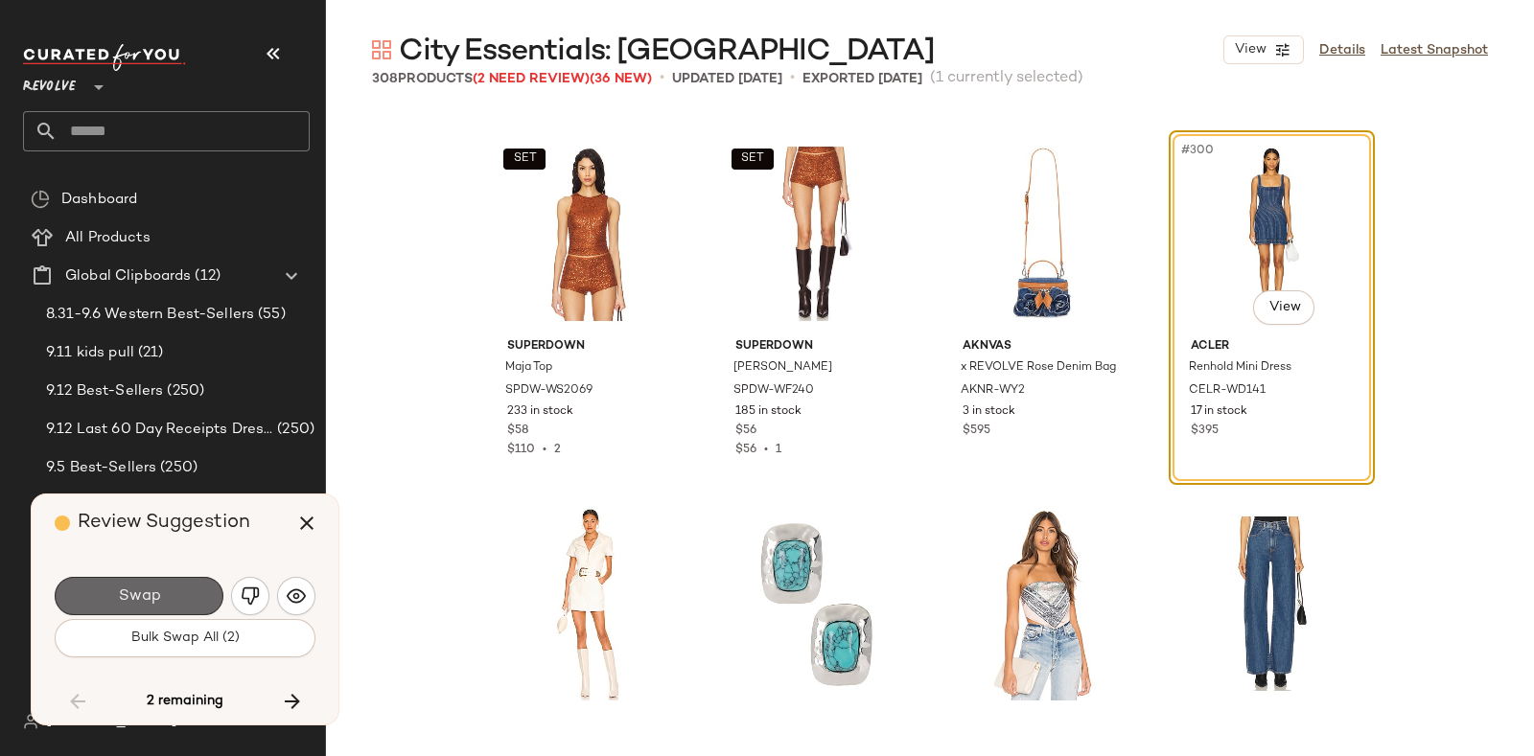
click at [189, 580] on button "Swap" at bounding box center [139, 596] width 169 height 38
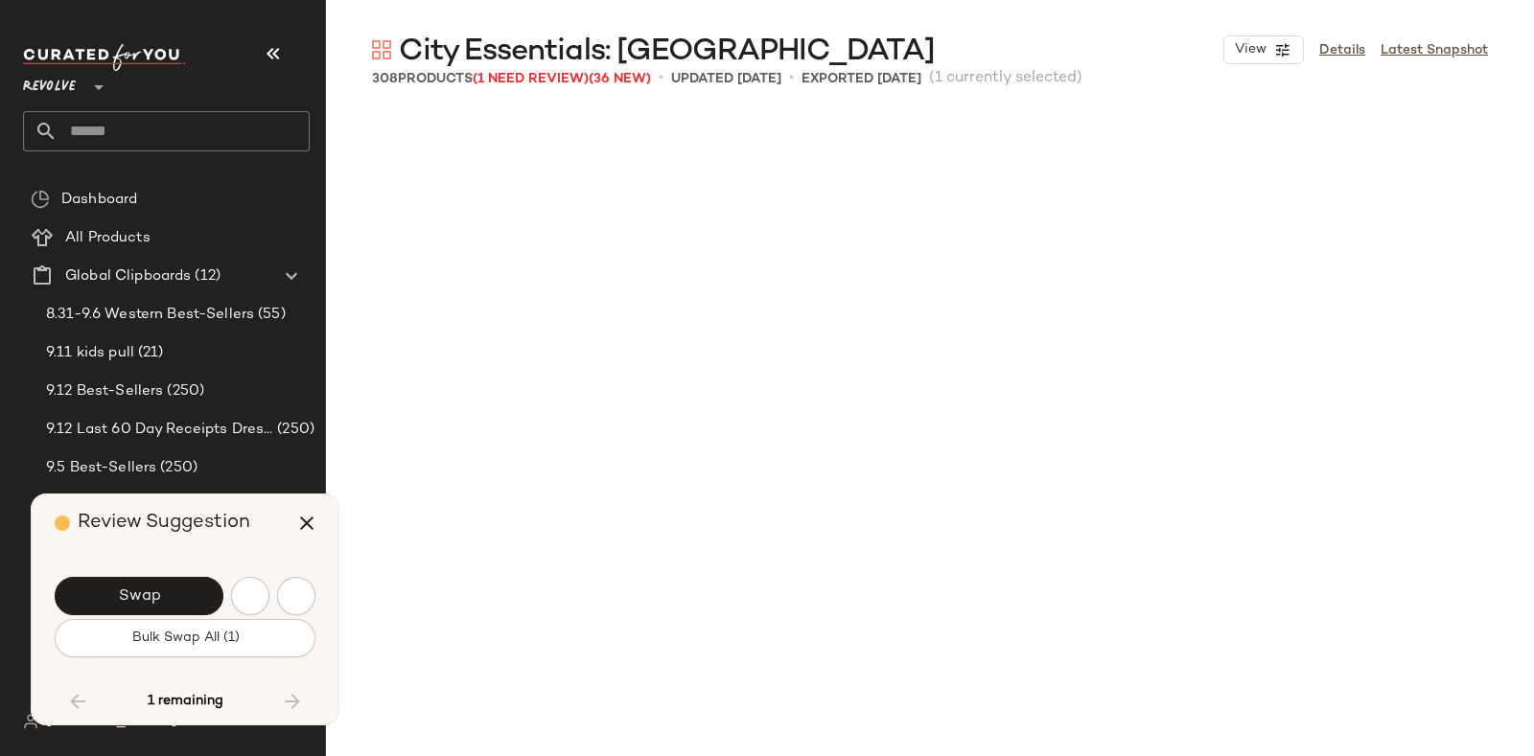
scroll to position [27899, 0]
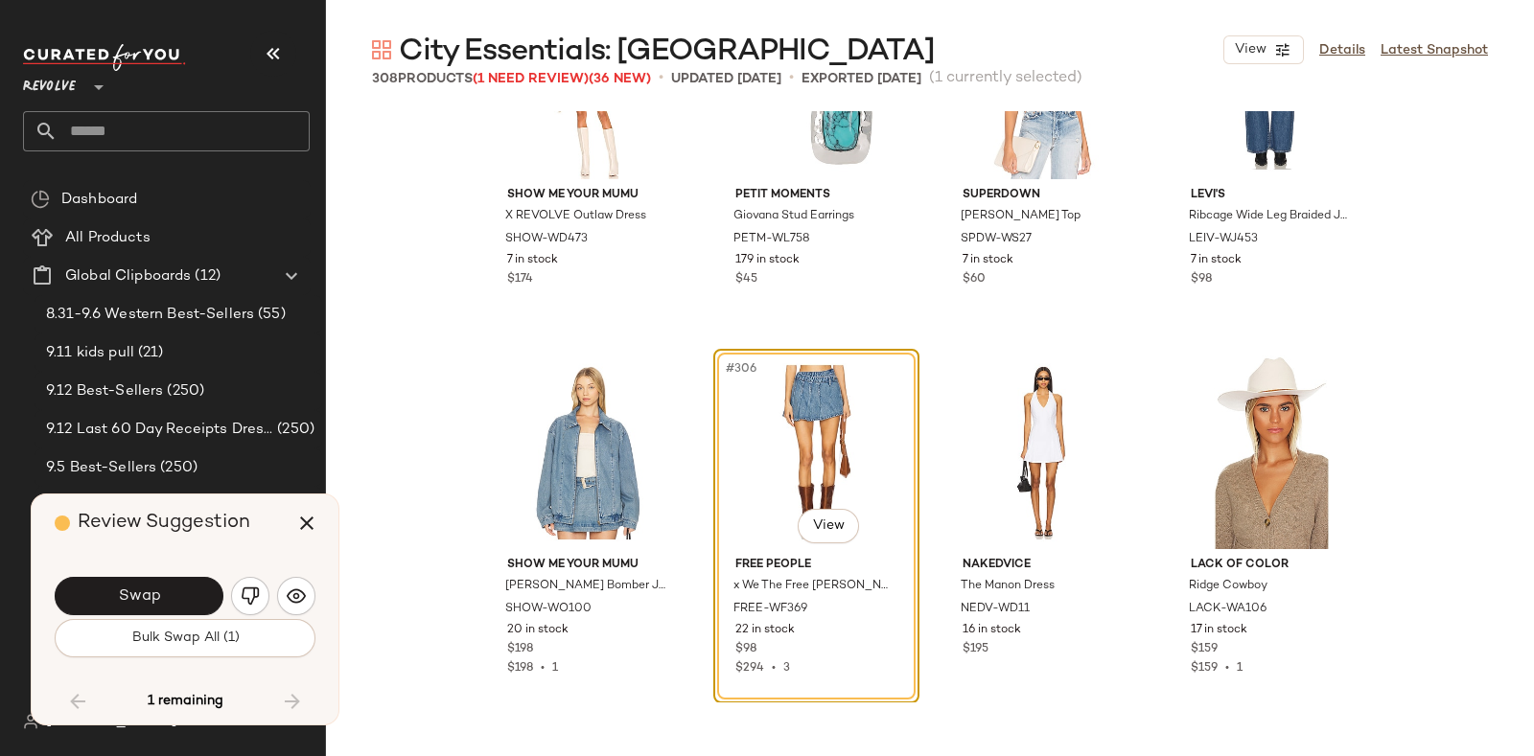
click at [181, 573] on div "Swap" at bounding box center [185, 596] width 261 height 46
click at [178, 586] on button "Swap" at bounding box center [139, 596] width 169 height 38
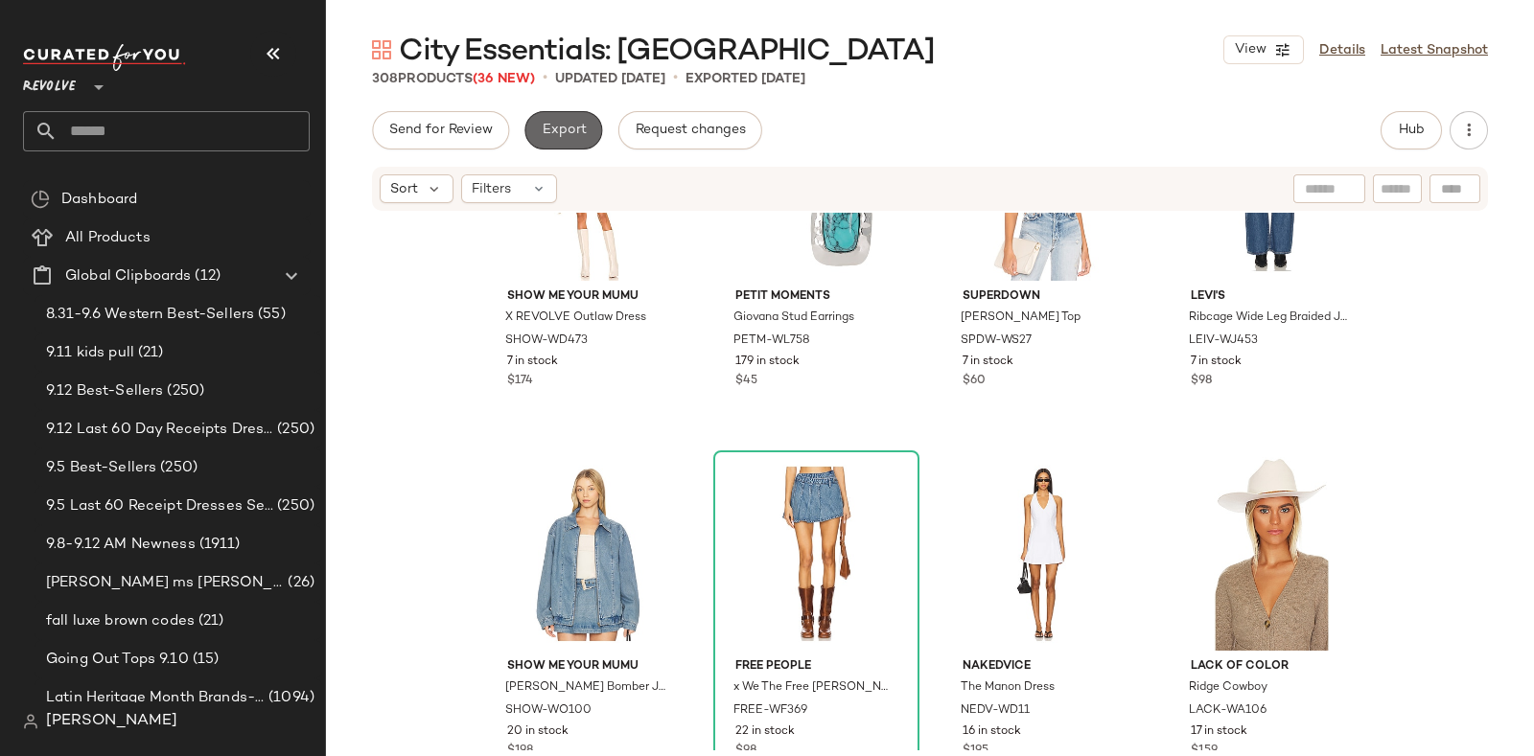
click at [565, 131] on span "Export" at bounding box center [563, 130] width 45 height 15
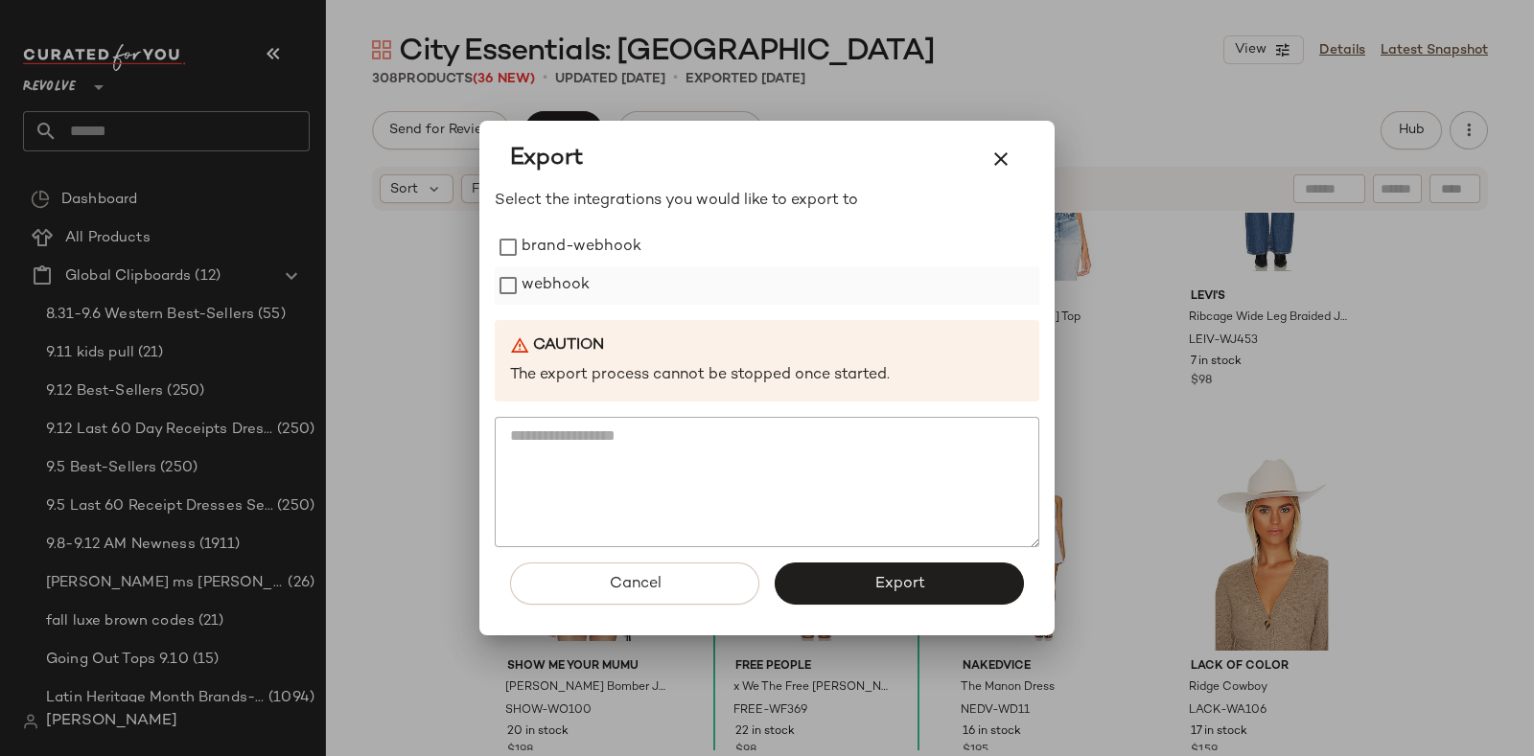
click at [552, 276] on label "webhook" at bounding box center [555, 285] width 68 height 38
click at [840, 585] on button "Export" at bounding box center [898, 584] width 249 height 42
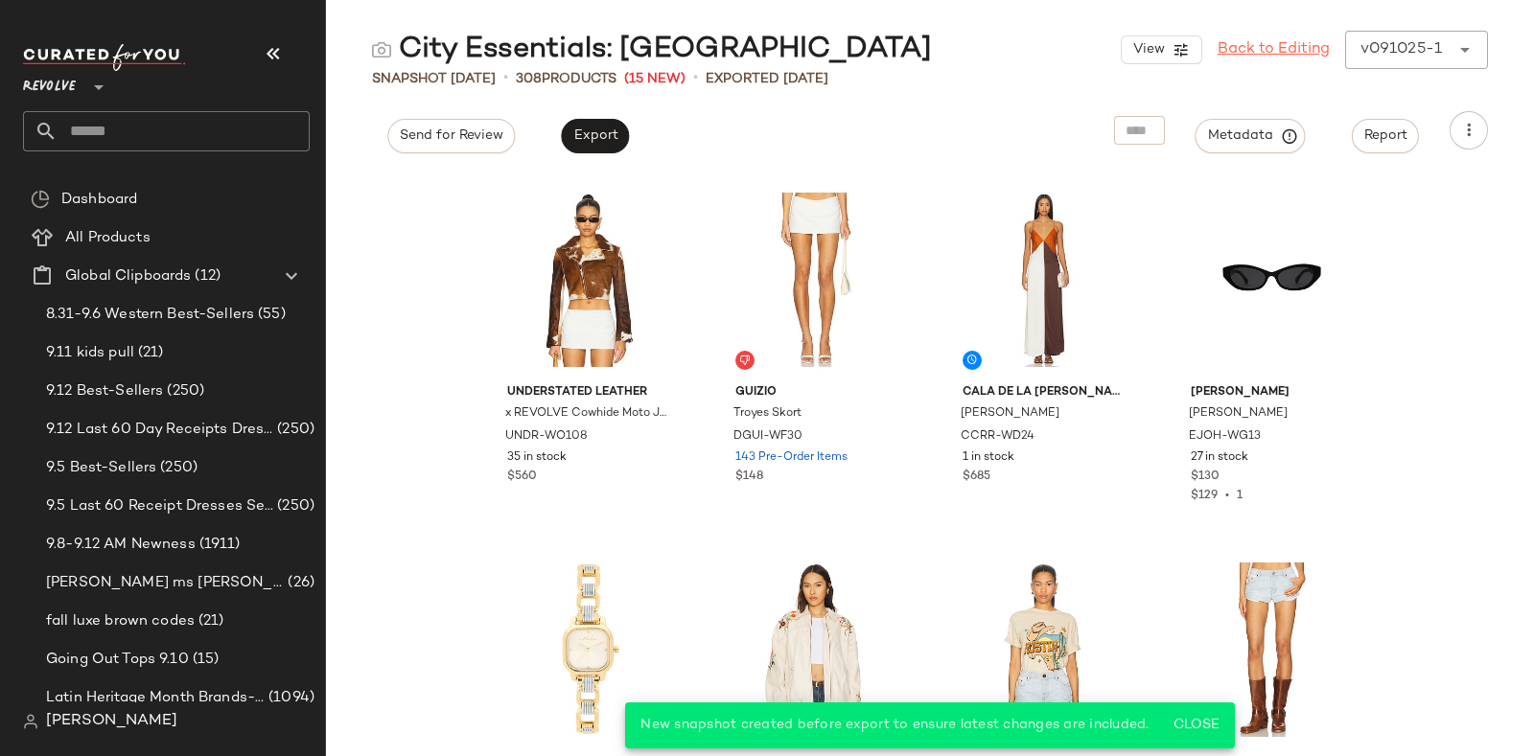
click at [1289, 48] on link "Back to Editing" at bounding box center [1273, 49] width 112 height 23
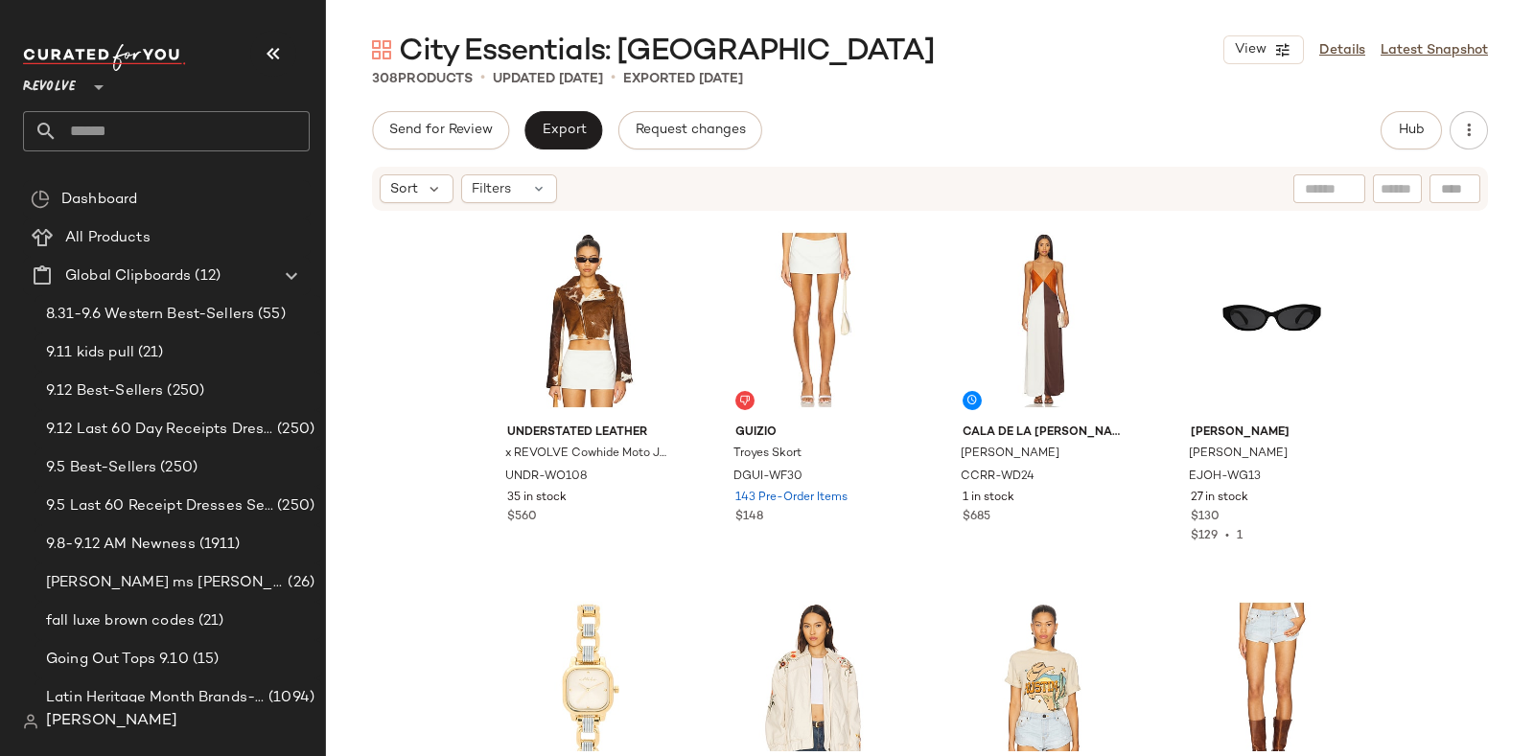
click at [166, 118] on input "text" at bounding box center [184, 131] width 252 height 40
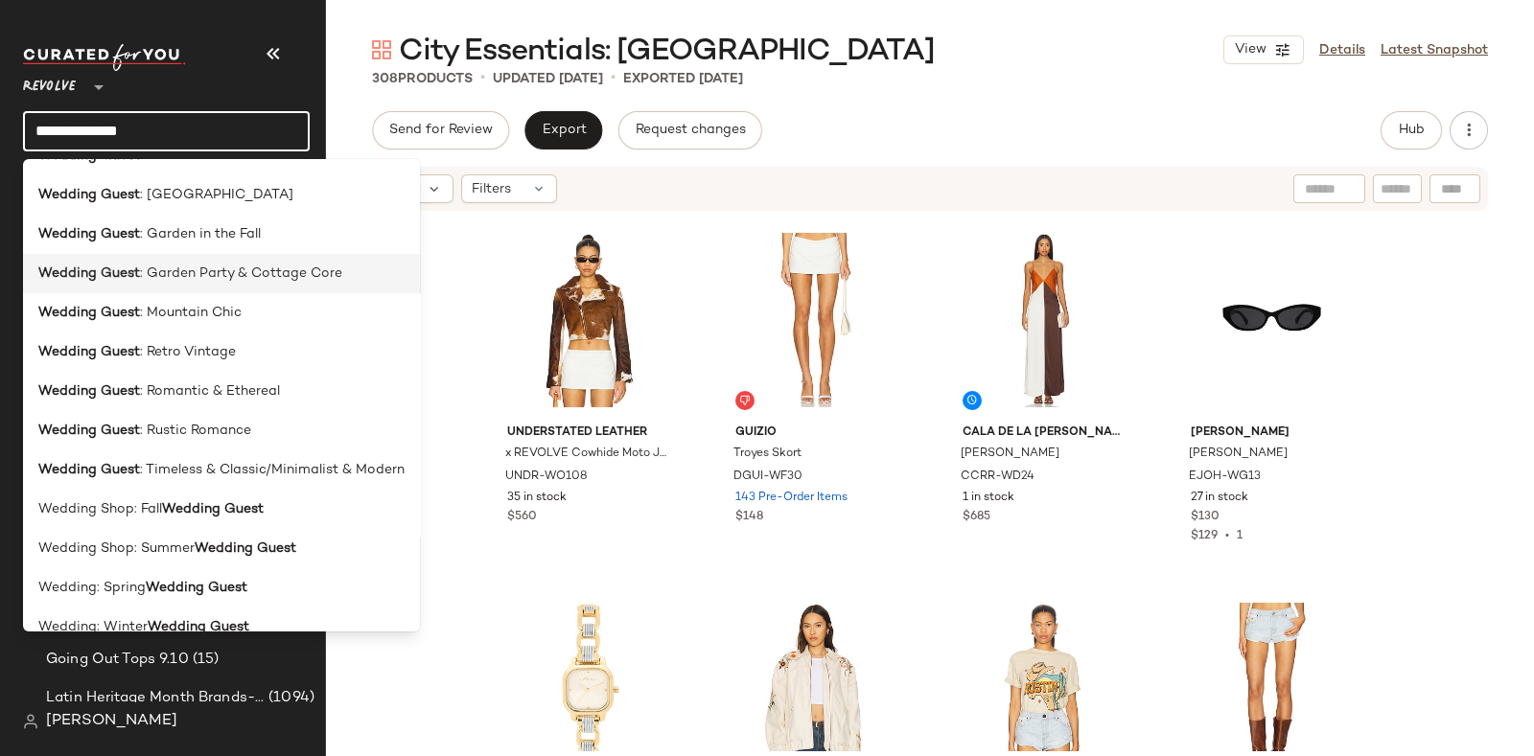
scroll to position [112, 0]
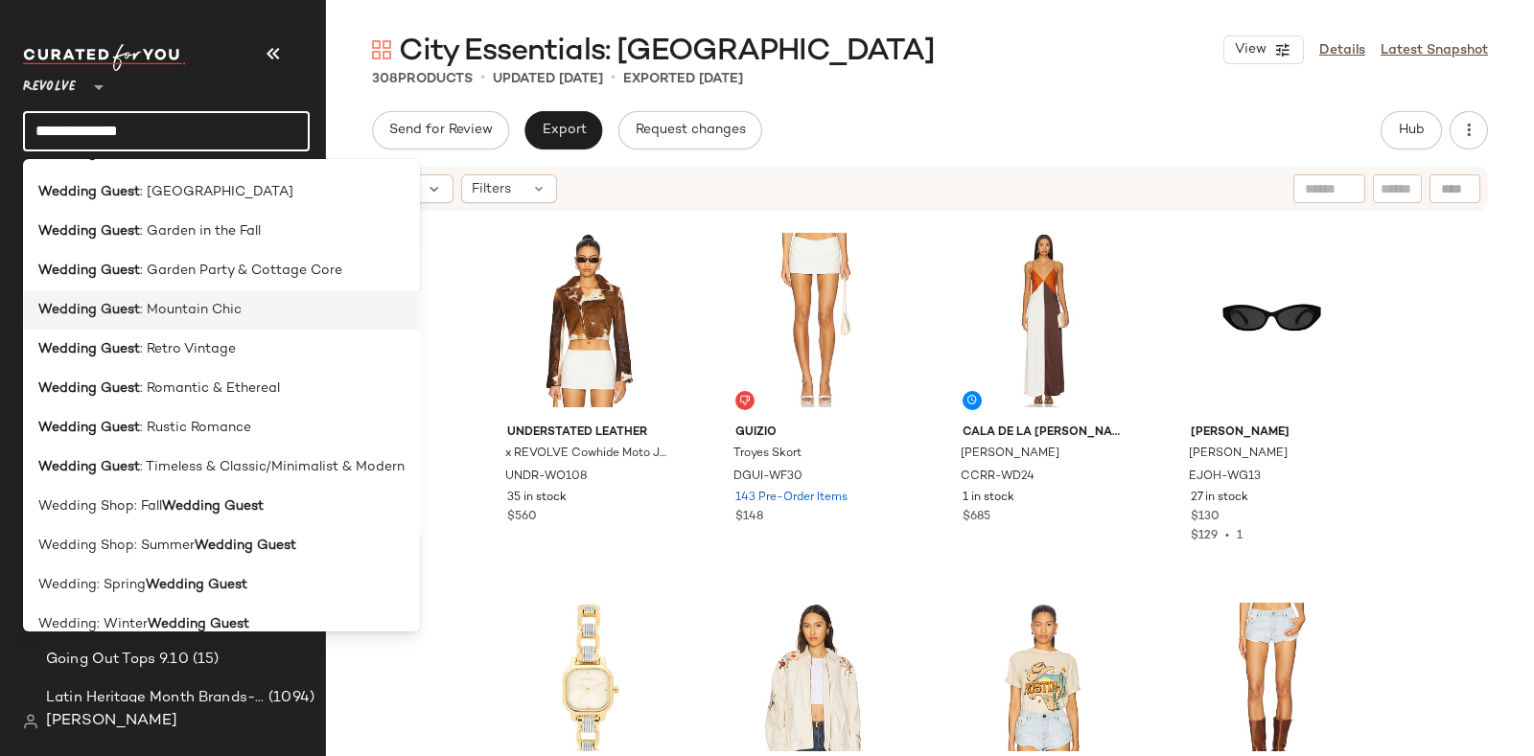
type input "**********"
click at [203, 309] on span ": Mountain Chic" at bounding box center [191, 310] width 102 height 20
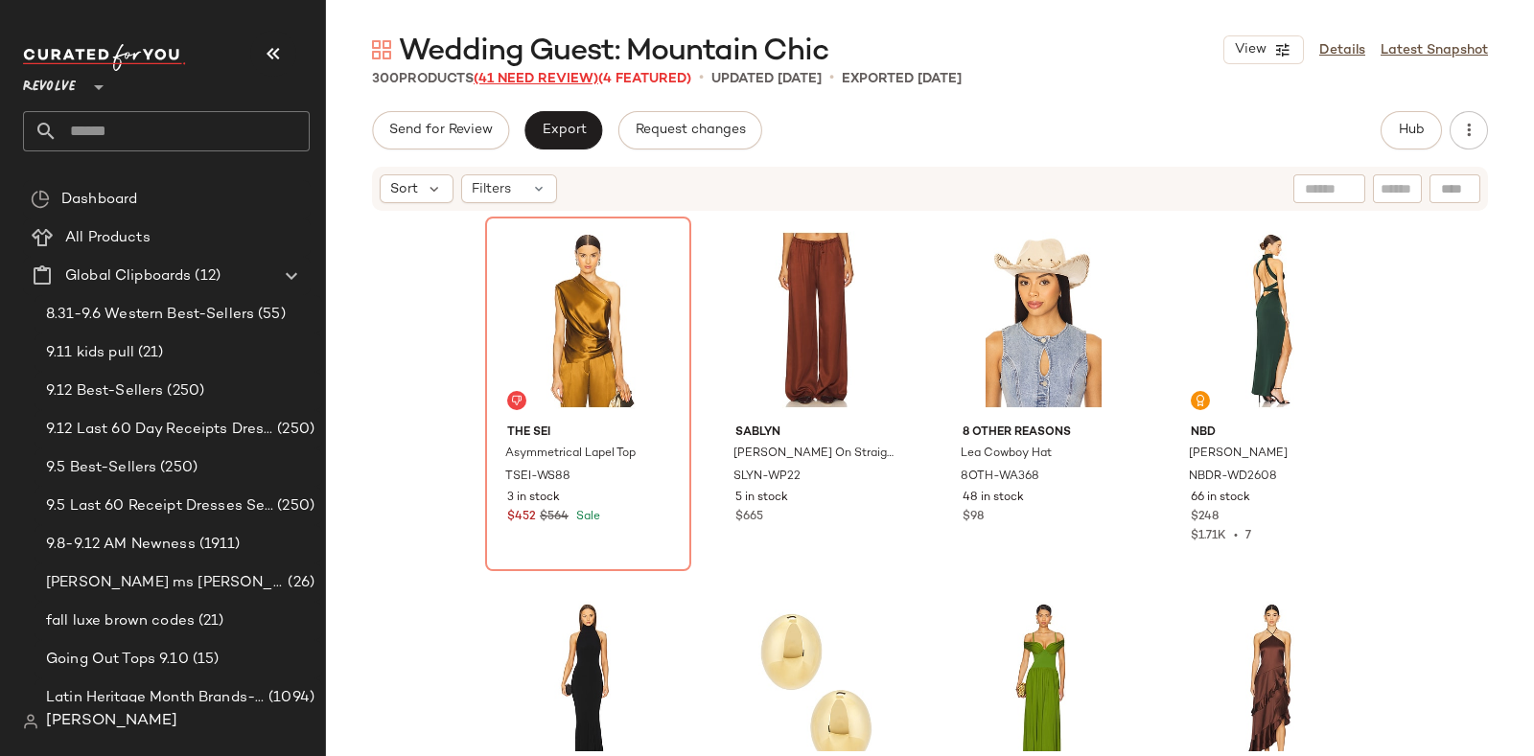
click at [545, 74] on span "(41 Need Review)" at bounding box center [535, 79] width 125 height 14
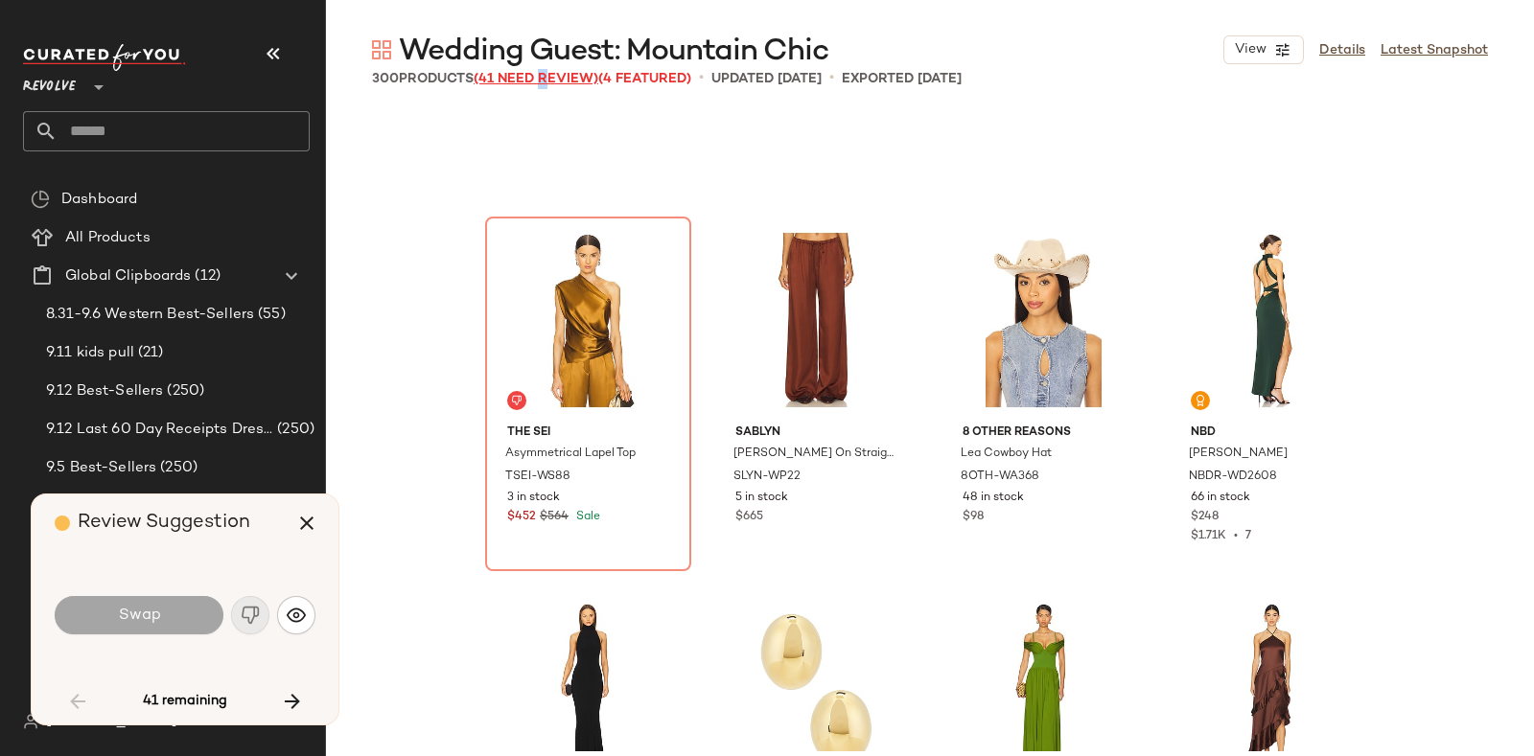
click at [545, 74] on span "(41 Need Review)" at bounding box center [535, 79] width 125 height 14
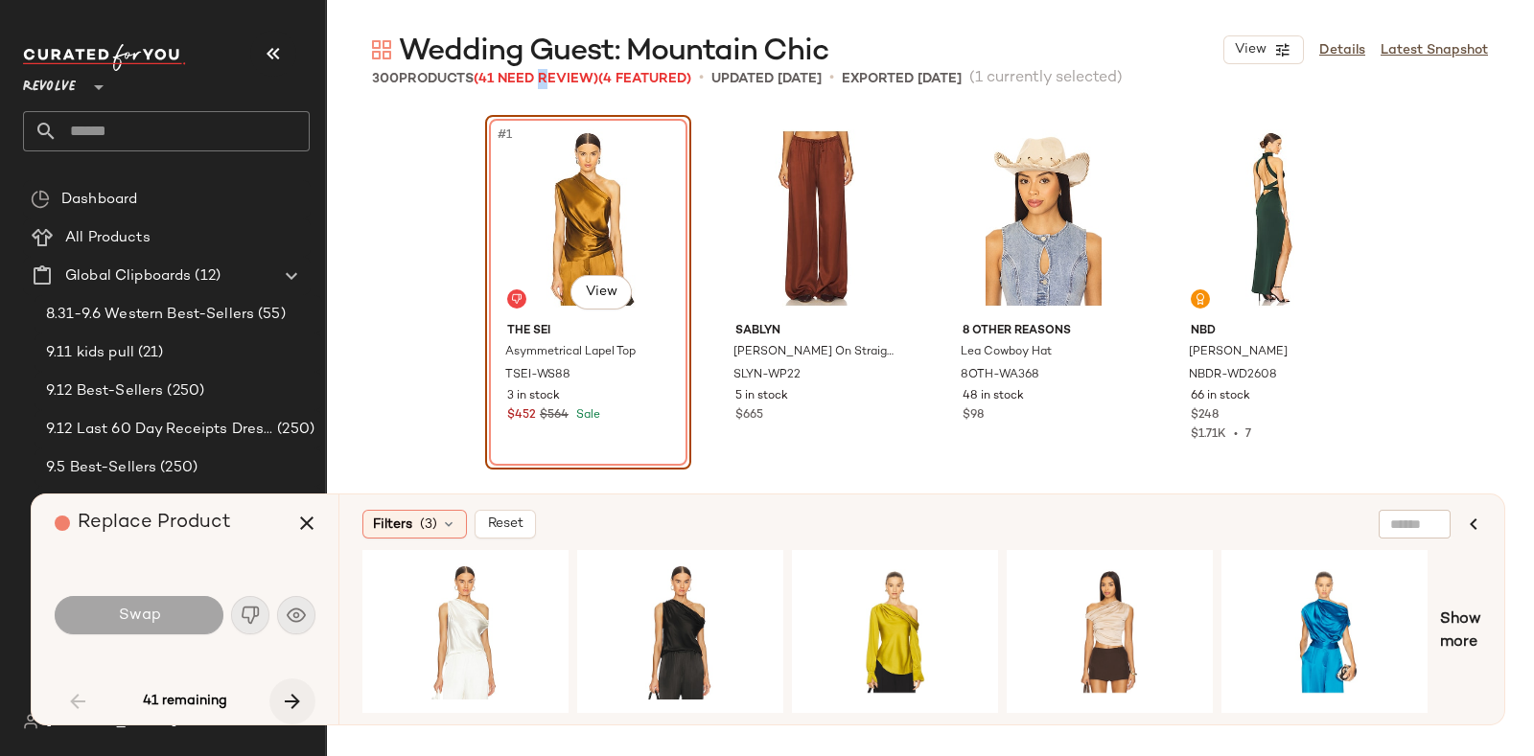
click at [288, 690] on icon "button" at bounding box center [292, 701] width 23 height 23
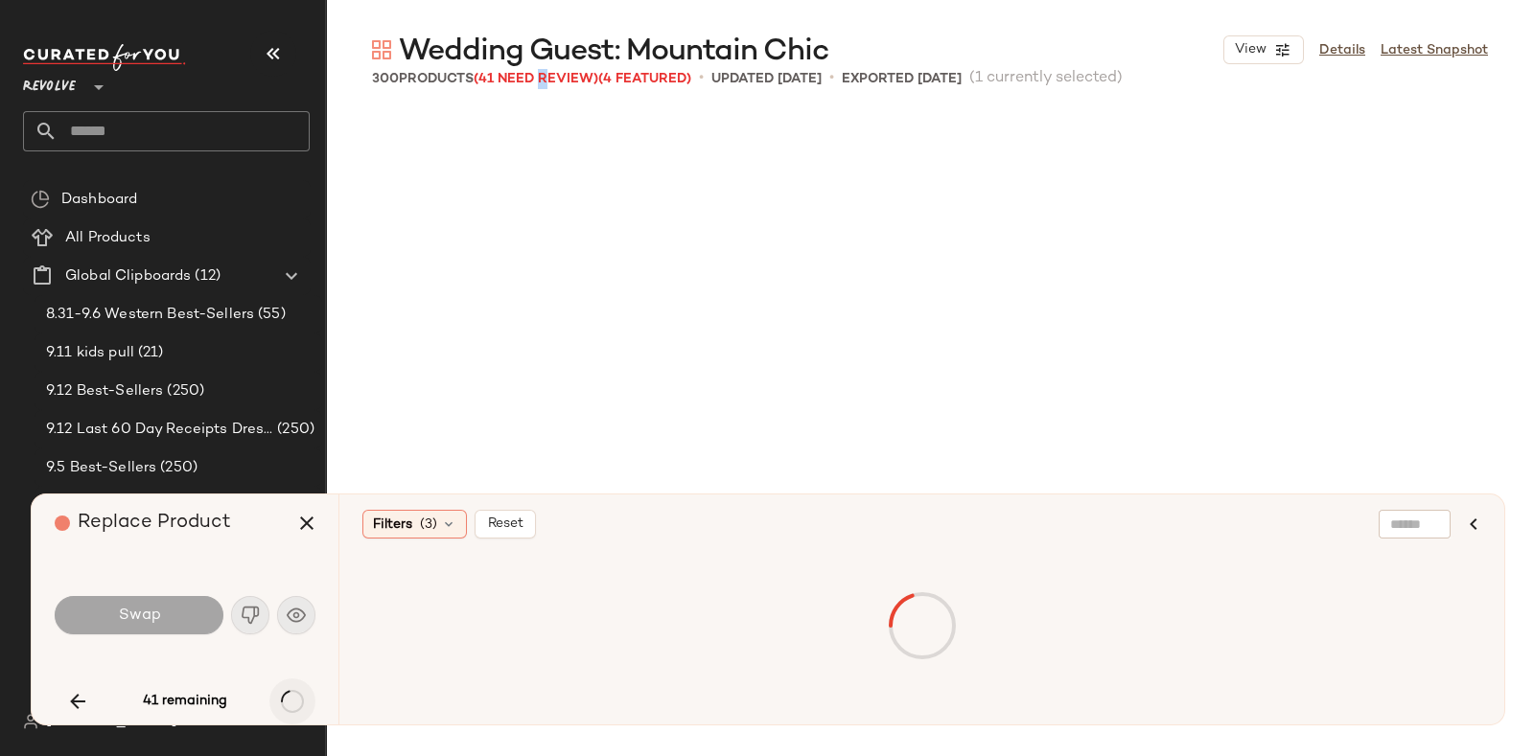
scroll to position [754, 0]
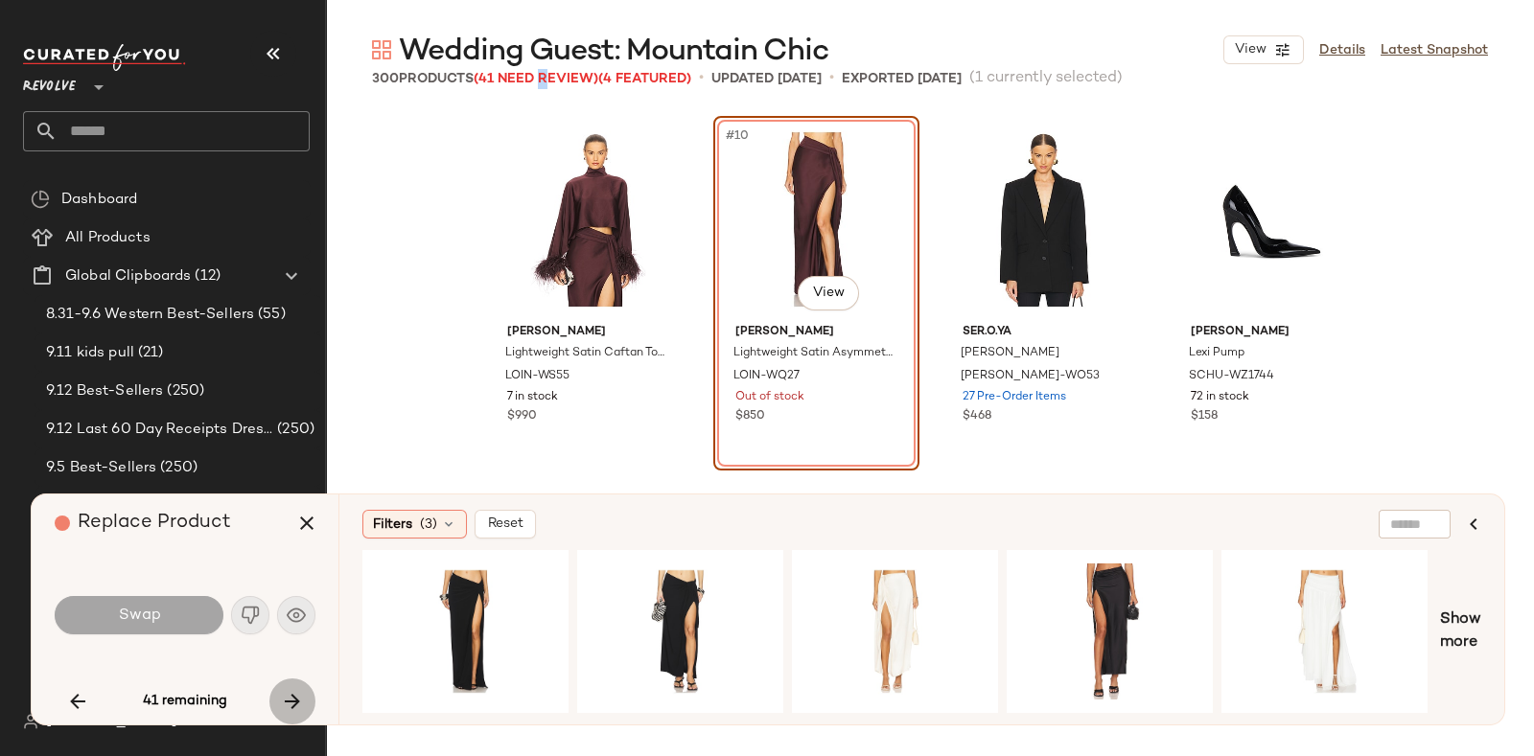
click at [296, 691] on icon "button" at bounding box center [292, 701] width 23 height 23
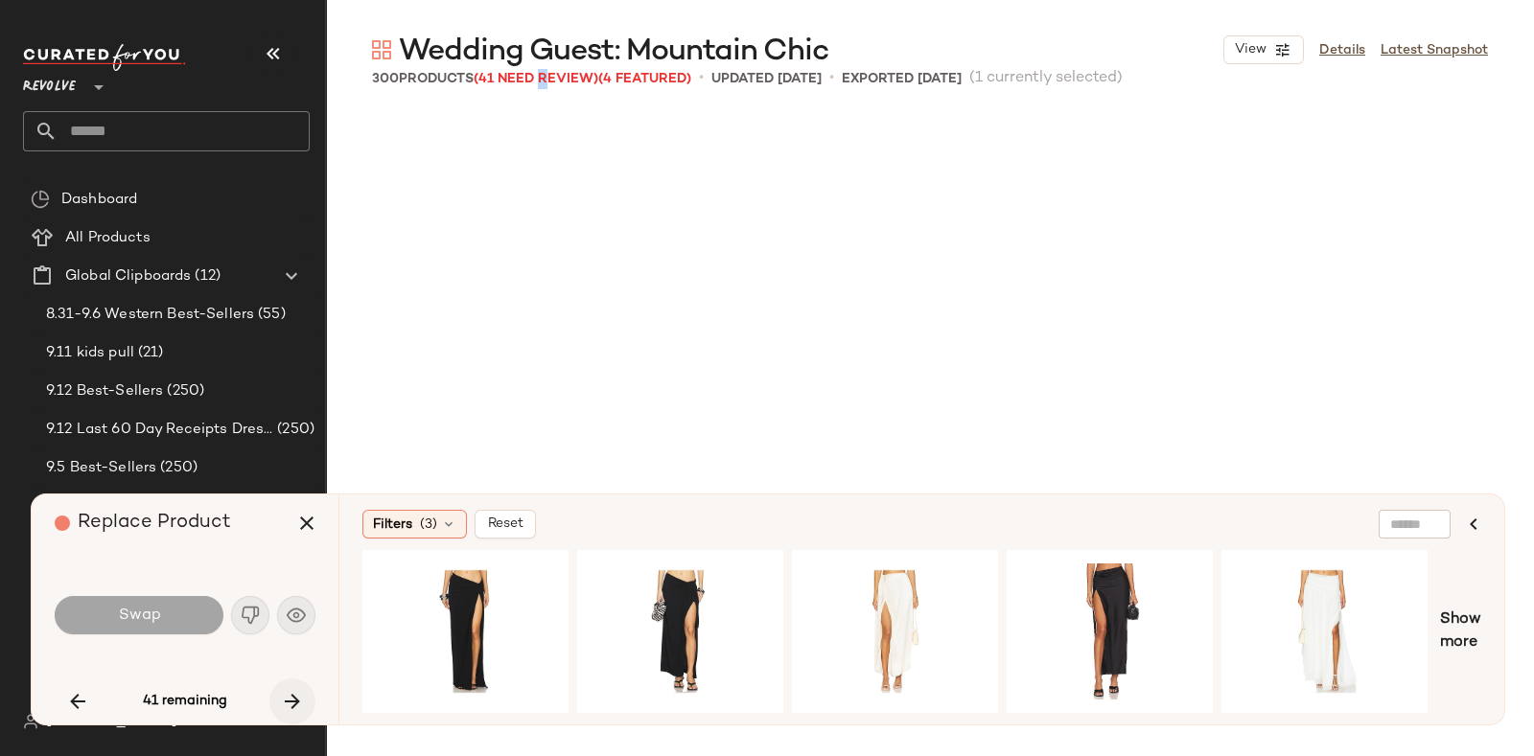
scroll to position [2219, 0]
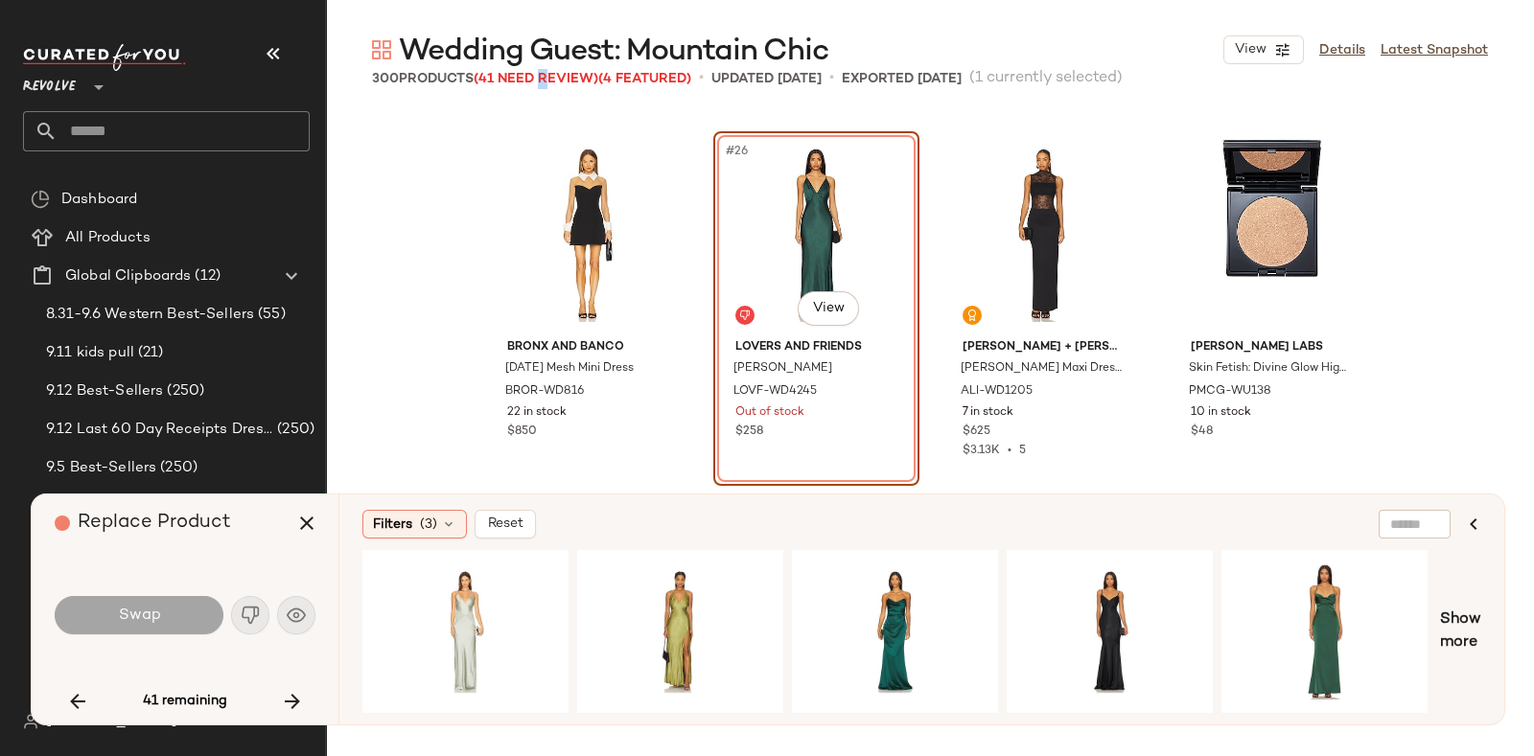
click at [295, 690] on icon "button" at bounding box center [292, 701] width 23 height 23
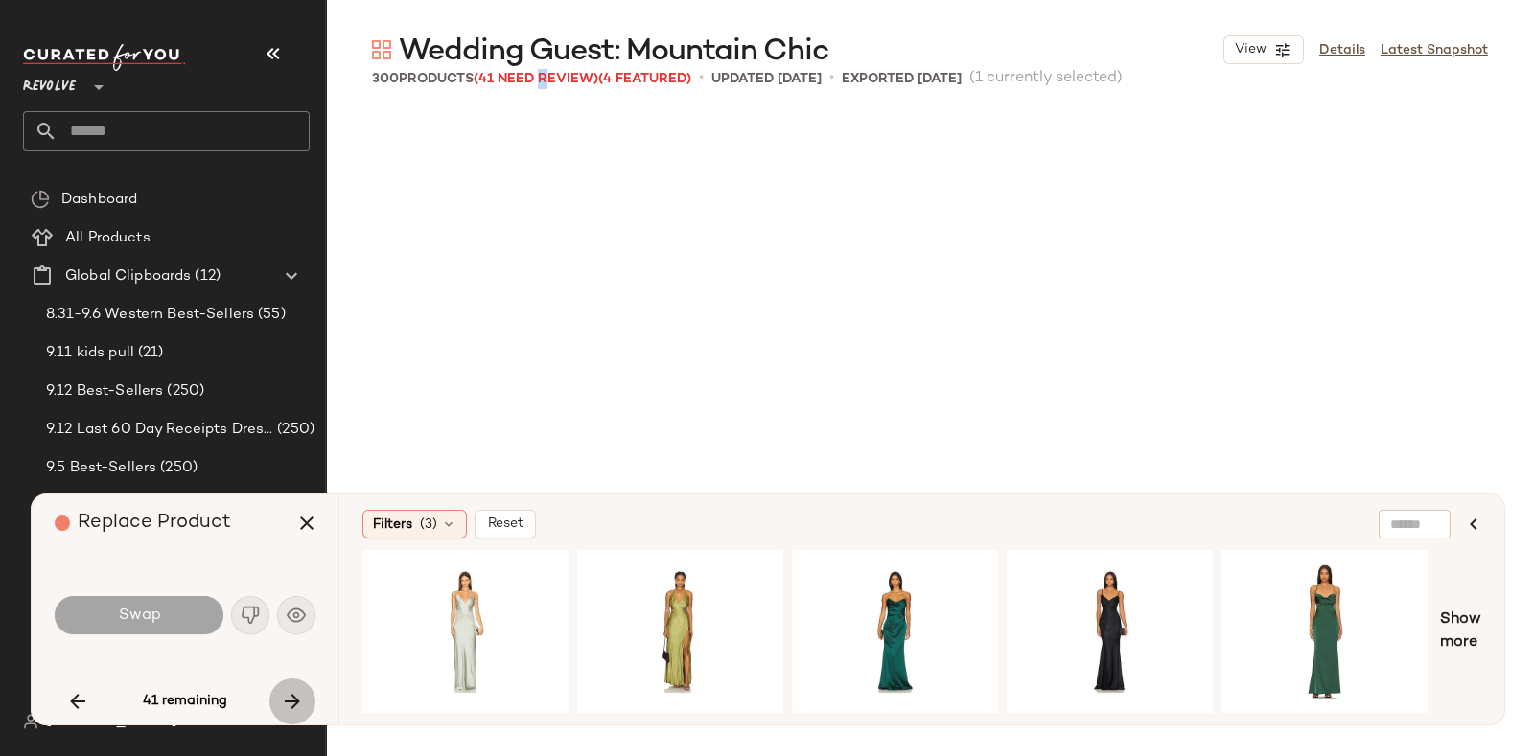
scroll to position [2589, 0]
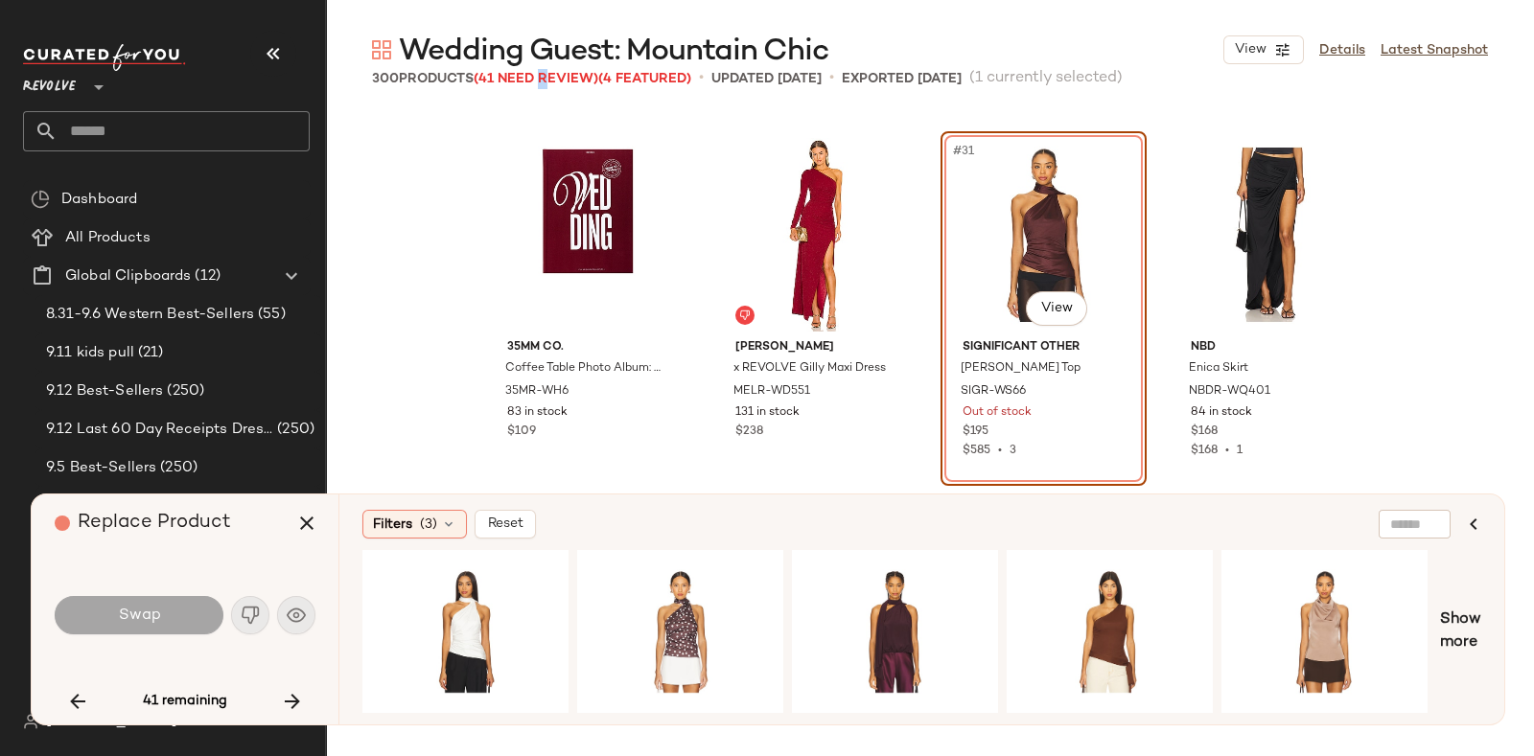
click at [295, 690] on icon "button" at bounding box center [292, 701] width 23 height 23
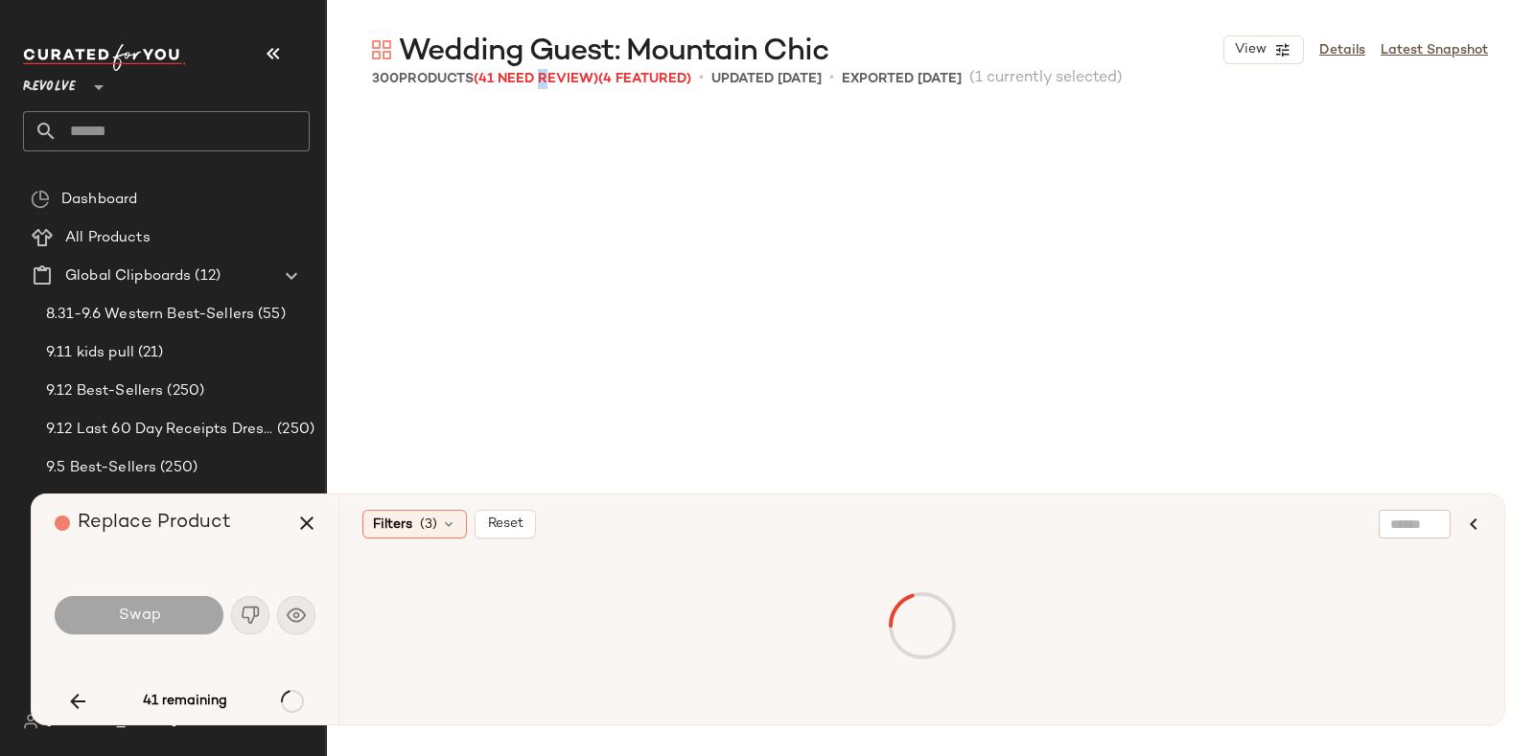
scroll to position [3330, 0]
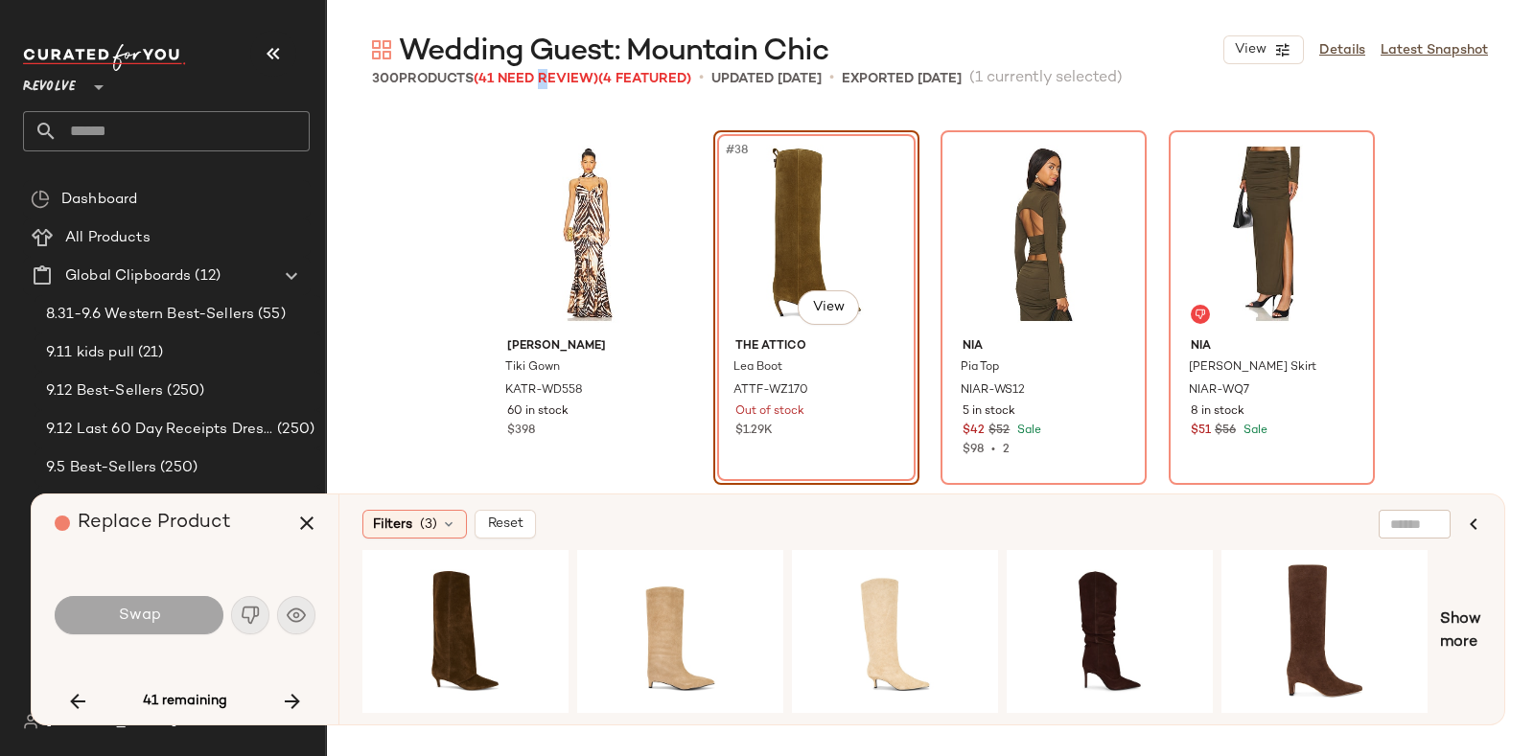
click at [295, 690] on icon "button" at bounding box center [292, 701] width 23 height 23
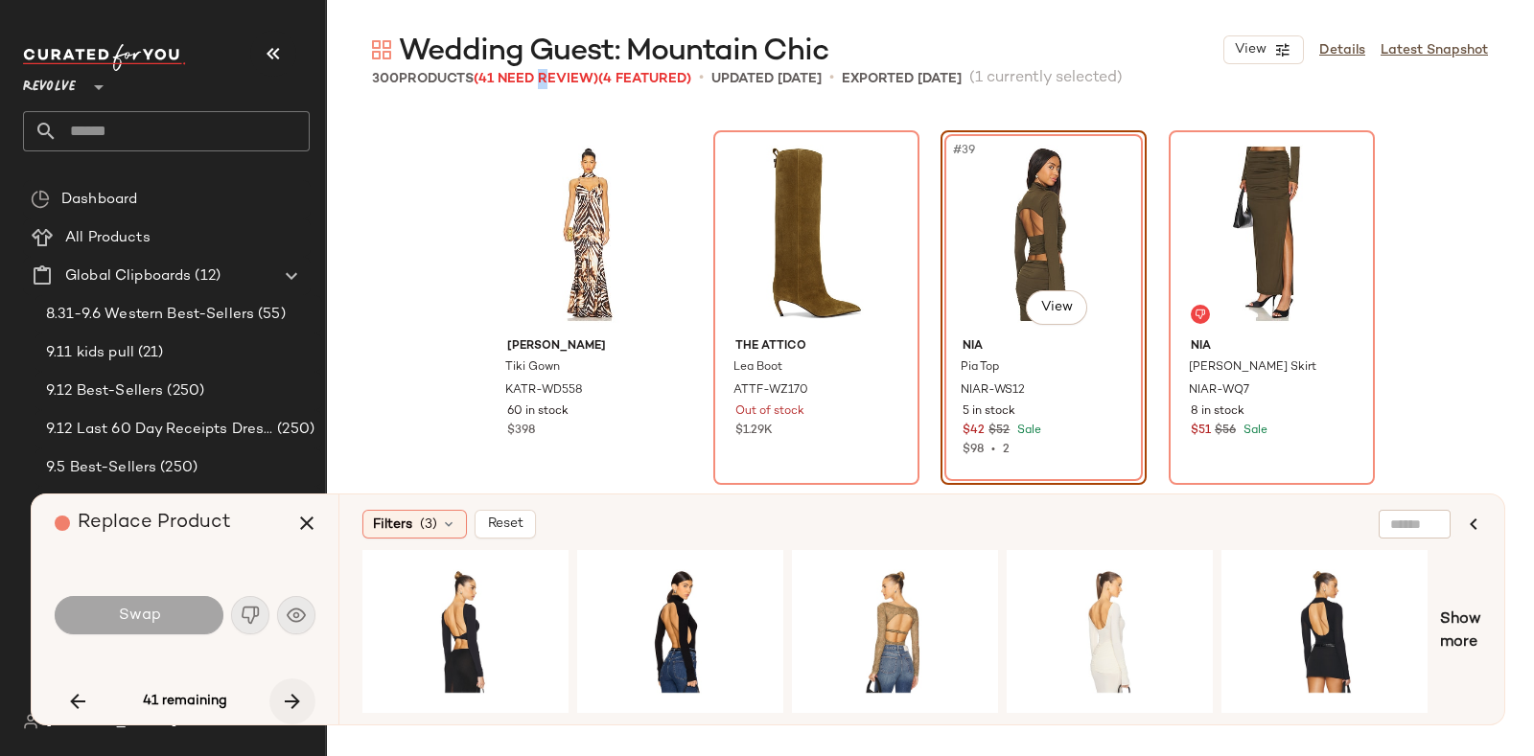
click at [285, 692] on icon "button" at bounding box center [292, 701] width 23 height 23
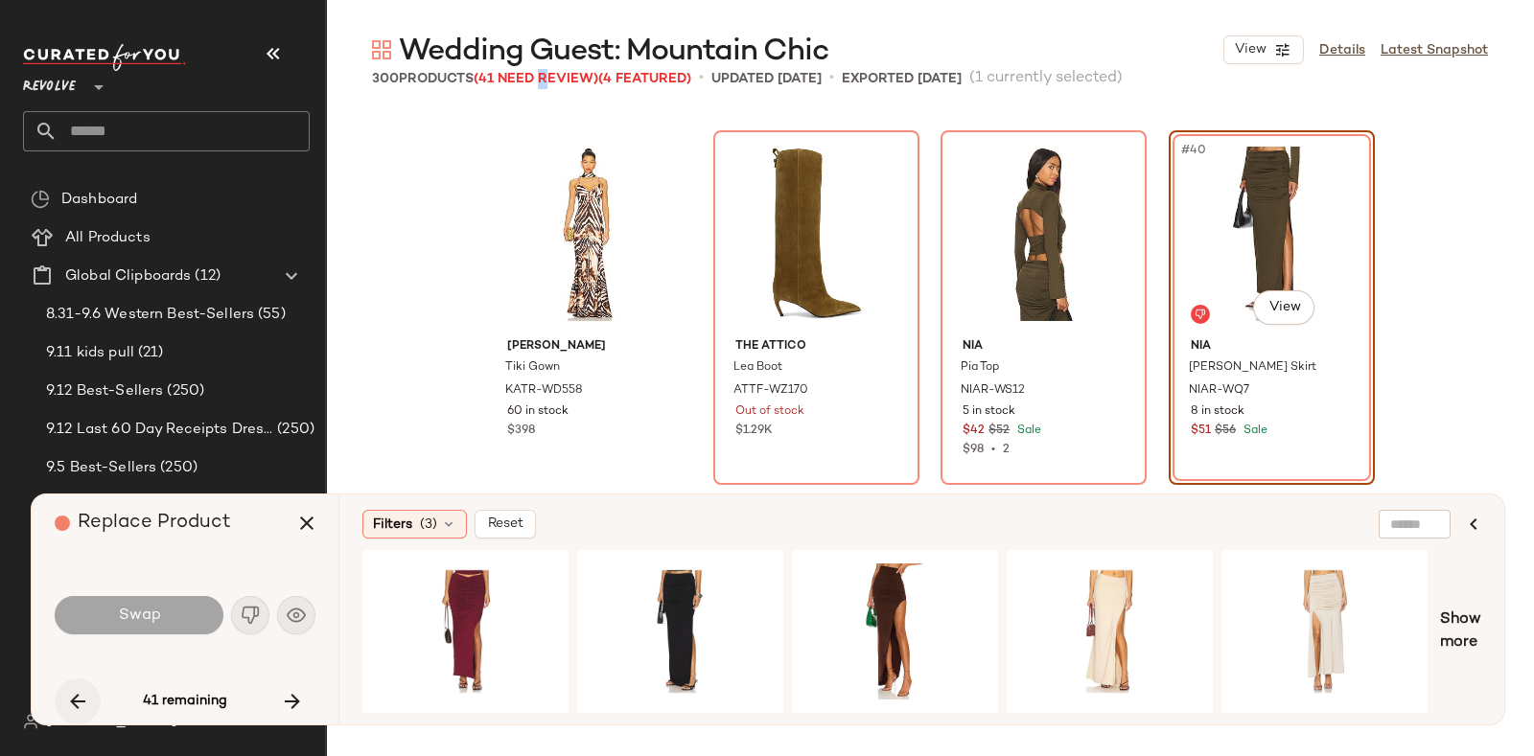
click at [72, 696] on icon "button" at bounding box center [77, 701] width 23 height 23
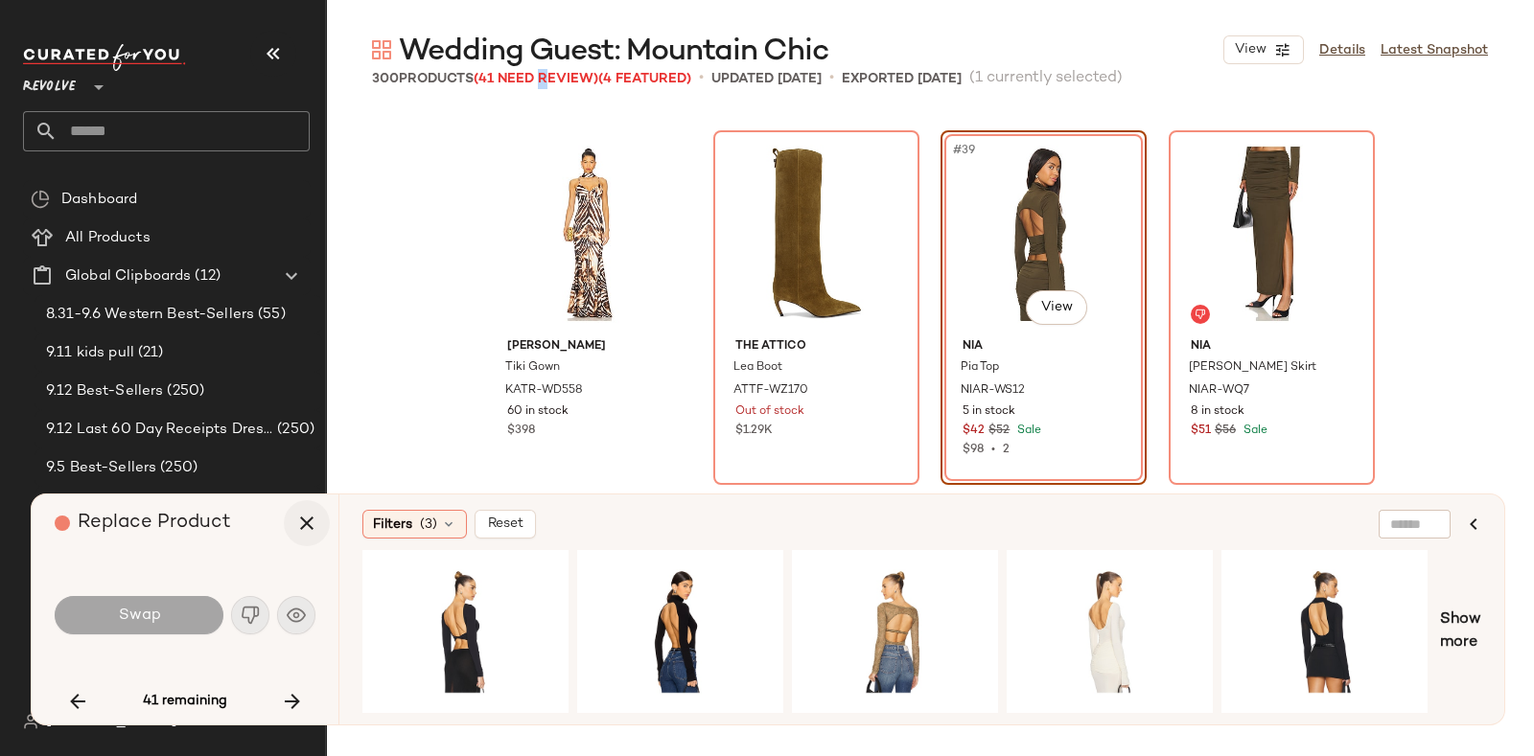
click at [308, 522] on icon "button" at bounding box center [306, 523] width 23 height 23
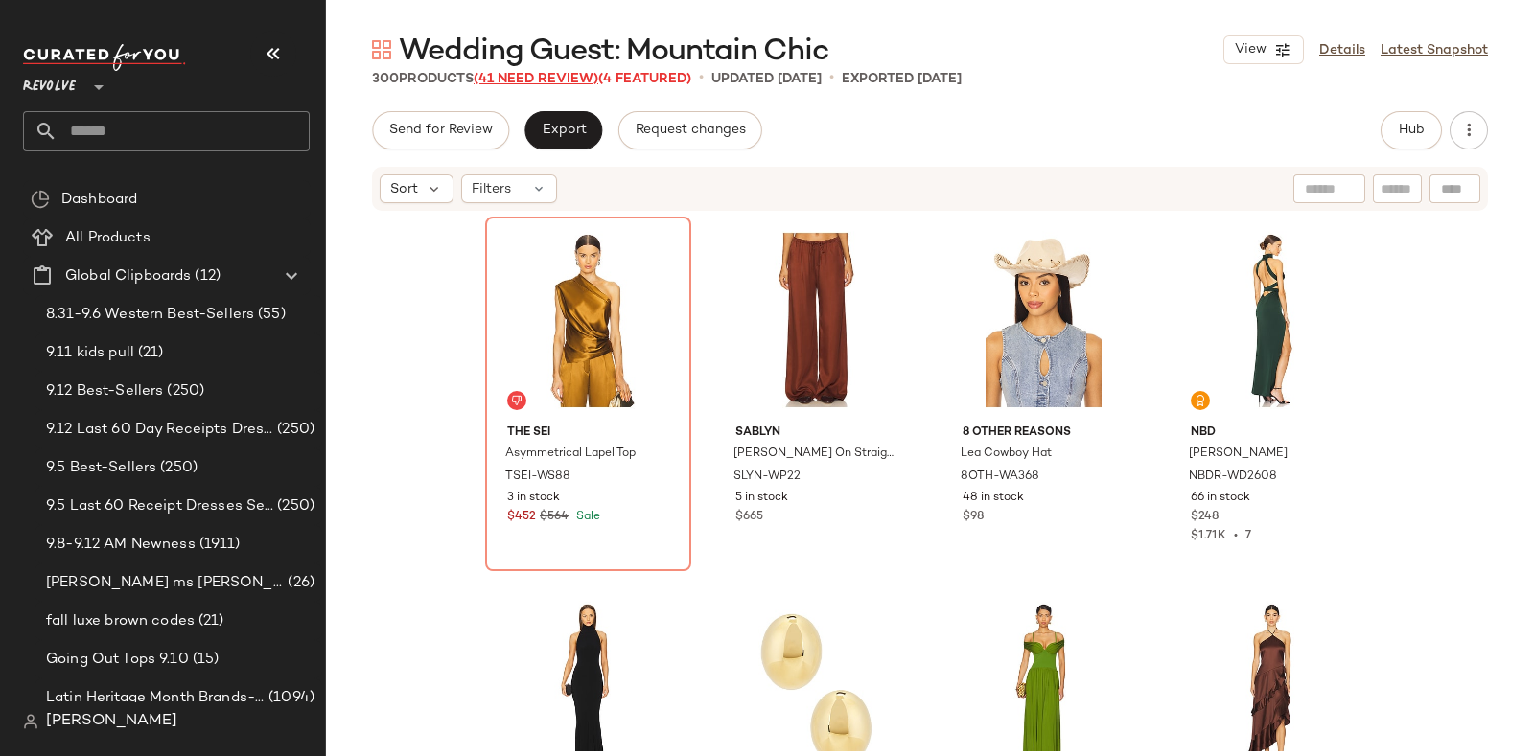
click at [569, 74] on span "(41 Need Review)" at bounding box center [535, 79] width 125 height 14
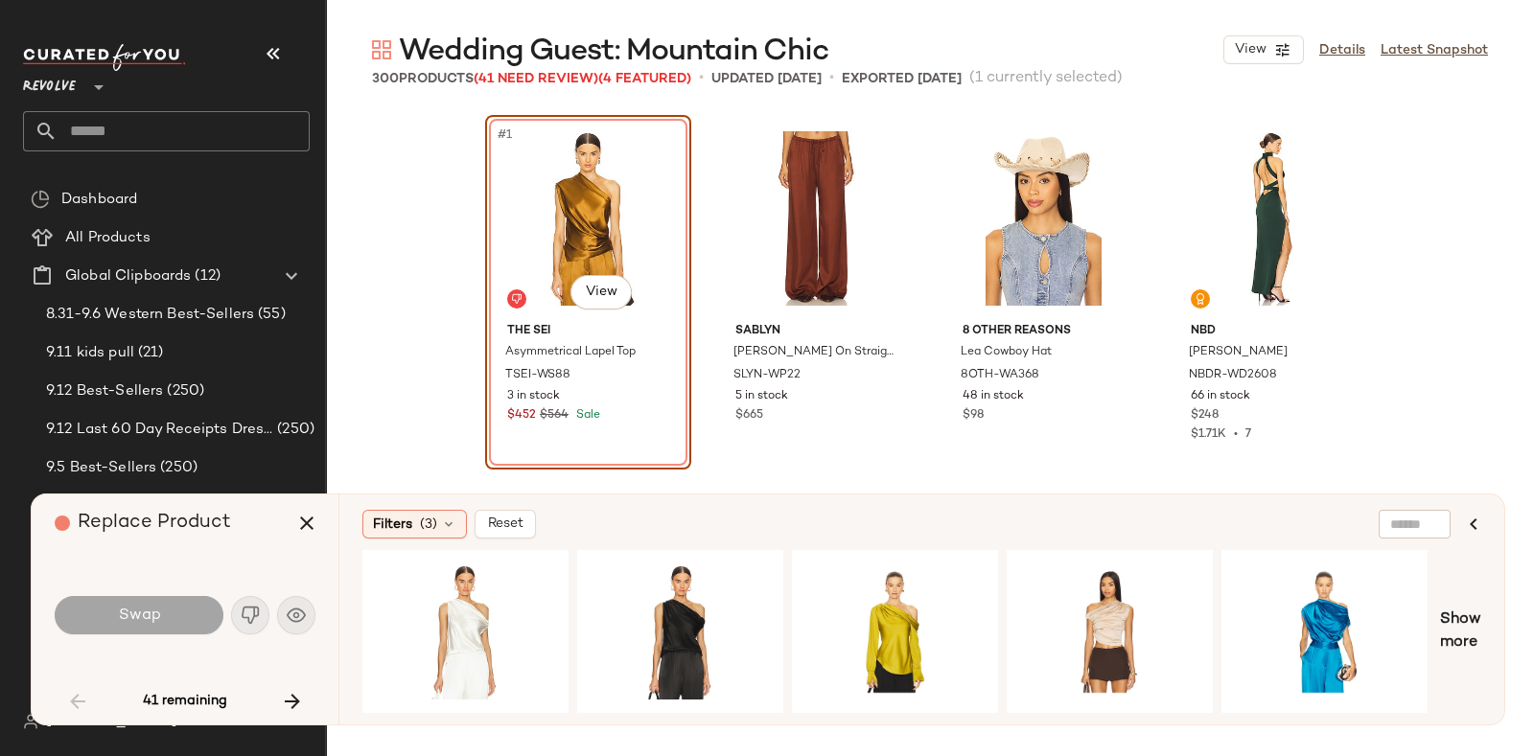
click at [974, 19] on main "Wedding Guest: Mountain Chic View Details Latest Snapshot 300 Products (41 Need…" at bounding box center [767, 378] width 1534 height 756
click at [886, 8] on main "Wedding Guest: Mountain Chic View Details Latest Snapshot 300 Products (41 Need…" at bounding box center [767, 378] width 1534 height 756
